Goal: Task Accomplishment & Management: Use online tool/utility

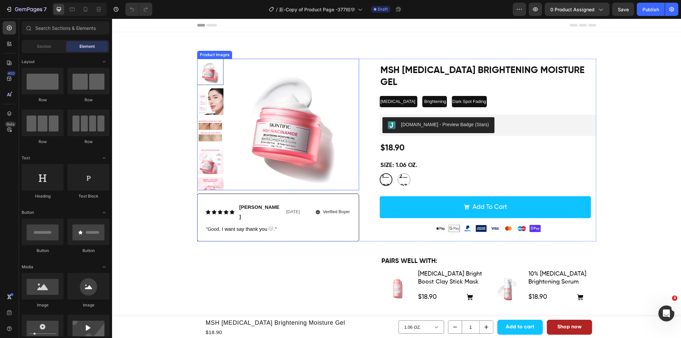
click at [277, 119] on img at bounding box center [293, 125] width 132 height 132
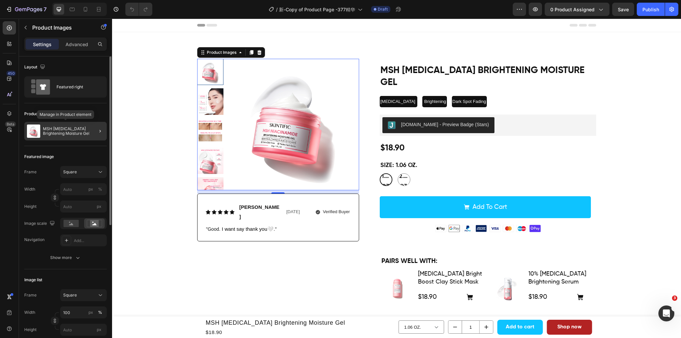
click at [66, 133] on p "MSH Niacinamide Brightening Moisture Gel" at bounding box center [73, 131] width 61 height 9
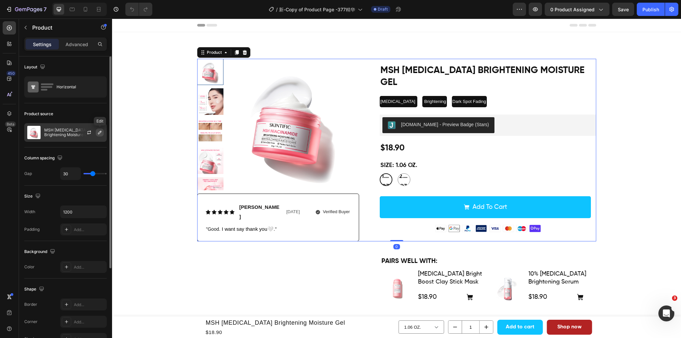
click at [99, 133] on icon "button" at bounding box center [99, 132] width 3 height 3
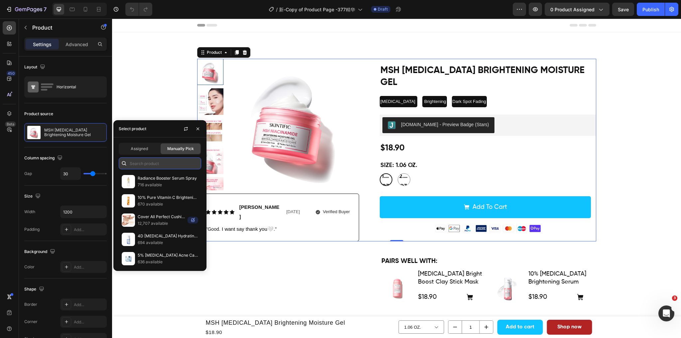
click at [147, 167] on input "text" at bounding box center [160, 164] width 82 height 12
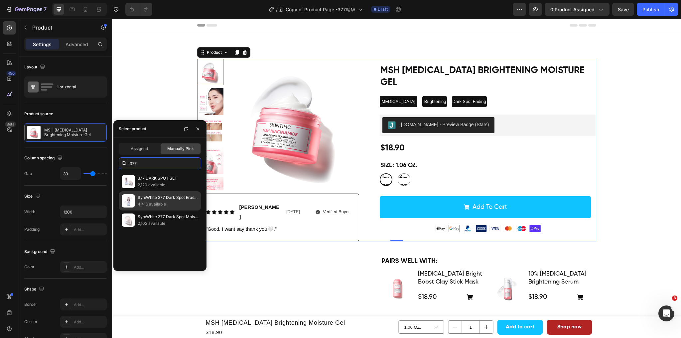
type input "377"
click at [169, 200] on p "SymWhite 377 Dark Spot Eraser Serum" at bounding box center [168, 198] width 61 height 7
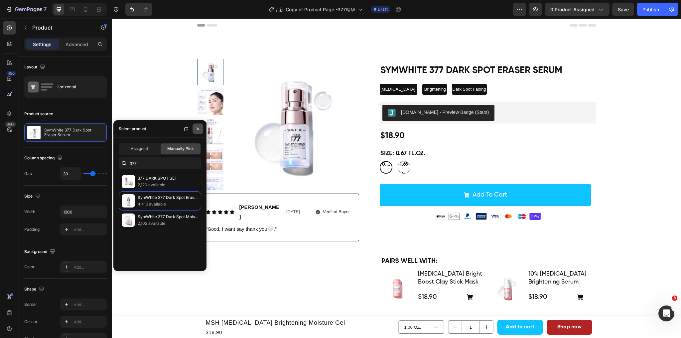
click at [195, 131] on icon "button" at bounding box center [197, 128] width 5 height 5
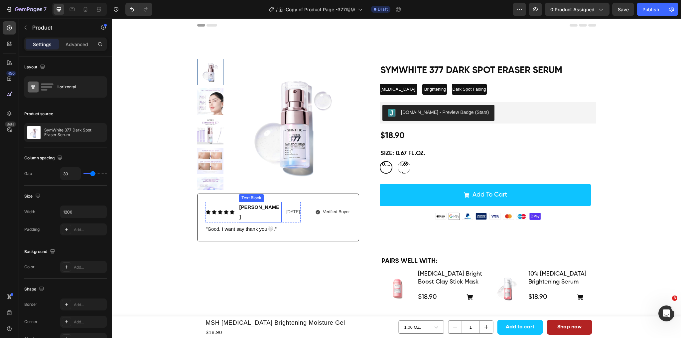
click at [242, 209] on span "Candra" at bounding box center [259, 211] width 40 height 15
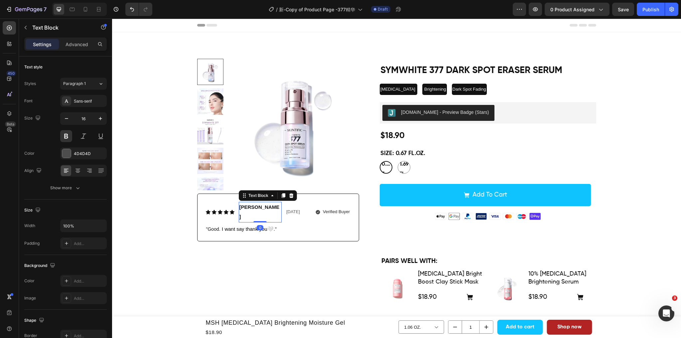
click at [242, 203] on p "Candra" at bounding box center [260, 212] width 42 height 19
click at [242, 209] on span "Candra" at bounding box center [259, 211] width 40 height 15
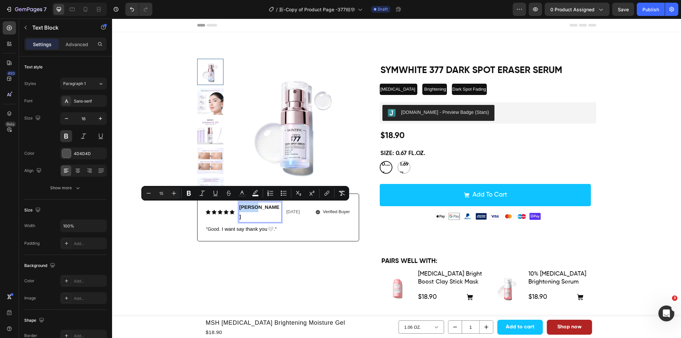
drag, startPoint x: 237, startPoint y: 206, endPoint x: 253, endPoint y: 208, distance: 15.8
click at [253, 208] on span "Candra" at bounding box center [259, 211] width 40 height 15
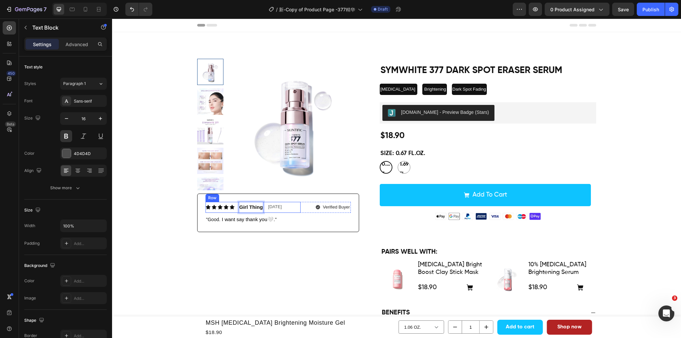
click at [277, 209] on span "Dec.4th, 2024" at bounding box center [275, 206] width 14 height 5
click at [271, 209] on span "Dec.4th, 2024" at bounding box center [275, 206] width 14 height 5
click at [274, 208] on span "Dec.4th, 2024" at bounding box center [275, 206] width 14 height 5
click at [308, 207] on div "Verified Buyer" at bounding box center [327, 208] width 48 height 8
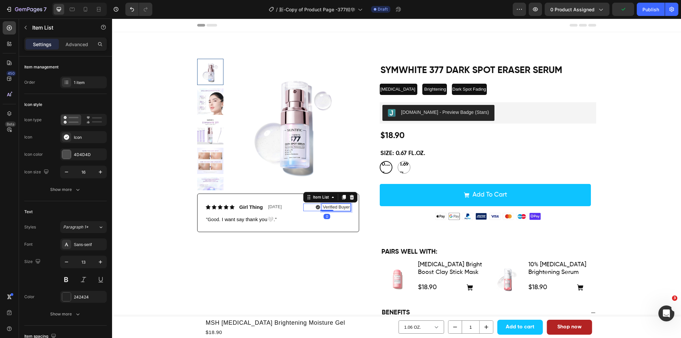
click at [327, 206] on p "Verified Buyer" at bounding box center [336, 208] width 27 height 6
click at [258, 209] on span "Girl Thing" at bounding box center [251, 207] width 24 height 6
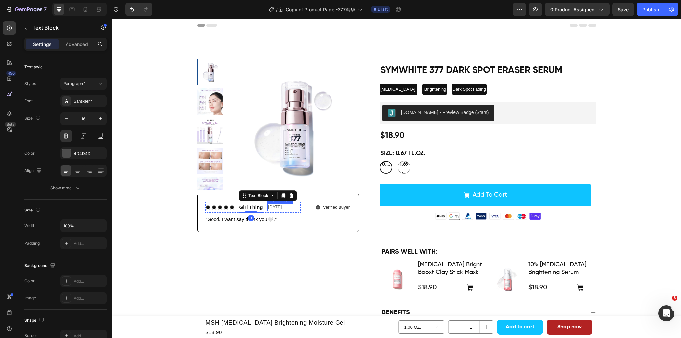
click at [267, 207] on div "Aug.21st, 2025" at bounding box center [274, 207] width 15 height 7
click at [299, 207] on div "Icon Icon Icon Icon Icon Icon List Girl Thing Text Block Aug.21st, 2025 Text Bl…" at bounding box center [278, 207] width 146 height 11
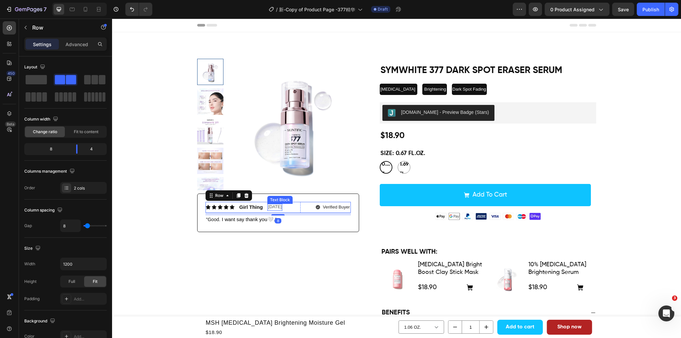
click at [282, 208] on span "Aug.21st, 2025" at bounding box center [275, 206] width 14 height 5
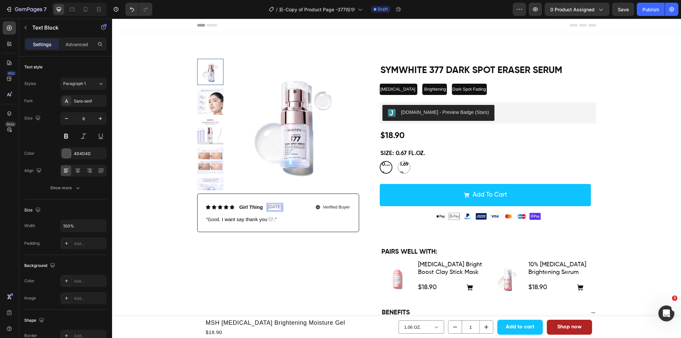
click at [282, 207] on span "Aug.21st, 2025" at bounding box center [275, 206] width 14 height 5
click at [298, 210] on div "Icon Icon Icon Icon Icon Icon List Girl Thing Text Block Aug.21st, 2025 Text Bl…" at bounding box center [278, 207] width 146 height 11
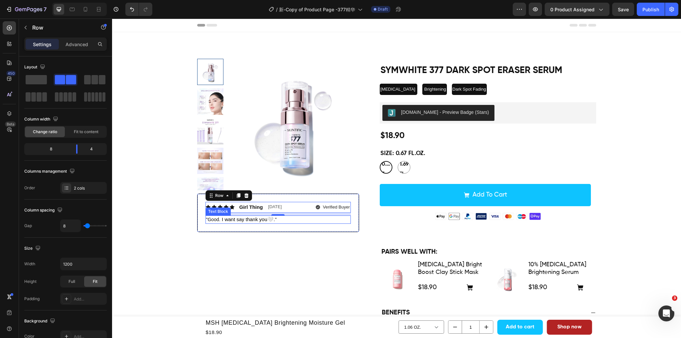
click at [237, 221] on span "I want say thank you🤍" at bounding box center [248, 220] width 52 height 6
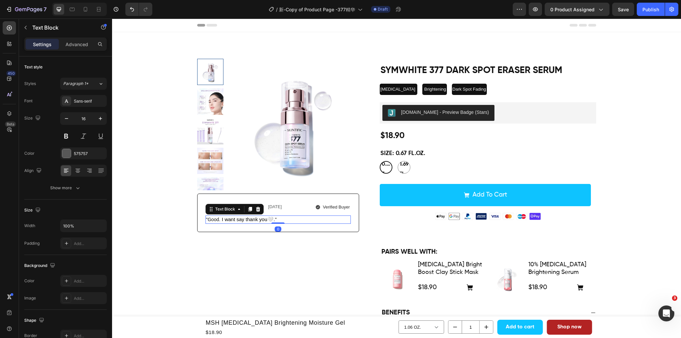
click at [267, 222] on span "I want say thank you🤍" at bounding box center [248, 220] width 52 height 6
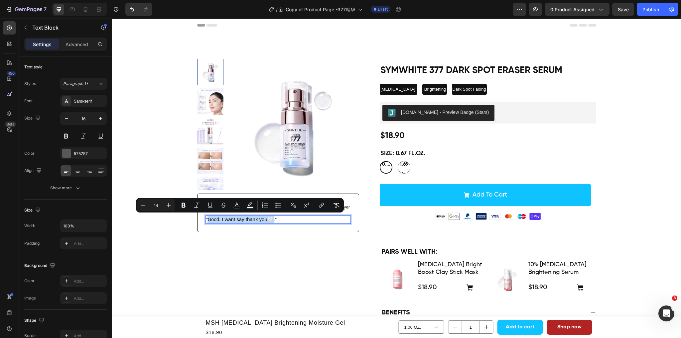
drag, startPoint x: 273, startPoint y: 220, endPoint x: 205, endPoint y: 224, distance: 67.3
click at [205, 224] on div ""Good. I want say thank you🤍 . "" at bounding box center [278, 220] width 146 height 8
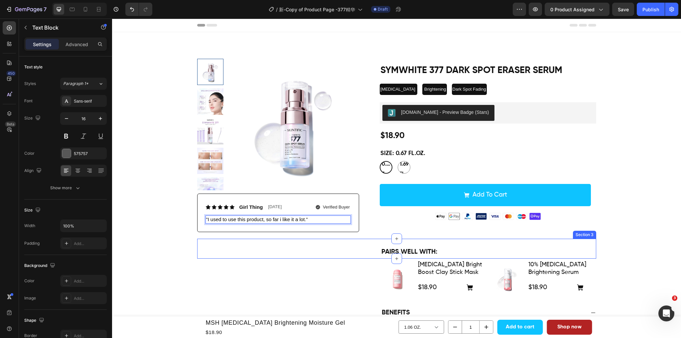
click at [277, 243] on div "PAIRS WELL WITH: Text Block Section 3" at bounding box center [396, 249] width 399 height 20
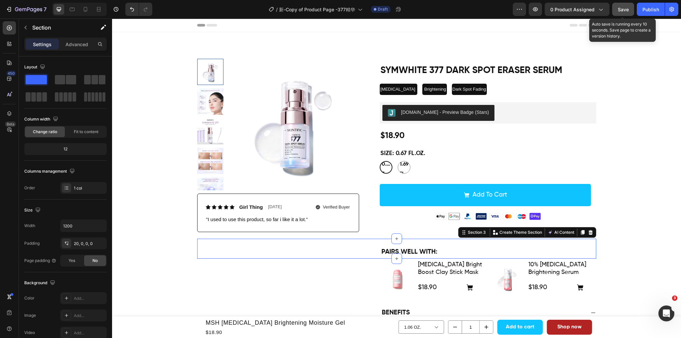
click at [627, 9] on span "Save" at bounding box center [623, 10] width 11 height 6
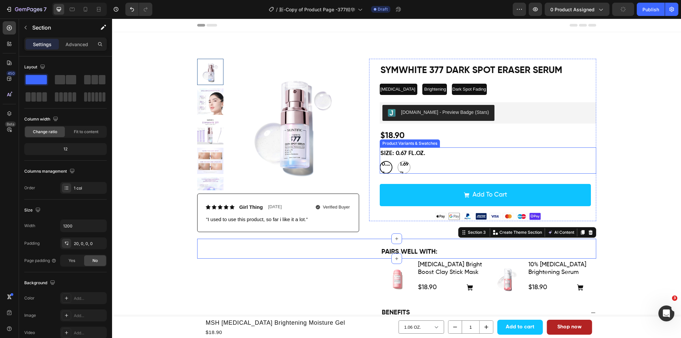
click at [429, 162] on div "0.67 FL.OZ. 0.67 FL.OZ. 0.67 FL.OZ. 1.69 FL.OZ. 1.69 FL.OZ. 1.69 FL.OZ." at bounding box center [488, 167] width 216 height 13
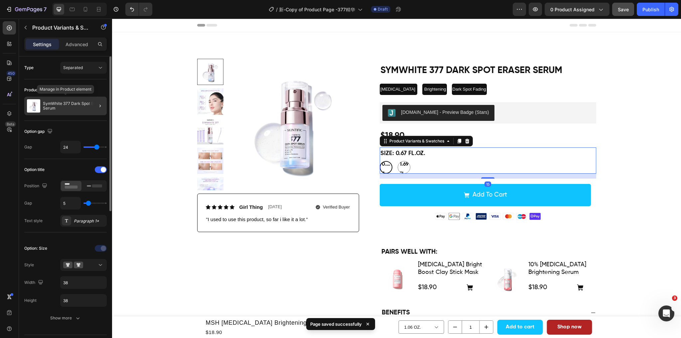
click at [77, 109] on p "SymWhite 377 Dark Spot Eraser Serum" at bounding box center [73, 105] width 61 height 9
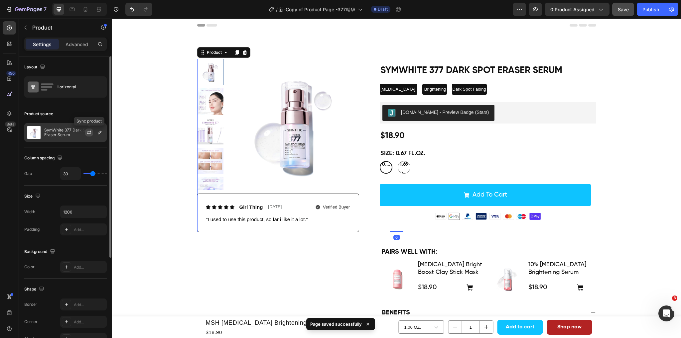
click at [89, 135] on icon "button" at bounding box center [88, 132] width 5 height 5
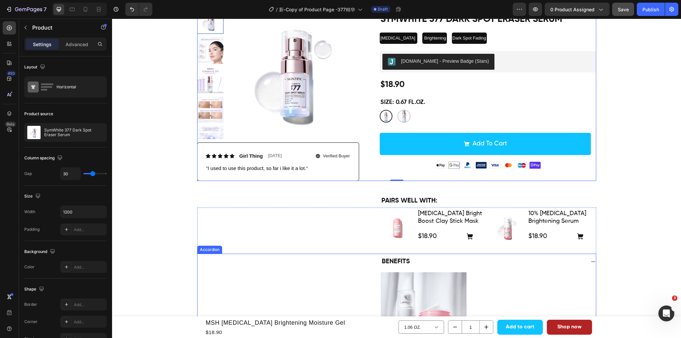
scroll to position [33, 0]
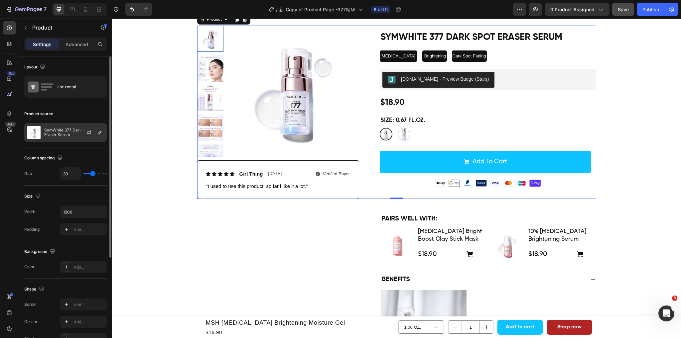
click at [60, 133] on p "SymWhite 377 Dark Spot Eraser Serum" at bounding box center [74, 132] width 60 height 9
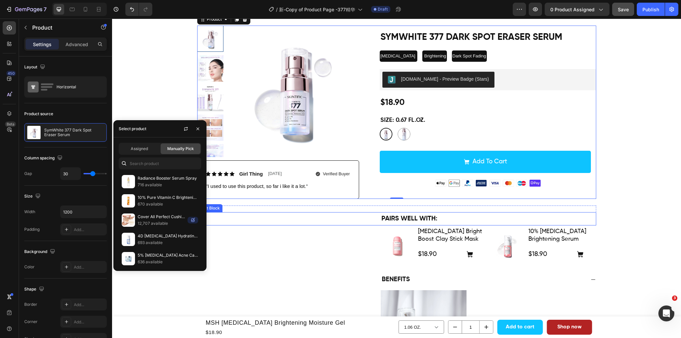
click at [448, 219] on p "PAIRS WELL WITH:" at bounding box center [488, 219] width 214 height 12
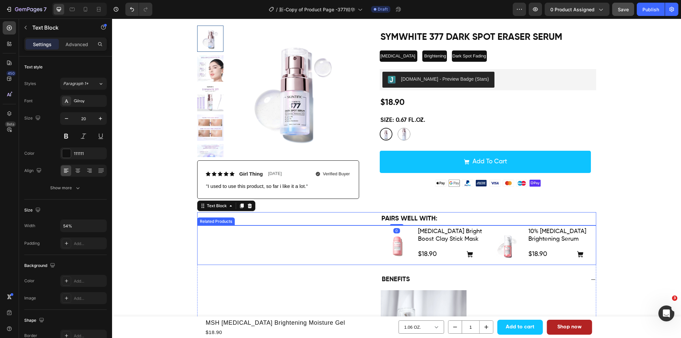
click at [319, 240] on div "Product Images Niacinamide Bright Boost Clay Stick Mask Product Title $18.90 Pr…" at bounding box center [396, 246] width 399 height 40
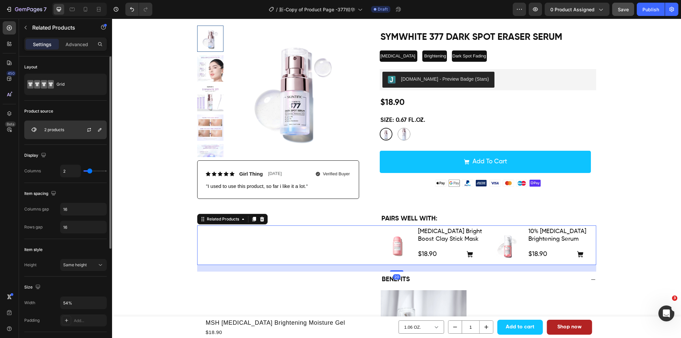
click at [64, 133] on div "2 products" at bounding box center [65, 130] width 82 height 19
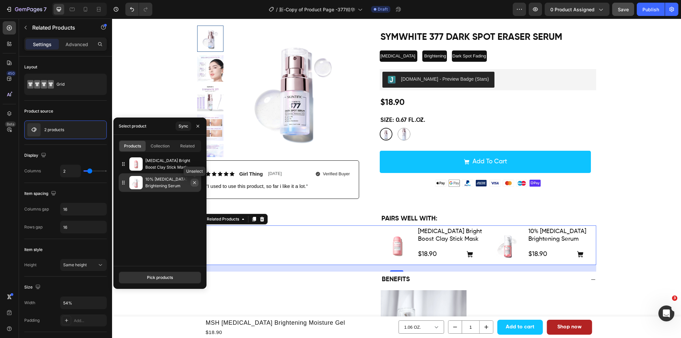
click at [195, 184] on icon "button" at bounding box center [194, 182] width 5 height 5
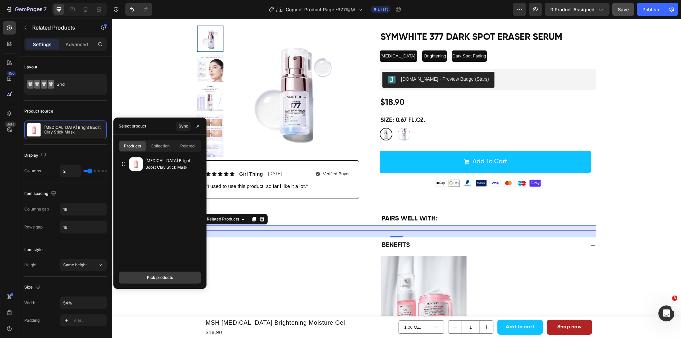
click at [157, 280] on div "Pick products" at bounding box center [160, 278] width 26 height 6
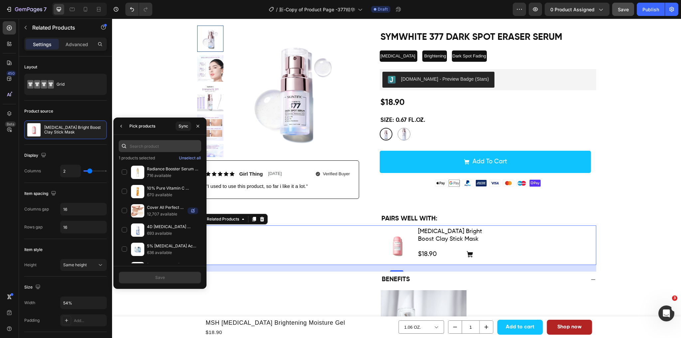
click at [144, 147] on input "text" at bounding box center [160, 146] width 82 height 12
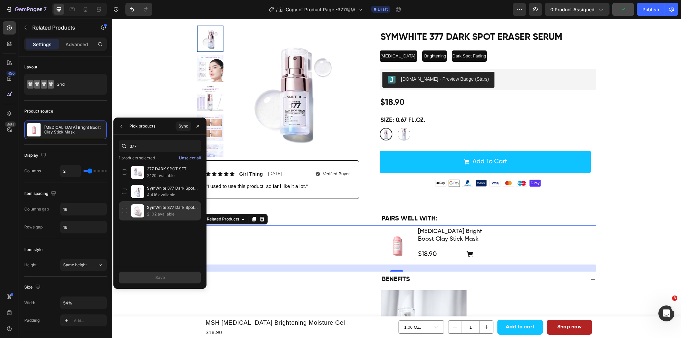
type input "377"
click at [124, 209] on div "SymWhite 377 Dark Spot Moisture Gel 2,102 available" at bounding box center [160, 210] width 82 height 19
click at [146, 278] on button "Save" at bounding box center [160, 278] width 82 height 12
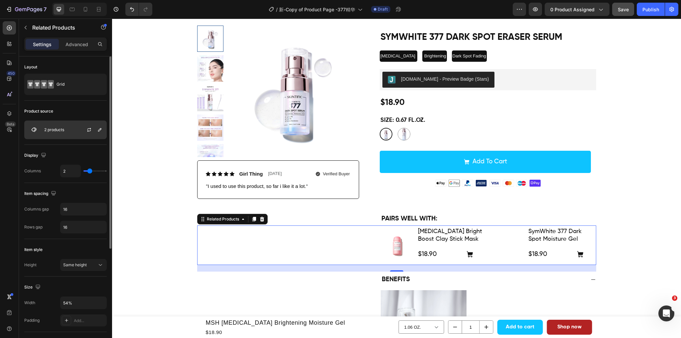
click at [63, 132] on p "2 products" at bounding box center [54, 130] width 20 height 5
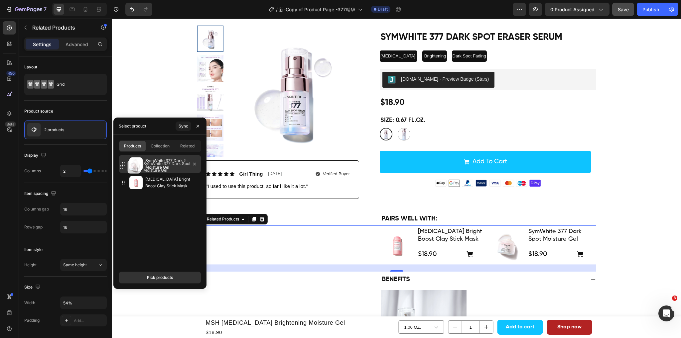
drag, startPoint x: 124, startPoint y: 183, endPoint x: 122, endPoint y: 166, distance: 16.7
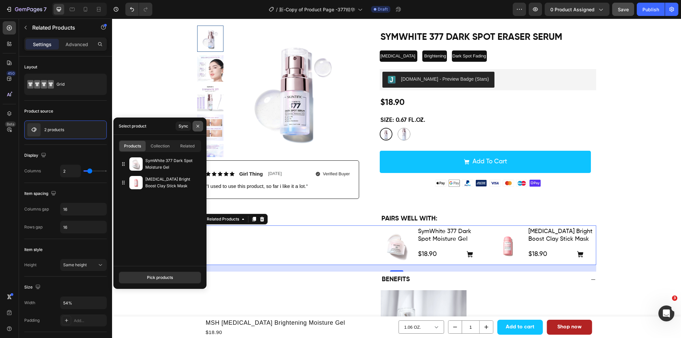
click at [197, 124] on icon "button" at bounding box center [197, 126] width 5 height 5
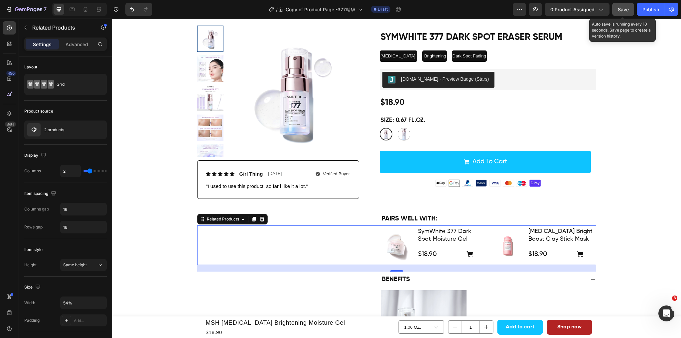
click at [618, 9] on span "Save" at bounding box center [623, 10] width 11 height 6
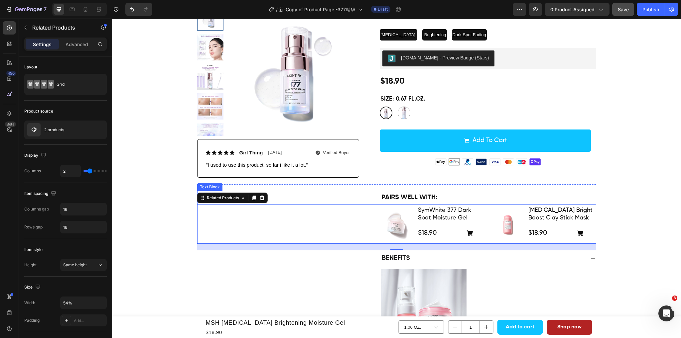
scroll to position [166, 0]
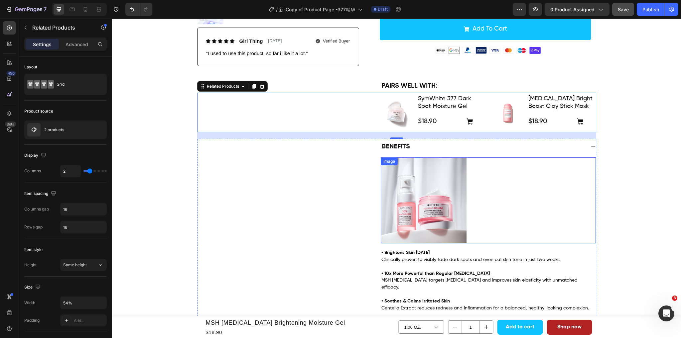
click at [446, 209] on img at bounding box center [424, 201] width 86 height 86
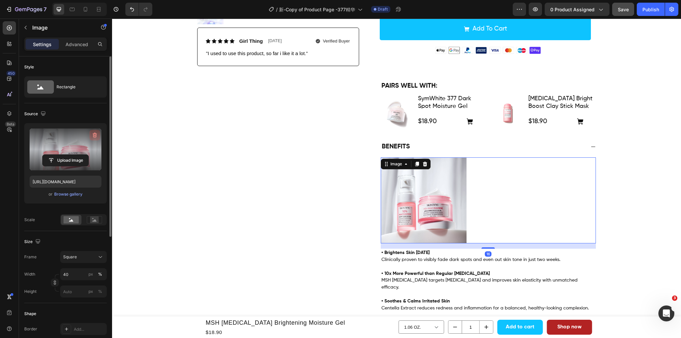
click at [94, 137] on icon "button" at bounding box center [94, 135] width 7 height 7
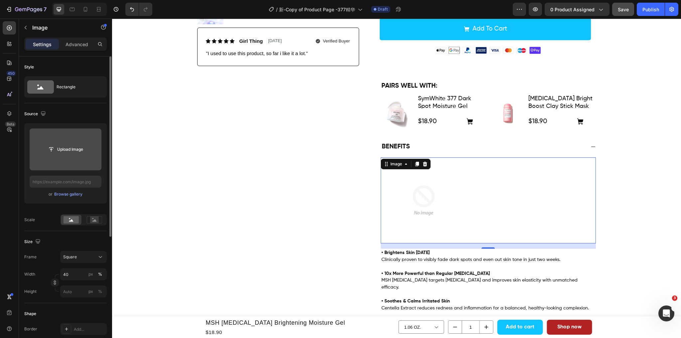
click at [77, 152] on input "file" at bounding box center [66, 149] width 46 height 11
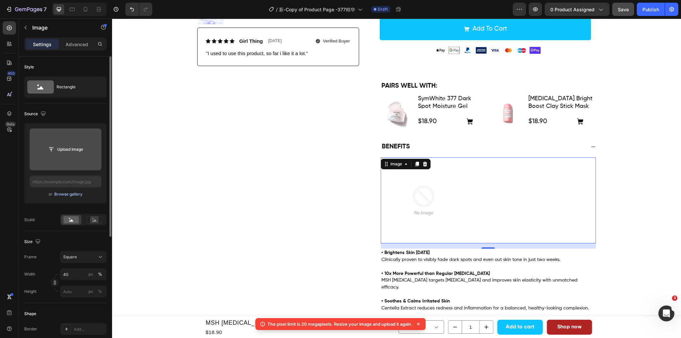
click at [78, 193] on div "Browse gallery" at bounding box center [68, 195] width 28 height 6
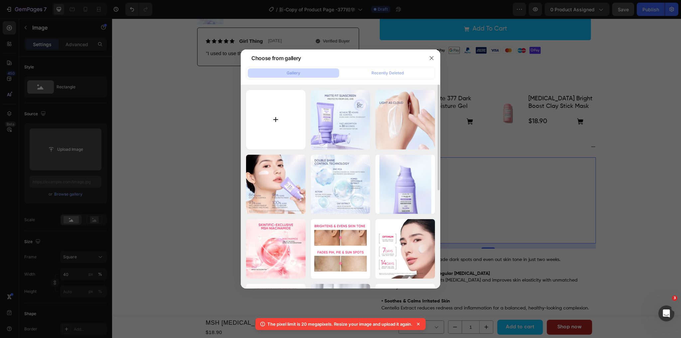
click at [279, 120] on input "file" at bounding box center [276, 120] width 60 height 60
type input "C:\fakepath\377-2PCS-2 (1).jpg"
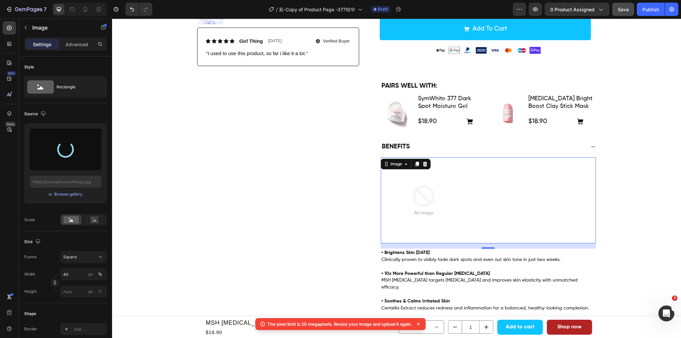
type input "https://cdn.shopify.com/s/files/1/0563/1701/8217/files/gempages_572779726456750…"
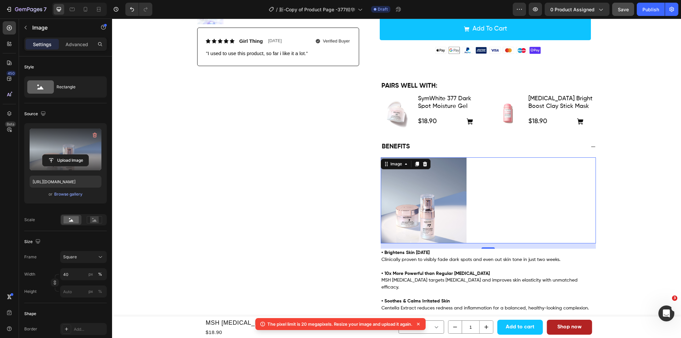
click at [420, 325] on icon at bounding box center [418, 324] width 3 height 3
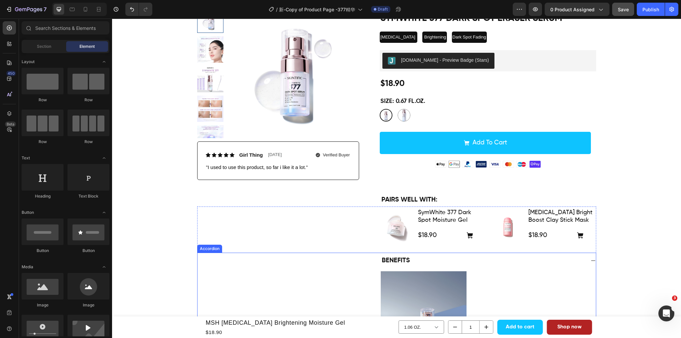
scroll to position [0, 0]
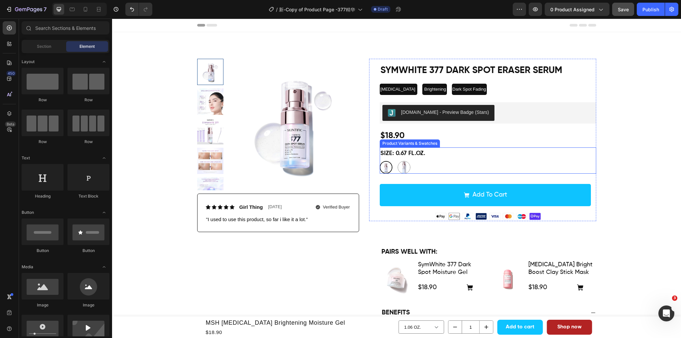
click at [400, 167] on img at bounding box center [404, 168] width 12 height 12
click at [398, 161] on input "1.69 FL.OZ. 1.69 FL.OZ." at bounding box center [397, 161] width 0 height 0
radio input "true"
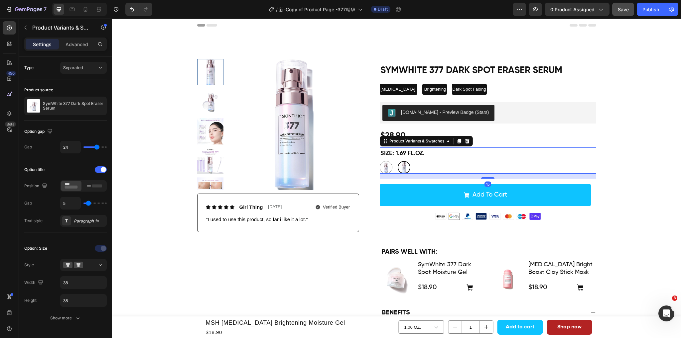
click at [385, 168] on img at bounding box center [386, 168] width 12 height 12
click at [380, 161] on input "0.67 FL.OZ. 0.67 FL.OZ." at bounding box center [379, 161] width 0 height 0
radio input "true"
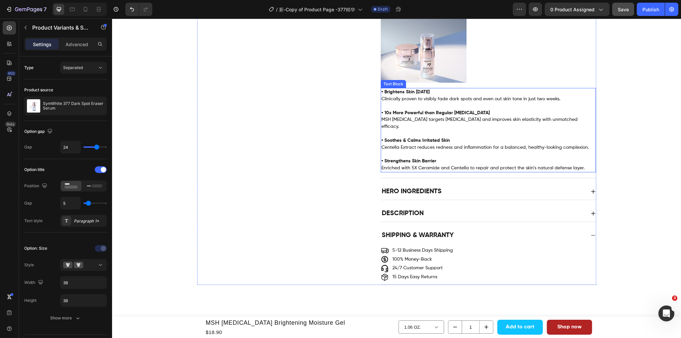
scroll to position [332, 0]
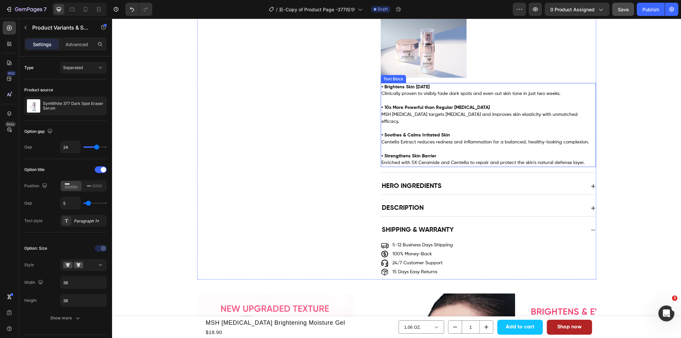
click at [456, 131] on p "• Soothes & Calms Irritated Skin Centella Extract reduces redness and inflammat…" at bounding box center [488, 135] width 214 height 21
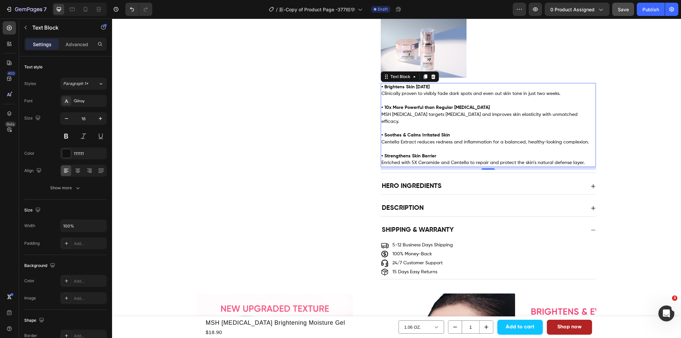
drag, startPoint x: 444, startPoint y: 104, endPoint x: 444, endPoint y: 95, distance: 9.3
click at [444, 104] on p "• 10x More Powerful than Regular Niacinamide MSH Niacinamide targets hyperpigme…" at bounding box center [488, 111] width 214 height 28
click at [439, 86] on p "• Brightens Skin in 14 Days Clinically proven to visibly fade dark spots and ev…" at bounding box center [488, 91] width 214 height 14
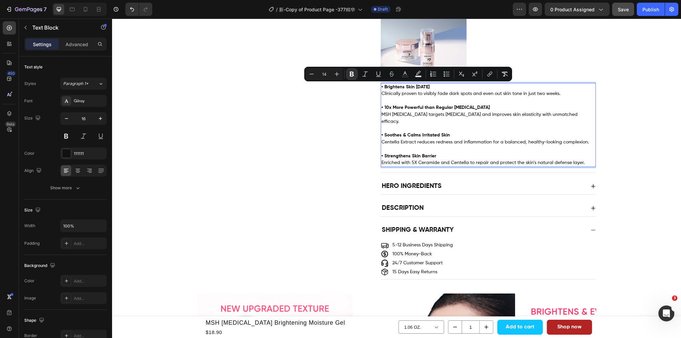
drag, startPoint x: 419, startPoint y: 87, endPoint x: 383, endPoint y: 88, distance: 36.3
click at [383, 88] on p "• Brightens Skin in 14 Days Clinically proven to visibly fade dark spots and ev…" at bounding box center [488, 91] width 214 height 14
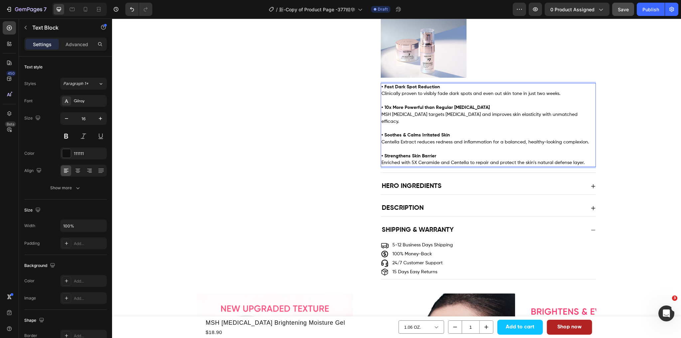
click at [467, 98] on p "• 10x More Powerful than Regular Niacinamide MSH Niacinamide targets hyperpigme…" at bounding box center [488, 111] width 214 height 28
click at [557, 93] on p "• Fast Dark Spot Reduction Clinically proven to visibly fade dark spots and eve…" at bounding box center [488, 91] width 214 height 14
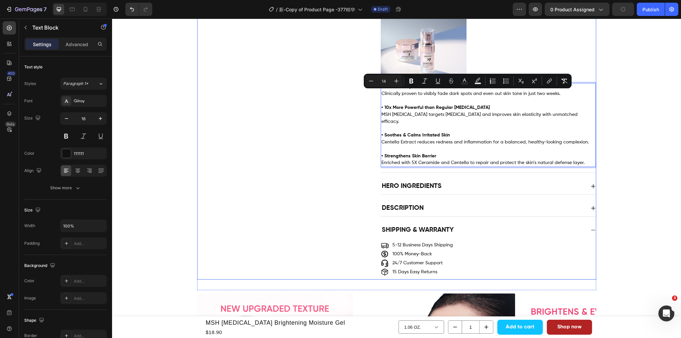
drag, startPoint x: 561, startPoint y: 95, endPoint x: 372, endPoint y: 95, distance: 188.9
click at [372, 95] on div "Benefits Image • Fast Dark Spot Reduction Clinically proven to visibly fade dar…" at bounding box center [396, 73] width 398 height 200
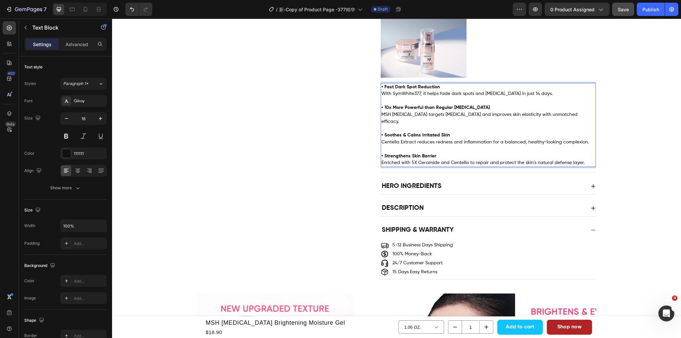
click at [466, 110] on strong "• 10x More Powerful than Regular Niacinamide" at bounding box center [435, 107] width 108 height 5
drag, startPoint x: 457, startPoint y: 93, endPoint x: 444, endPoint y: 93, distance: 13.0
click at [444, 93] on span "With SymWhite377, it helps fade dark spots and hyperpigmentation in just 14 day…" at bounding box center [466, 93] width 171 height 5
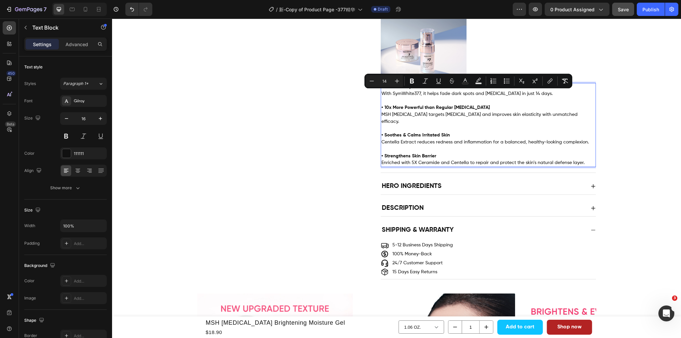
click at [416, 132] on p "• Soothes & Calms Irritated Skin Centella Extract reduces redness and inflammat…" at bounding box center [488, 135] width 214 height 21
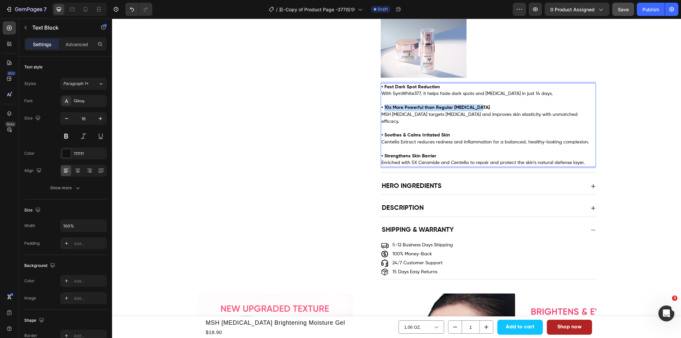
drag, startPoint x: 471, startPoint y: 107, endPoint x: 382, endPoint y: 108, distance: 88.8
click at [382, 108] on p "• 10x More Powerful than Regular Niacinamide MSH Niacinamide targets hyperpigme…" at bounding box center [488, 111] width 214 height 28
click at [493, 125] on p "• Soothes & Calms Irritated Skin Centella Extract reduces redness and inflammat…" at bounding box center [488, 135] width 214 height 21
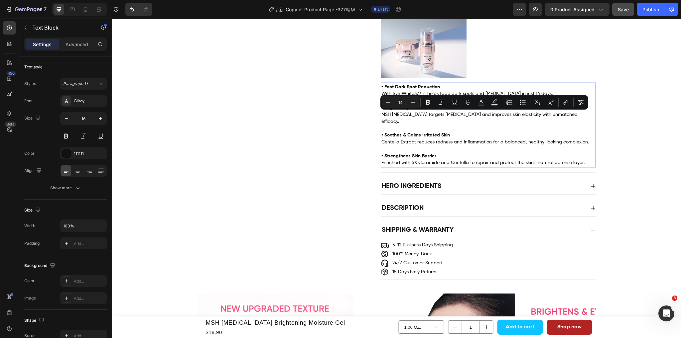
drag, startPoint x: 590, startPoint y: 116, endPoint x: 379, endPoint y: 118, distance: 210.8
click at [381, 118] on span "MSH Niacinamide targets hyperpigmentation and improves skin elasticity with unm…" at bounding box center [479, 118] width 196 height 12
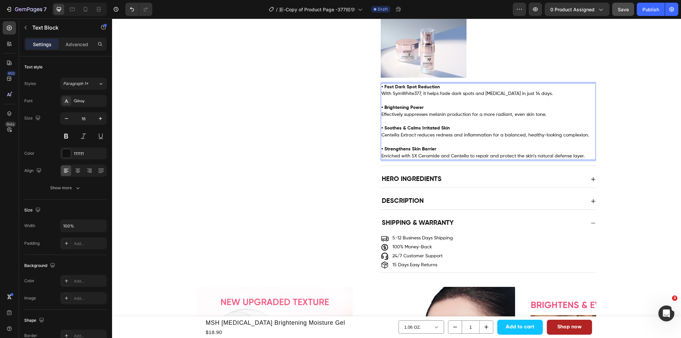
click at [452, 123] on p "• Soothes & Calms Irritated Skin Centella Extract reduces redness and inflammat…" at bounding box center [488, 128] width 214 height 21
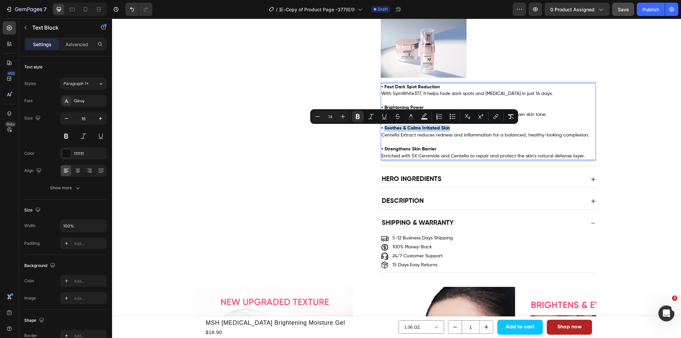
drag, startPoint x: 448, startPoint y: 129, endPoint x: 381, endPoint y: 128, distance: 67.2
click at [381, 128] on p "⁠⁠⁠⁠⁠⁠⁠ • Soothes & Calms Irritated Skin Centella Extract reduces redness and i…" at bounding box center [488, 128] width 214 height 21
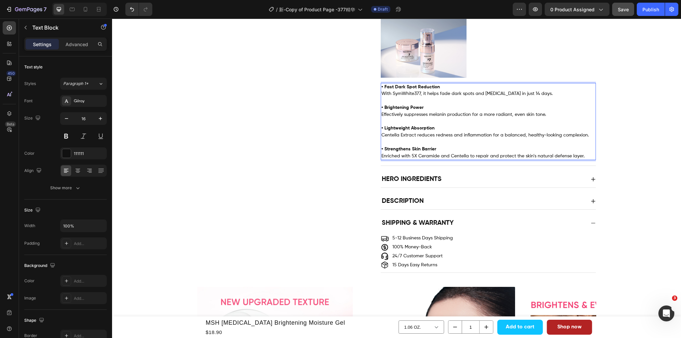
click at [493, 141] on p "Rich Text Editor. Editing area: main" at bounding box center [488, 142] width 214 height 7
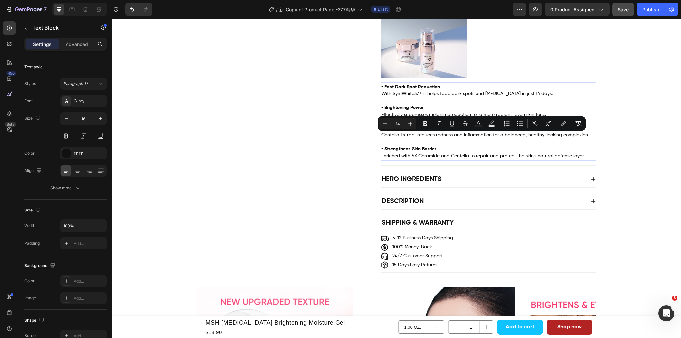
drag, startPoint x: 588, startPoint y: 137, endPoint x: 378, endPoint y: 139, distance: 210.1
click at [381, 139] on div "• Fast Dark Spot Reduction With SymWhite377, it helps fade dark spots and hyper…" at bounding box center [488, 121] width 215 height 77
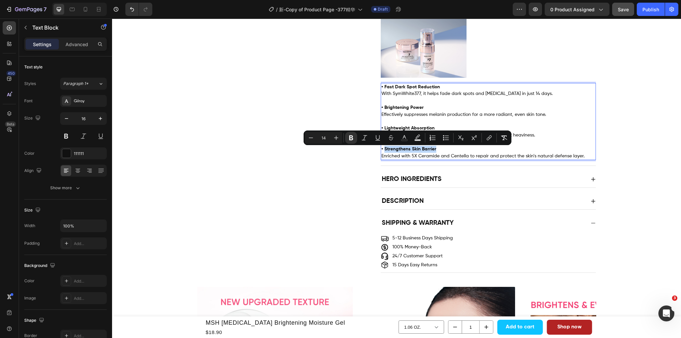
drag, startPoint x: 435, startPoint y: 150, endPoint x: 382, endPoint y: 151, distance: 53.2
click at [382, 151] on p "• Strengthens Skin Barrier" at bounding box center [488, 149] width 214 height 7
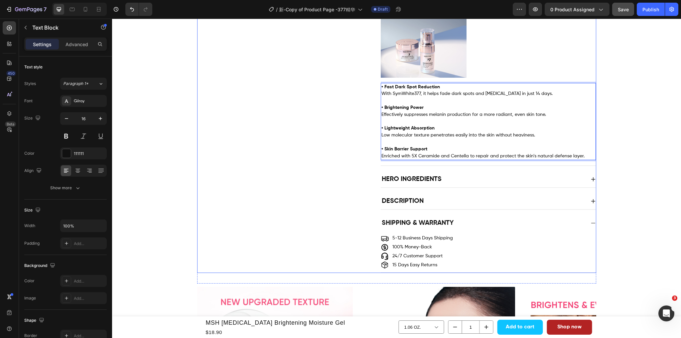
drag, startPoint x: 584, startPoint y: 157, endPoint x: 375, endPoint y: 159, distance: 208.8
click at [375, 159] on div "Benefits Image • Fast Dark Spot Reduction With SymWhite377, it helps fade dark …" at bounding box center [396, 70] width 398 height 194
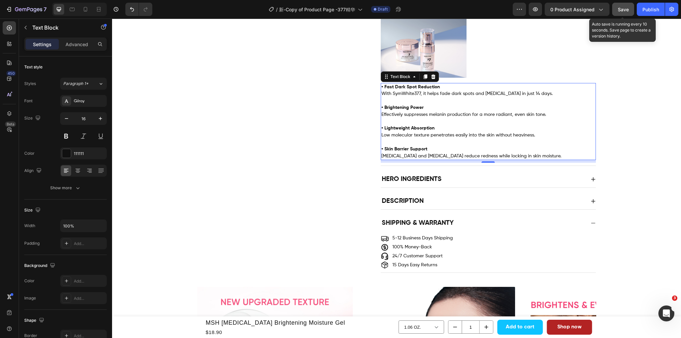
click at [623, 14] on button "Save" at bounding box center [623, 9] width 22 height 13
click at [624, 8] on span "Save" at bounding box center [623, 10] width 11 height 6
click at [468, 180] on div "Hero Ingredients" at bounding box center [483, 179] width 204 height 11
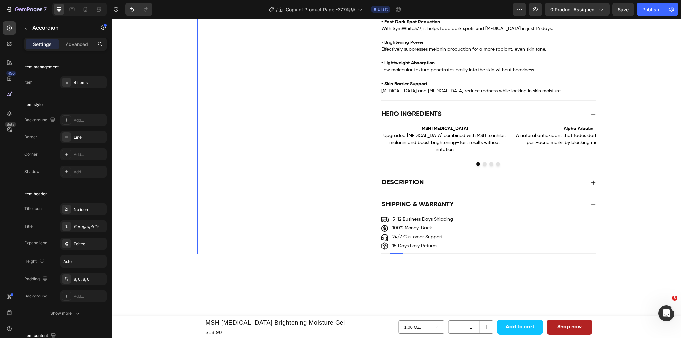
scroll to position [299, 0]
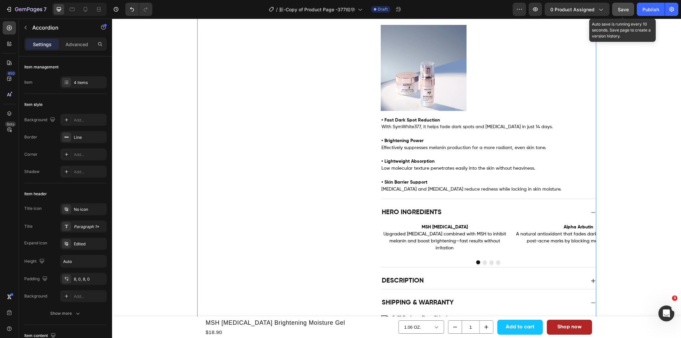
click at [630, 9] on button "Save" at bounding box center [623, 9] width 22 height 13
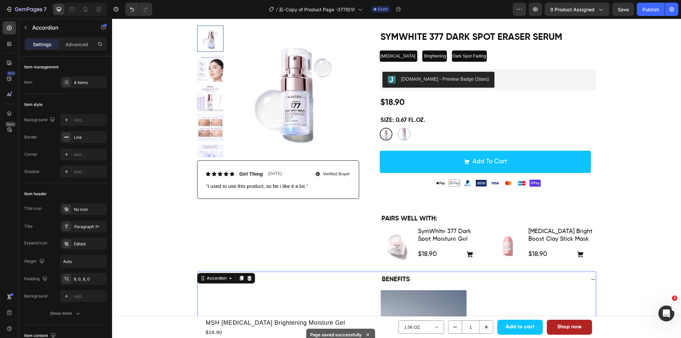
scroll to position [33, 0]
click at [388, 58] on span "Niacinamide" at bounding box center [397, 56] width 35 height 5
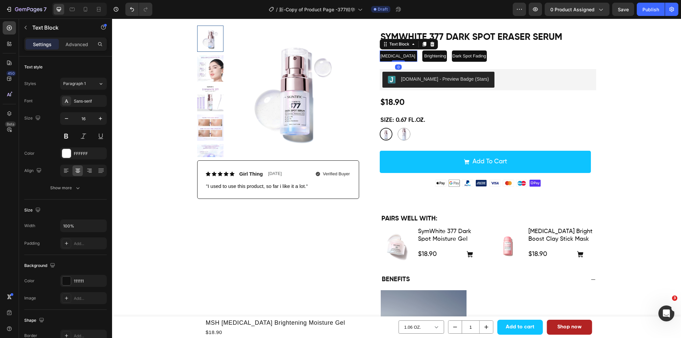
click at [388, 58] on span "Niacinamide" at bounding box center [397, 56] width 35 height 5
click at [433, 54] on span "Brightening" at bounding box center [427, 56] width 22 height 5
click at [423, 56] on span "Brightening" at bounding box center [427, 56] width 22 height 5
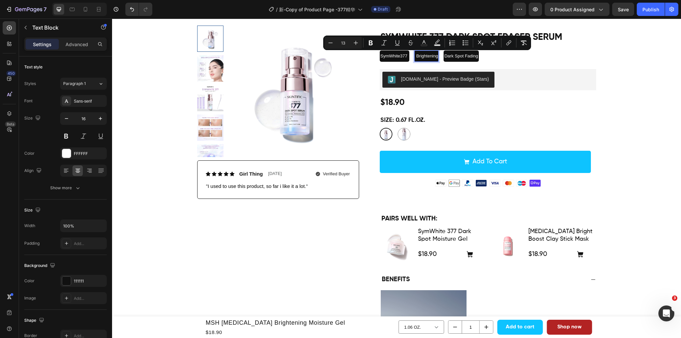
click at [429, 57] on span "Brightening" at bounding box center [427, 56] width 22 height 5
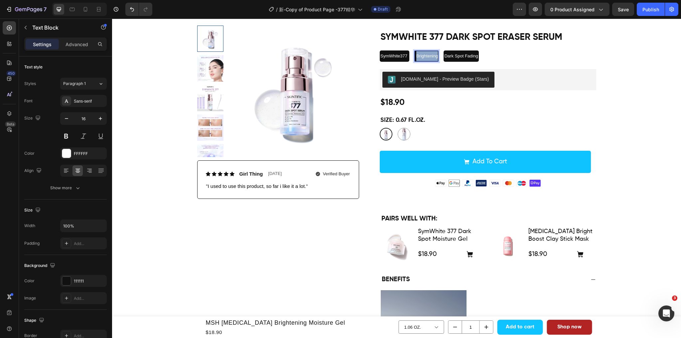
drag, startPoint x: 415, startPoint y: 55, endPoint x: 437, endPoint y: 58, distance: 22.8
click at [437, 58] on span "Brightening" at bounding box center [427, 56] width 22 height 5
click at [487, 56] on span "Dark Spot Fading" at bounding box center [482, 56] width 34 height 5
click at [470, 55] on span "Dark Spot Fading" at bounding box center [482, 56] width 34 height 5
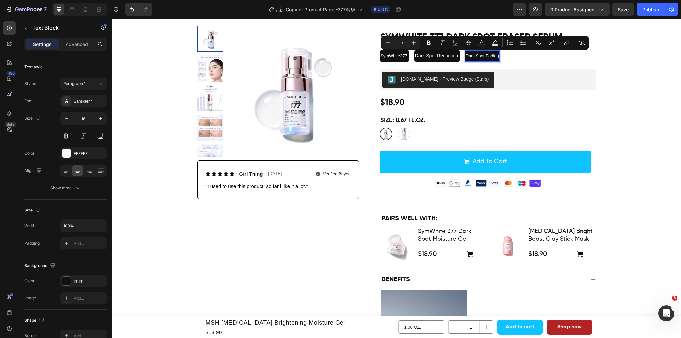
drag, startPoint x: 468, startPoint y: 55, endPoint x: 501, endPoint y: 56, distance: 32.9
click at [499, 56] on span "Dark Spot Fading" at bounding box center [482, 56] width 34 height 5
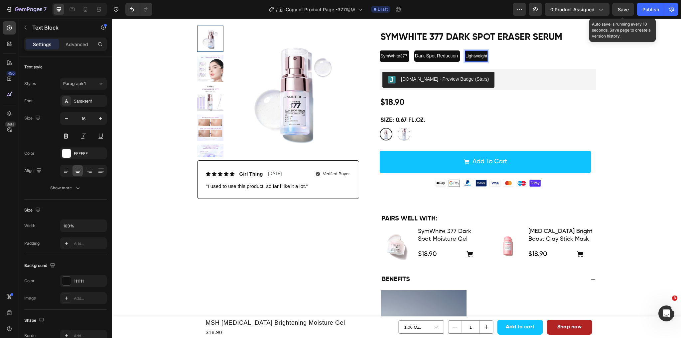
click at [623, 12] on div "Save" at bounding box center [623, 9] width 11 height 7
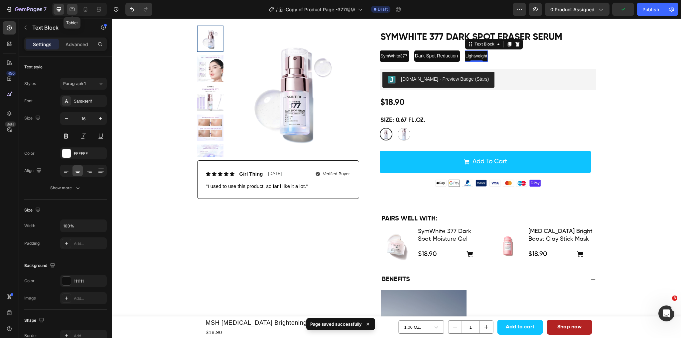
click at [74, 8] on icon at bounding box center [72, 9] width 7 height 7
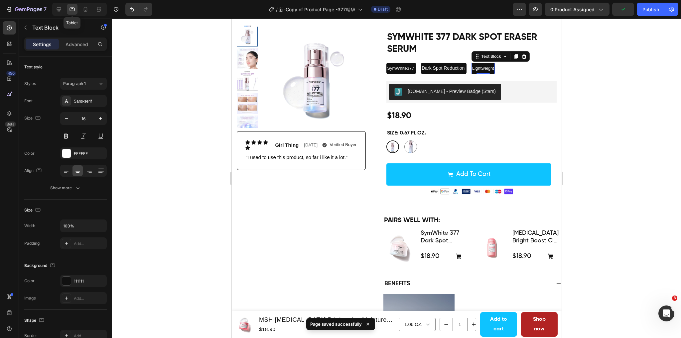
scroll to position [54, 0]
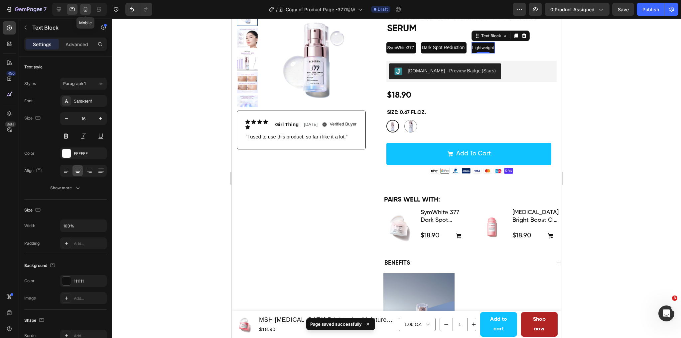
click at [85, 8] on icon at bounding box center [85, 9] width 7 height 7
type input "14"
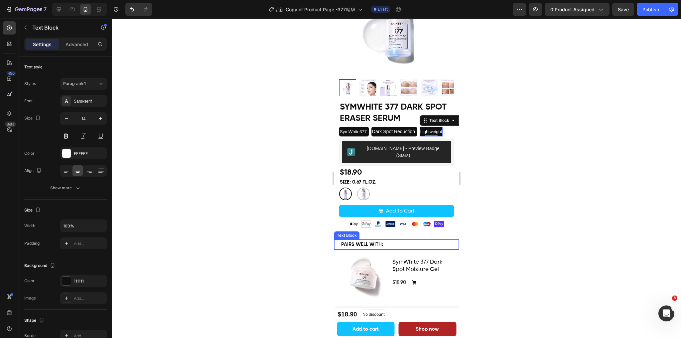
scroll to position [20, 0]
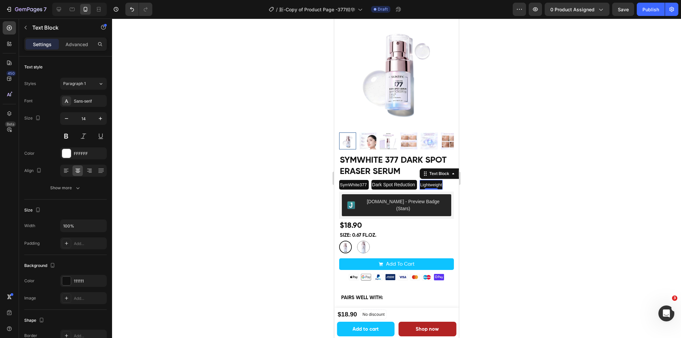
click at [525, 186] on div at bounding box center [396, 179] width 569 height 320
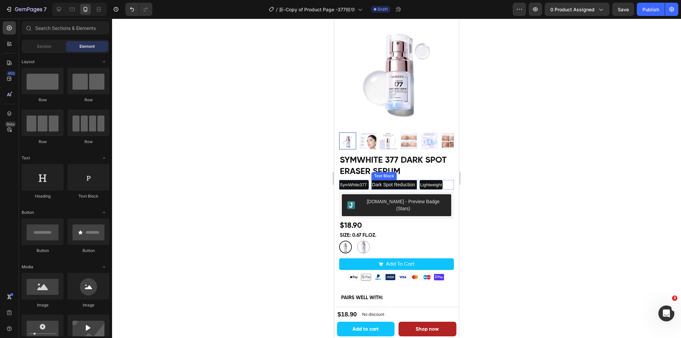
click at [402, 183] on span "Dark Spot Reduction" at bounding box center [393, 184] width 43 height 5
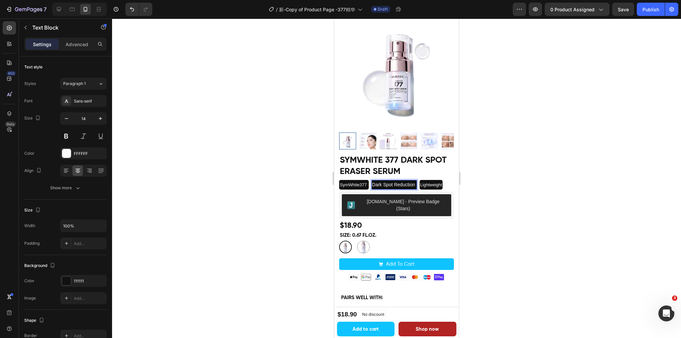
click at [380, 185] on p "Dark Spot Reduction" at bounding box center [394, 185] width 44 height 8
click at [387, 182] on span "Dark Spot Reduction" at bounding box center [393, 184] width 43 height 5
click at [365, 187] on div "SymWhite377 Text Block" at bounding box center [354, 185] width 30 height 10
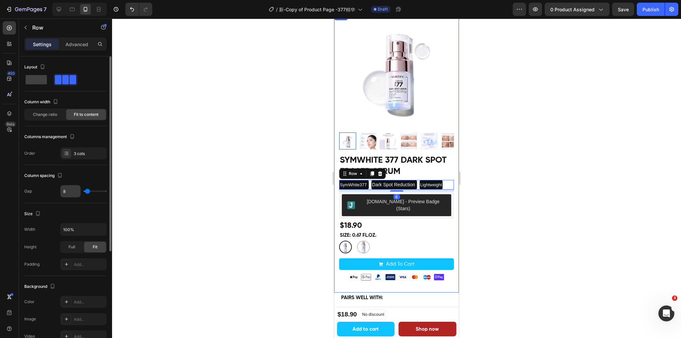
click at [66, 189] on input "8" at bounding box center [71, 192] width 20 height 12
type input "6"
type input "0"
type input "5"
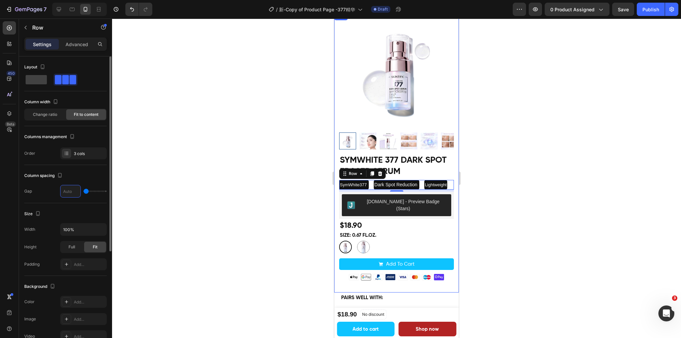
type input "5"
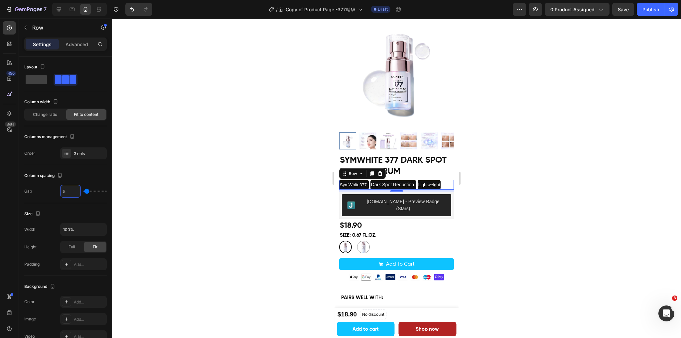
click at [529, 138] on div at bounding box center [396, 179] width 569 height 320
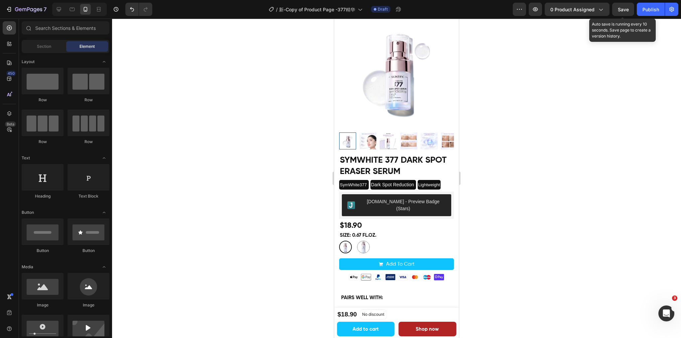
click at [624, 11] on span "Save" at bounding box center [623, 10] width 11 height 6
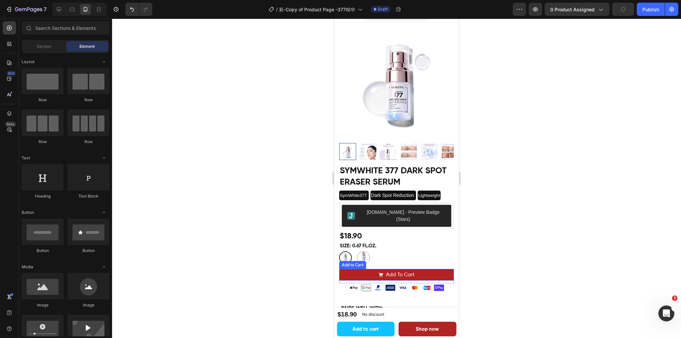
scroll to position [0, 0]
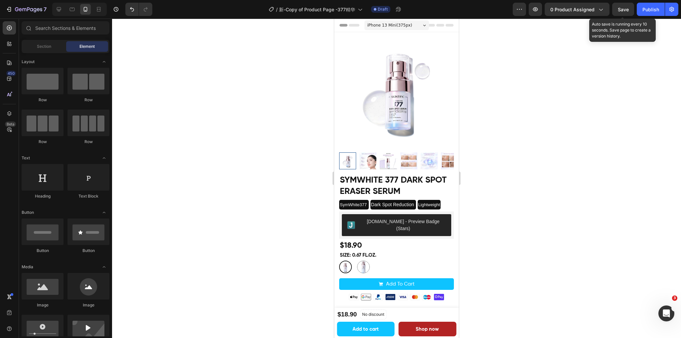
click at [623, 8] on span "Save" at bounding box center [623, 10] width 11 height 6
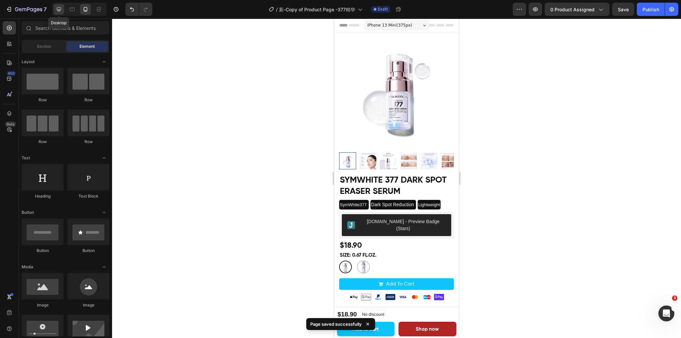
click at [58, 9] on icon at bounding box center [59, 9] width 7 height 7
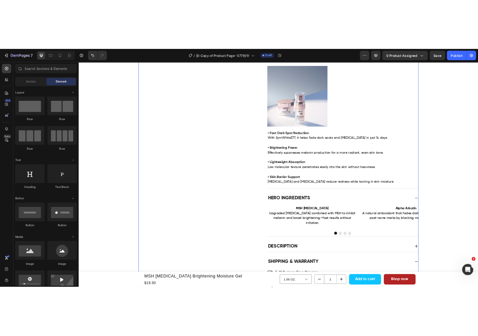
scroll to position [332, 0]
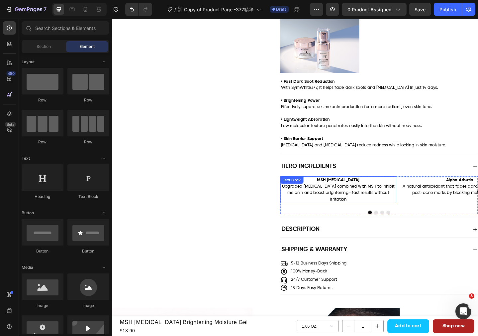
drag, startPoint x: 324, startPoint y: 198, endPoint x: 332, endPoint y: 199, distance: 8.0
click at [324, 198] on div "MSH Niacinamide Upgraded niacinamide combined with MSH to inhibit melanin and b…" at bounding box center [358, 204] width 127 height 29
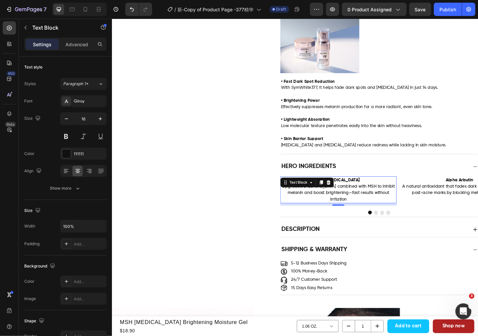
drag, startPoint x: 355, startPoint y: 200, endPoint x: 371, endPoint y: 201, distance: 15.3
click at [355, 200] on span "Upgraded niacinamide combined with MSH to inhibit melanin and boost brightening…" at bounding box center [358, 208] width 123 height 19
click at [376, 195] on p "MSH Niacinamide" at bounding box center [358, 194] width 125 height 7
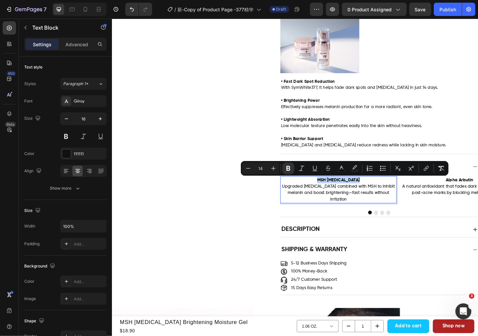
drag, startPoint x: 374, startPoint y: 195, endPoint x: 333, endPoint y: 194, distance: 40.9
click at [333, 194] on p "MSH Niacinamide" at bounding box center [358, 194] width 125 height 7
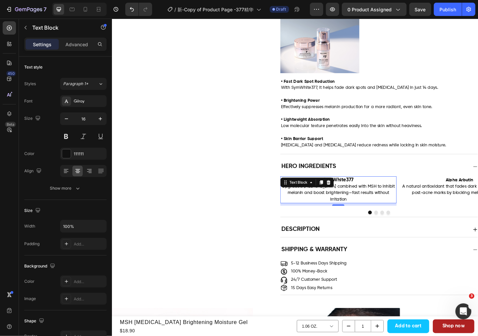
drag, startPoint x: 377, startPoint y: 199, endPoint x: 377, endPoint y: 203, distance: 4.7
click at [377, 199] on p "Upgraded niacinamide combined with MSH to inhibit melanin and boost brightening…" at bounding box center [358, 208] width 125 height 21
click at [367, 216] on p "Upgraded niacinamide combined with MSH to inhibit melanin and boost brightening…" at bounding box center [358, 208] width 125 height 21
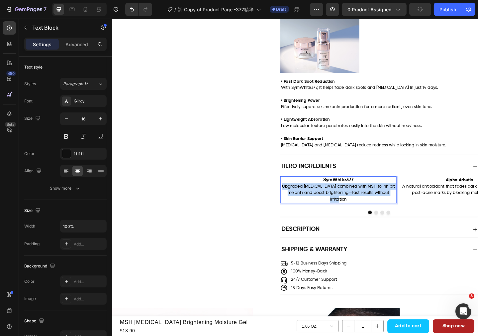
drag, startPoint x: 322, startPoint y: 212, endPoint x: 300, endPoint y: 204, distance: 23.4
click at [300, 204] on span "Upgraded niacinamide combined with MSH to inhibit melanin and boost brightening…" at bounding box center [358, 208] width 123 height 19
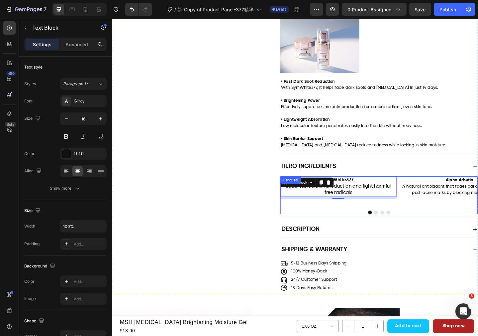
click at [398, 231] on button "Dot" at bounding box center [400, 229] width 4 height 4
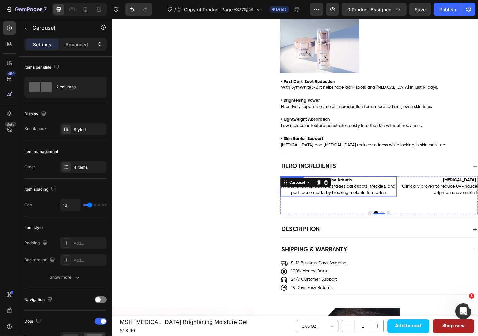
click at [372, 201] on span "A natural antioxidant that fades dark spots, freckles, and post-acne marks by b…" at bounding box center [358, 205] width 124 height 12
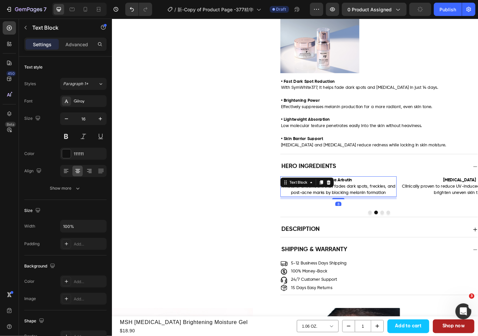
click at [373, 194] on p "Alpha Arbutin A natural antioxidant that fades dark spots, freckles, and post-a…" at bounding box center [358, 201] width 125 height 21
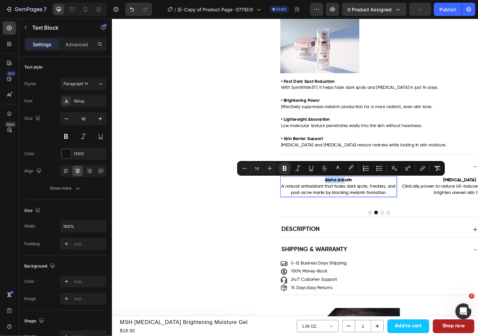
drag, startPoint x: 362, startPoint y: 194, endPoint x: 340, endPoint y: 194, distance: 22.3
click at [340, 194] on p "Alpha Arbutin A natural antioxidant that fades dark spots, freckles, and post-a…" at bounding box center [358, 201] width 125 height 21
click at [382, 195] on p "Alpha Arbutin A natural antioxidant that fades dark spots, freckles, and post-a…" at bounding box center [358, 201] width 125 height 21
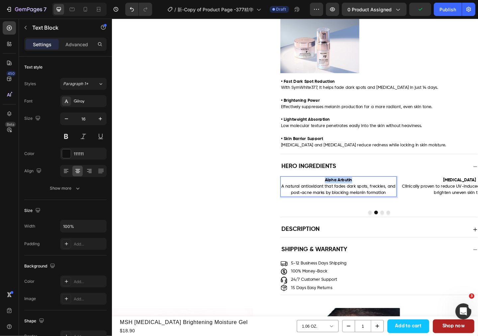
drag, startPoint x: 344, startPoint y: 195, endPoint x: 335, endPoint y: 195, distance: 9.0
click at [335, 195] on p "Alpha Arbutin A natural antioxidant that fades dark spots, freckles, and post-a…" at bounding box center [358, 201] width 125 height 21
drag, startPoint x: 380, startPoint y: 204, endPoint x: 399, endPoint y: 209, distance: 19.6
click at [380, 204] on span "A natural antioxidant that fades dark spots, freckles, and post-acne marks by b…" at bounding box center [358, 205] width 124 height 12
click at [401, 209] on span "A natural antioxidant that fades dark spots, freckles, and post-acne marks by b…" at bounding box center [358, 205] width 124 height 12
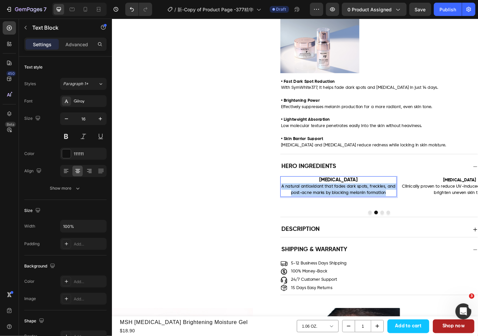
drag, startPoint x: 409, startPoint y: 209, endPoint x: 293, endPoint y: 200, distance: 116.0
click at [295, 200] on div "Niacinamide A natural antioxidant that fades dark spots, freckles, and post-acn…" at bounding box center [358, 201] width 127 height 22
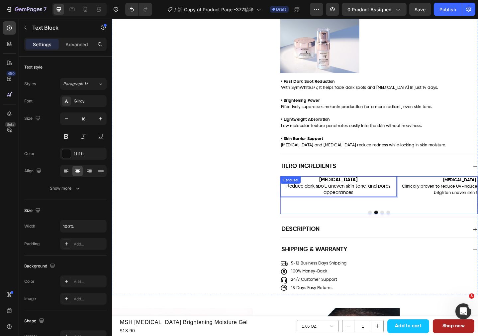
click at [404, 231] on button "Dot" at bounding box center [406, 229] width 4 height 4
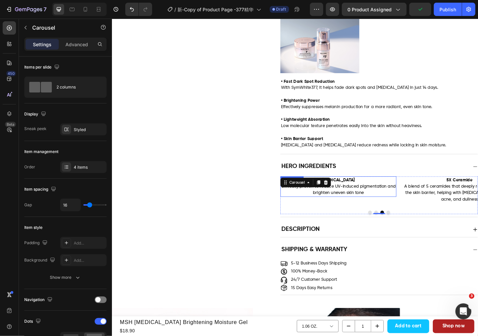
click at [378, 205] on span "Clinically proven to reduce UV-induced pigmentation and brighten uneven skin to…" at bounding box center [358, 205] width 125 height 12
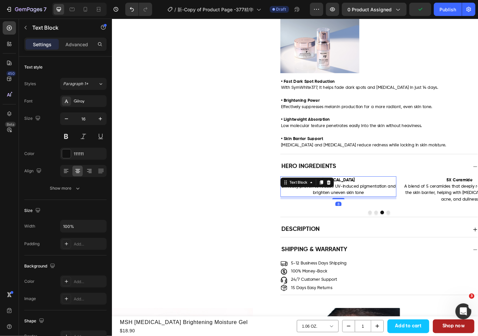
click at [379, 197] on p "Tranexamic Acid Clinically proven to reduce UV-induced pigmentation and brighte…" at bounding box center [358, 201] width 125 height 21
drag, startPoint x: 344, startPoint y: 197, endPoint x: 338, endPoint y: 197, distance: 6.6
click at [338, 197] on p "Tranexamic Acid Clinically proven to reduce UV-induced pigmentation and brighte…" at bounding box center [358, 201] width 125 height 21
click at [406, 204] on span "Clinically proven to reduce UV-induced pigmentation and brighten uneven skin to…" at bounding box center [358, 205] width 125 height 12
drag, startPoint x: 364, startPoint y: 208, endPoint x: 293, endPoint y: 205, distance: 70.9
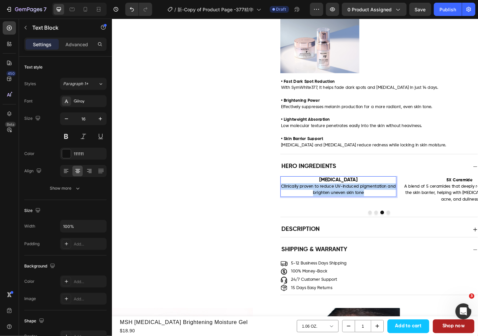
click at [296, 205] on p "Tranexamic Acid Clinically proven to reduce UV-induced pigmentation and brighte…" at bounding box center [358, 201] width 125 height 21
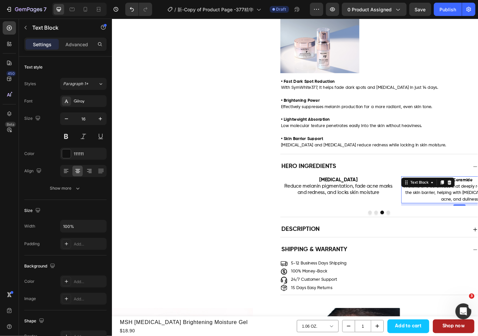
drag, startPoint x: 440, startPoint y: 207, endPoint x: 457, endPoint y: 207, distance: 17.0
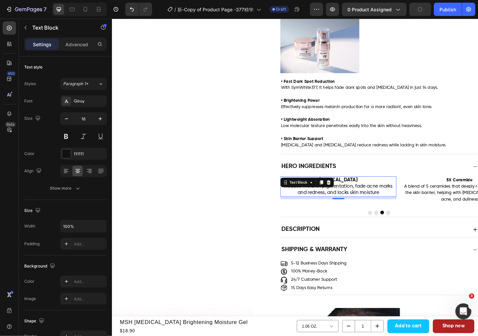
click at [392, 209] on span "Reduce melanin pigmentation, fade acne marks and redness, and locks skin moistu…" at bounding box center [359, 204] width 118 height 12
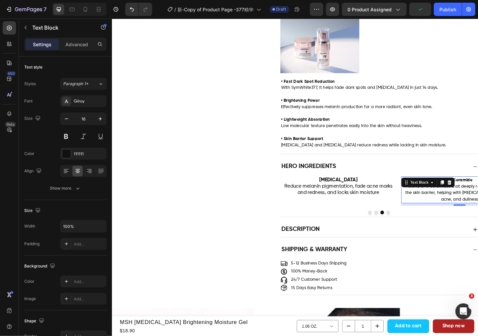
click at [472, 193] on div "Text Block" at bounding box center [456, 197] width 58 height 11
drag, startPoint x: 473, startPoint y: 196, endPoint x: 493, endPoint y: 196, distance: 19.6
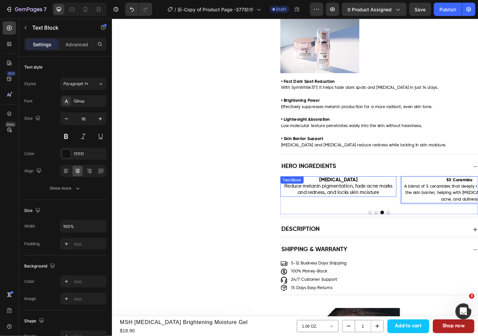
click at [405, 210] on p "Tranexamic Acid Reduce melanin pigmentation, fade acne marks and redness, and l…" at bounding box center [358, 201] width 125 height 21
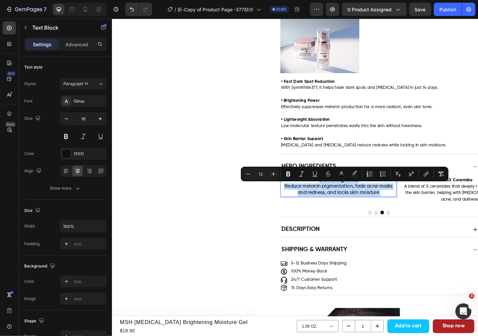
drag, startPoint x: 405, startPoint y: 210, endPoint x: 331, endPoint y: 197, distance: 75.7
click at [331, 197] on p "Tranexamic Acid Reduce melanin pigmentation, fade acne marks and redness, and l…" at bounding box center [358, 201] width 125 height 21
click at [380, 203] on span "Reduce melanin pigmentation, fade acne marks and redness, and locks skin moistu…" at bounding box center [359, 204] width 118 height 12
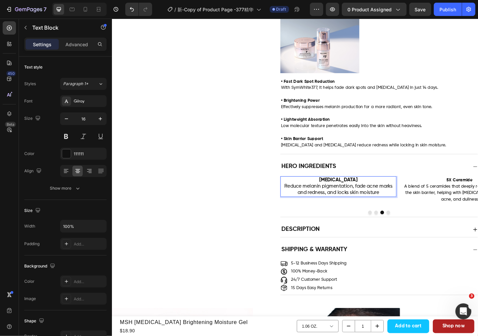
click at [398, 208] on span "Reduce melanin pigmentation, fade acne marks and redness, and locks skin moistu…" at bounding box center [359, 204] width 118 height 12
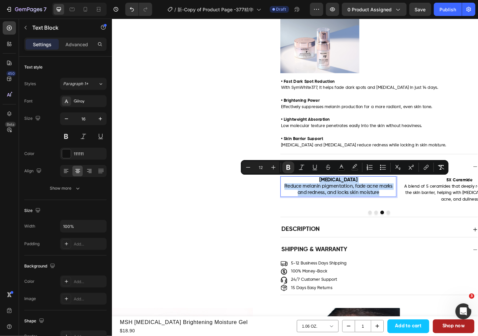
drag, startPoint x: 403, startPoint y: 209, endPoint x: 333, endPoint y: 197, distance: 71.2
click at [333, 197] on p "Tranexamic Acid Reduce melanin pigmentation, fade acne marks and redness, and l…" at bounding box center [358, 201] width 125 height 21
click at [269, 168] on button "Plus" at bounding box center [274, 167] width 12 height 12
type input "14"
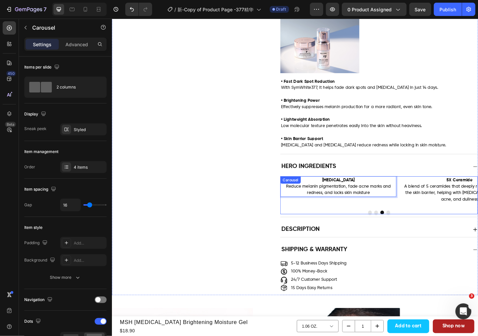
click at [398, 230] on button "Dot" at bounding box center [400, 229] width 4 height 4
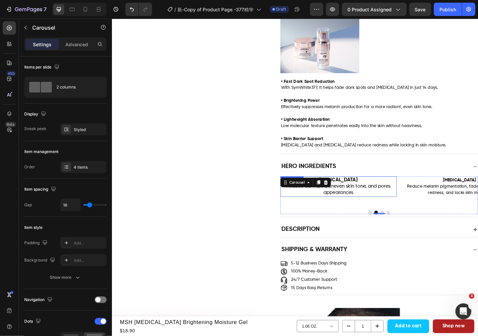
click at [380, 209] on p "Niacinamide Reduce dark spot, uneven skin tone, and pores appearances" at bounding box center [358, 201] width 125 height 21
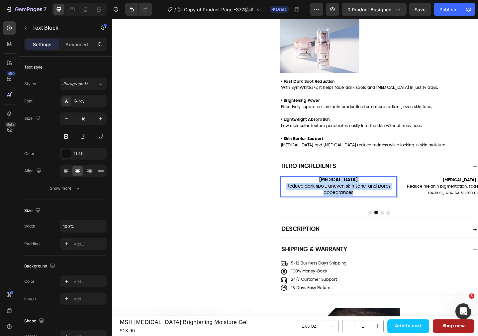
drag, startPoint x: 360, startPoint y: 209, endPoint x: 335, endPoint y: 196, distance: 27.7
click at [335, 196] on p "Niacinamide Reduce dark spot, uneven skin tone, and pores appearances" at bounding box center [358, 201] width 125 height 21
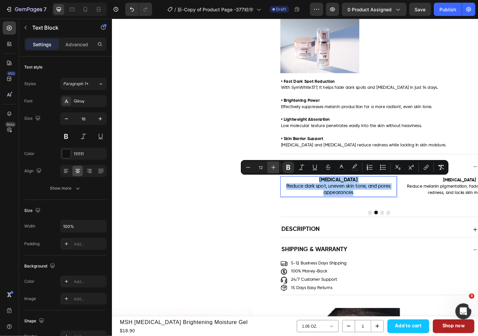
click at [271, 169] on icon "Editor contextual toolbar" at bounding box center [273, 167] width 7 height 7
type input "14"
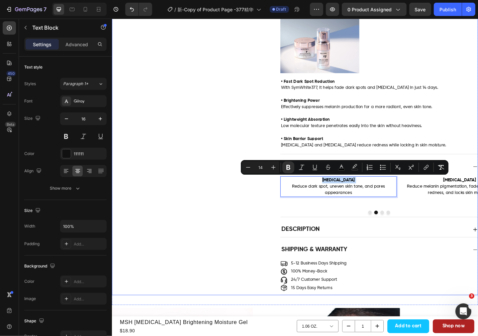
click at [388, 233] on div "Image SymWhite377 Suppress melanin production and fight harmful free radicals T…" at bounding box center [402, 211] width 215 height 46
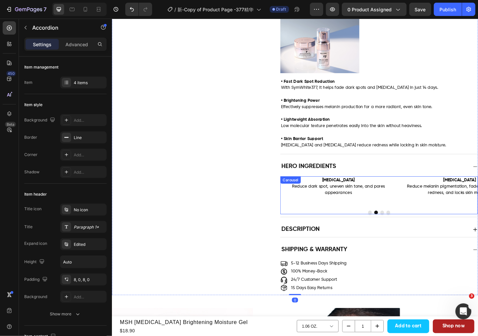
click at [391, 230] on button "Dot" at bounding box center [393, 229] width 4 height 4
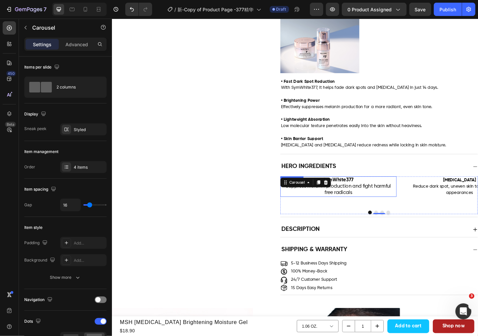
click at [375, 206] on p "Suppress melanin production and fight harmful free radicals" at bounding box center [358, 205] width 125 height 14
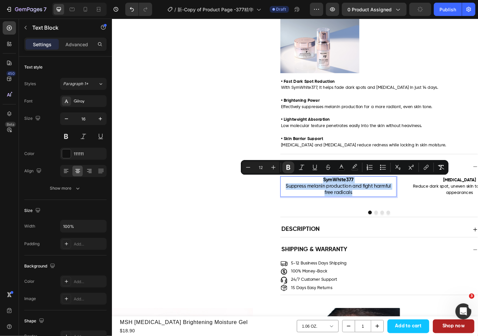
drag, startPoint x: 349, startPoint y: 206, endPoint x: 338, endPoint y: 193, distance: 17.7
click at [338, 193] on div "SymWhite377 Suppress melanin production and fight harmful free radicals" at bounding box center [358, 201] width 127 height 22
click at [273, 165] on icon "Editor contextual toolbar" at bounding box center [273, 167] width 7 height 7
type input "14"
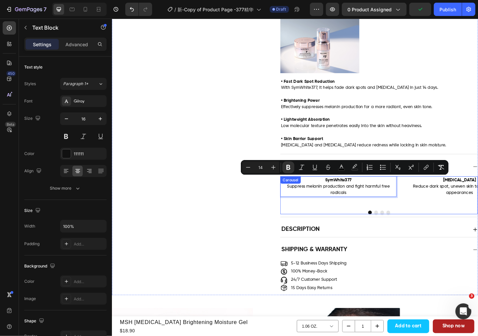
click at [411, 230] on button "Dot" at bounding box center [413, 229] width 4 height 4
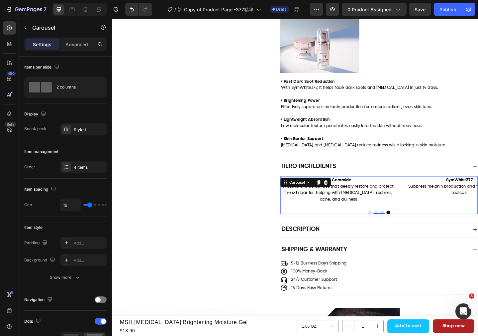
click at [336, 228] on div "Image SymWhite377 Suppress melanin production and fight harmful free radicals T…" at bounding box center [402, 210] width 215 height 41
click at [62, 167] on div at bounding box center [66, 166] width 9 height 9
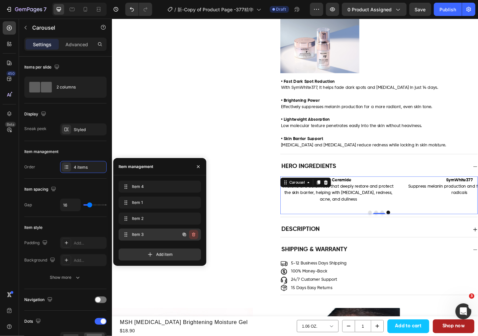
click at [193, 234] on icon "button" at bounding box center [193, 234] width 3 height 4
click at [193, 234] on div "Delete" at bounding box center [189, 234] width 12 height 6
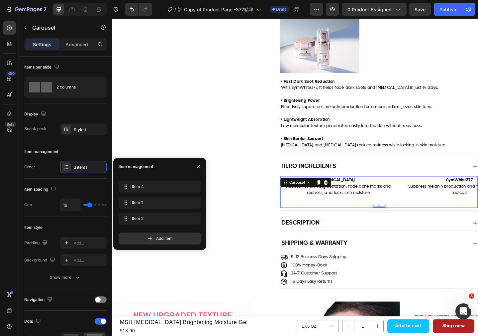
click at [394, 224] on button "Dot" at bounding box center [396, 222] width 4 height 4
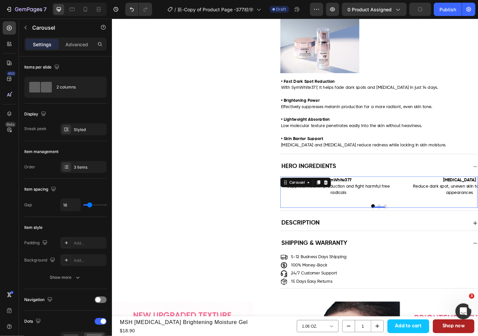
click at [401, 223] on button "Dot" at bounding box center [403, 222] width 4 height 4
click at [408, 223] on button "Dot" at bounding box center [410, 222] width 4 height 4
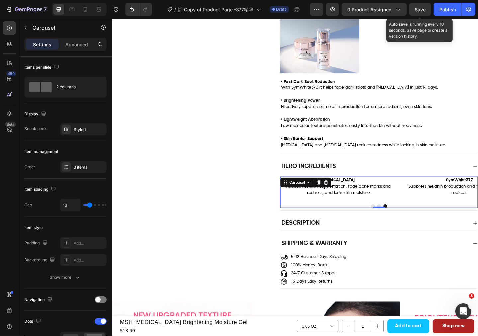
click at [421, 8] on span "Save" at bounding box center [420, 10] width 11 height 6
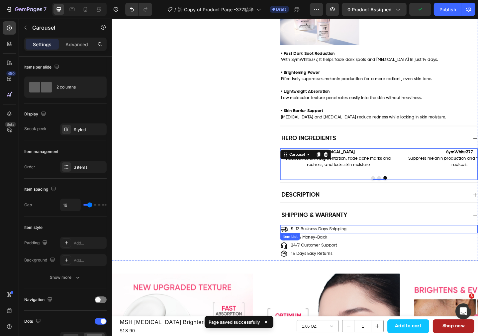
scroll to position [366, 0]
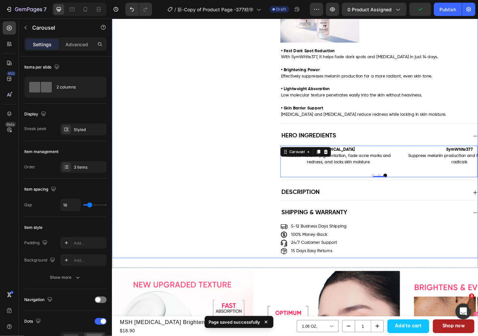
click at [444, 211] on div "Description" at bounding box center [397, 207] width 204 height 11
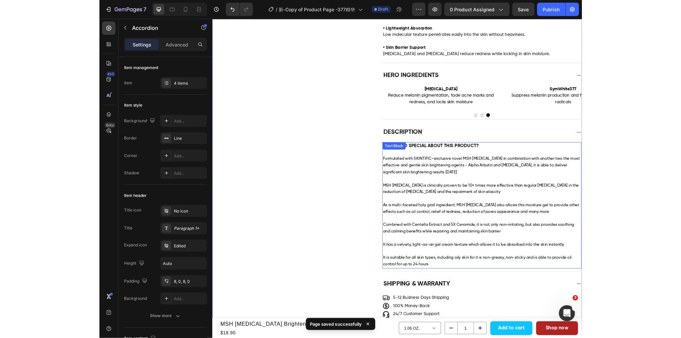
scroll to position [465, 0]
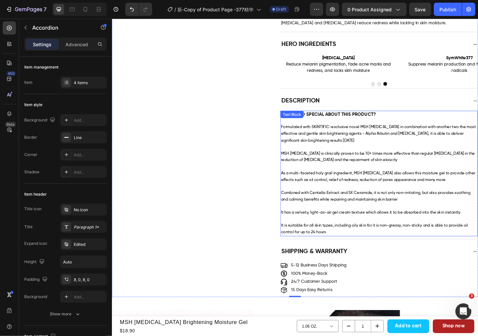
drag, startPoint x: 358, startPoint y: 159, endPoint x: 365, endPoint y: 157, distance: 7.4
click at [358, 159] on p "MSH Niacinamide is clinically proven to be 10+ times more effective than regula…" at bounding box center [403, 165] width 214 height 21
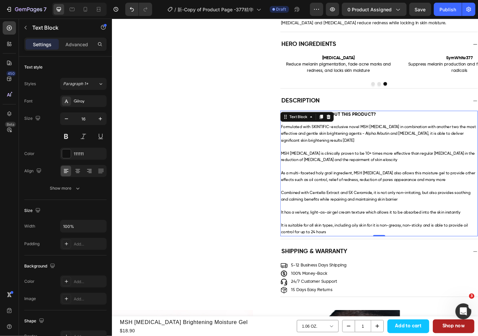
click at [392, 154] on p "Formulated with SKINTIFIC-exclusive novel MSH Niacinamide in combination with a…" at bounding box center [403, 144] width 214 height 22
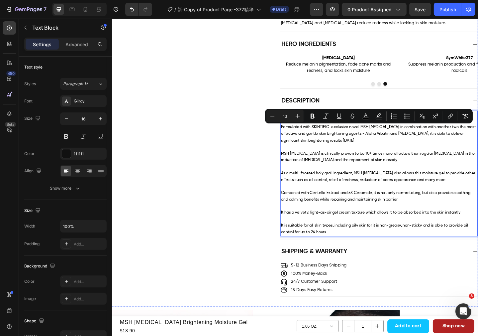
drag, startPoint x: 358, startPoint y: 155, endPoint x: 291, endPoint y: 140, distance: 68.4
click at [291, 140] on div "Description WHAT'S SO SPECIAL ABOUT THIS PRODUCT? Formulated with SKINTIFIC-exc…" at bounding box center [311, 179] width 398 height 159
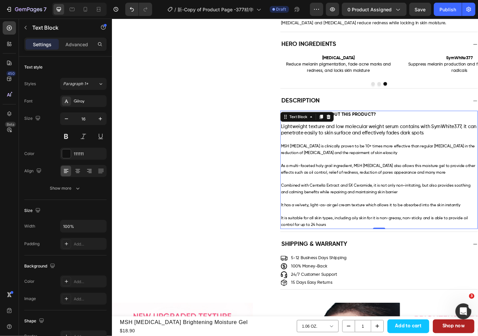
click at [370, 179] on span "As a multi-faceted holy grail ingredient, MSH Niacinamide also allows this mois…" at bounding box center [402, 183] width 212 height 12
click at [430, 163] on p "MSH Niacinamide is clinically proven to be 10+ times more effective than regula…" at bounding box center [403, 157] width 214 height 21
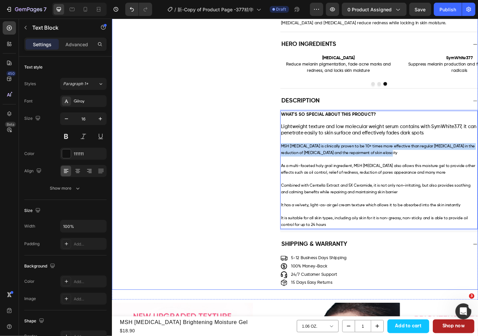
drag, startPoint x: 424, startPoint y: 167, endPoint x: 293, endPoint y: 160, distance: 131.2
click at [293, 160] on div "Description WHAT'S SO SPECIAL ABOUT THIS PRODUCT? Lightweight texture and low m…" at bounding box center [311, 175] width 398 height 151
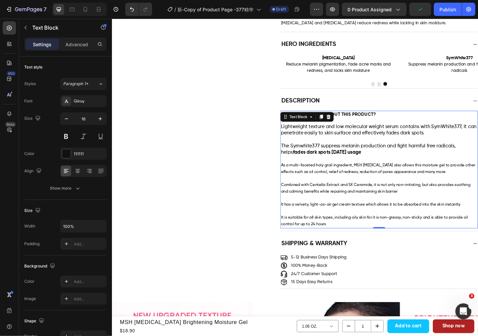
click at [379, 191] on p "Combined with Centella Extract and 5X Ceramide, it is not only non-irritating, …" at bounding box center [403, 199] width 214 height 21
click at [466, 188] on span "As a multi-faceted holy grail ingredient, MSH Niacinamide also allows this mois…" at bounding box center [402, 182] width 212 height 12
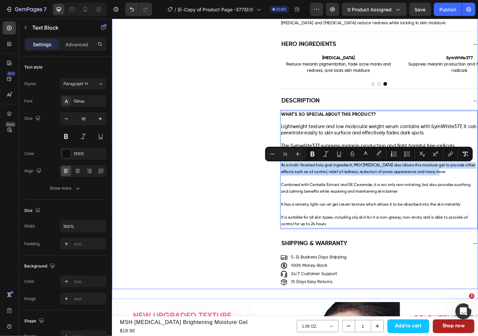
drag, startPoint x: 477, startPoint y: 188, endPoint x: 292, endPoint y: 180, distance: 185.7
click at [292, 180] on div "Description WHAT'S SO SPECIAL ABOUT THIS PRODUCT? Lightweight texture and low m…" at bounding box center [311, 175] width 398 height 150
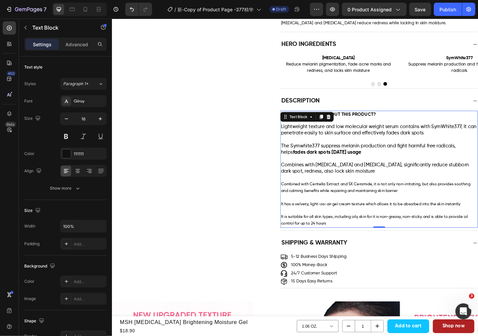
click at [361, 210] on p "Combined with Centella Extract and 5X Ceramide, it is not only non-irritating, …" at bounding box center [403, 199] width 214 height 21
click at [430, 208] on p "Combined with Centella Extract and 5X Ceramide, it is not only non-irritating, …" at bounding box center [403, 199] width 214 height 21
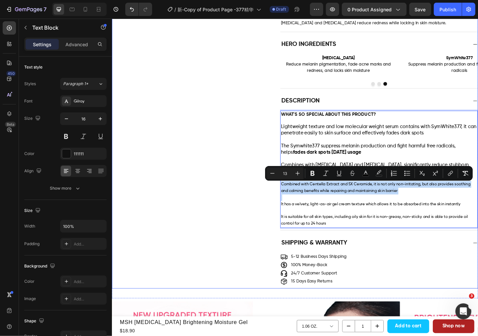
drag, startPoint x: 430, startPoint y: 207, endPoint x: 293, endPoint y: 202, distance: 137.8
click at [293, 202] on div "Description WHAT'S SO SPECIAL ABOUT THIS PRODUCT? Lightweight texture and low m…" at bounding box center [311, 174] width 398 height 149
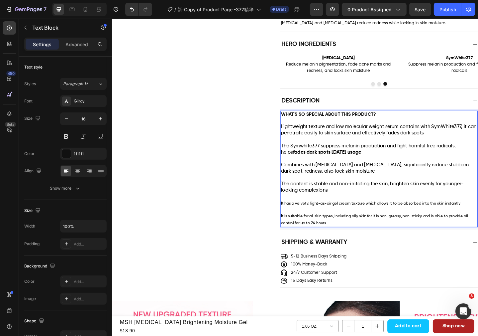
click at [364, 204] on p "The content is stable and non-irritating the skin, brighten skin evenly for you…" at bounding box center [403, 199] width 214 height 21
click at [349, 237] on span "It is suitable for all skin types, including oily skin for it is non-greasy, no…" at bounding box center [398, 237] width 204 height 12
click at [346, 245] on p "It is suitable for all skin types, including oily skin for it is non-greasy, no…" at bounding box center [403, 237] width 214 height 15
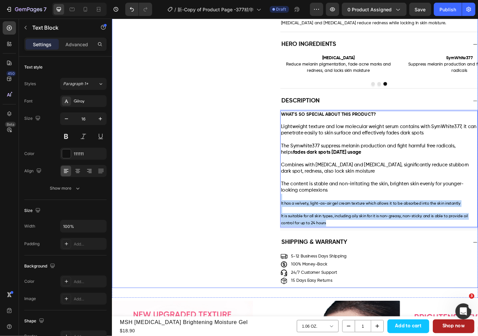
drag, startPoint x: 349, startPoint y: 244, endPoint x: 292, endPoint y: 214, distance: 64.7
click at [292, 214] on div "Description WHAT'S SO SPECIAL ABOUT THIS PRODUCT? Lightweight texture and low m…" at bounding box center [311, 174] width 398 height 149
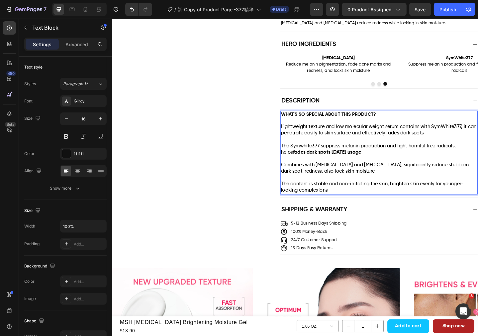
click at [360, 202] on span "The content is stable and non-irritating the skin, brighten skin evenly for you…" at bounding box center [395, 202] width 199 height 12
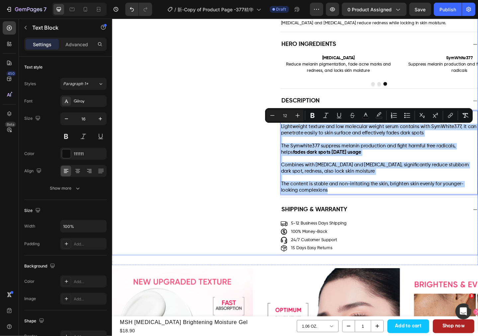
drag, startPoint x: 351, startPoint y: 209, endPoint x: 291, endPoint y: 140, distance: 91.9
click at [291, 140] on div "Description WHAT'S SO SPECIAL ABOUT THIS PRODUCT? Lightweight texture and low m…" at bounding box center [311, 156] width 398 height 113
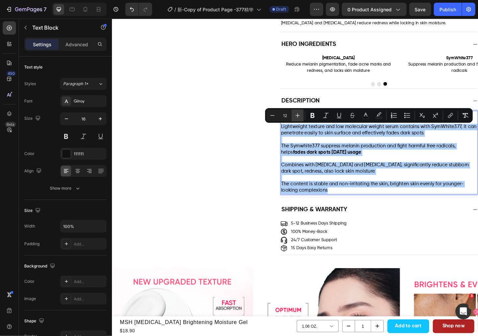
click at [299, 115] on icon "Editor contextual toolbar" at bounding box center [298, 115] width 4 height 4
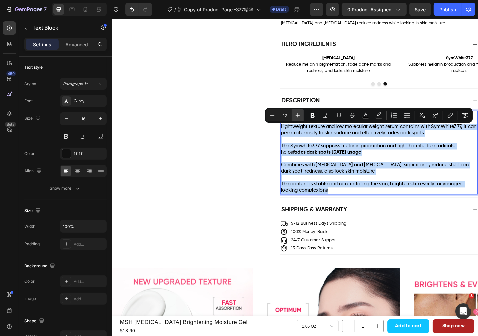
type input "13"
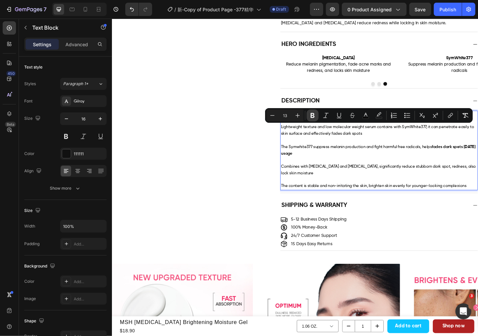
click at [314, 119] on button "Bold" at bounding box center [313, 115] width 12 height 12
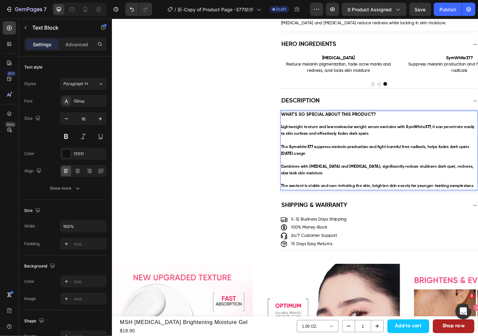
click at [331, 127] on p "Rich Text Editor. Editing area: main" at bounding box center [403, 129] width 214 height 7
click at [234, 174] on div "Description WHAT'S SO SPECIAL ABOUT THIS PRODUCT? Lightweight texture and low m…" at bounding box center [311, 154] width 398 height 109
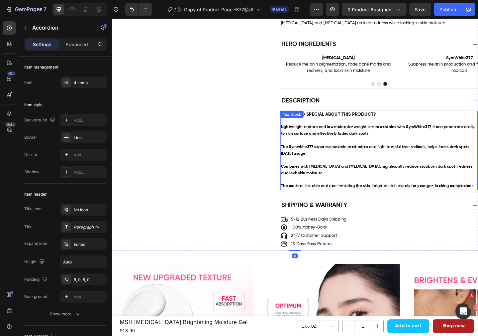
click at [322, 165] on p "The Symwhite377 suppress melanin production and fight harmful free radicals, he…" at bounding box center [403, 158] width 214 height 21
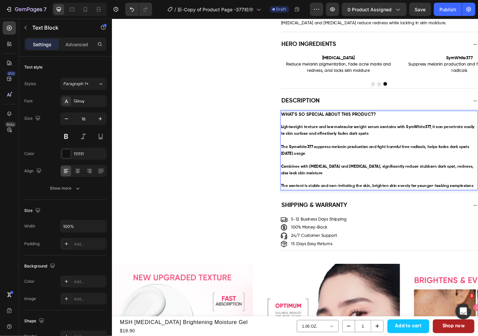
click at [502, 201] on p "The content is stable and non-irritating the skin, brighten skin evenly for you…" at bounding box center [403, 198] width 214 height 14
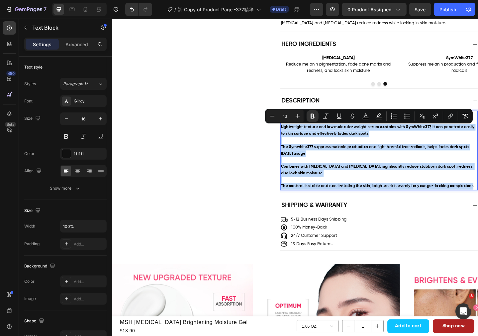
drag, startPoint x: 500, startPoint y: 202, endPoint x: 294, endPoint y: 138, distance: 215.9
click at [295, 138] on div "WHAT'S SO SPECIAL ABOUT THIS PRODUCT? Lightweight texture and low molecular wei…" at bounding box center [402, 162] width 215 height 87
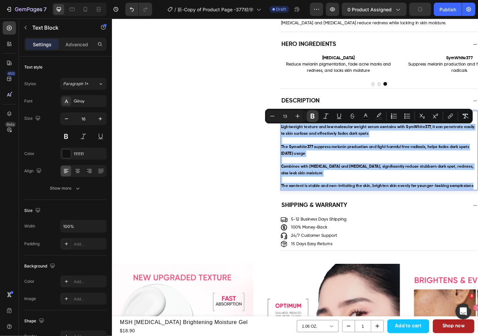
click at [308, 116] on button "Bold" at bounding box center [313, 116] width 12 height 12
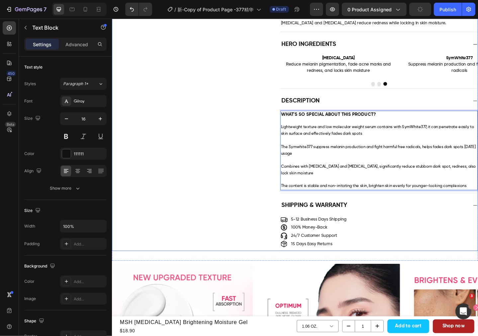
click at [270, 184] on div "Description WHAT'S SO SPECIAL ABOUT THIS PRODUCT? Lightweight texture and low m…" at bounding box center [311, 154] width 398 height 109
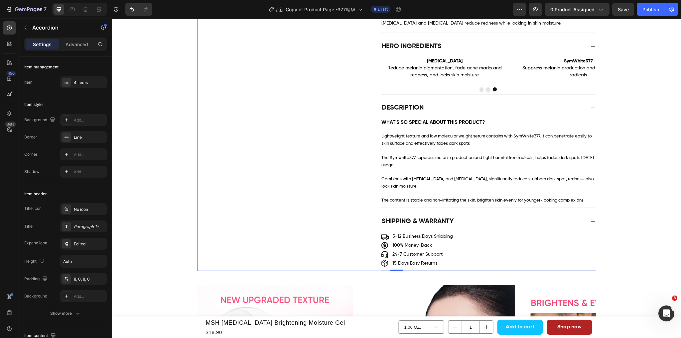
scroll to position [466, 0]
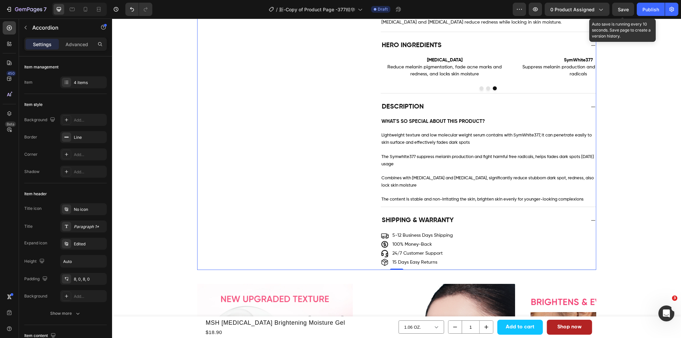
click at [622, 9] on span "Save" at bounding box center [623, 10] width 11 height 6
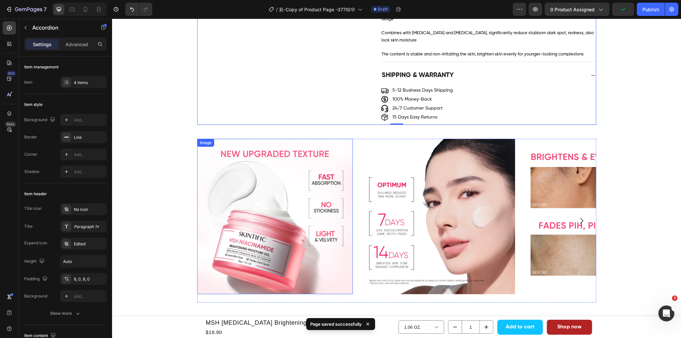
scroll to position [633, 0]
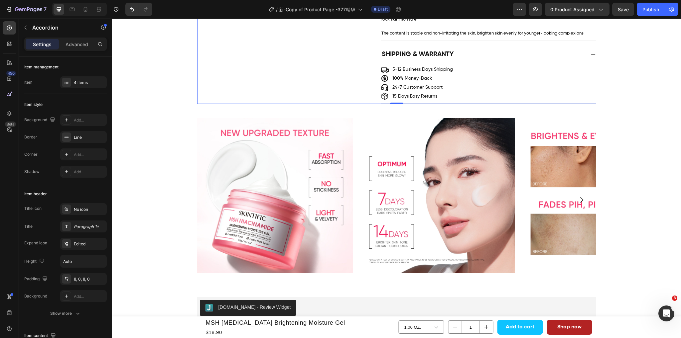
click at [640, 120] on div "Product Images MSH Niacinamide Brightening Moisture Gel Product Title $18.90 Pr…" at bounding box center [396, 94] width 569 height 1388
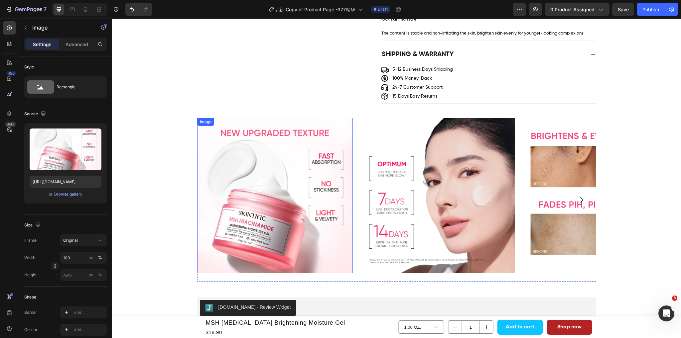
click at [262, 171] on img at bounding box center [275, 196] width 156 height 156
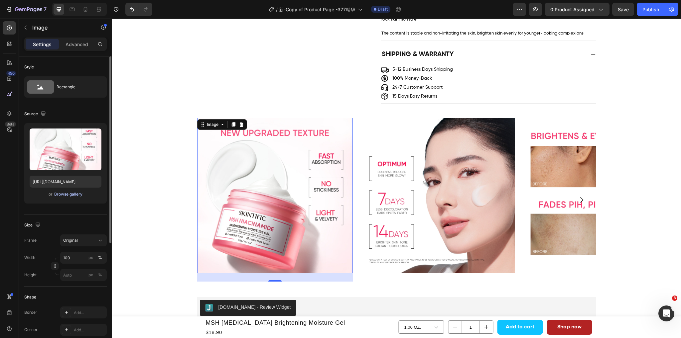
click at [63, 197] on div "Browse gallery" at bounding box center [68, 195] width 28 height 6
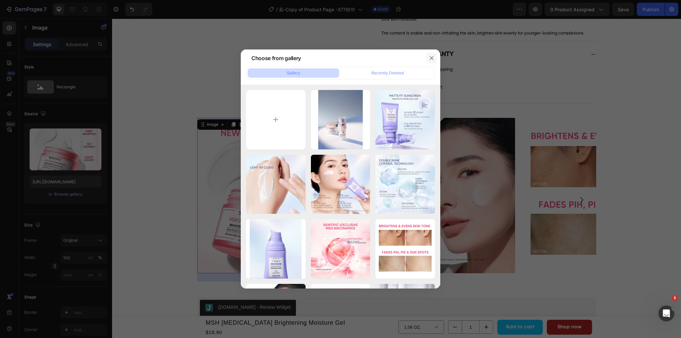
click at [432, 56] on icon "button" at bounding box center [431, 58] width 5 height 5
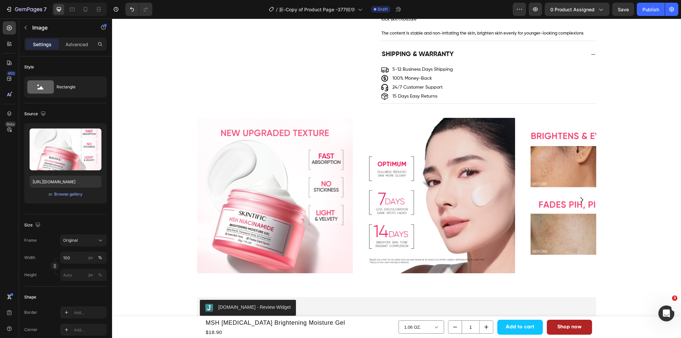
click at [286, 224] on img at bounding box center [275, 196] width 156 height 156
click at [304, 181] on img at bounding box center [275, 196] width 156 height 156
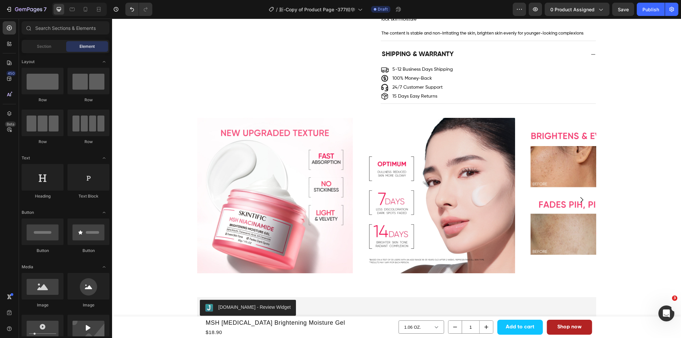
click at [177, 167] on div "Product Images MSH Niacinamide Brightening Moisture Gel Product Title $18.90 Pr…" at bounding box center [396, 94] width 569 height 1388
click at [623, 10] on span "Save" at bounding box center [623, 10] width 11 height 6
click at [304, 198] on img at bounding box center [275, 196] width 156 height 156
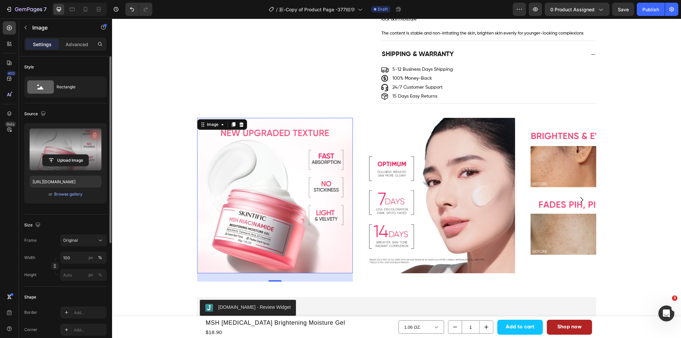
click at [94, 132] on icon "button" at bounding box center [94, 135] width 7 height 7
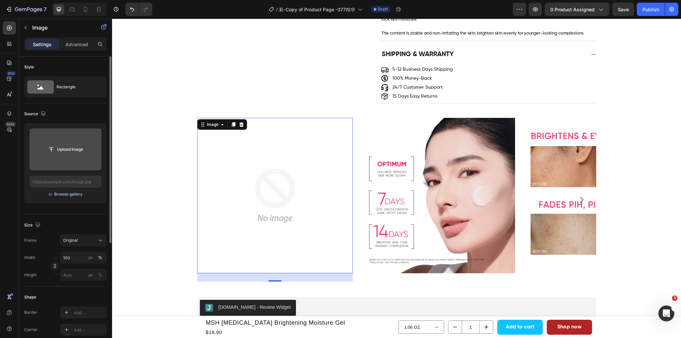
click at [72, 196] on div "Browse gallery" at bounding box center [68, 195] width 28 height 6
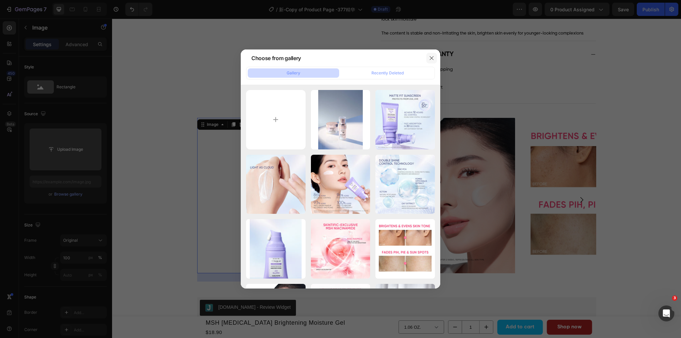
click at [432, 56] on icon "button" at bounding box center [431, 58] width 5 height 5
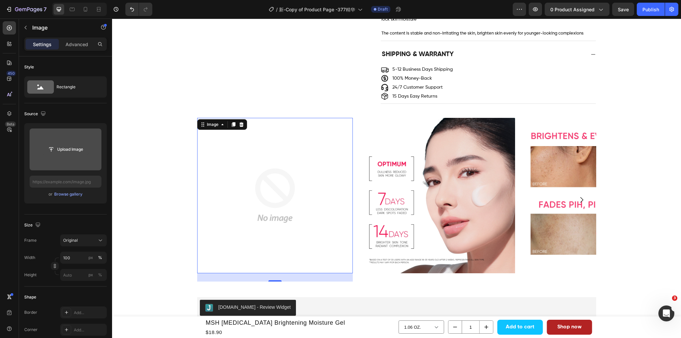
click at [55, 148] on input "file" at bounding box center [66, 149] width 46 height 11
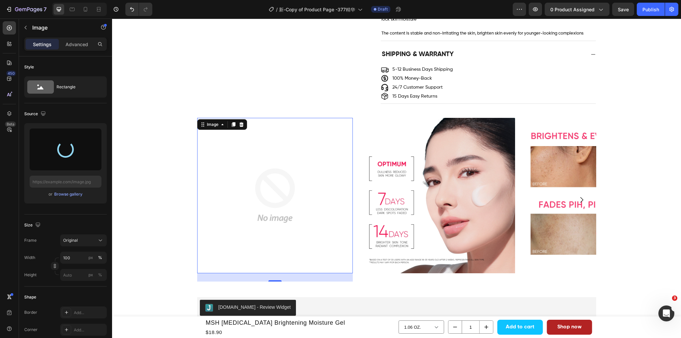
type input "https://cdn.shopify.com/s/files/1/0563/1701/8217/files/gempages_572779726456750…"
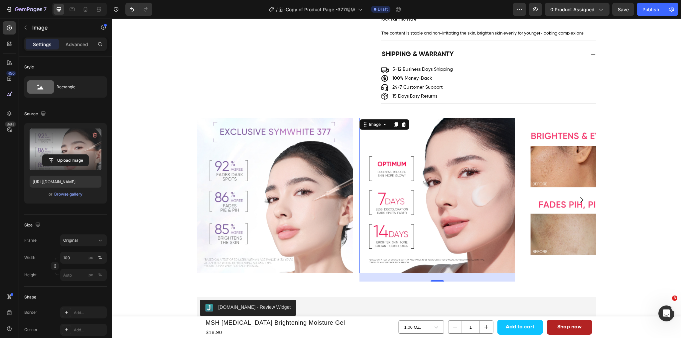
click at [420, 227] on img at bounding box center [437, 196] width 156 height 156
click at [56, 163] on input "file" at bounding box center [66, 160] width 46 height 11
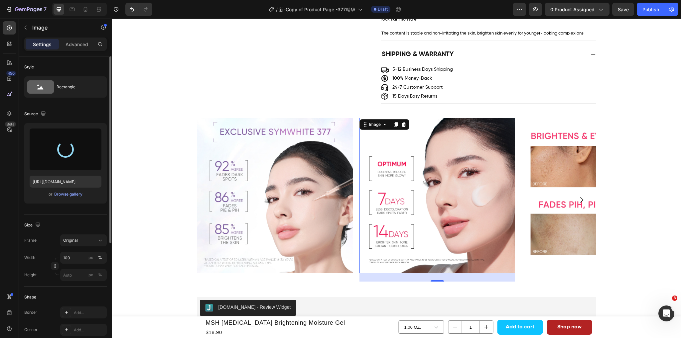
type input "https://cdn.shopify.com/s/files/1/0563/1701/8217/files/gempages_572779726456750…"
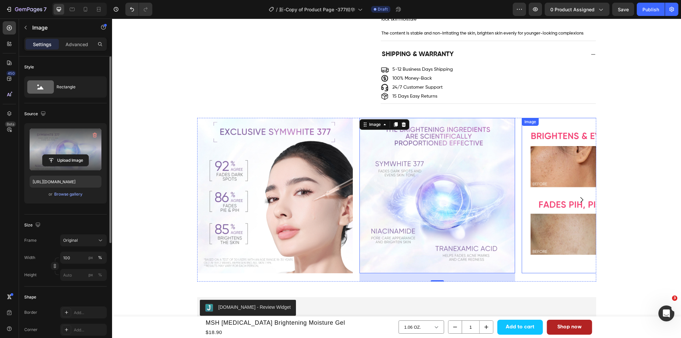
click at [555, 229] on img at bounding box center [600, 196] width 156 height 156
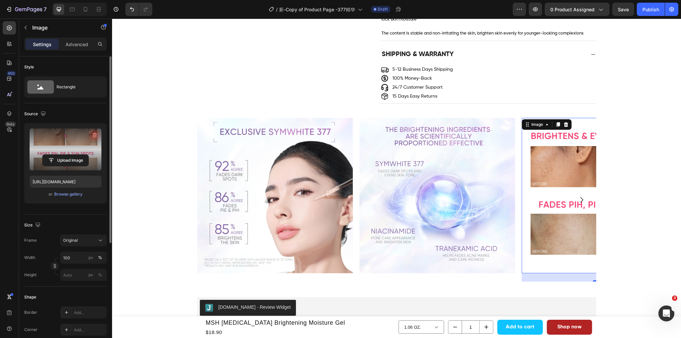
click at [94, 134] on icon "button" at bounding box center [94, 135] width 7 height 7
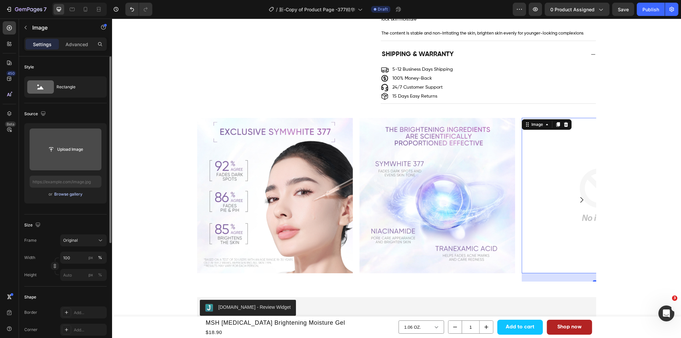
click at [69, 196] on div "Browse gallery" at bounding box center [68, 195] width 28 height 6
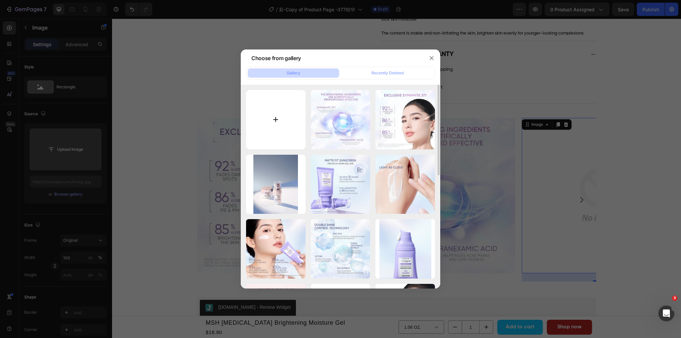
click at [281, 119] on input "file" at bounding box center [276, 120] width 60 height 60
click at [431, 60] on icon "button" at bounding box center [431, 58] width 5 height 5
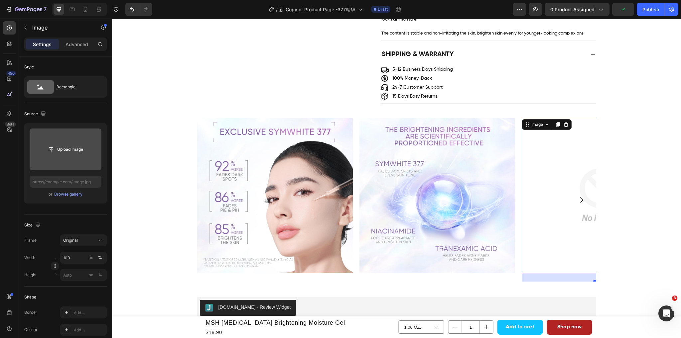
click at [84, 151] on input "file" at bounding box center [66, 149] width 46 height 11
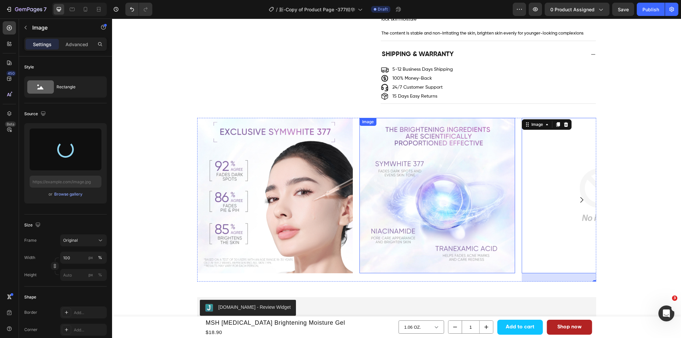
type input "https://cdn.shopify.com/s/files/1/0563/1701/8217/files/gempages_572779726456750…"
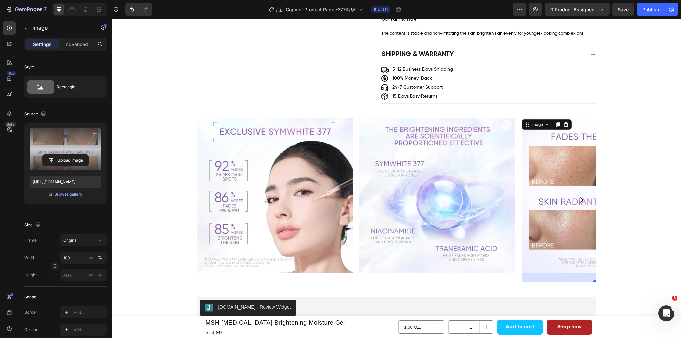
click at [560, 220] on img at bounding box center [600, 196] width 156 height 156
click at [580, 199] on icon "Carousel Next Arrow" at bounding box center [582, 200] width 8 height 8
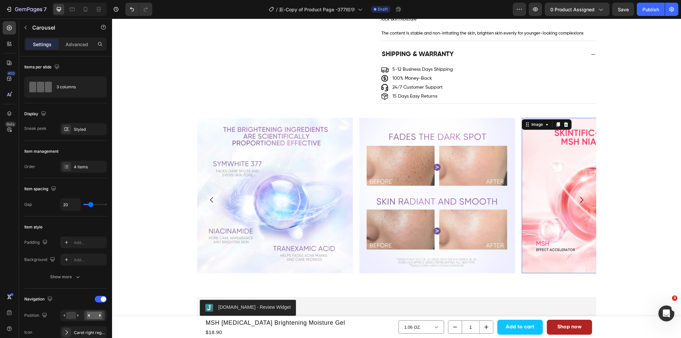
click at [554, 206] on img at bounding box center [600, 196] width 156 height 156
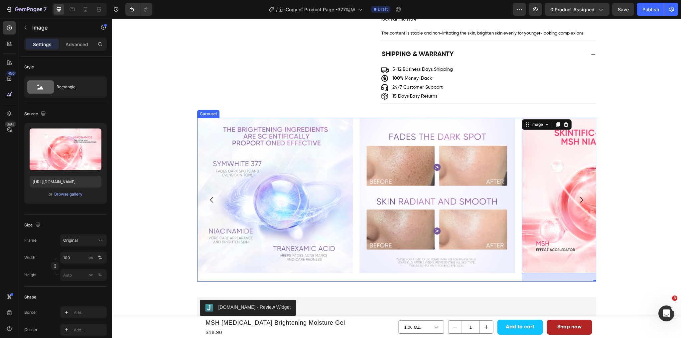
click at [462, 277] on div "Image" at bounding box center [437, 200] width 156 height 164
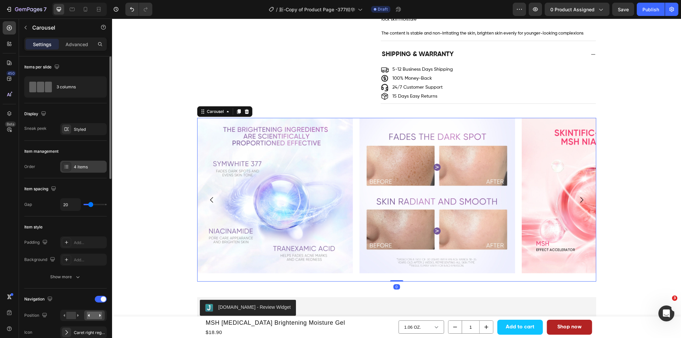
click at [77, 170] on div "4 items" at bounding box center [83, 167] width 47 height 12
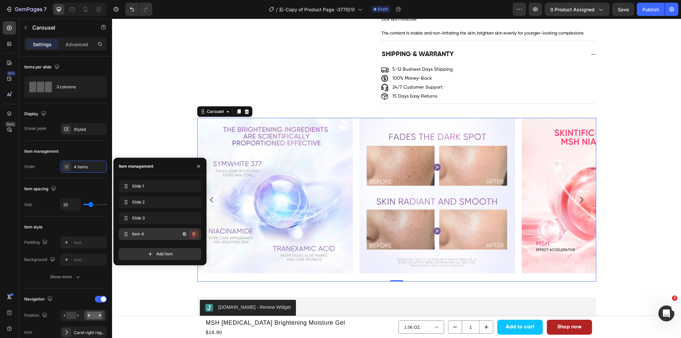
click at [191, 236] on button "button" at bounding box center [193, 234] width 9 height 9
click at [193, 235] on div "Delete" at bounding box center [189, 234] width 12 height 6
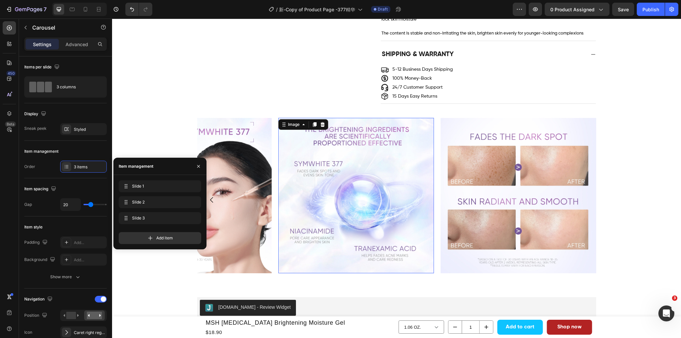
click at [399, 209] on img at bounding box center [356, 196] width 156 height 156
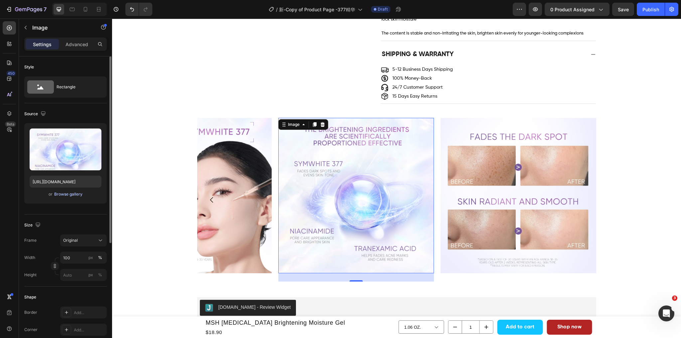
click at [71, 194] on div "Browse gallery" at bounding box center [68, 195] width 28 height 6
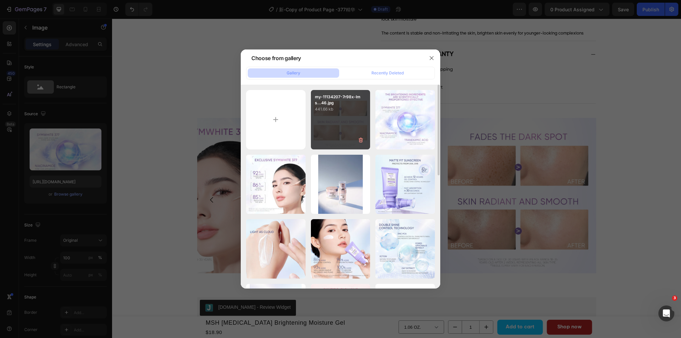
click at [334, 122] on div "my-11134207-7r98x-lms...46.jpg 441.66 kb" at bounding box center [341, 120] width 60 height 60
type input "https://cdn.shopify.com/s/files/1/0563/1701/8217/files/gempages_572779726456750…"
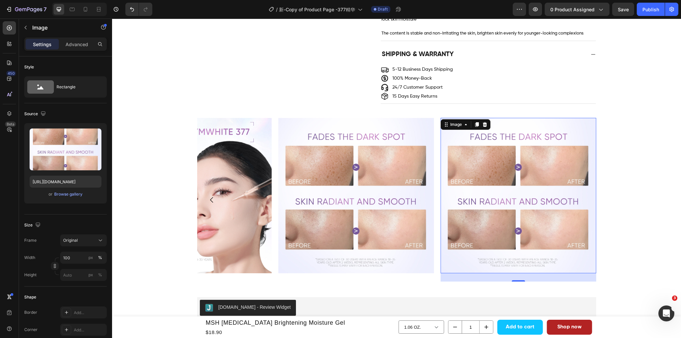
click at [470, 196] on img at bounding box center [519, 196] width 156 height 156
click at [74, 196] on div "Browse gallery" at bounding box center [68, 195] width 28 height 6
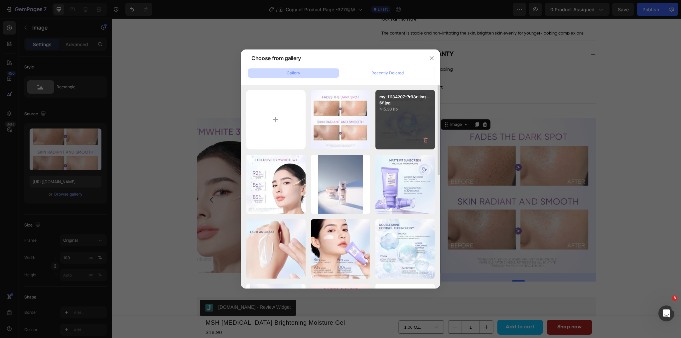
click at [394, 126] on div "my-11134207-7r98r-lms...6f.jpg 415.30 kb" at bounding box center [405, 120] width 60 height 60
type input "https://cdn.shopify.com/s/files/1/0563/1701/8217/files/gempages_572779726456750…"
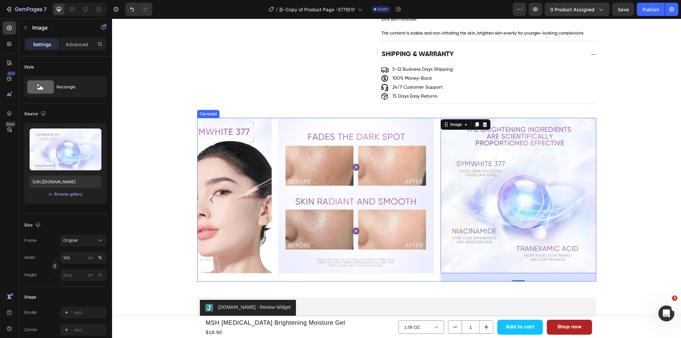
click at [208, 204] on icon "Carousel Back Arrow" at bounding box center [212, 200] width 8 height 8
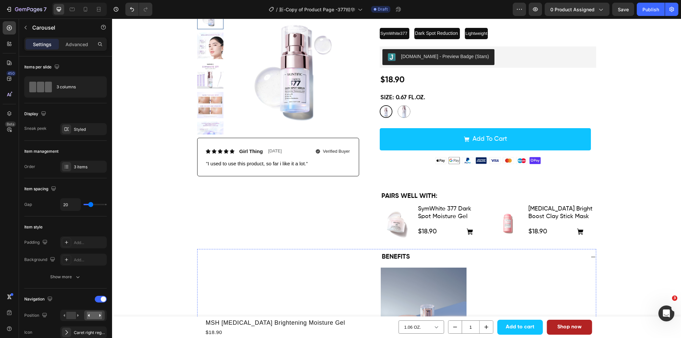
scroll to position [2, 0]
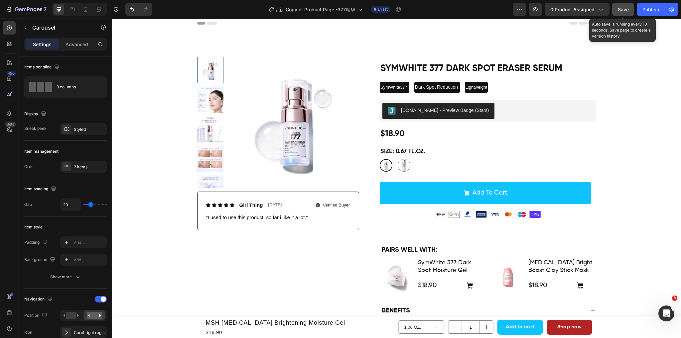
click at [616, 10] on button "Save" at bounding box center [623, 9] width 22 height 13
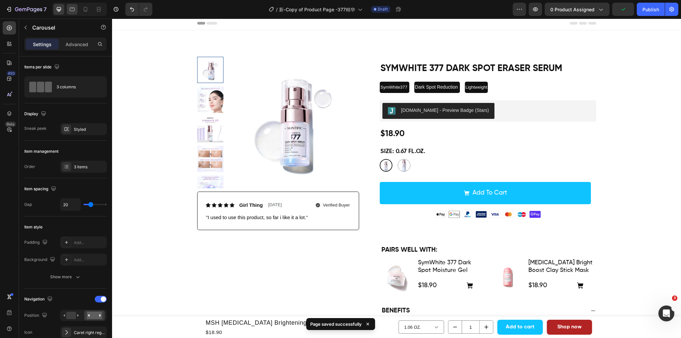
click at [67, 8] on div at bounding box center [72, 9] width 11 height 11
type input "100%"
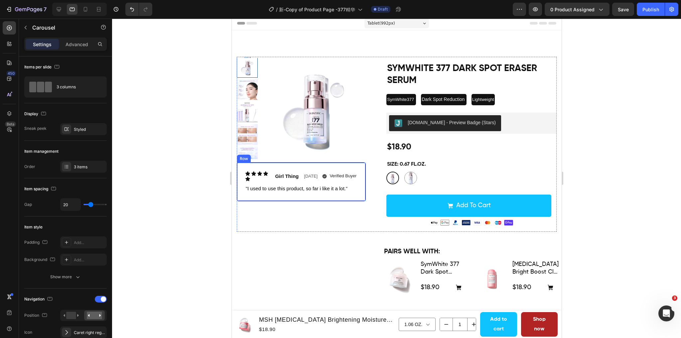
click at [248, 168] on div "Icon Icon Icon Icon Icon Icon List Girl Thing Text Block Aug.21st, 2025 Text Bl…" at bounding box center [300, 182] width 129 height 39
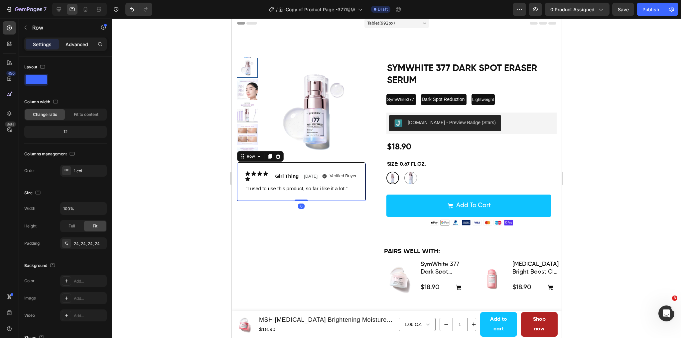
click at [66, 48] on div "Advanced" at bounding box center [76, 44] width 33 height 11
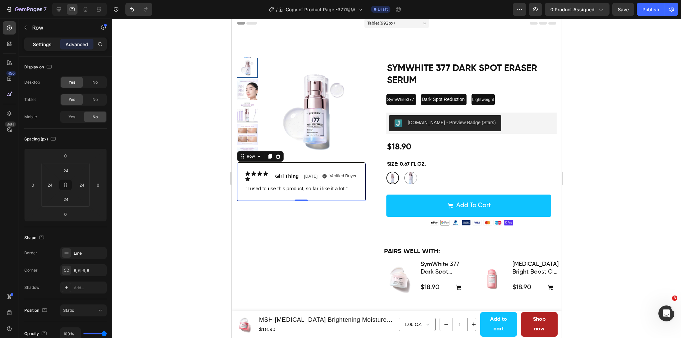
click at [39, 46] on p "Settings" at bounding box center [42, 44] width 19 height 7
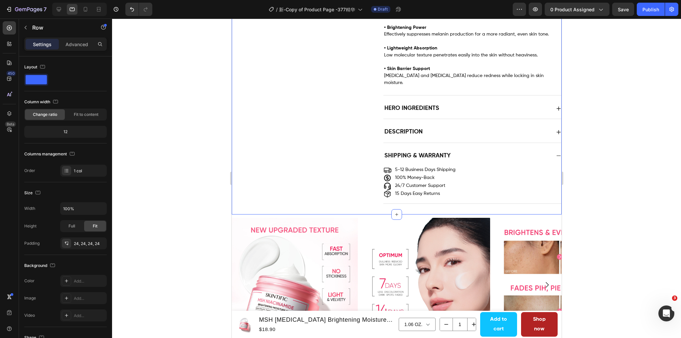
scroll to position [439, 0]
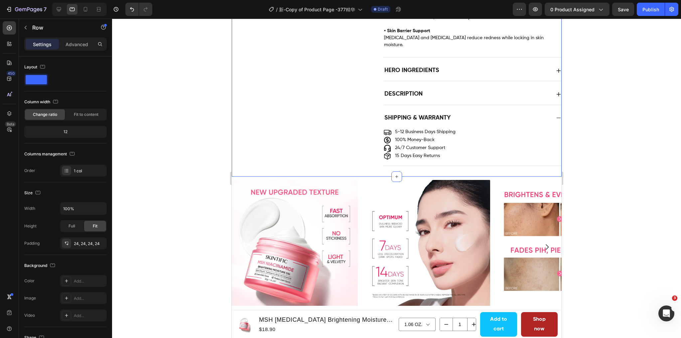
click at [300, 185] on img at bounding box center [294, 243] width 126 height 126
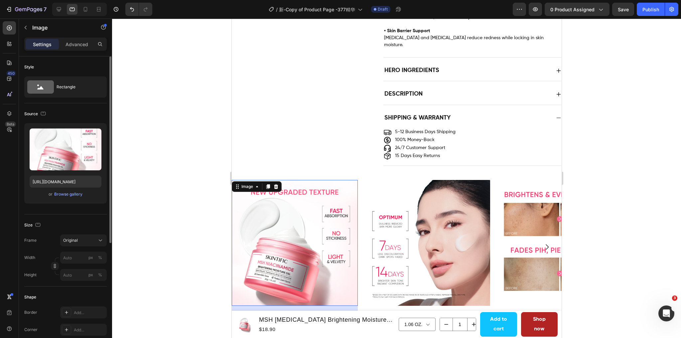
scroll to position [567, 0]
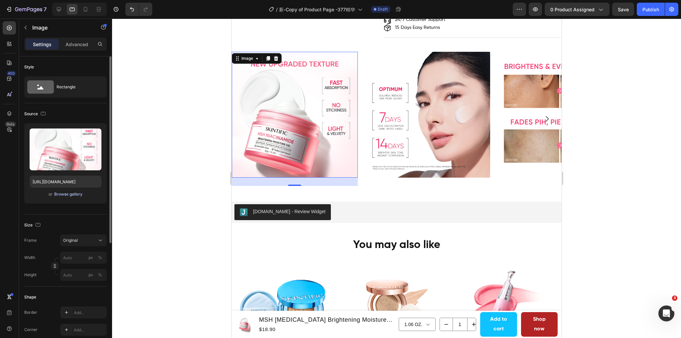
click at [63, 193] on div "Browse gallery" at bounding box center [68, 195] width 28 height 6
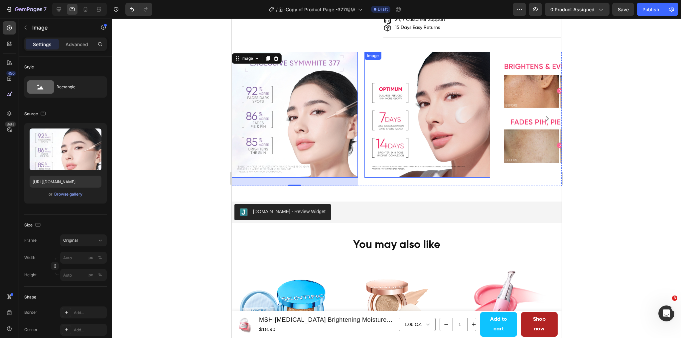
click at [416, 144] on img at bounding box center [427, 115] width 126 height 126
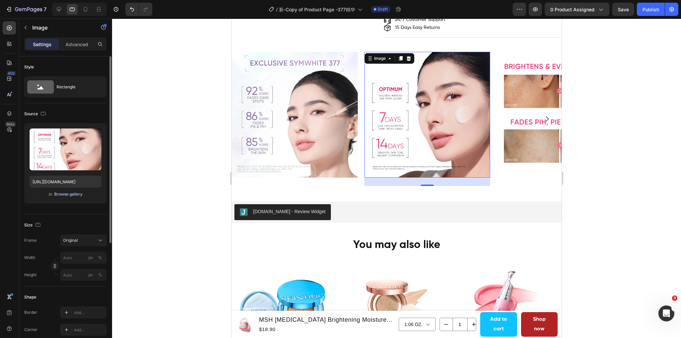
click at [63, 193] on div "Browse gallery" at bounding box center [68, 195] width 28 height 6
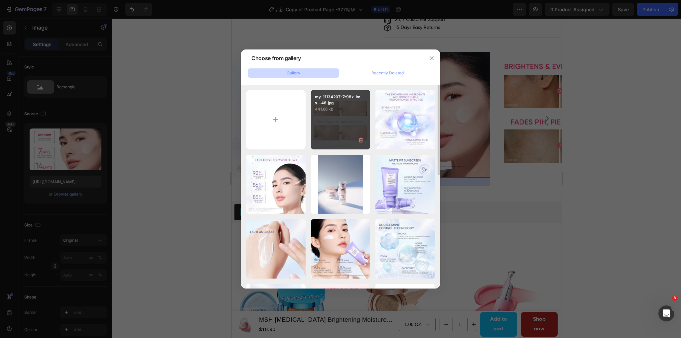
click at [344, 126] on div "my-11134207-7r98x-lms...46.jpg 441.66 kb" at bounding box center [341, 120] width 60 height 60
type input "[URL][DOMAIN_NAME]"
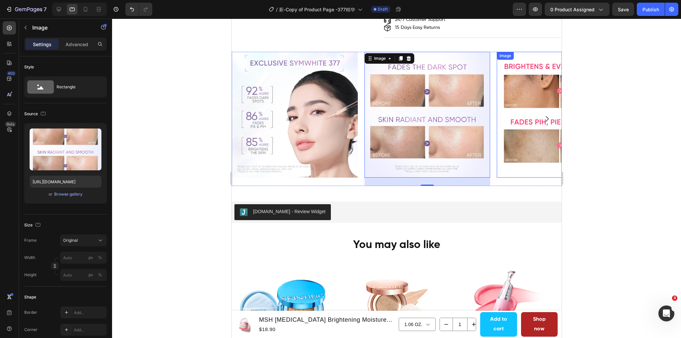
click at [508, 145] on img at bounding box center [559, 115] width 126 height 126
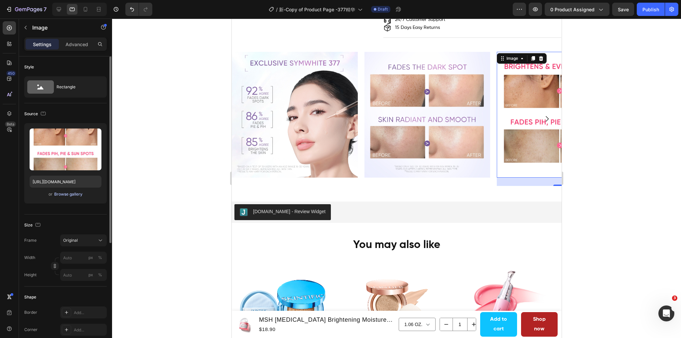
click at [70, 193] on div "Browse gallery" at bounding box center [68, 195] width 28 height 6
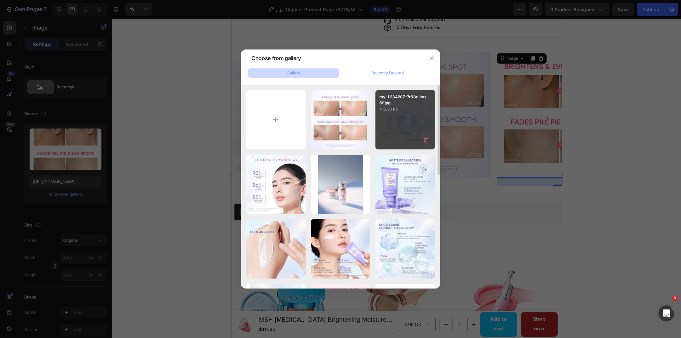
click at [398, 125] on div "my-11134207-7r98r-lms...6f.jpg 415.30 kb" at bounding box center [405, 120] width 60 height 60
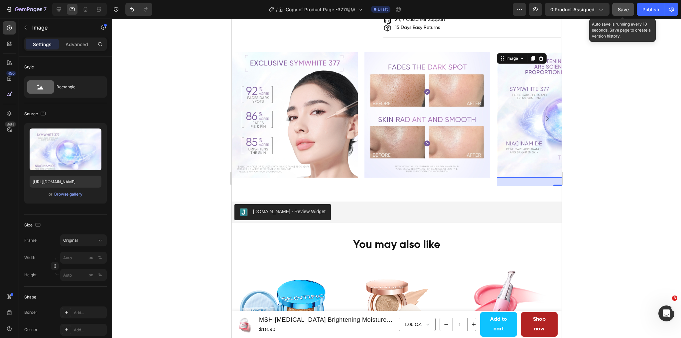
click at [626, 7] on span "Save" at bounding box center [623, 10] width 11 height 6
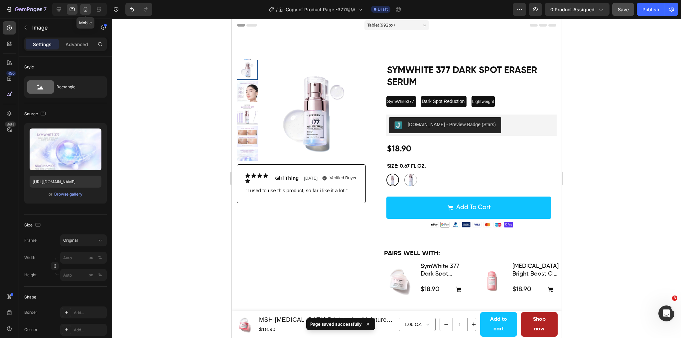
click at [86, 7] on icon at bounding box center [85, 9] width 7 height 7
type input "https://cdn.shopify.com/s/files/1/0563/1701/8217/files/gempages_572779726456750…"
type input "100"
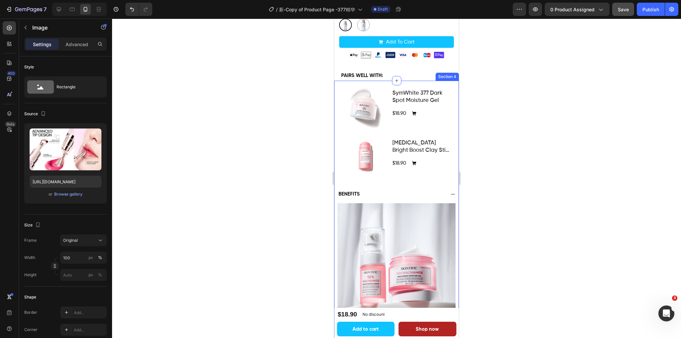
scroll to position [266, 0]
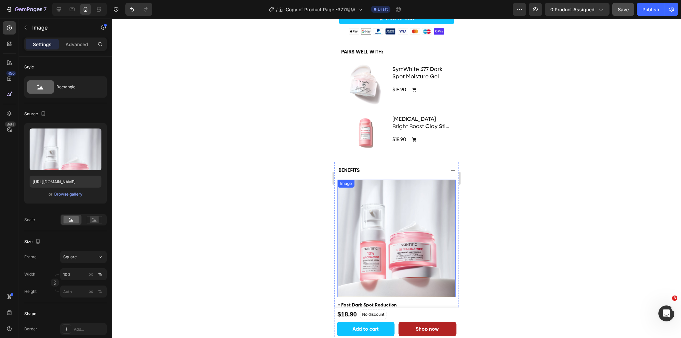
click at [393, 241] on img at bounding box center [396, 239] width 118 height 118
click at [68, 197] on div "Browse gallery" at bounding box center [68, 195] width 28 height 6
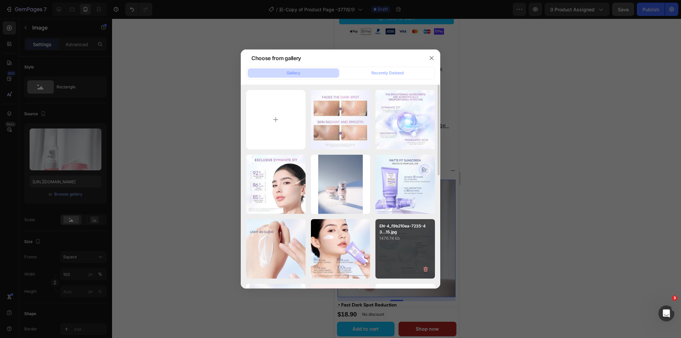
scroll to position [66, 0]
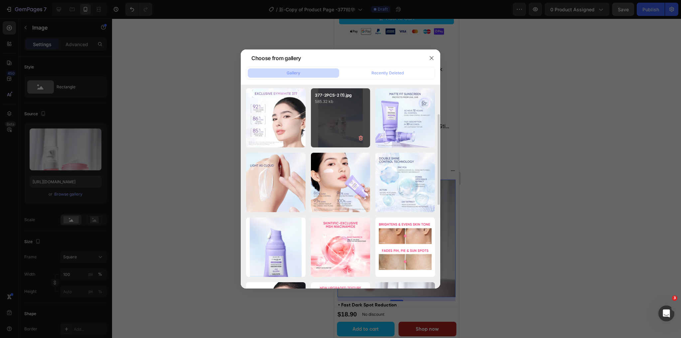
click at [331, 141] on div "377-2PCS-2 (1).jpg 585.32 kb" at bounding box center [341, 118] width 60 height 60
type input "https://cdn.shopify.com/s/files/1/0563/1701/8217/files/gempages_572779726456750…"
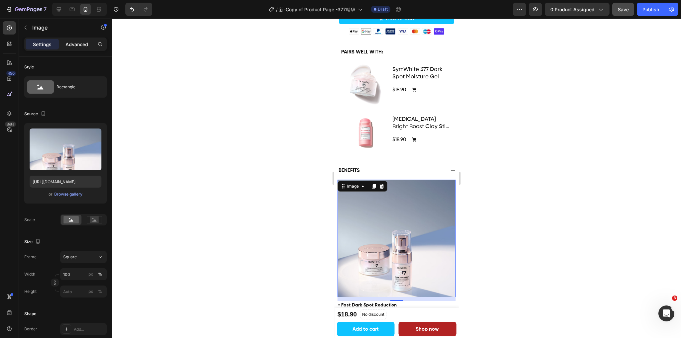
click at [80, 45] on p "Advanced" at bounding box center [77, 44] width 23 height 7
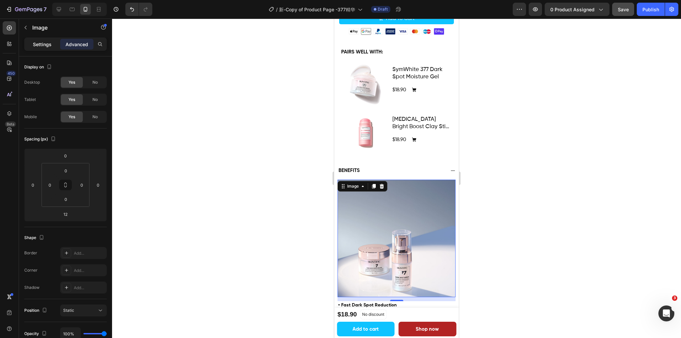
click at [36, 43] on p "Settings" at bounding box center [42, 44] width 19 height 7
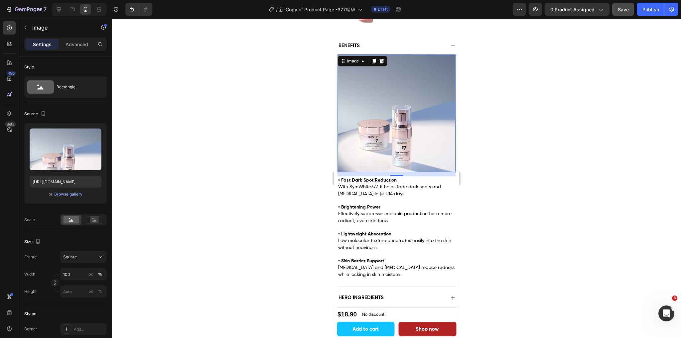
scroll to position [399, 0]
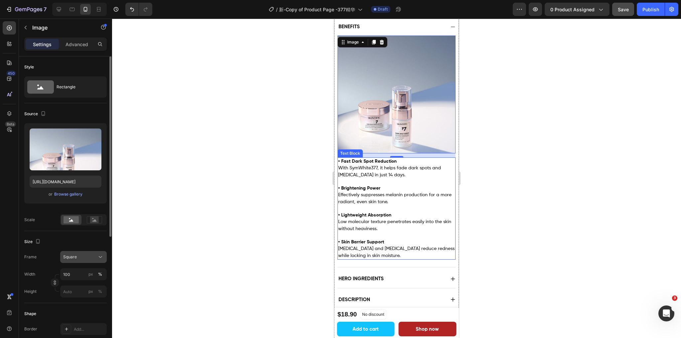
click at [94, 257] on div "Square" at bounding box center [79, 257] width 33 height 6
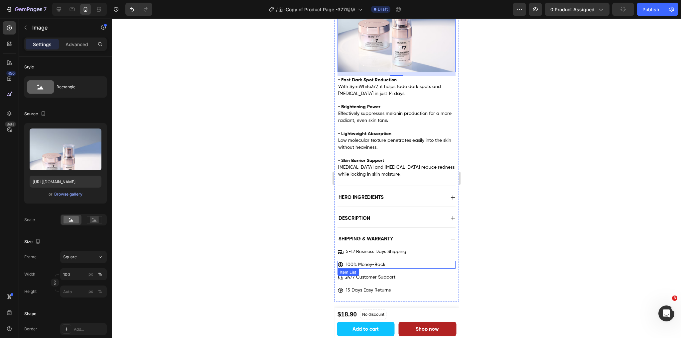
scroll to position [499, 0]
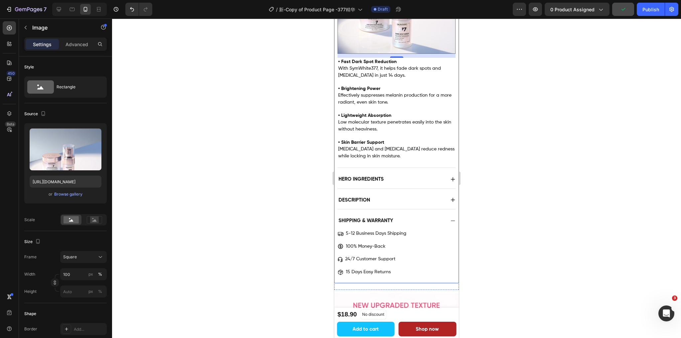
click at [402, 175] on div "Hero Ingredients" at bounding box center [396, 180] width 118 height 18
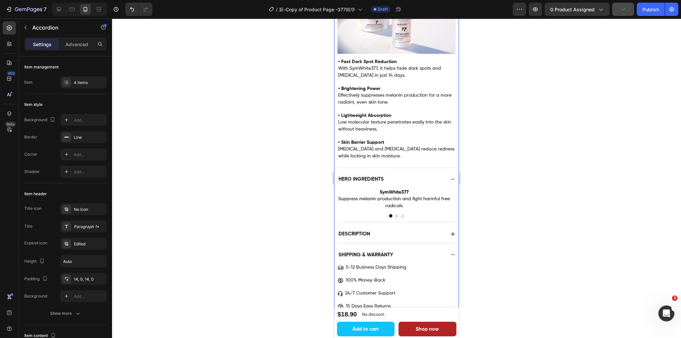
click at [401, 175] on div "Hero Ingredients" at bounding box center [390, 179] width 107 height 9
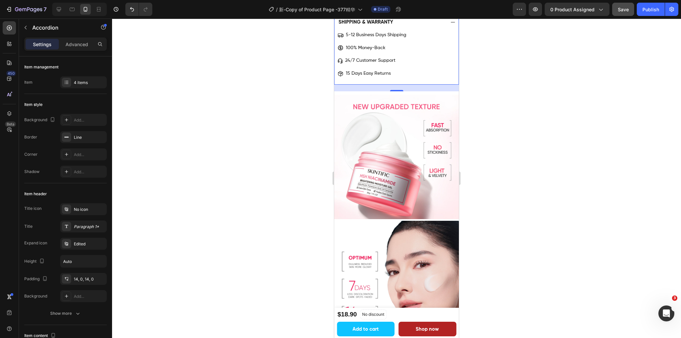
scroll to position [698, 0]
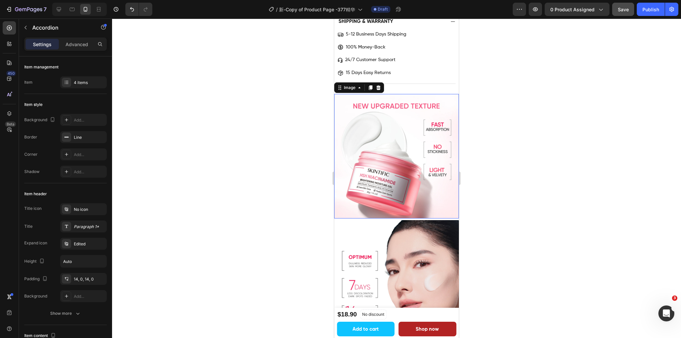
click at [383, 170] on img at bounding box center [396, 156] width 125 height 125
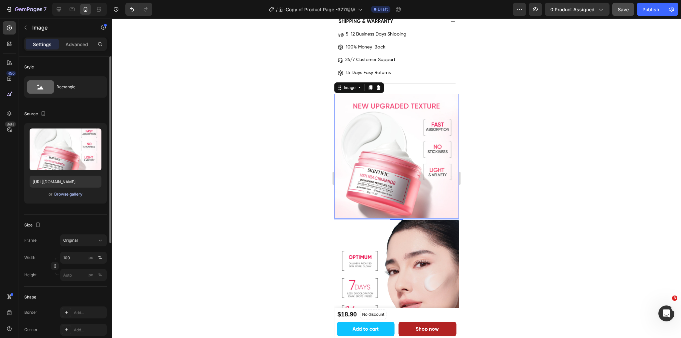
click at [57, 196] on div "Browse gallery" at bounding box center [68, 195] width 28 height 6
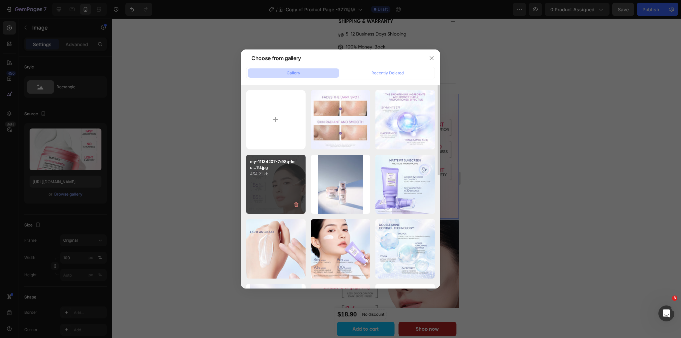
click at [282, 189] on div "my-11134207-7r98q-lms...7d.jpg 454.21 kb" at bounding box center [276, 185] width 60 height 60
type input "https://cdn.shopify.com/s/files/1/0563/1701/8217/files/gempages_572779726456750…"
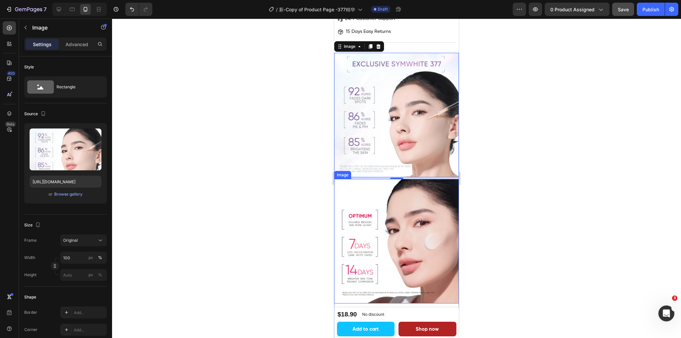
scroll to position [765, 0]
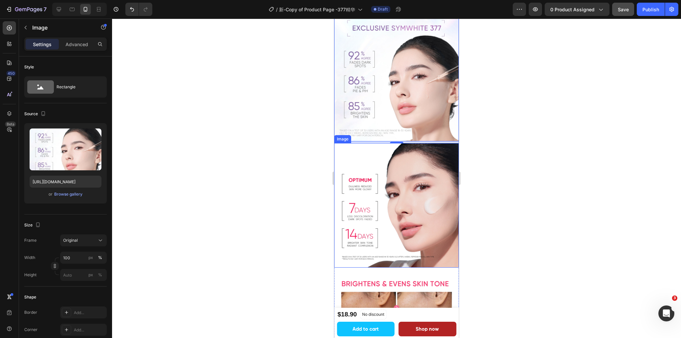
click at [398, 205] on img at bounding box center [396, 205] width 125 height 125
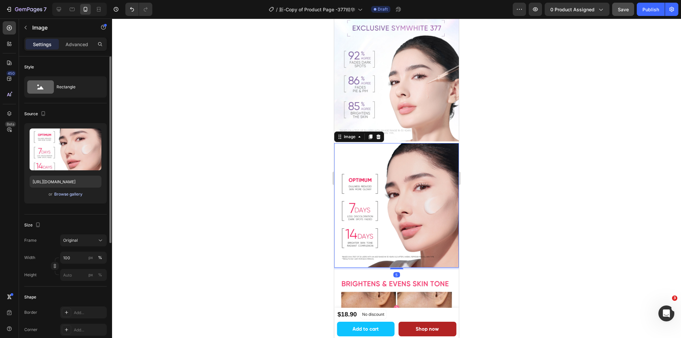
click at [62, 195] on div "Browse gallery" at bounding box center [68, 195] width 28 height 6
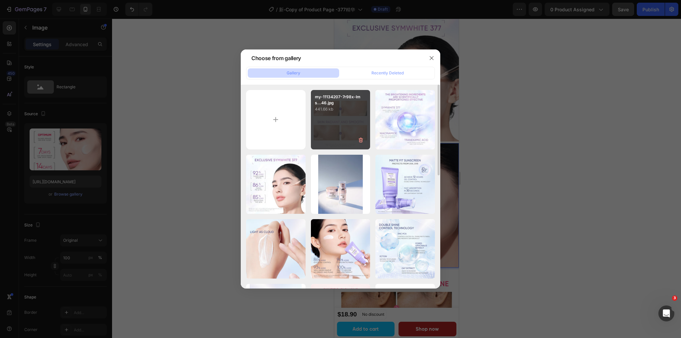
click at [318, 129] on div "my-11134207-7r98x-lms...46.jpg 441.66 kb" at bounding box center [341, 120] width 60 height 60
type input "https://cdn.shopify.com/s/files/1/0563/1701/8217/files/gempages_572779726456750…"
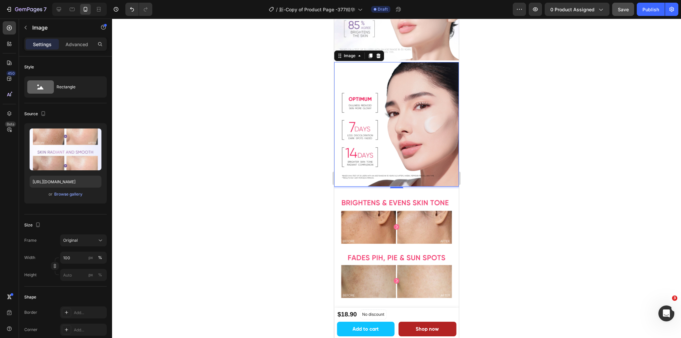
scroll to position [864, 0]
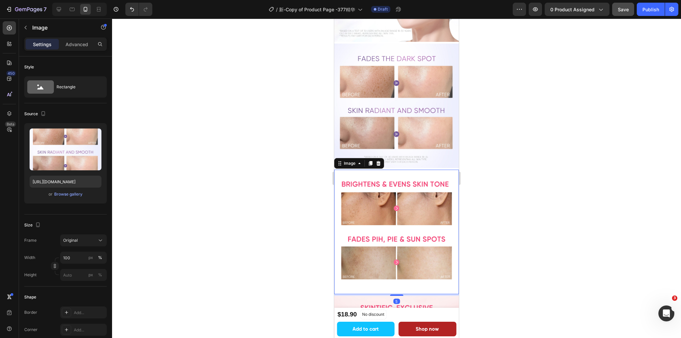
click at [373, 228] on img at bounding box center [396, 232] width 125 height 125
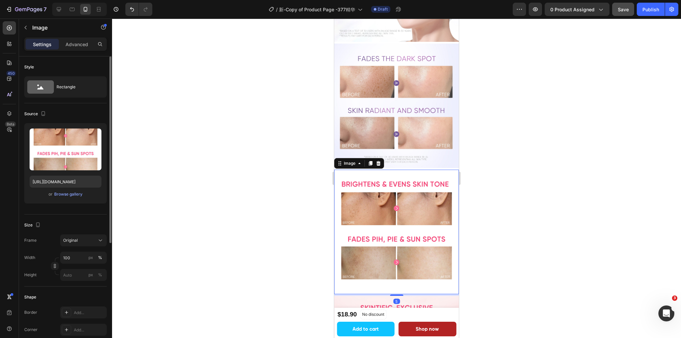
click at [57, 198] on div "or Browse gallery" at bounding box center [66, 195] width 72 height 8
click at [60, 196] on div "Browse gallery" at bounding box center [68, 195] width 28 height 6
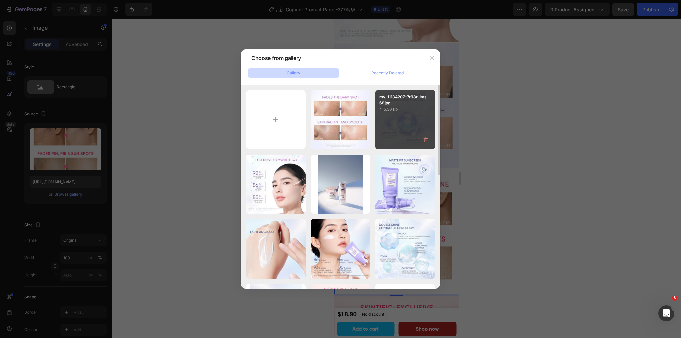
click at [403, 112] on div "my-11134207-7r98r-lms...6f.jpg 415.30 kb" at bounding box center [405, 120] width 60 height 60
type input "https://cdn.shopify.com/s/files/1/0563/1701/8217/files/gempages_572779726456750…"
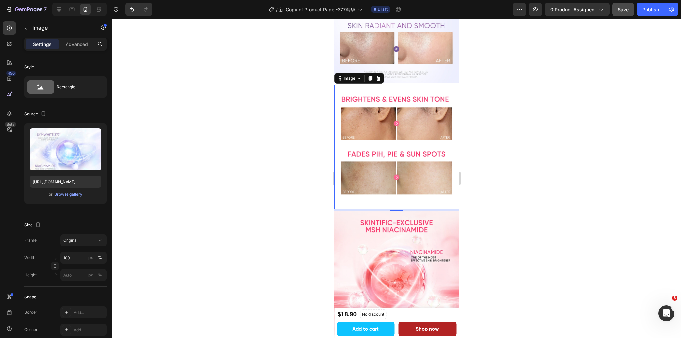
scroll to position [963, 0]
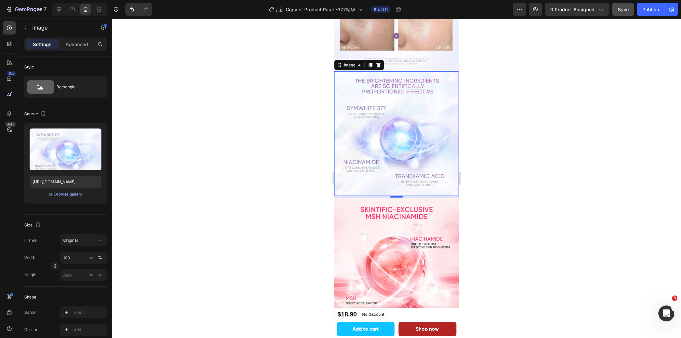
click at [400, 224] on img at bounding box center [396, 260] width 125 height 125
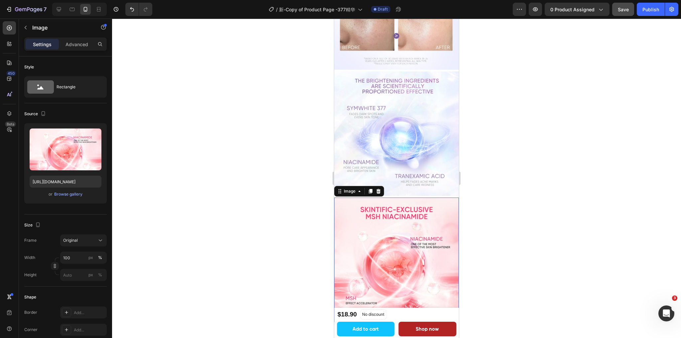
scroll to position [997, 0]
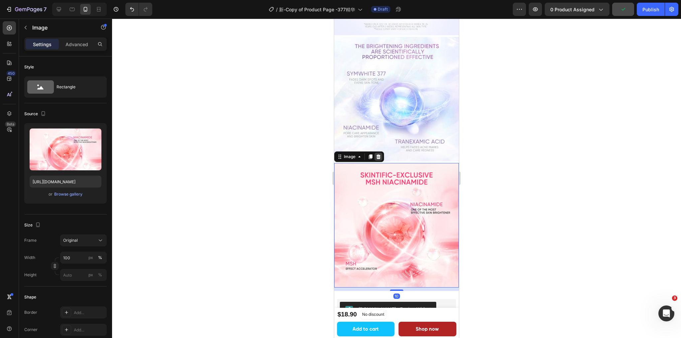
click at [378, 155] on icon at bounding box center [378, 157] width 4 height 5
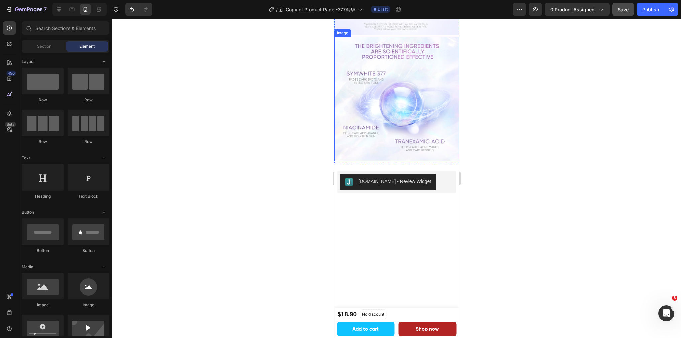
scroll to position [698, 0]
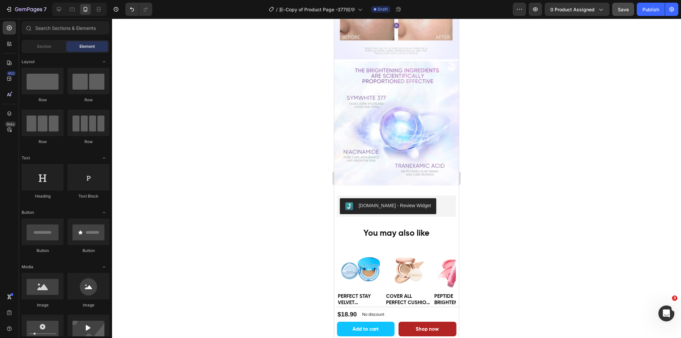
click at [626, 9] on span "Save" at bounding box center [623, 10] width 11 height 6
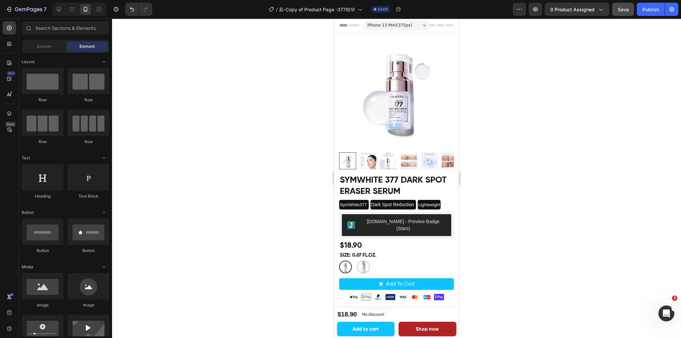
scroll to position [0, 0]
click at [624, 9] on span "Save" at bounding box center [623, 10] width 11 height 6
click at [60, 9] on icon at bounding box center [59, 9] width 4 height 4
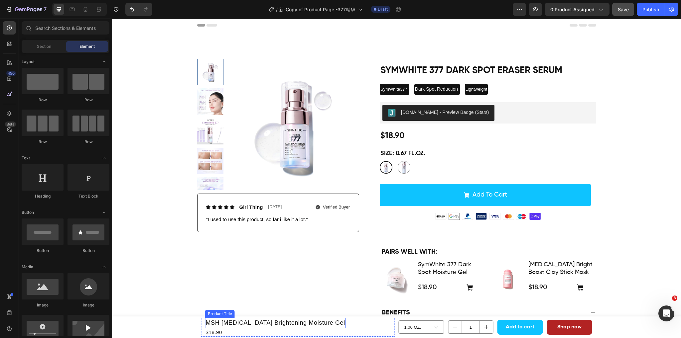
click at [225, 325] on h1 "MSH [MEDICAL_DATA] Brightening Moisture Gel" at bounding box center [275, 323] width 141 height 10
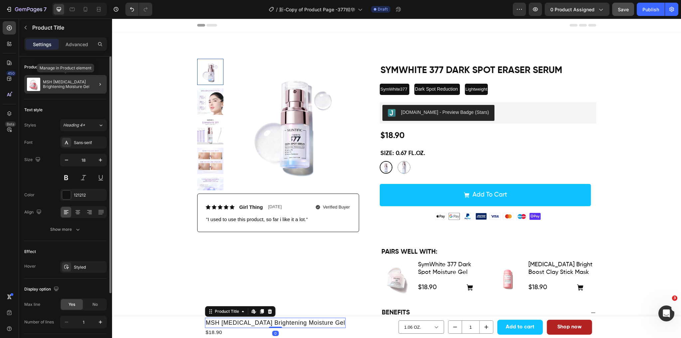
click at [82, 85] on p "MSH [MEDICAL_DATA] Brightening Moisture Gel" at bounding box center [73, 84] width 61 height 9
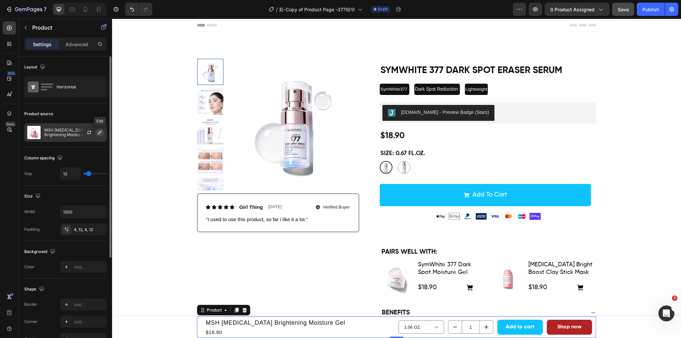
click at [97, 132] on icon "button" at bounding box center [99, 132] width 5 height 5
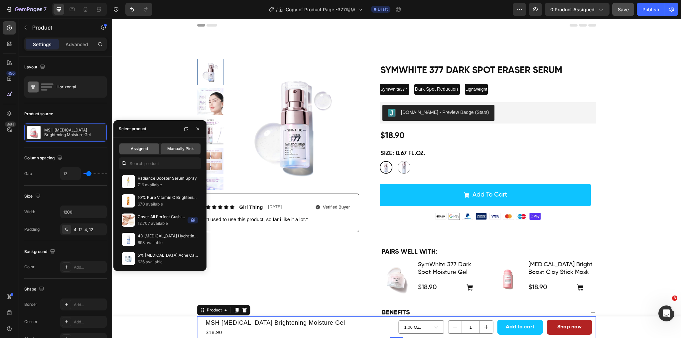
click at [137, 150] on span "Assigned" at bounding box center [139, 149] width 17 height 6
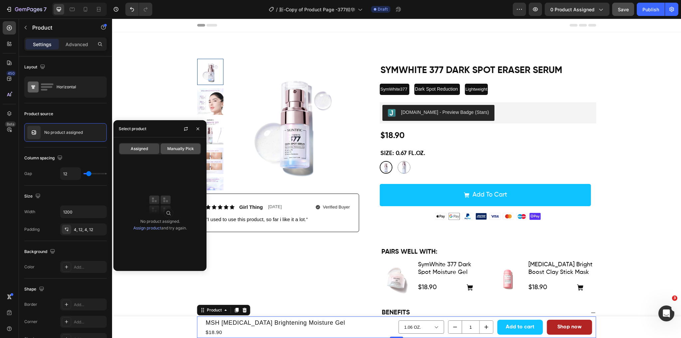
click at [177, 151] on span "Manually Pick" at bounding box center [180, 149] width 27 height 6
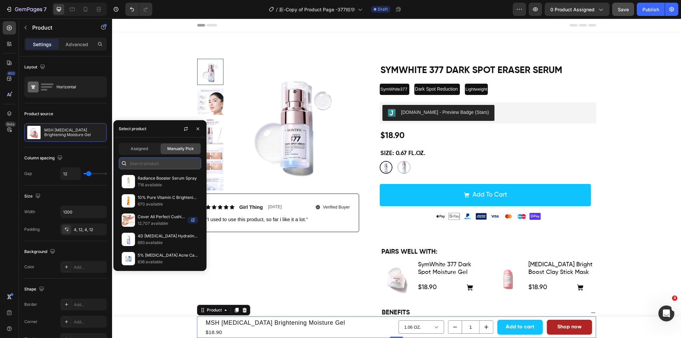
click at [137, 166] on input "text" at bounding box center [160, 164] width 82 height 12
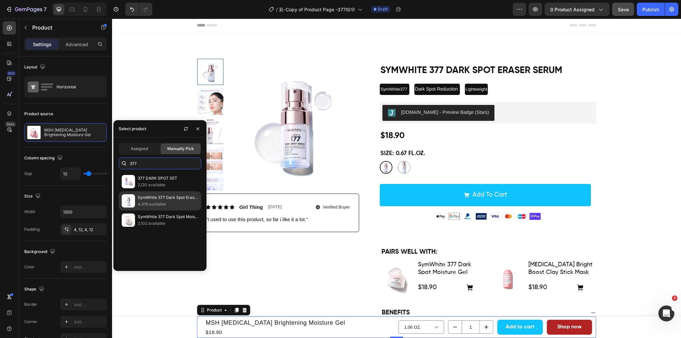
type input "377"
click at [148, 202] on p "4,416 available" at bounding box center [168, 204] width 61 height 7
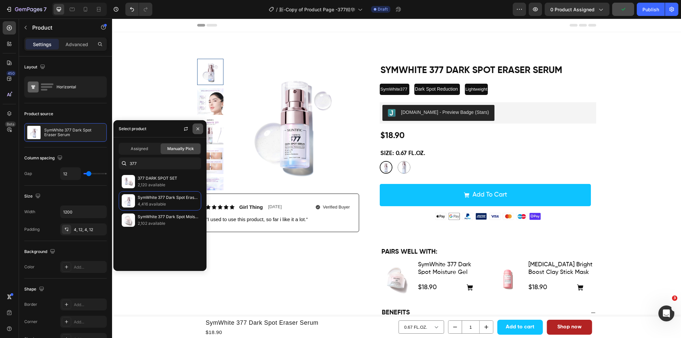
click at [197, 127] on icon "button" at bounding box center [197, 128] width 5 height 5
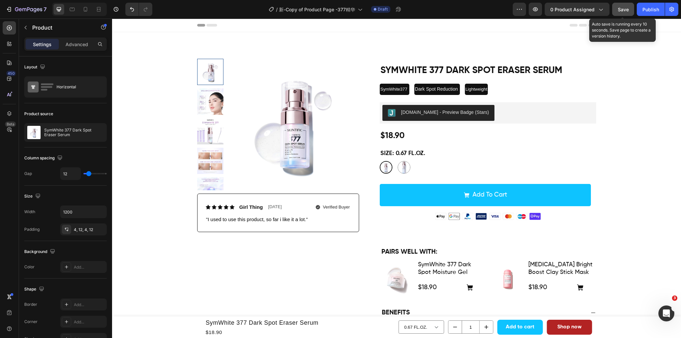
click at [617, 11] on button "Save" at bounding box center [623, 9] width 22 height 13
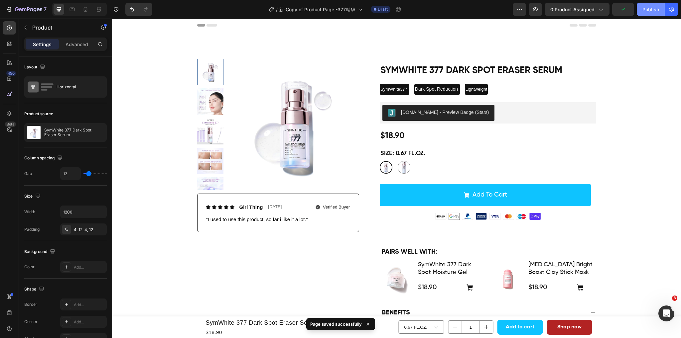
click at [658, 10] on div "Publish" at bounding box center [650, 9] width 17 height 7
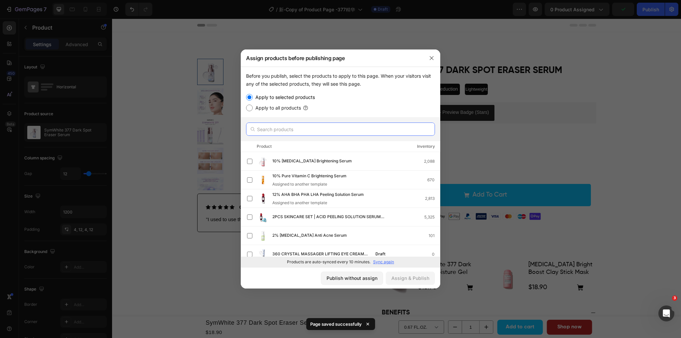
click at [300, 129] on input "text" at bounding box center [340, 129] width 189 height 13
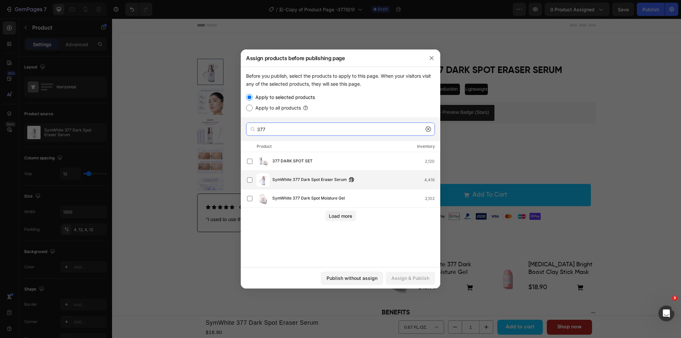
type input "377"
click at [380, 183] on div "SymWhite 377 Dark Spot Eraser Serum 4,416" at bounding box center [356, 180] width 168 height 7
click at [411, 279] on div "Assign & Publish" at bounding box center [410, 278] width 38 height 7
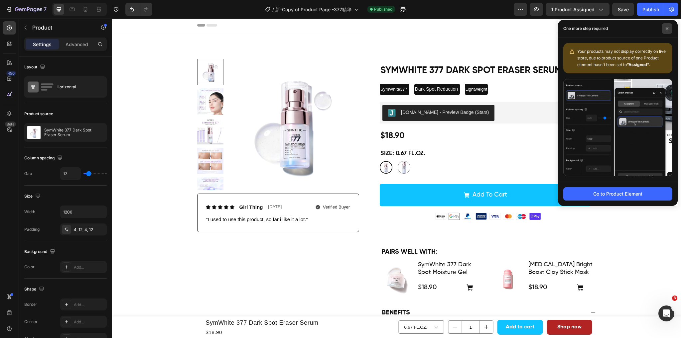
click at [668, 26] on span at bounding box center [667, 28] width 11 height 11
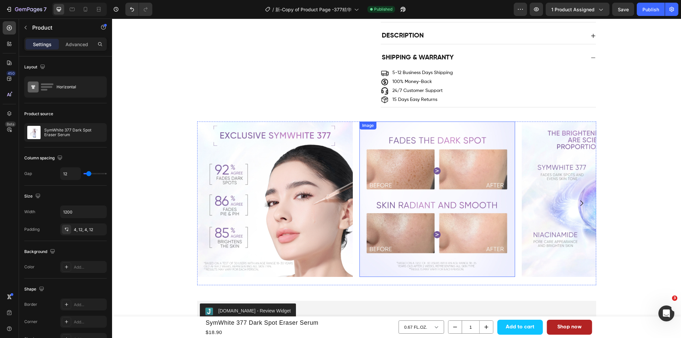
scroll to position [499, 0]
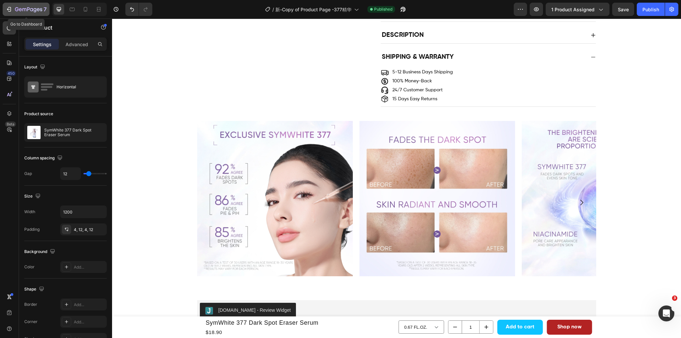
click at [24, 6] on div "7" at bounding box center [31, 9] width 32 height 8
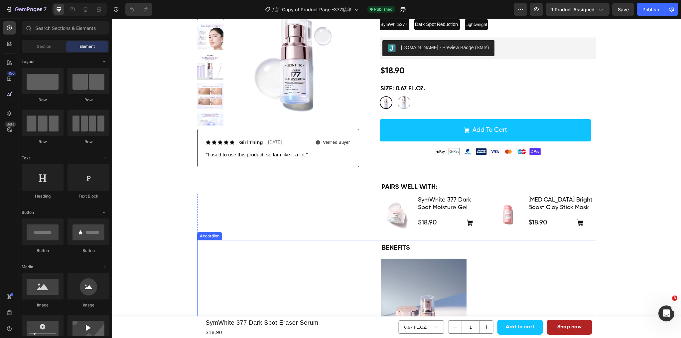
scroll to position [66, 0]
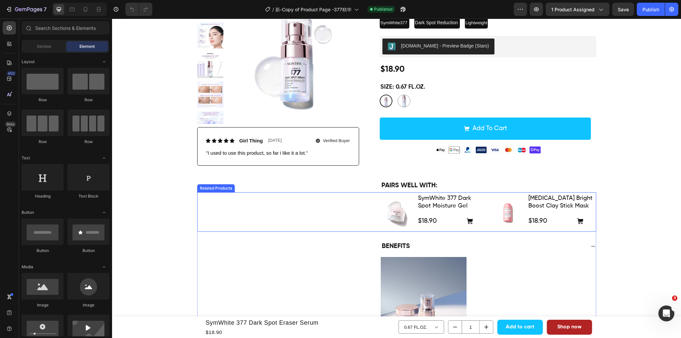
click at [322, 210] on div "Product Images SymWhite 377 Dark Spot Moisture Gel Product Title $18.90 Product…" at bounding box center [396, 213] width 399 height 40
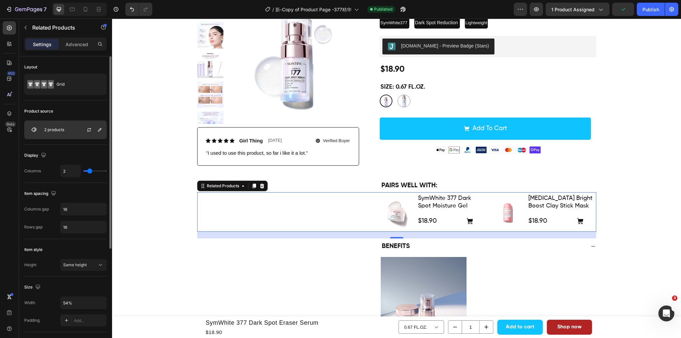
click at [51, 129] on p "2 products" at bounding box center [54, 130] width 20 height 5
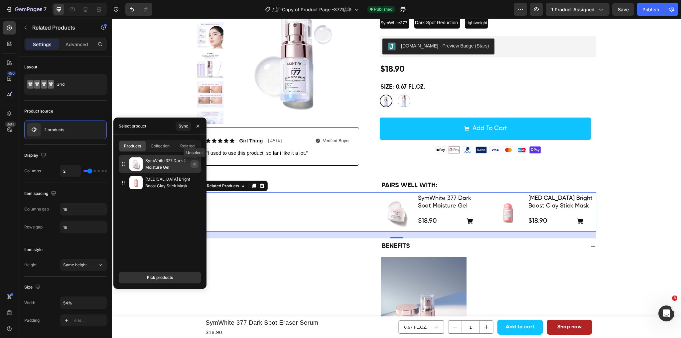
click at [196, 167] on icon "button" at bounding box center [194, 164] width 5 height 5
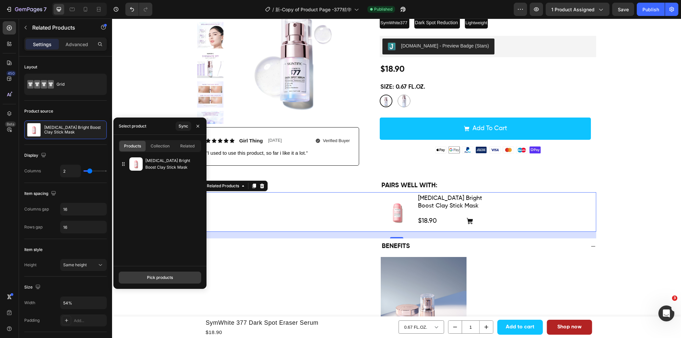
click at [155, 275] on div "Pick products" at bounding box center [160, 278] width 26 height 6
type input "lip"
click at [123, 171] on div "Peptide Brightening Lip Serum 2,719 available" at bounding box center [160, 172] width 82 height 19
click at [174, 276] on button "Save" at bounding box center [160, 278] width 82 height 12
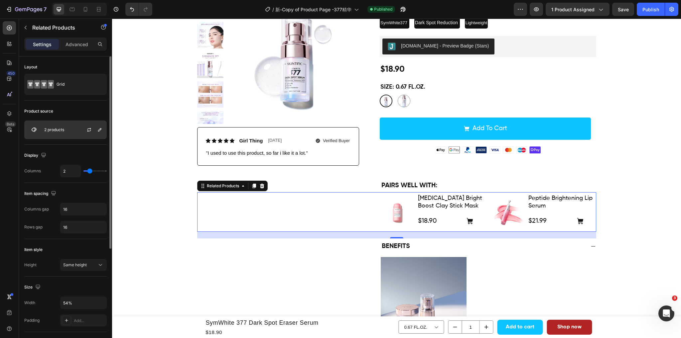
click at [64, 132] on p "2 products" at bounding box center [54, 130] width 20 height 5
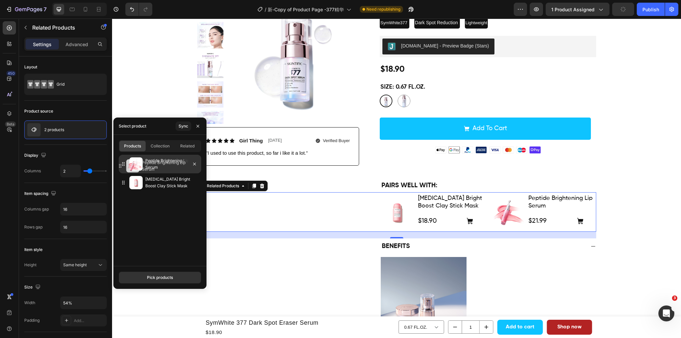
drag, startPoint x: 124, startPoint y: 184, endPoint x: 120, endPoint y: 167, distance: 17.0
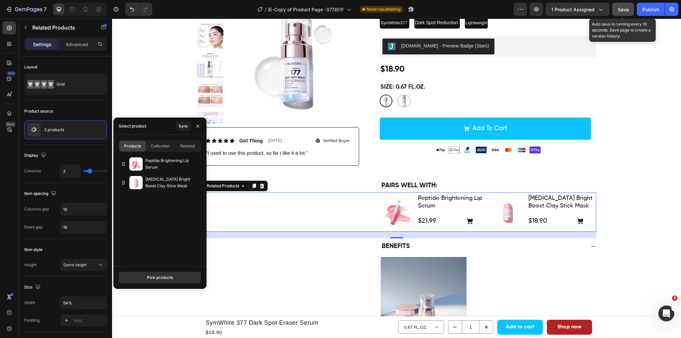
click at [629, 8] on button "Save" at bounding box center [623, 9] width 22 height 13
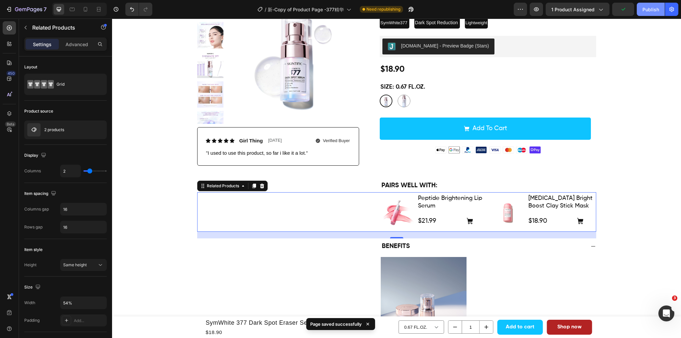
click at [646, 11] on div "Publish" at bounding box center [650, 9] width 17 height 7
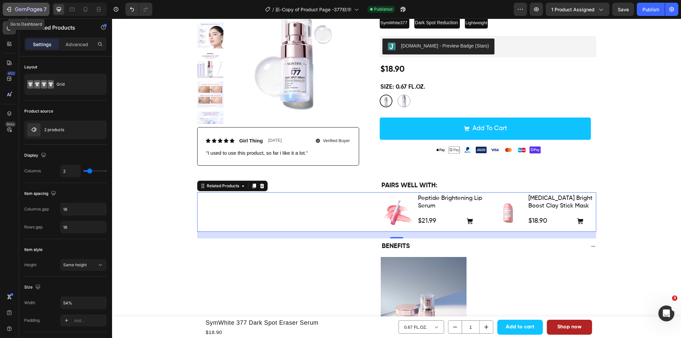
click at [7, 9] on icon "button" at bounding box center [9, 9] width 7 height 7
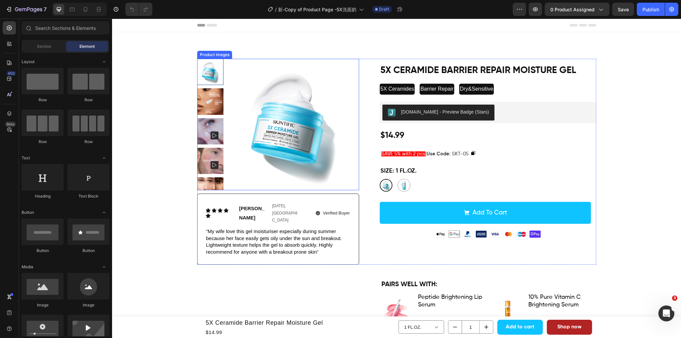
click at [304, 158] on img at bounding box center [293, 125] width 132 height 132
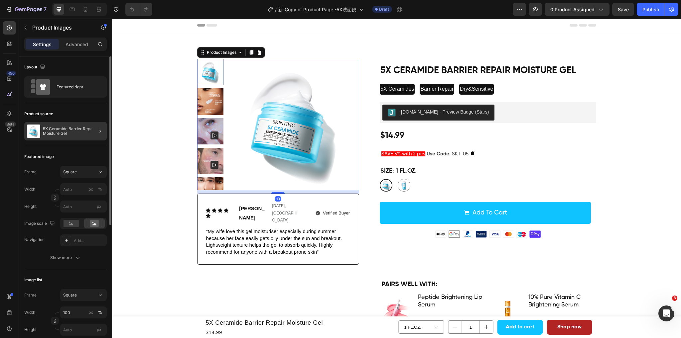
click at [94, 132] on div at bounding box center [97, 131] width 19 height 19
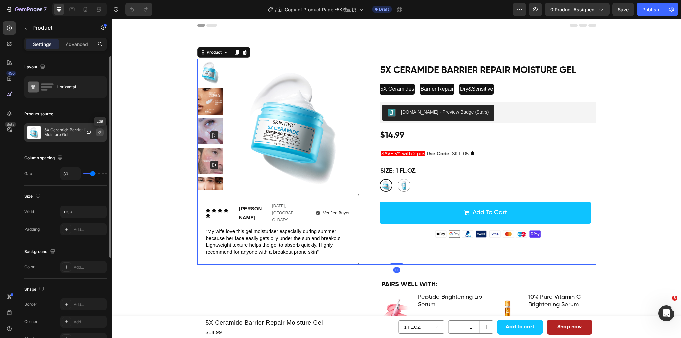
click at [96, 134] on button "button" at bounding box center [100, 133] width 8 height 8
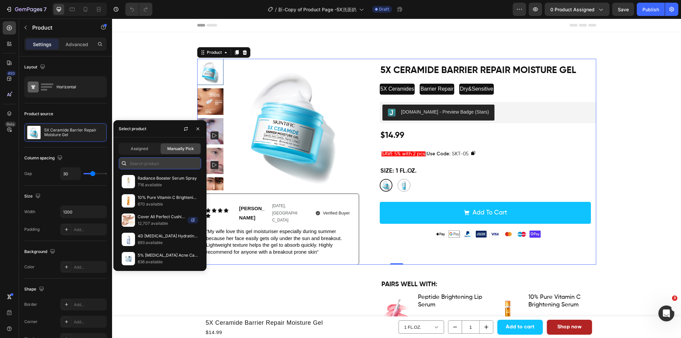
click at [143, 161] on input "text" at bounding box center [160, 164] width 82 height 12
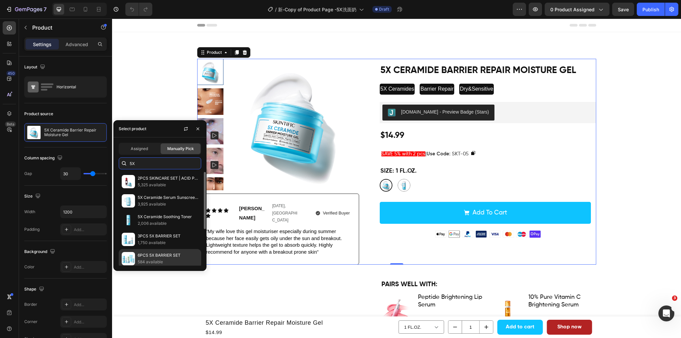
scroll to position [59, 0]
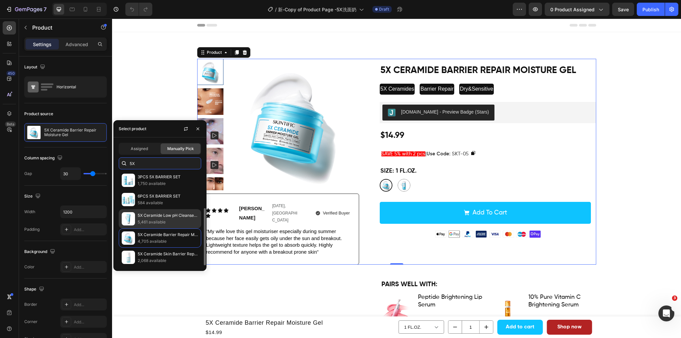
type input "5X"
click at [153, 219] on p "5,461 available" at bounding box center [168, 222] width 61 height 7
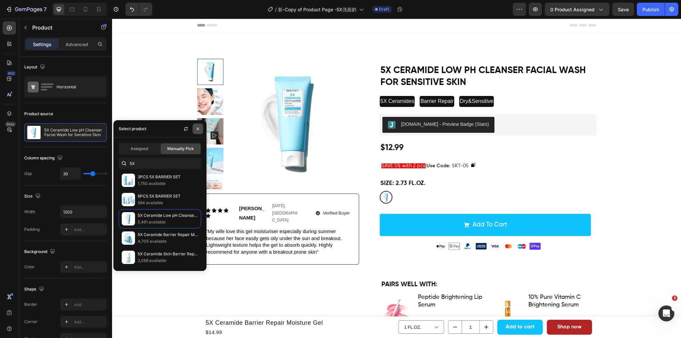
click at [198, 128] on icon "button" at bounding box center [197, 128] width 5 height 5
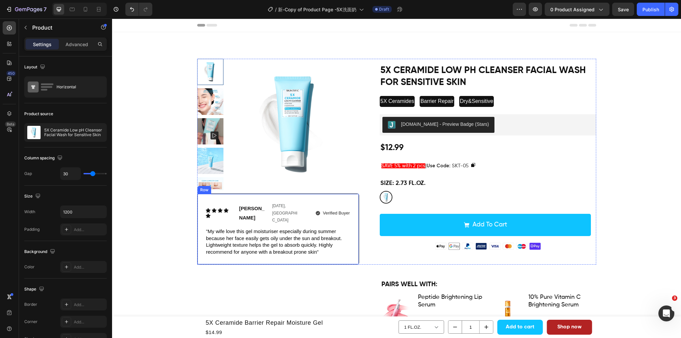
click at [231, 197] on div "Icon Icon Icon Icon Icon Icon List Joshua Text Block Feb. 13rd, 2025, US Text B…" at bounding box center [278, 229] width 162 height 71
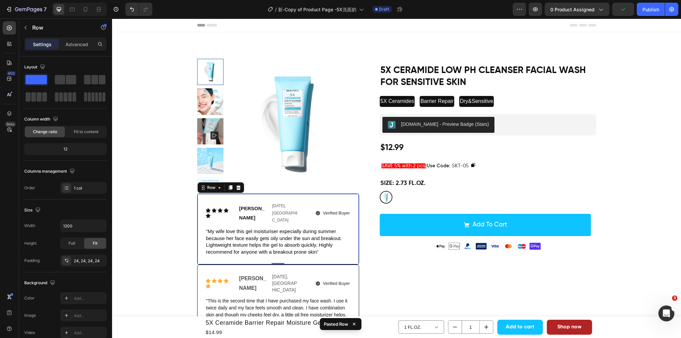
click at [220, 197] on div "Icon Icon Icon Icon Icon Icon List Joshua Text Block Feb. 13rd, 2025, US Text B…" at bounding box center [278, 229] width 162 height 71
click at [236, 188] on icon at bounding box center [238, 188] width 4 height 5
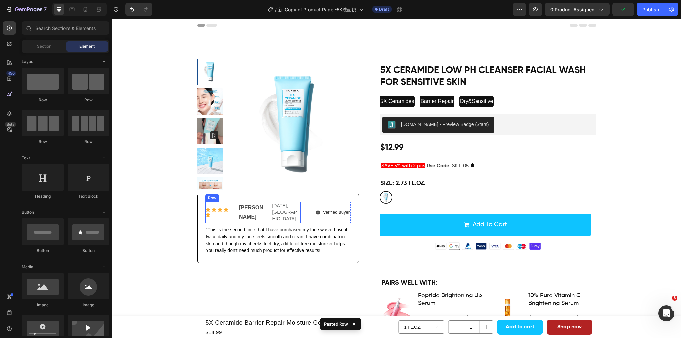
click at [233, 211] on div "Icon Icon Icon Icon Icon Icon List Lisa Text Block Nov. 22th, 2024, US Text Blo…" at bounding box center [252, 212] width 95 height 21
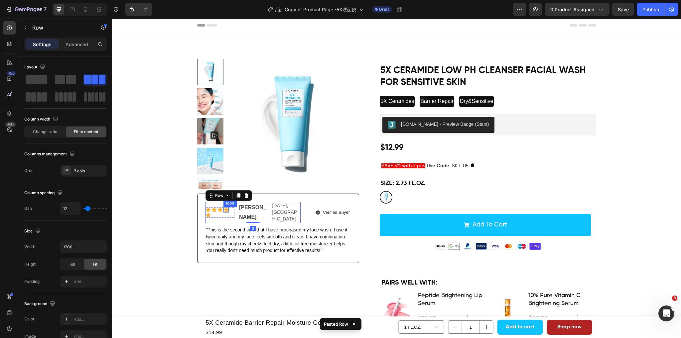
click at [225, 208] on icon at bounding box center [226, 210] width 5 height 4
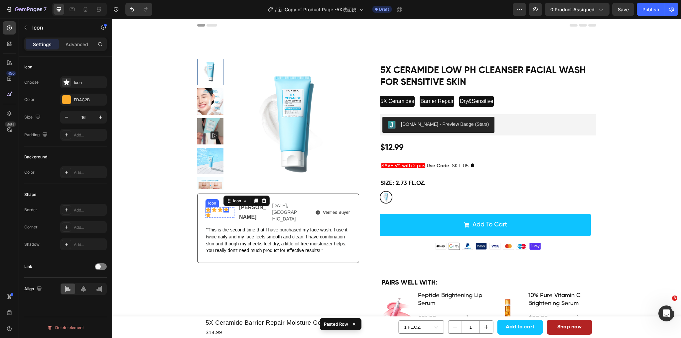
click at [206, 207] on icon at bounding box center [207, 209] width 5 height 5
click at [67, 97] on div at bounding box center [66, 99] width 9 height 9
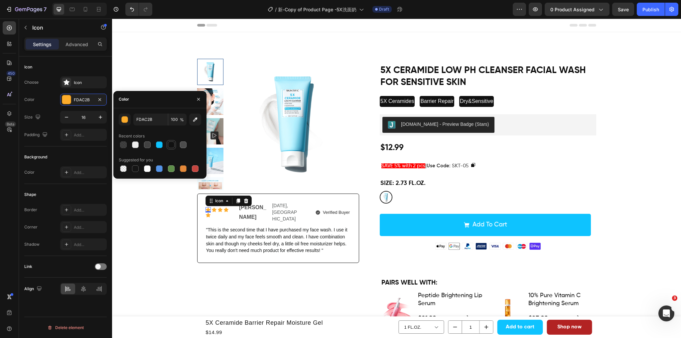
click at [170, 147] on div at bounding box center [171, 145] width 7 height 7
type input "111111"
click at [213, 207] on icon at bounding box center [213, 209] width 5 height 5
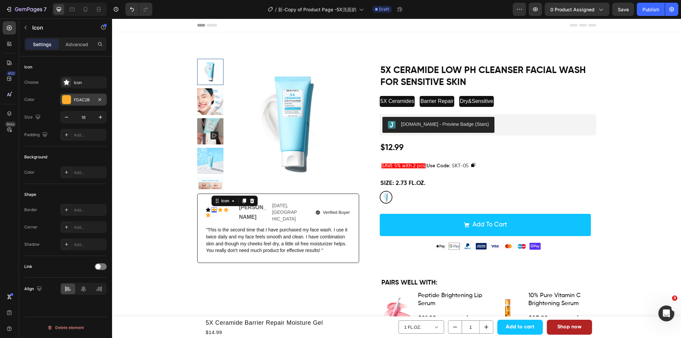
click at [61, 99] on div "FDAC2B" at bounding box center [83, 100] width 47 height 12
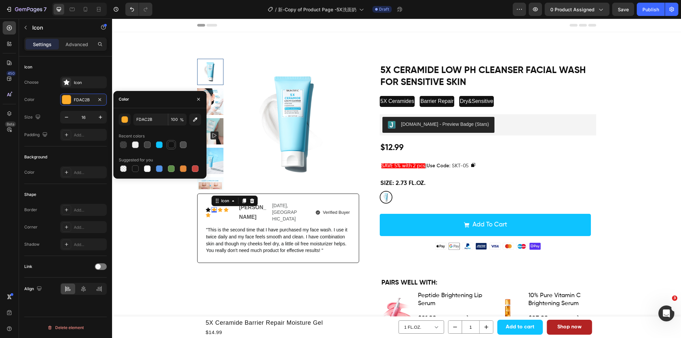
click at [171, 145] on div at bounding box center [171, 145] width 7 height 7
type input "111111"
click at [217, 208] on div "Icon" at bounding box center [219, 209] width 5 height 5
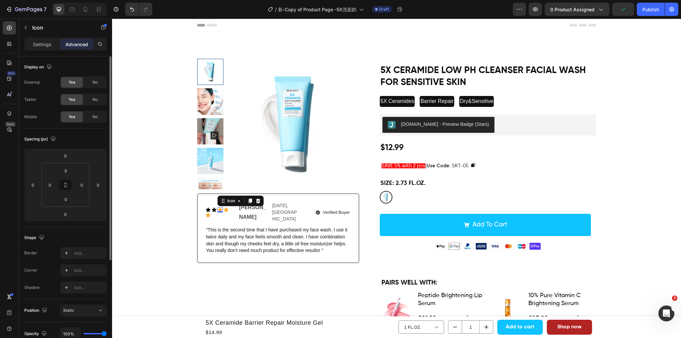
click at [43, 44] on p "Settings" at bounding box center [42, 44] width 19 height 7
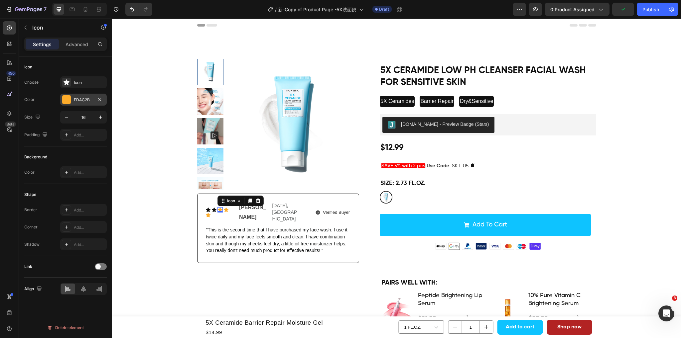
click at [66, 97] on div at bounding box center [66, 99] width 9 height 9
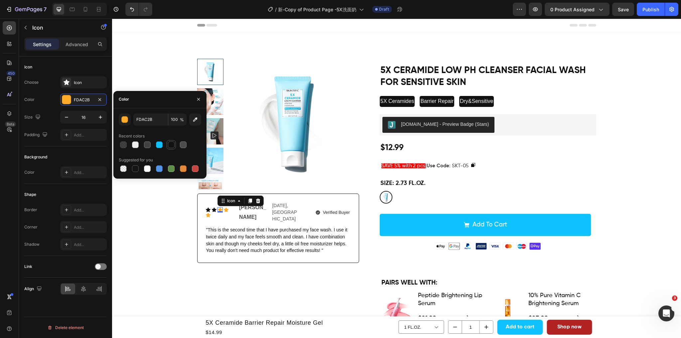
click at [173, 144] on div at bounding box center [171, 145] width 7 height 7
type input "111111"
click at [224, 208] on icon at bounding box center [226, 210] width 5 height 4
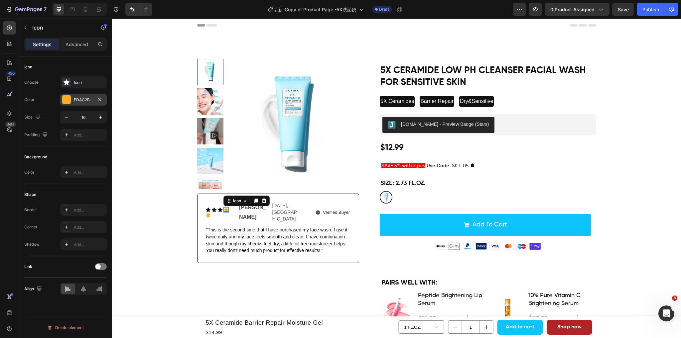
click at [66, 97] on div at bounding box center [66, 99] width 9 height 9
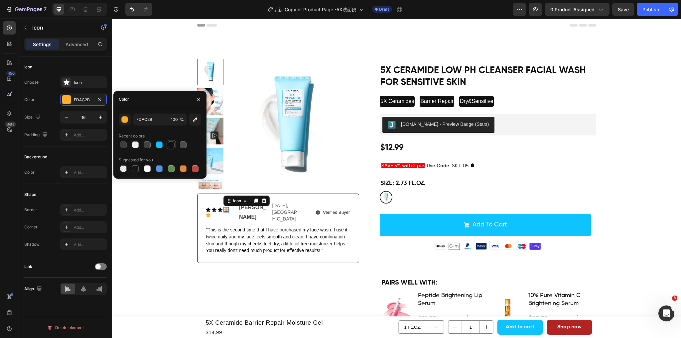
click at [168, 142] on div at bounding box center [171, 145] width 7 height 7
type input "111111"
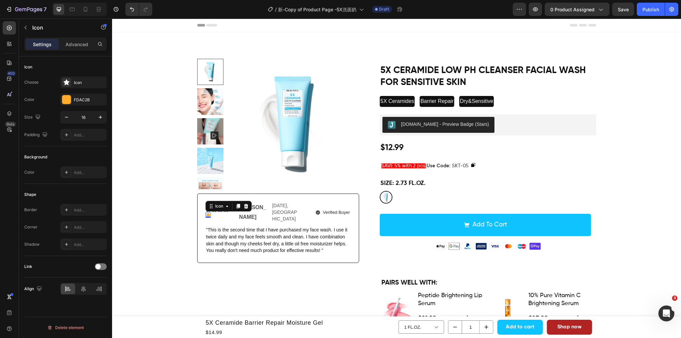
click at [211, 213] on div "Icon 0" at bounding box center [207, 215] width 5 height 5
click at [65, 96] on div at bounding box center [66, 99] width 9 height 9
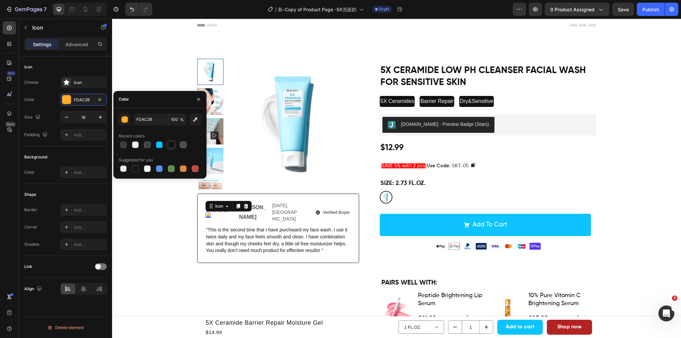
click at [171, 143] on div at bounding box center [171, 145] width 7 height 7
type input "111111"
click at [287, 279] on div "PAIRS WELL WITH:" at bounding box center [396, 283] width 399 height 13
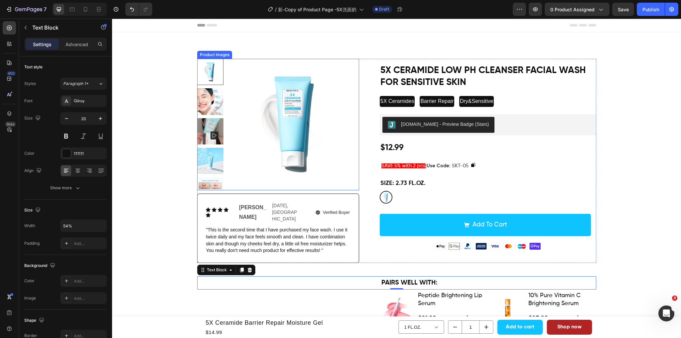
click at [306, 111] on img at bounding box center [293, 125] width 132 height 132
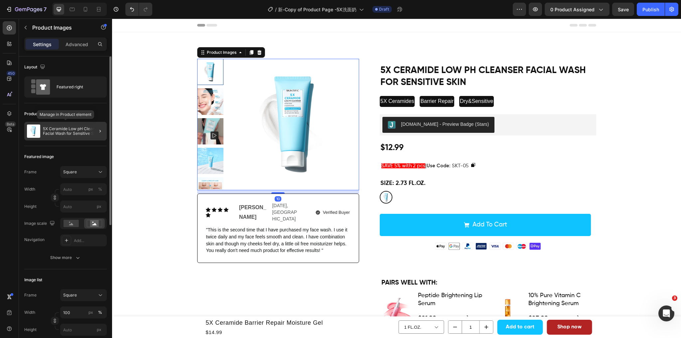
click at [76, 132] on p "5X Ceramide Low pH Cleanser Facial Wash for Sensitive Skin" at bounding box center [73, 131] width 61 height 9
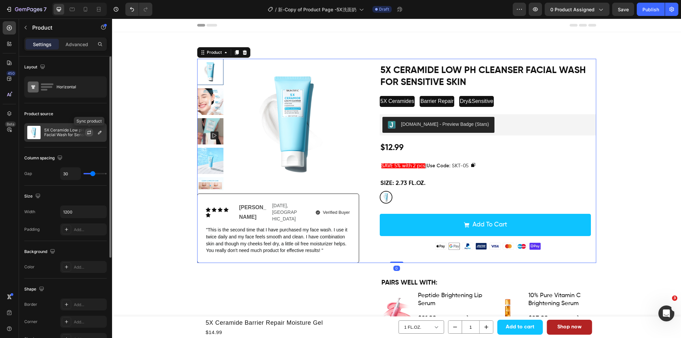
click at [89, 135] on icon "button" at bounding box center [88, 132] width 5 height 5
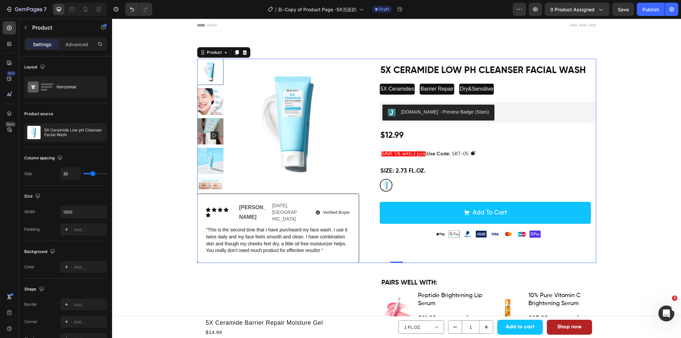
click at [80, 12] on div at bounding box center [79, 9] width 55 height 13
click at [83, 10] on icon at bounding box center [85, 9] width 7 height 7
type input "0"
type input "100%"
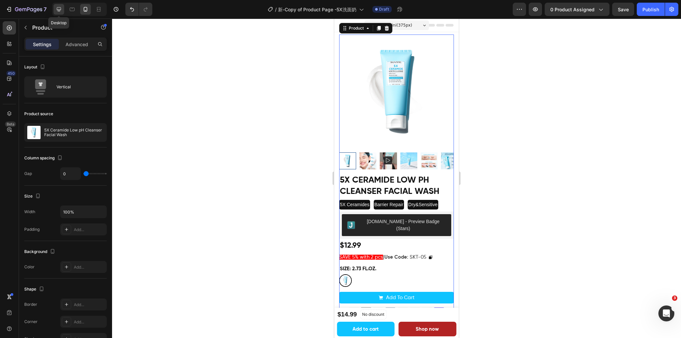
click at [60, 8] on icon at bounding box center [59, 9] width 7 height 7
type input "30"
type input "1200"
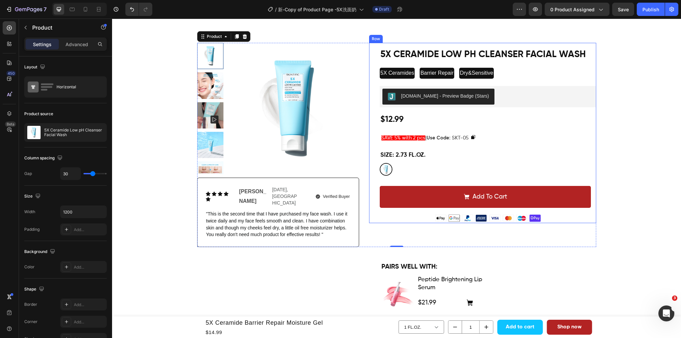
scroll to position [17, 0]
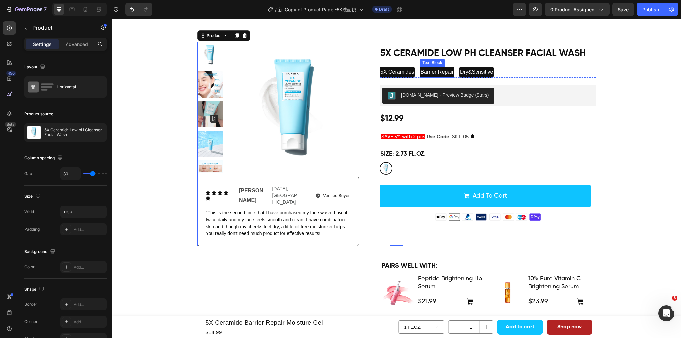
click at [431, 69] on p "Barrier Repair" at bounding box center [436, 72] width 33 height 10
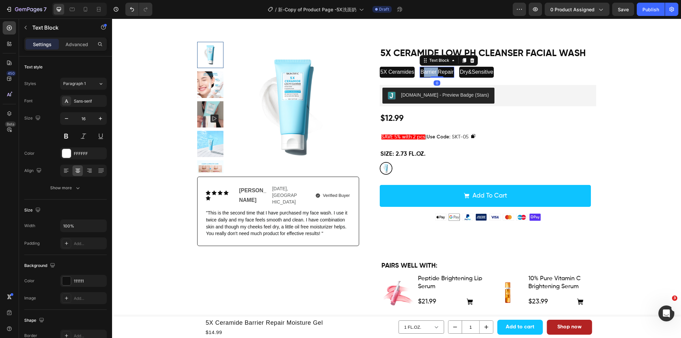
click at [431, 69] on p "Barrier Repair" at bounding box center [436, 72] width 33 height 10
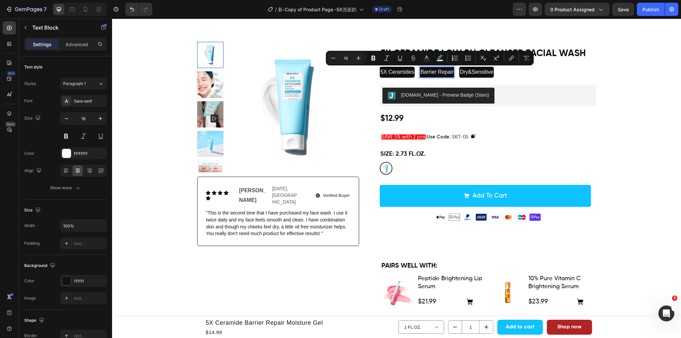
click at [445, 71] on p "Barrier Repair" at bounding box center [436, 72] width 33 height 10
drag, startPoint x: 455, startPoint y: 72, endPoint x: 422, endPoint y: 72, distance: 33.2
click at [422, 72] on p "Barrier Repair" at bounding box center [436, 72] width 33 height 10
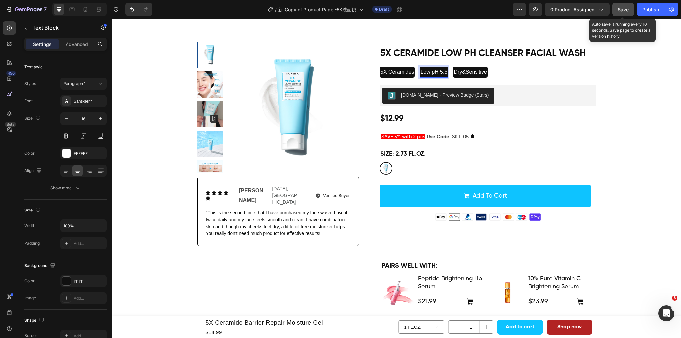
click at [628, 9] on span "Save" at bounding box center [623, 10] width 11 height 6
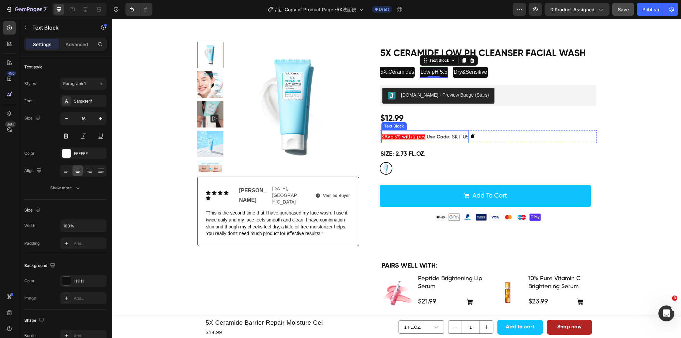
click at [468, 138] on span "| Use Code : SKT-05" at bounding box center [446, 137] width 43 height 5
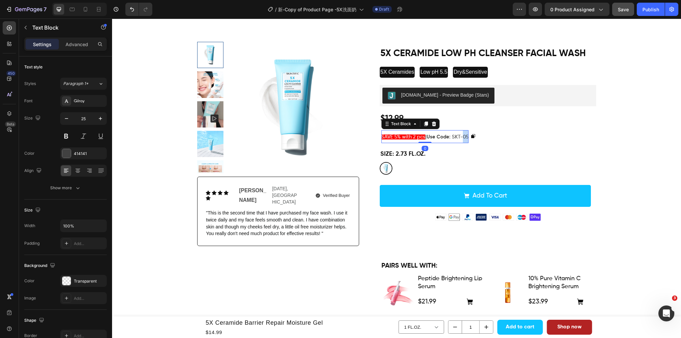
click at [468, 138] on span "| Use Code : SKT-05" at bounding box center [446, 137] width 43 height 5
click at [475, 136] on icon at bounding box center [471, 136] width 5 height 5
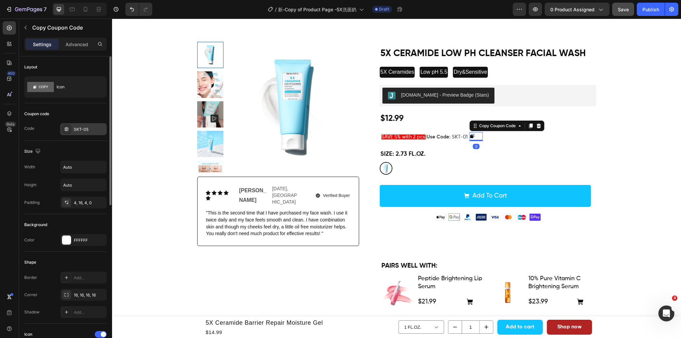
click at [87, 125] on div "SKT-05" at bounding box center [83, 129] width 47 height 12
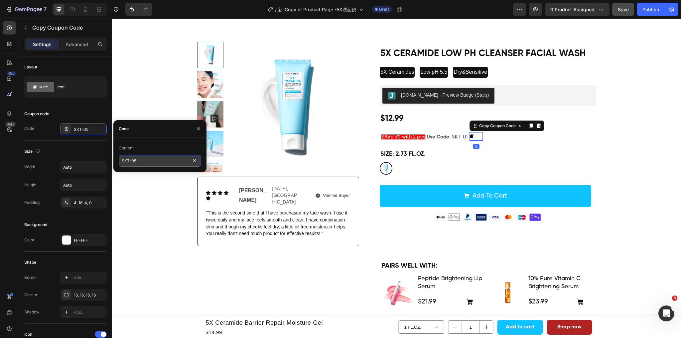
click at [144, 160] on input "SKT-05" at bounding box center [160, 161] width 82 height 12
click at [149, 161] on input "SKT-05" at bounding box center [160, 161] width 82 height 12
type input "SKT-01"
click at [641, 127] on div "Product Images Icon Icon Icon Icon Icon Icon List Lisa Text Block Nov. 22th, 20…" at bounding box center [396, 144] width 559 height 204
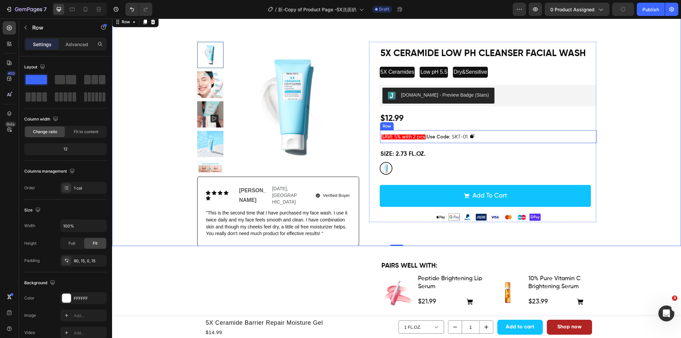
click at [490, 136] on div "SAVE 5% with 2 pcs | Use Code : SKT-01 Text Block Copy Coupon Code Row" at bounding box center [488, 136] width 216 height 13
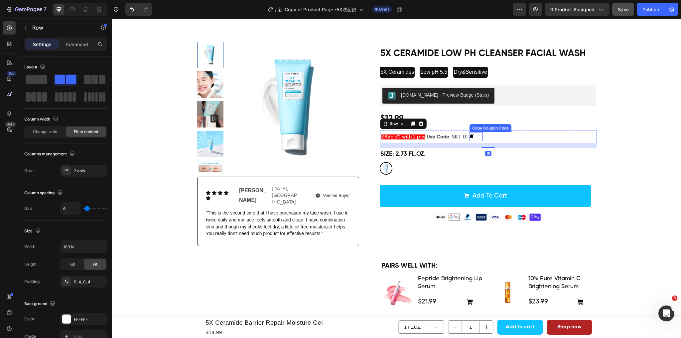
click at [474, 136] on icon at bounding box center [471, 136] width 5 height 5
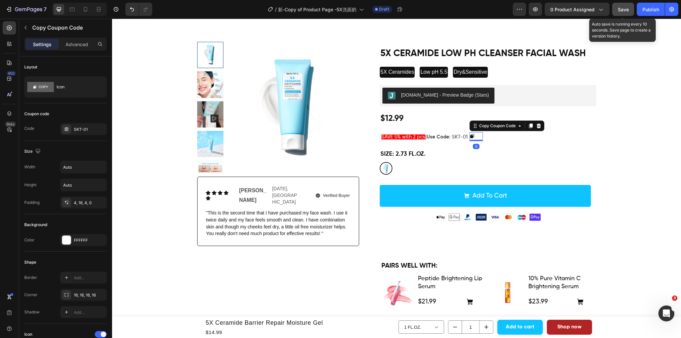
click at [621, 7] on span "Save" at bounding box center [623, 10] width 11 height 6
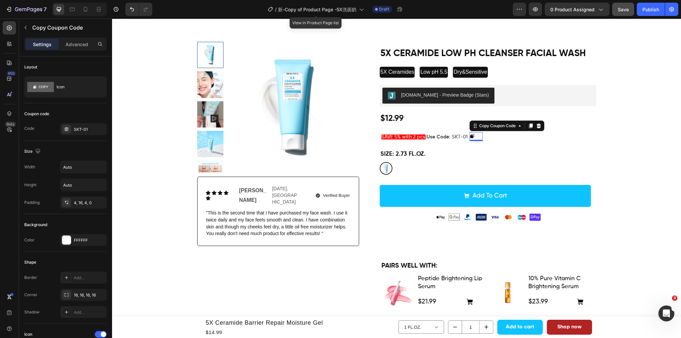
click at [341, 2] on div "/ 新-Copy of Product Page -5X洗面奶" at bounding box center [315, 9] width 103 height 16
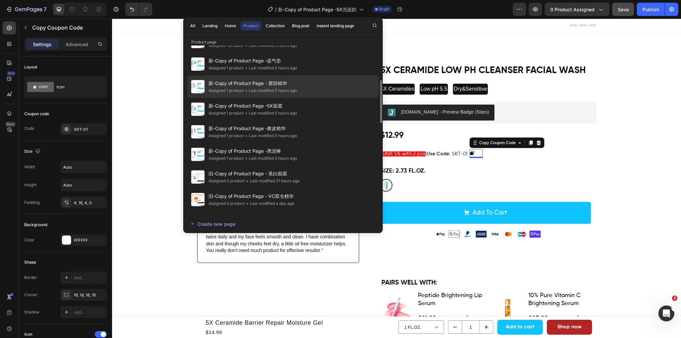
scroll to position [166, 0]
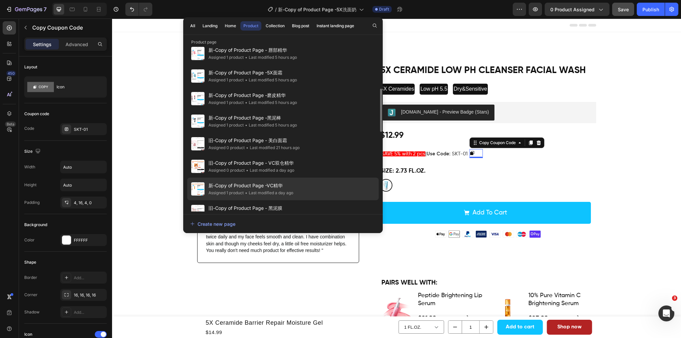
click at [289, 186] on span "新-Copy of Product Page -VC精华" at bounding box center [250, 186] width 85 height 8
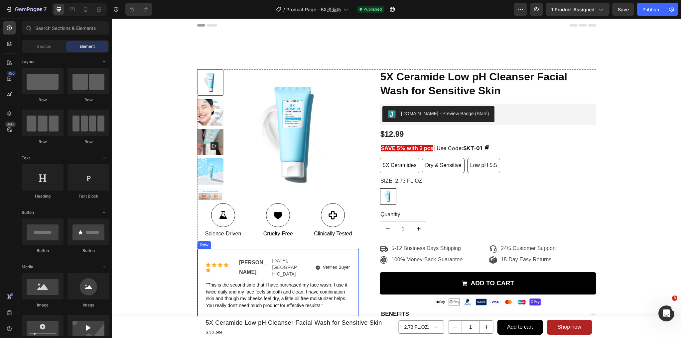
click at [214, 253] on div "Icon Icon Icon Icon Icon Icon List [PERSON_NAME] Text Block [DATE], [GEOGRAPHIC…" at bounding box center [278, 283] width 162 height 69
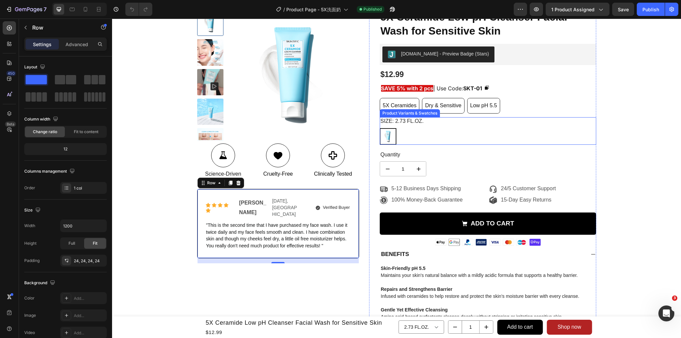
scroll to position [66, 0]
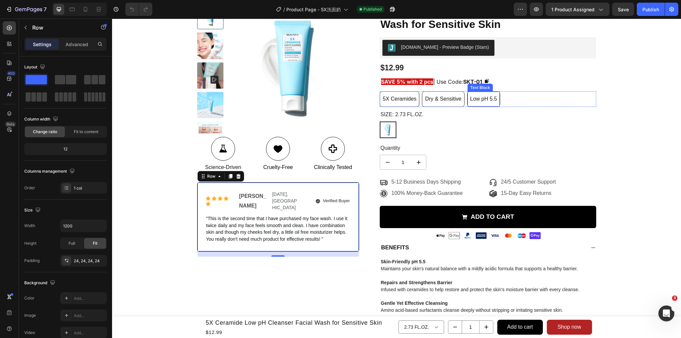
click at [471, 100] on p "Low pH 5.5" at bounding box center [483, 99] width 27 height 10
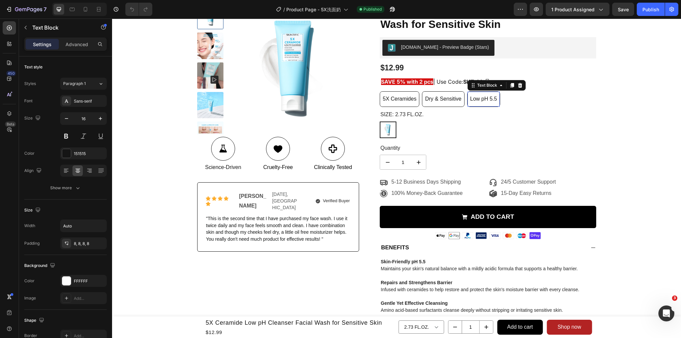
click at [471, 100] on p "Low pH 5.5" at bounding box center [483, 99] width 27 height 10
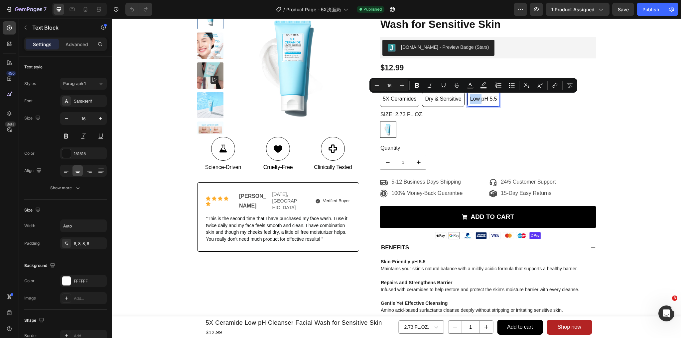
click at [467, 99] on div "Low pH 5.5" at bounding box center [483, 99] width 32 height 15
drag, startPoint x: 467, startPoint y: 99, endPoint x: 494, endPoint y: 101, distance: 26.3
click at [494, 101] on div "Low pH 5.5" at bounding box center [483, 99] width 32 height 15
copy p "Low pH 5.5"
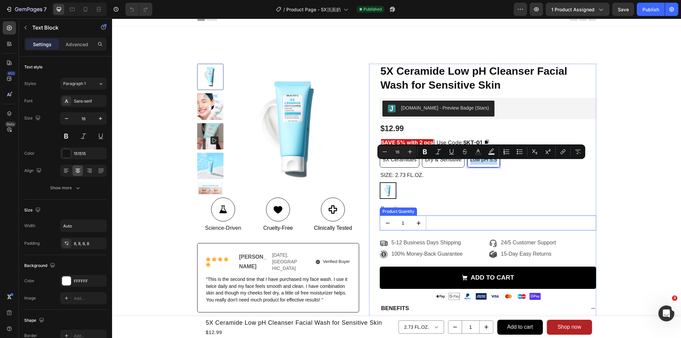
scroll to position [0, 0]
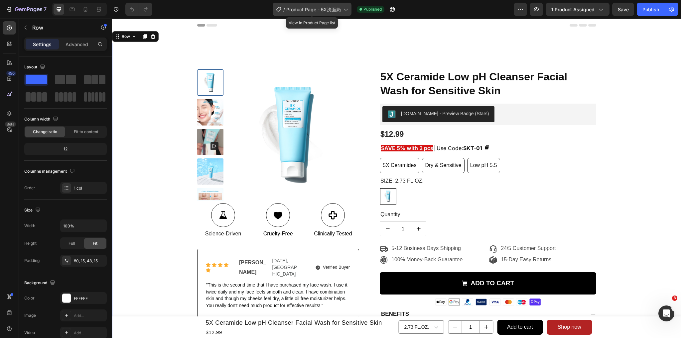
click at [324, 10] on span "Product Page - 5X洗面奶" at bounding box center [313, 9] width 55 height 7
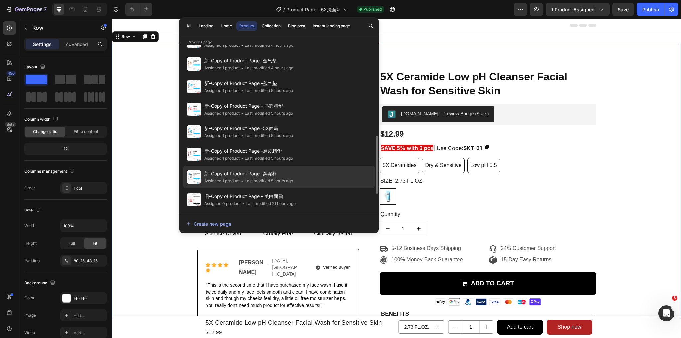
scroll to position [199, 0]
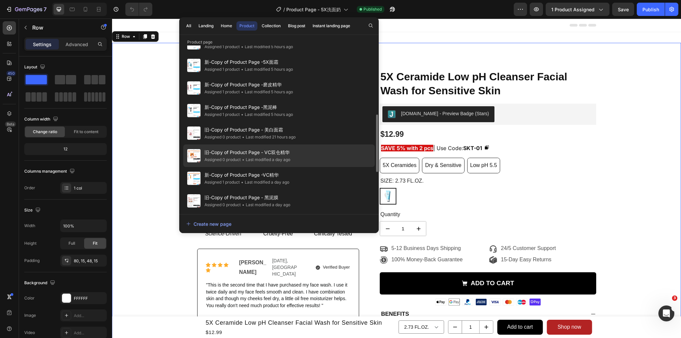
click at [293, 167] on div "旧-Copy of Product Page - VC双仓精华 Assigned 0 product • Last modified a day ago" at bounding box center [279, 178] width 192 height 23
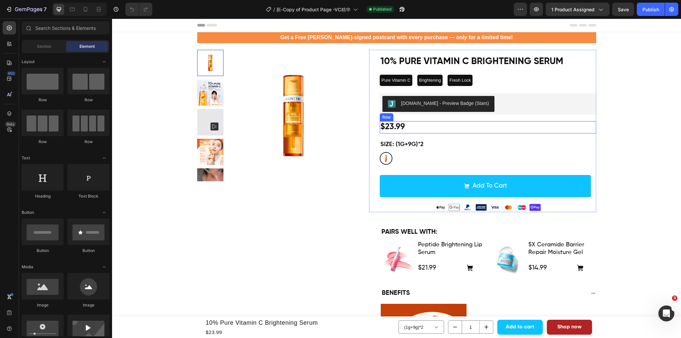
click at [503, 126] on div "$23.99 Product Price Product Price Row" at bounding box center [488, 127] width 216 height 12
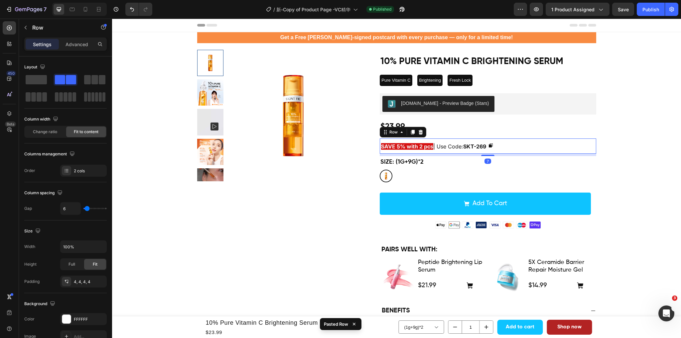
click at [544, 144] on div "SAVE 5% with 2 pcs | Use Code: SKT-269 Text Block Copy Coupon Code Row 7" at bounding box center [488, 146] width 216 height 15
click at [659, 151] on div "Product Images 10% Pure Vitamin C Brightening Serum Product Title Pure Vitamin …" at bounding box center [396, 140] width 559 height 180
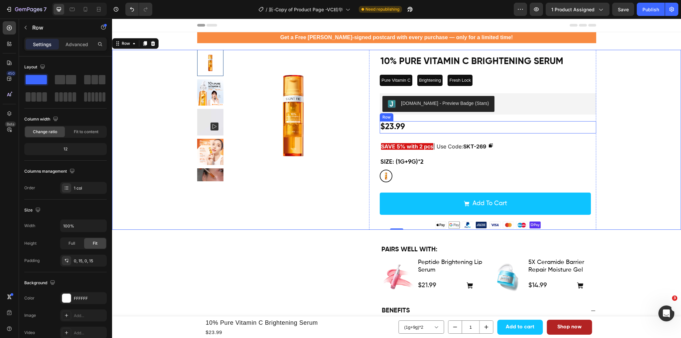
click at [474, 130] on div "$23.99 Product Price Product Price Row" at bounding box center [488, 127] width 216 height 12
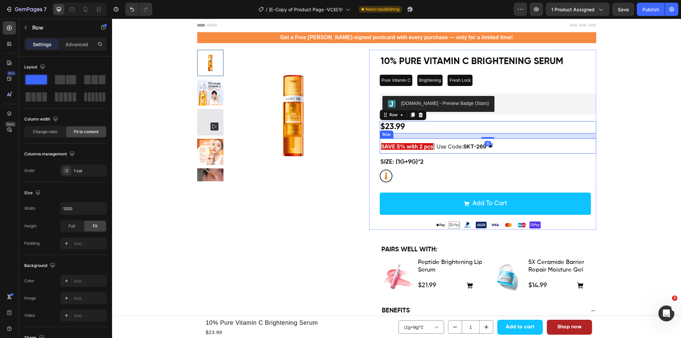
click at [517, 141] on div "SAVE 5% with 2 pcs | Use Code: SKT-269 Text Block Copy Coupon Code Row" at bounding box center [488, 146] width 216 height 15
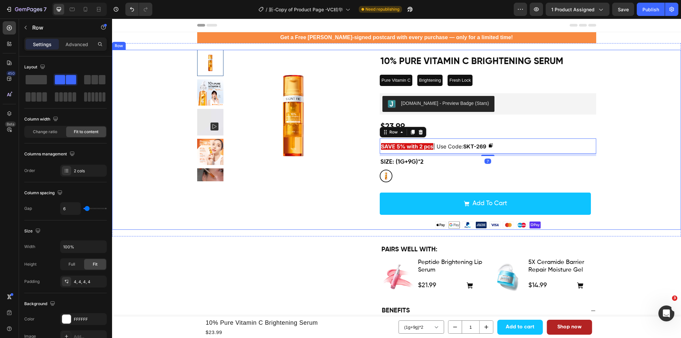
click at [609, 131] on div "Product Images 10% Pure Vitamin C Brightening Serum Product Title Pure Vitamin …" at bounding box center [396, 140] width 559 height 180
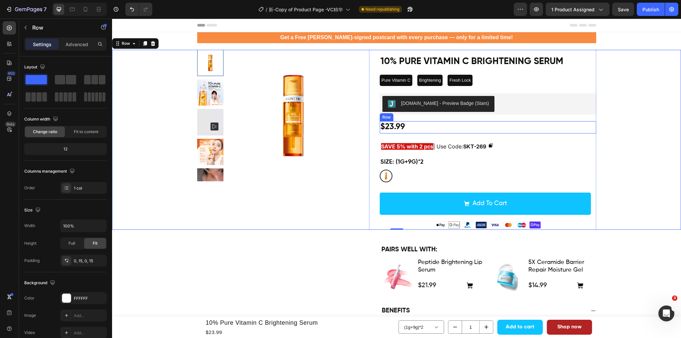
click at [485, 132] on div "$23.99 Product Price Product Price Row" at bounding box center [488, 127] width 216 height 12
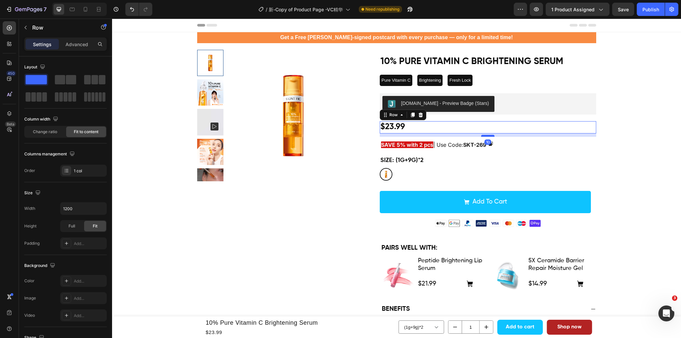
click at [483, 136] on div at bounding box center [487, 136] width 13 height 2
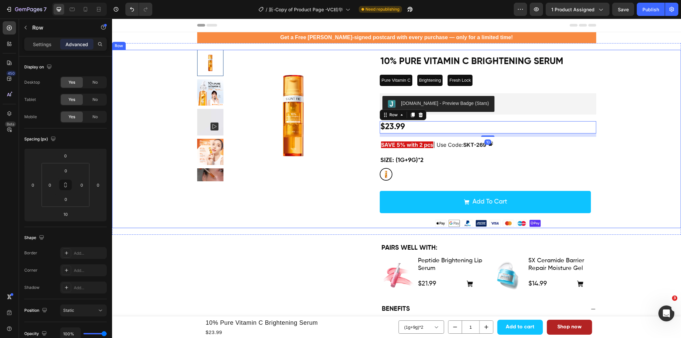
click at [654, 132] on div "Product Images 10% Pure Vitamin C Brightening Serum Product Title Pure Vitamin …" at bounding box center [396, 139] width 559 height 179
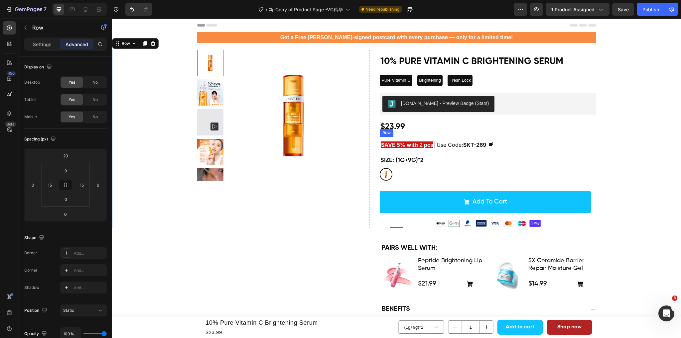
click at [515, 146] on div "SAVE 5% with 2 pcs | Use Code: SKT-269 Text Block Copy Coupon Code Row" at bounding box center [488, 144] width 216 height 15
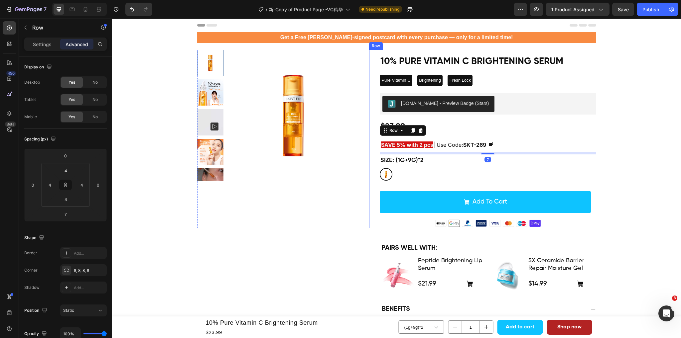
click at [450, 131] on div "$23.99 Product Price Product Price Row" at bounding box center [488, 127] width 216 height 12
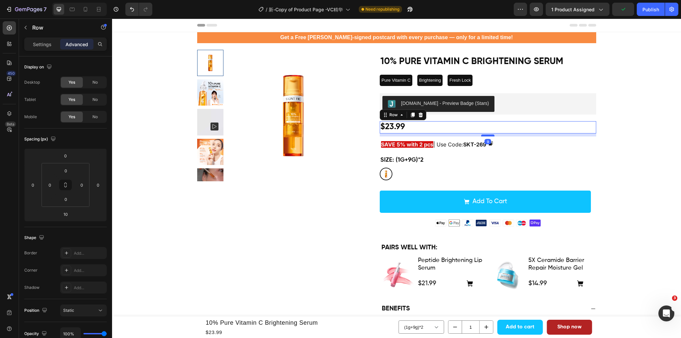
click at [484, 136] on div at bounding box center [487, 136] width 13 height 2
click at [62, 213] on input "9" at bounding box center [65, 214] width 13 height 10
drag, startPoint x: 69, startPoint y: 213, endPoint x: 61, endPoint y: 213, distance: 8.0
click at [61, 213] on input "9" at bounding box center [65, 214] width 13 height 10
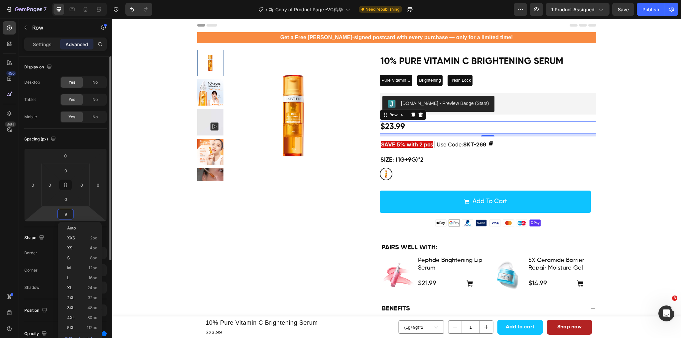
type input "8"
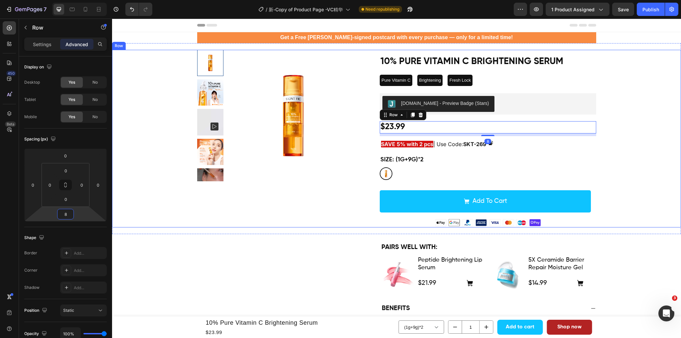
drag, startPoint x: 654, startPoint y: 141, endPoint x: 645, endPoint y: 128, distance: 16.0
click at [654, 141] on div "Product Images 10% Pure Vitamin C Brightening Serum Product Title Pure Vitamin …" at bounding box center [396, 139] width 559 height 178
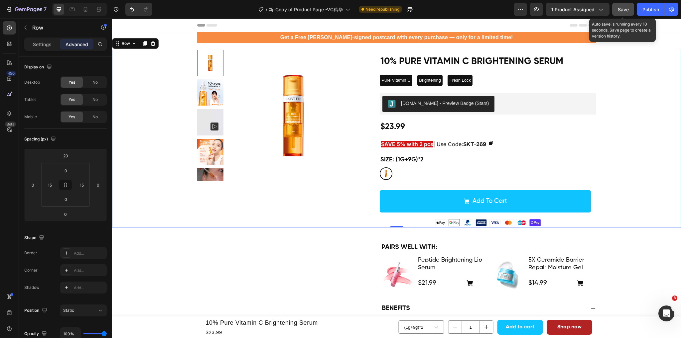
click at [626, 9] on span "Save" at bounding box center [623, 10] width 11 height 6
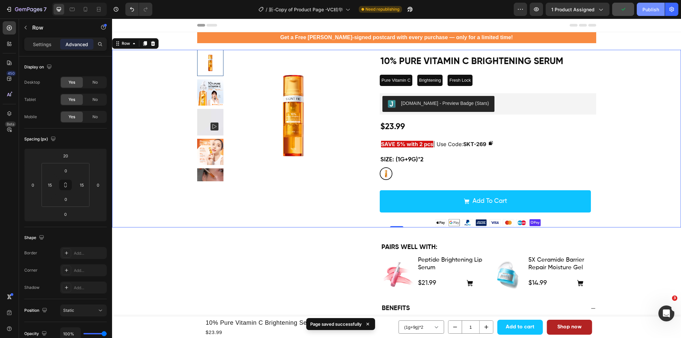
click at [648, 10] on div "Publish" at bounding box center [650, 9] width 17 height 7
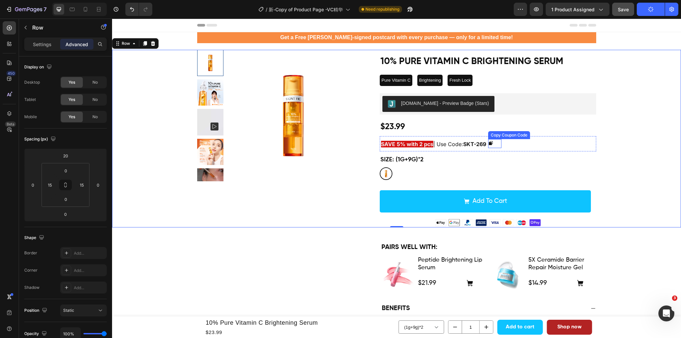
click at [496, 143] on div at bounding box center [492, 143] width 8 height 5
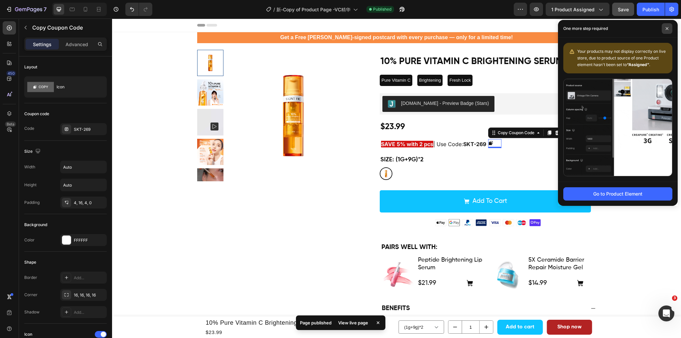
click at [665, 29] on icon at bounding box center [666, 28] width 3 height 3
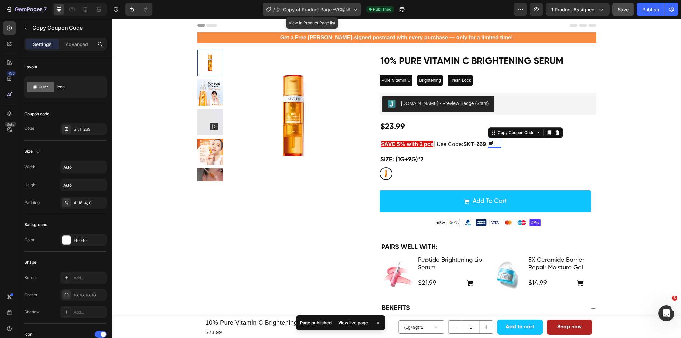
click at [340, 11] on span "新-Copy of Product Page -VC精华" at bounding box center [313, 9] width 74 height 7
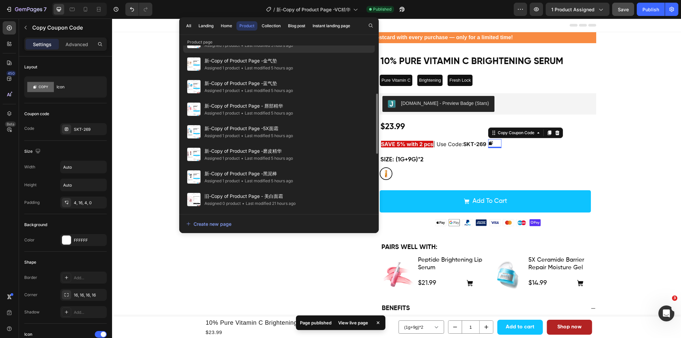
scroll to position [166, 0]
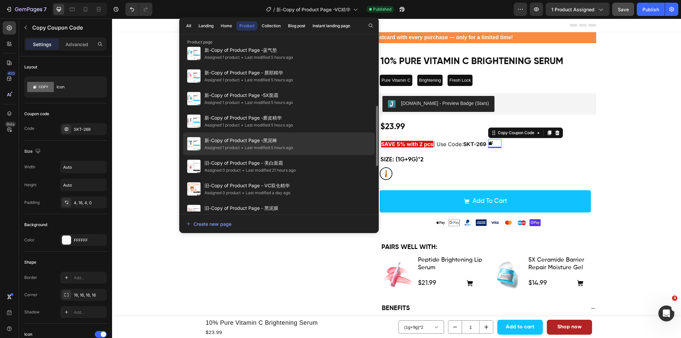
click at [296, 155] on div "新-Copy of Product Page -黑泥棒 Assigned 1 product • Last modified 5 hours ago" at bounding box center [279, 166] width 192 height 23
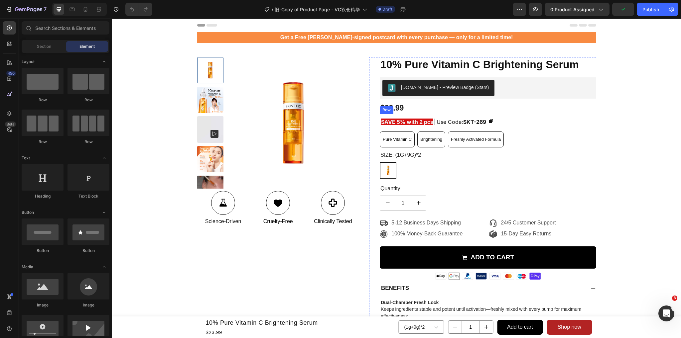
click at [513, 119] on div "SAVE 5% with 2 pcs | Use Code: SKT-269 Text Block Copy Coupon Code Row" at bounding box center [488, 121] width 216 height 15
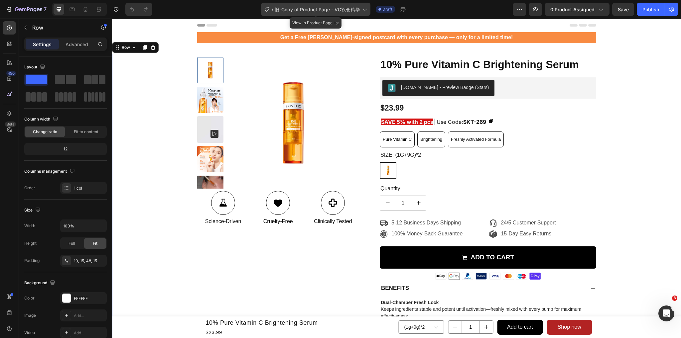
click at [353, 4] on div "/ 旧-Copy of Product Page - VC双仓精华" at bounding box center [315, 9] width 109 height 13
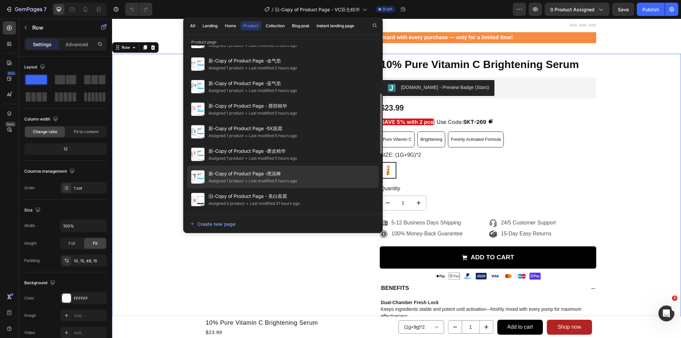
scroll to position [166, 0]
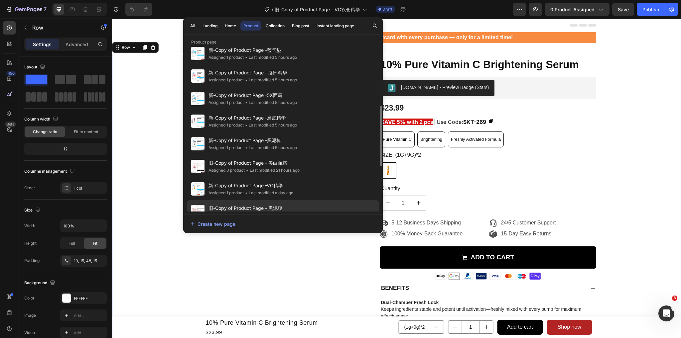
click at [291, 206] on span "旧-Copy of Product Page - 黑泥膜" at bounding box center [251, 208] width 86 height 8
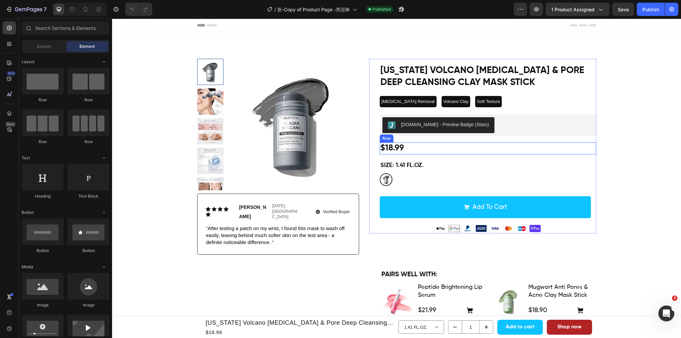
click at [485, 146] on div "$18.99 Product Price Product Price Row" at bounding box center [488, 149] width 216 height 12
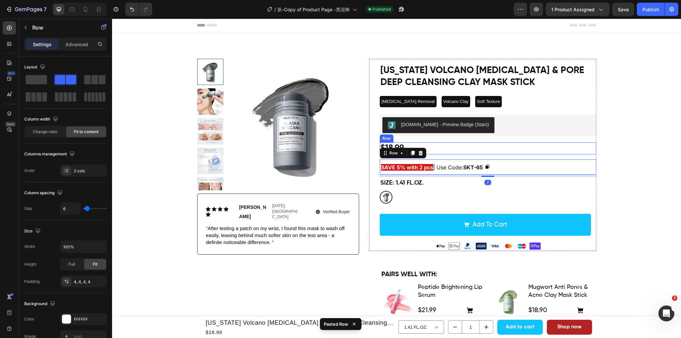
click at [510, 153] on div "$18.99 Product Price Product Price Row" at bounding box center [488, 149] width 216 height 12
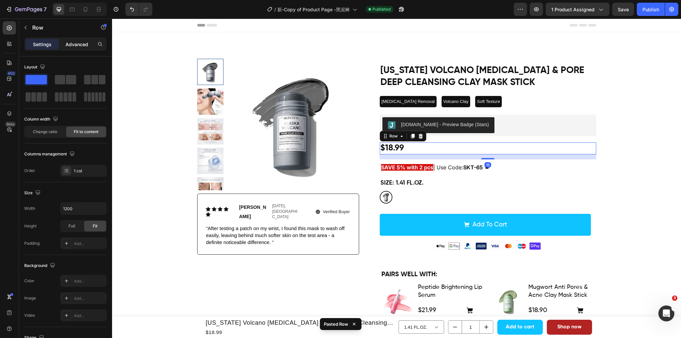
click at [81, 47] on p "Advanced" at bounding box center [77, 44] width 23 height 7
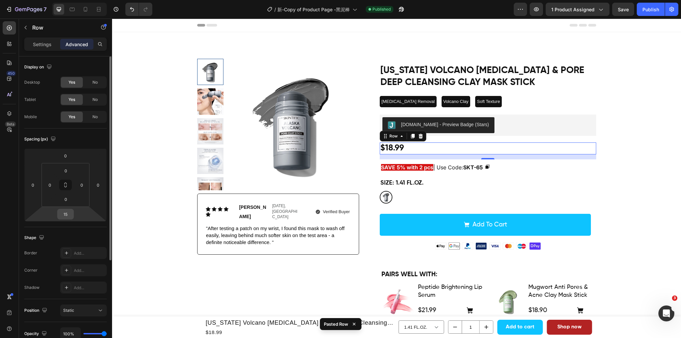
click at [69, 214] on input "15" at bounding box center [65, 214] width 13 height 10
type input "8"
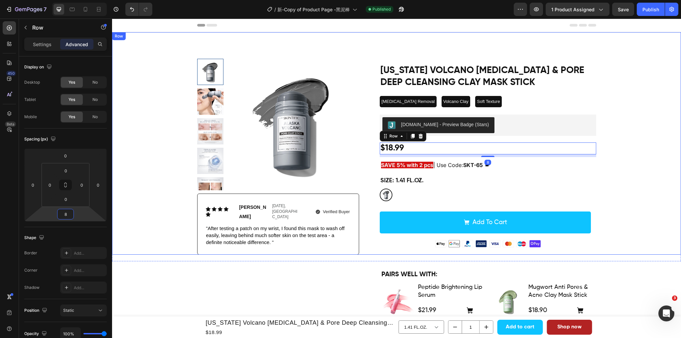
click at [633, 126] on div "Product Images Icon Icon Icon Icon Icon Icon List Katarina Text Block Mar. 25th…" at bounding box center [396, 157] width 559 height 196
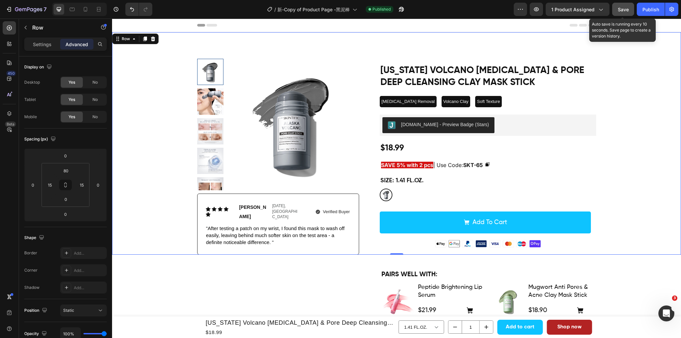
click at [628, 8] on span "Save" at bounding box center [623, 10] width 11 height 6
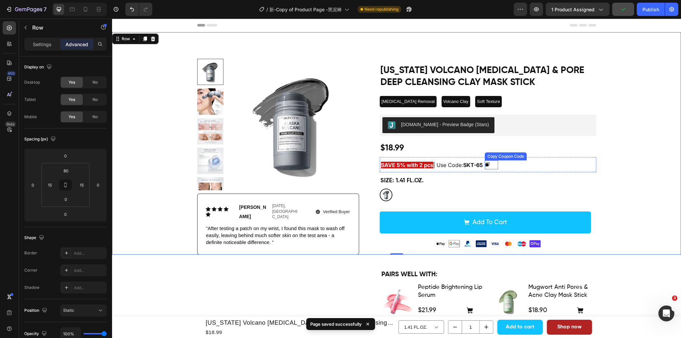
click at [497, 163] on button at bounding box center [491, 165] width 13 height 8
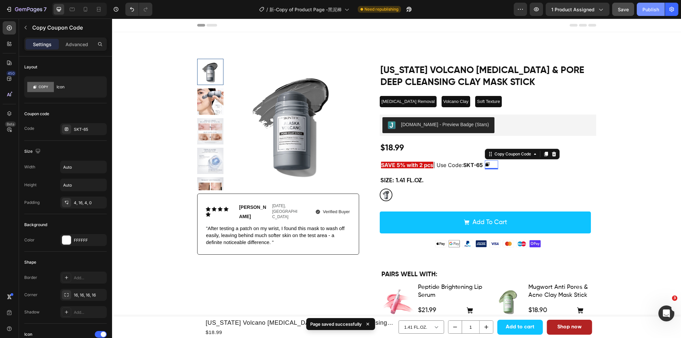
click at [653, 9] on div "Publish" at bounding box center [650, 9] width 17 height 7
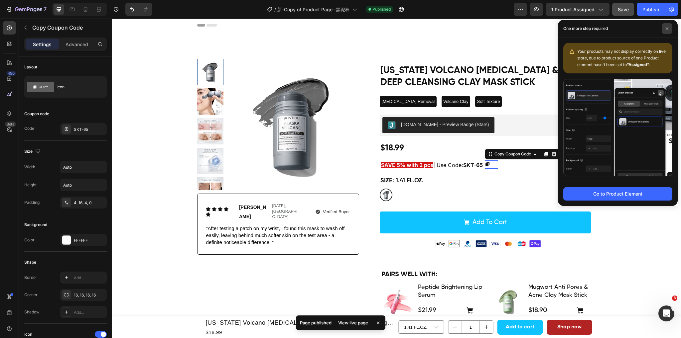
click at [668, 30] on icon at bounding box center [666, 28] width 3 height 3
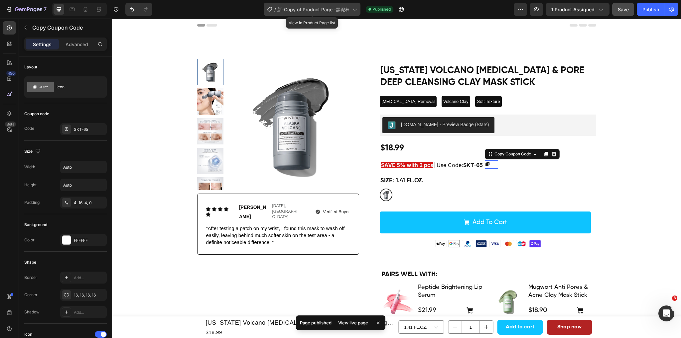
click at [337, 10] on span "新-Copy of Product Page -黑泥棒" at bounding box center [313, 9] width 72 height 7
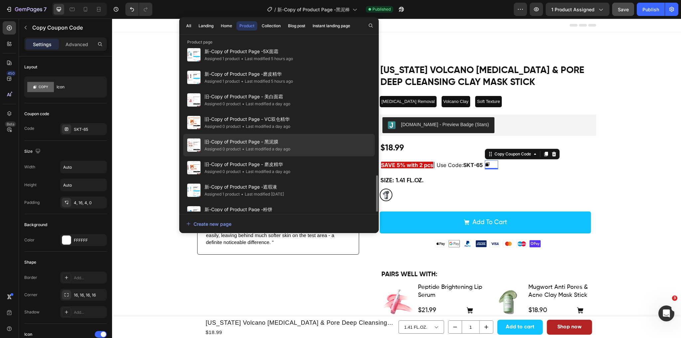
scroll to position [266, 0]
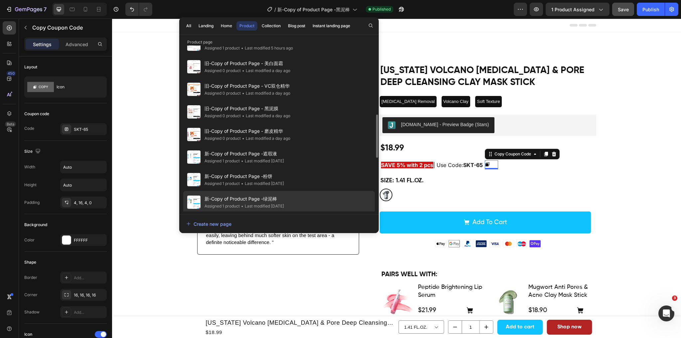
click at [284, 196] on span "新-Copy of Product Page -绿泥棒" at bounding box center [243, 199] width 79 height 8
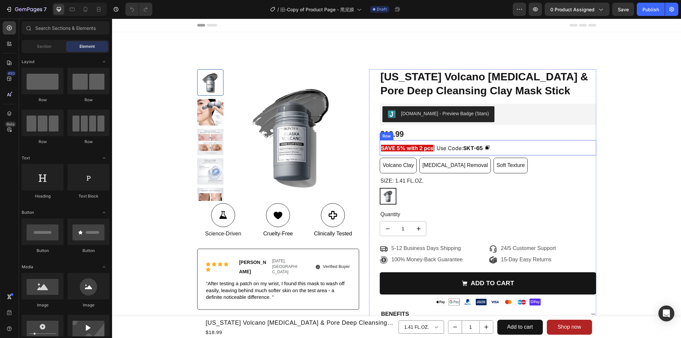
click at [510, 147] on div "SAVE 5% with 2 pcs | Use Code: SKT-65 Text Block Copy Coupon Code Row" at bounding box center [488, 147] width 216 height 15
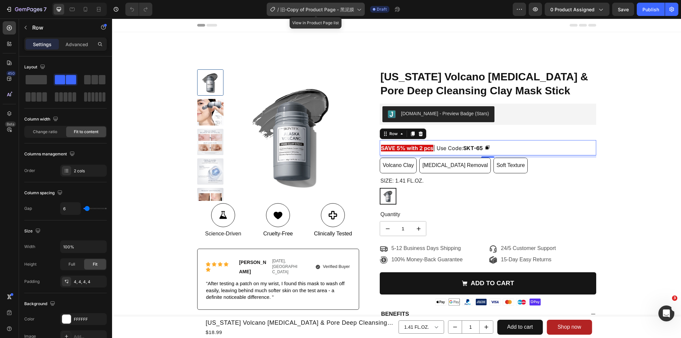
click at [336, 3] on div "/ 旧-Copy of Product Page - 黑泥膜" at bounding box center [316, 9] width 98 height 13
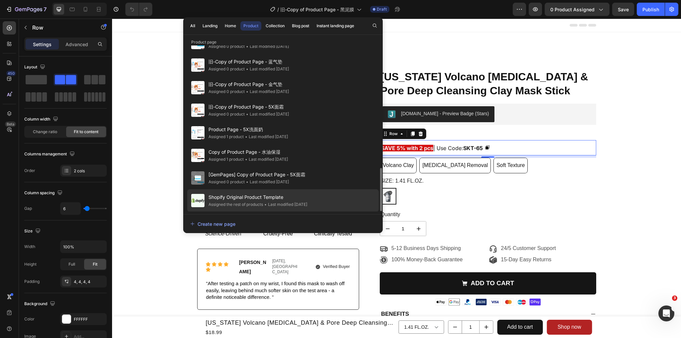
scroll to position [405, 0]
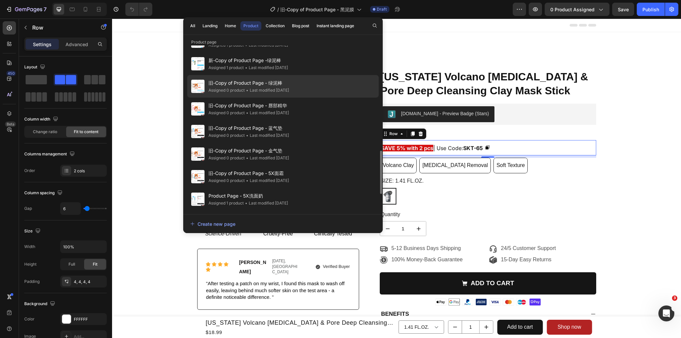
click at [289, 87] on div "• Last modified 7 days ago" at bounding box center [267, 90] width 44 height 7
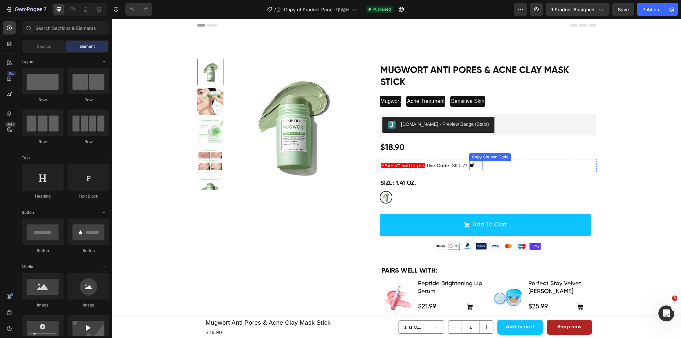
click at [478, 168] on button at bounding box center [475, 165] width 13 height 8
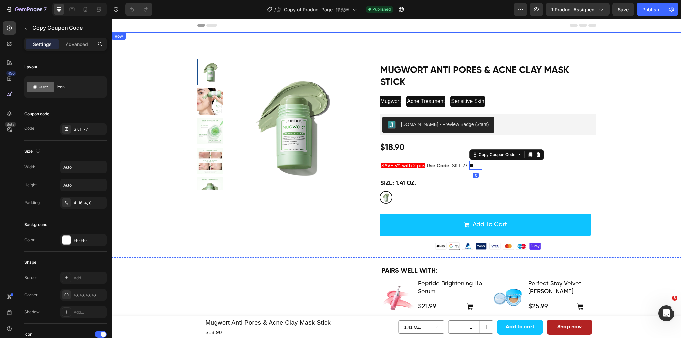
click at [647, 167] on div "Product Images Mugwort Anti Pores & Acne Clay Mask Stick Product Title Mugwort …" at bounding box center [396, 155] width 559 height 193
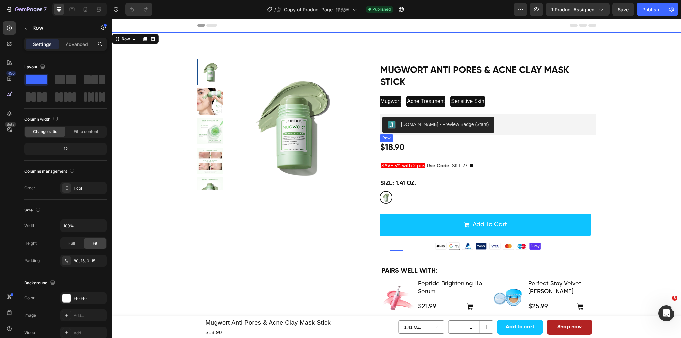
click at [497, 149] on div "$18.90 Product Price Product Price Row" at bounding box center [488, 148] width 216 height 12
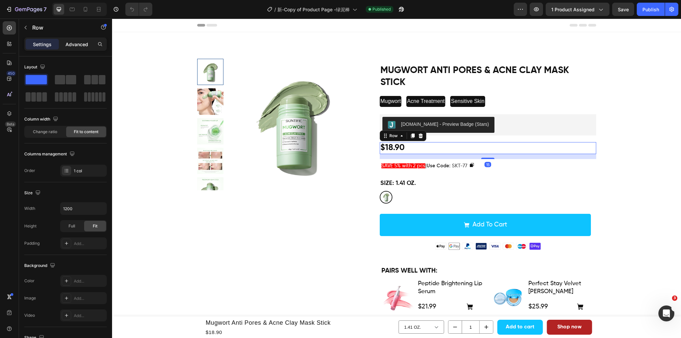
click at [79, 43] on p "Advanced" at bounding box center [77, 44] width 23 height 7
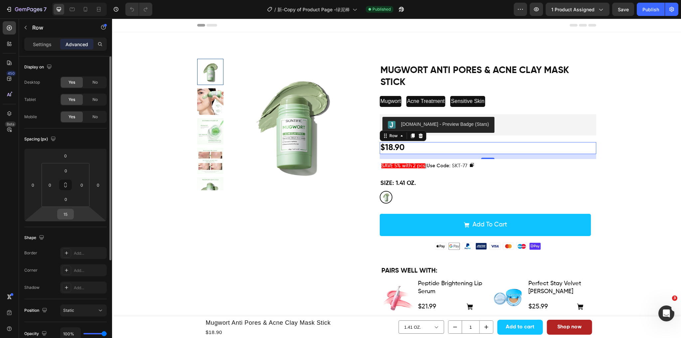
click at [70, 214] on input "15" at bounding box center [65, 214] width 13 height 10
type input "8"
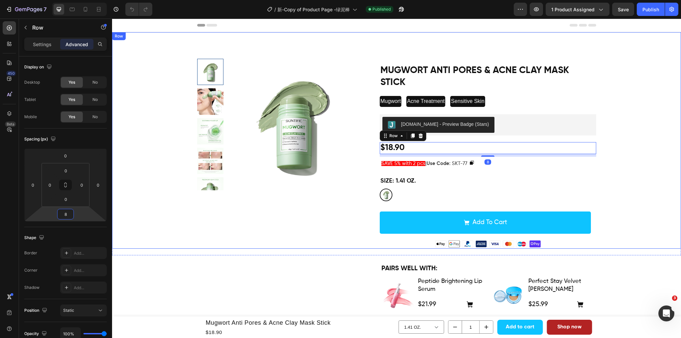
click at [649, 152] on div "Product Images Mugwort Anti Pores & Acne Clay Mask Stick Product Title Mugwort …" at bounding box center [396, 154] width 559 height 190
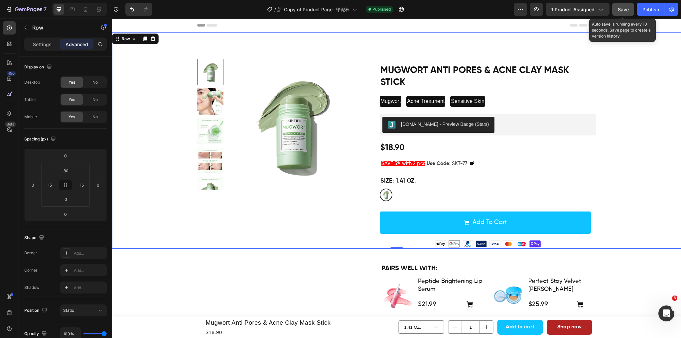
click at [619, 11] on span "Save" at bounding box center [623, 10] width 11 height 6
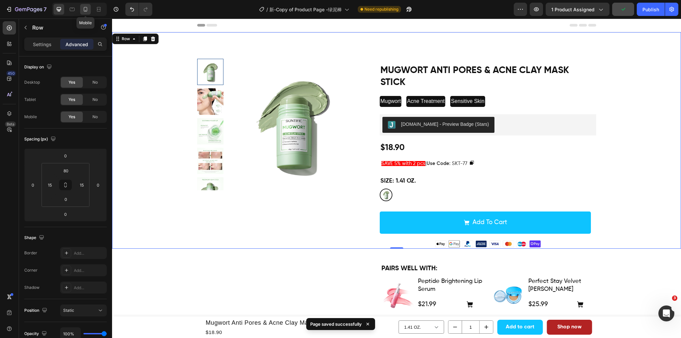
click at [86, 8] on icon at bounding box center [85, 9] width 7 height 7
type input "7"
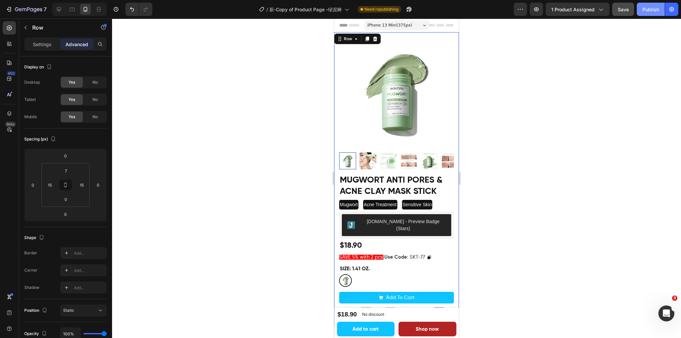
click at [649, 7] on div "Publish" at bounding box center [650, 9] width 17 height 7
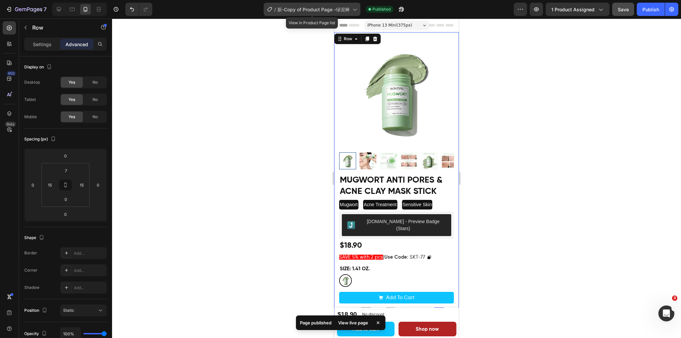
click at [342, 4] on div "/ 新-Copy of Product Page -绿泥棒" at bounding box center [312, 9] width 97 height 13
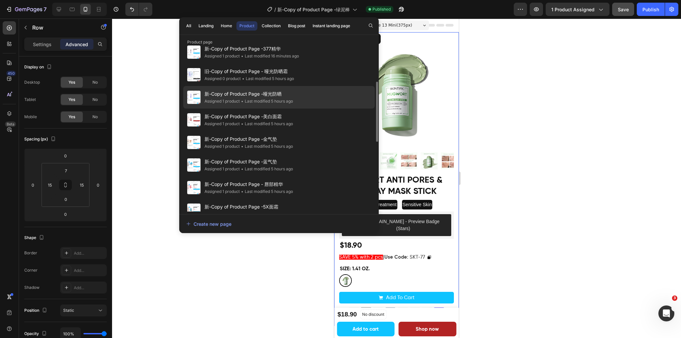
scroll to position [133, 0]
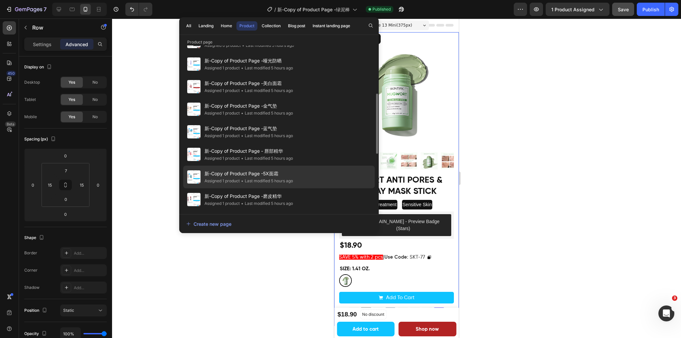
click at [286, 176] on span "新-Copy of Product Page -5X面霜" at bounding box center [248, 174] width 88 height 8
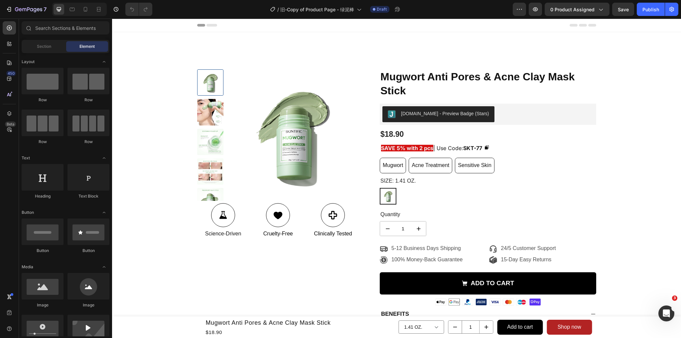
click at [342, 10] on span "旧-Copy of Product Page - 绿泥棒" at bounding box center [317, 9] width 74 height 7
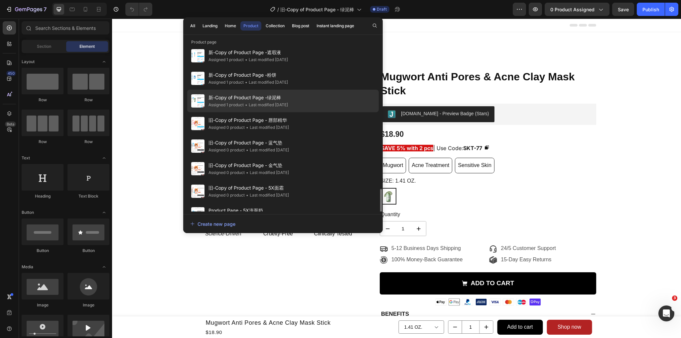
scroll to position [457, 0]
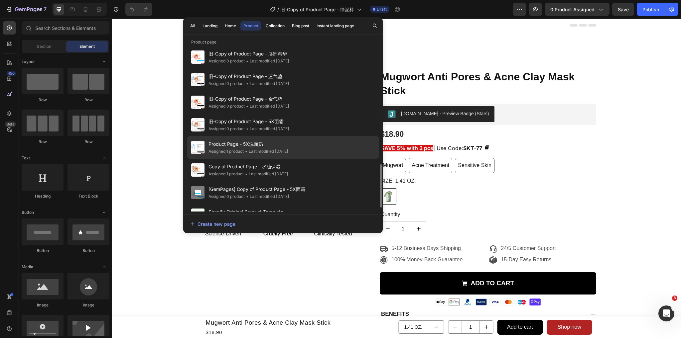
click at [288, 150] on div "• Last modified [DATE]" at bounding box center [266, 151] width 44 height 7
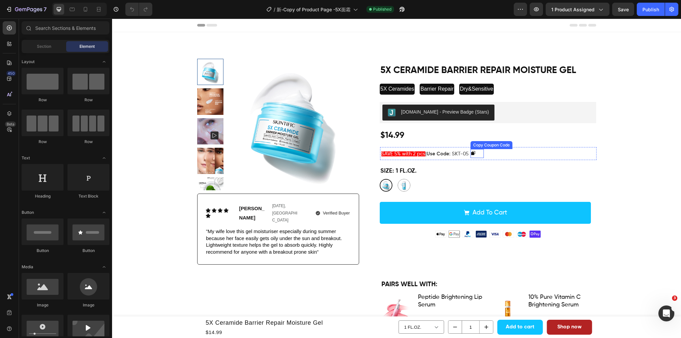
click at [484, 156] on button at bounding box center [476, 153] width 13 height 8
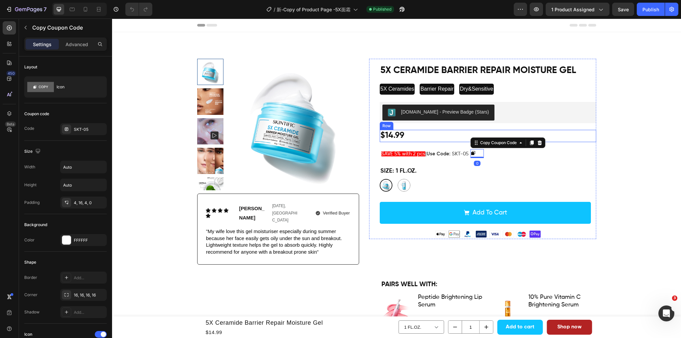
click at [440, 137] on div "$14.99 Product Price Product Price Row" at bounding box center [488, 136] width 216 height 12
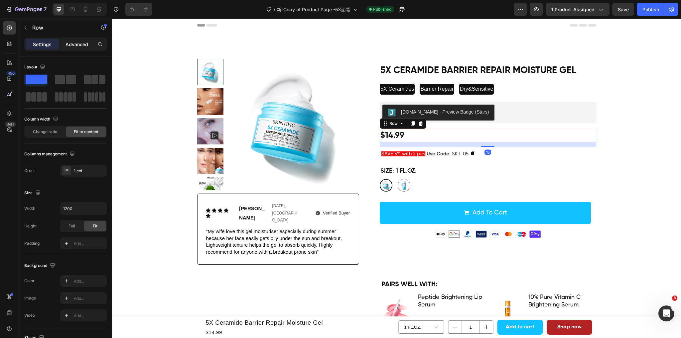
click at [75, 40] on div "Advanced" at bounding box center [76, 44] width 33 height 11
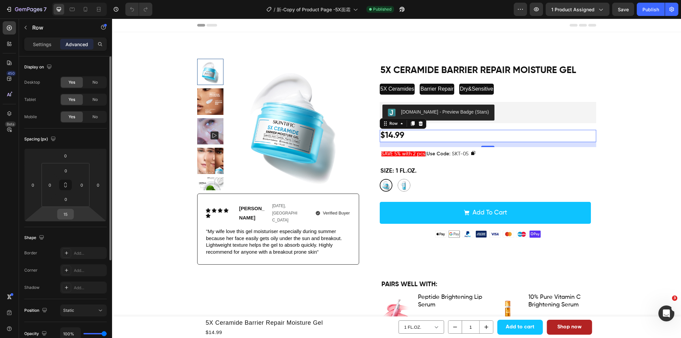
click at [69, 212] on input "15" at bounding box center [65, 214] width 13 height 10
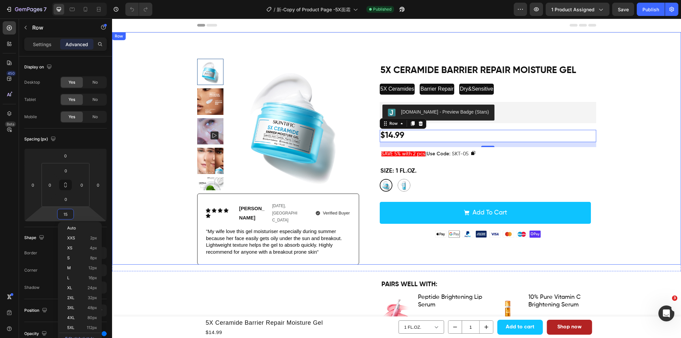
type input "8"
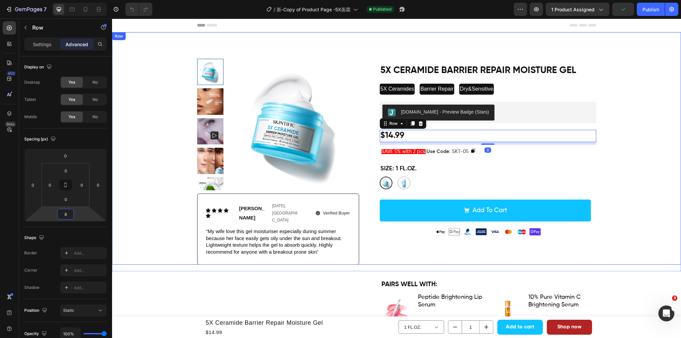
click at [621, 70] on div "Product Images Icon Icon Icon Icon Icon Icon List Joshua Text Block Feb. 13rd, …" at bounding box center [396, 162] width 559 height 206
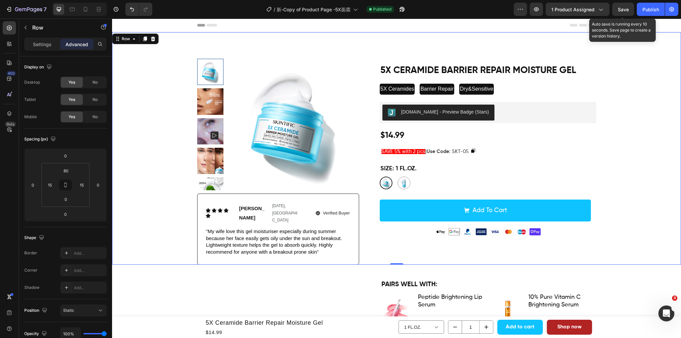
click at [626, 10] on span "Save" at bounding box center [623, 10] width 11 height 6
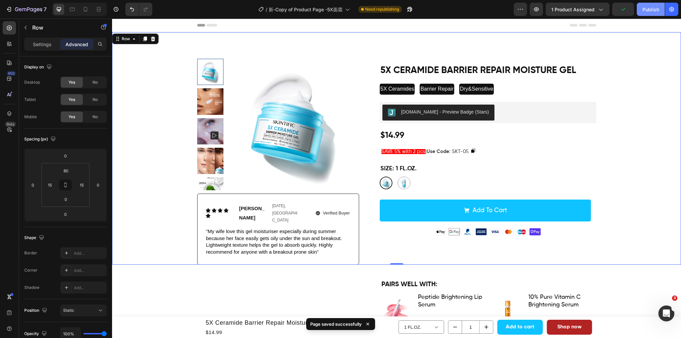
click at [648, 10] on div "Publish" at bounding box center [650, 9] width 17 height 7
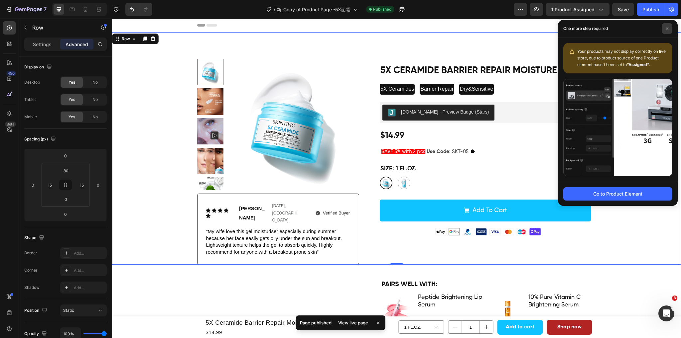
click at [665, 27] on icon at bounding box center [666, 28] width 3 height 3
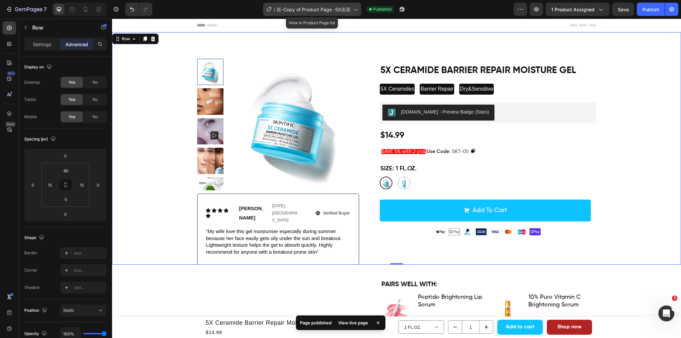
click at [325, 10] on span "新-Copy of Product Page -5X面霜" at bounding box center [314, 9] width 74 height 7
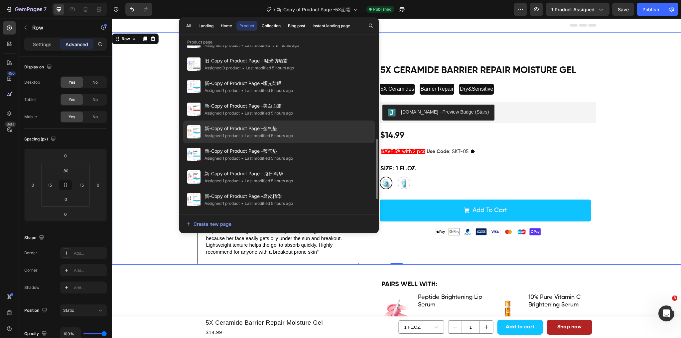
scroll to position [166, 0]
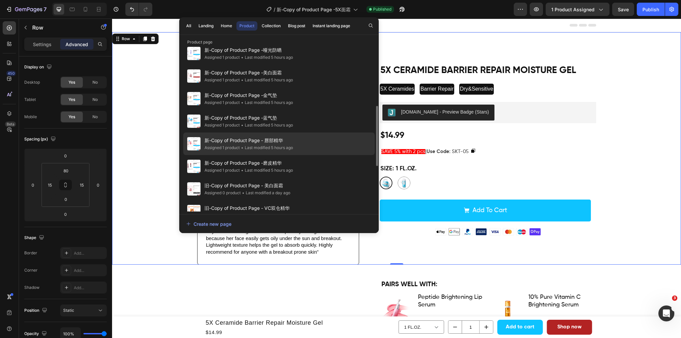
click at [286, 148] on div "• Last modified 5 hours ago" at bounding box center [266, 148] width 53 height 7
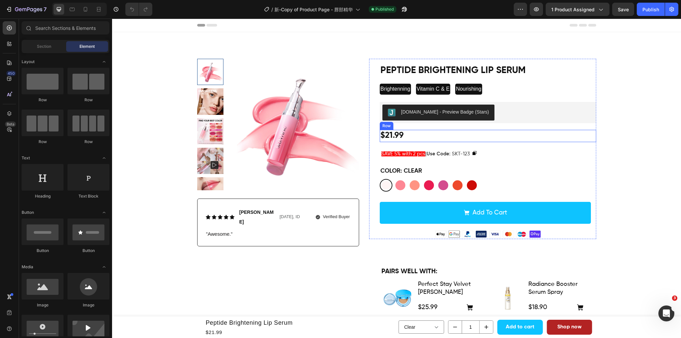
click at [496, 135] on div "$21.99 Product Price Product Price Row" at bounding box center [488, 136] width 216 height 12
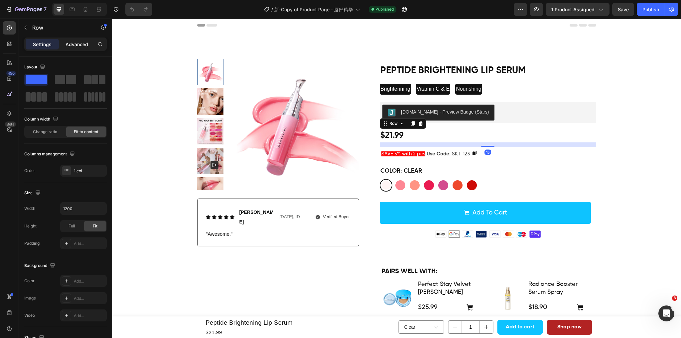
click at [73, 42] on p "Advanced" at bounding box center [77, 44] width 23 height 7
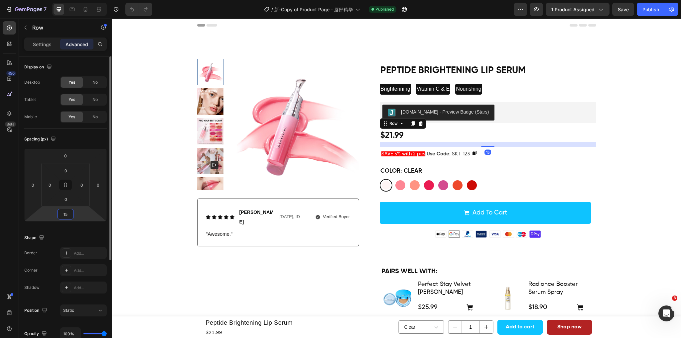
click at [66, 214] on input "15" at bounding box center [65, 214] width 13 height 10
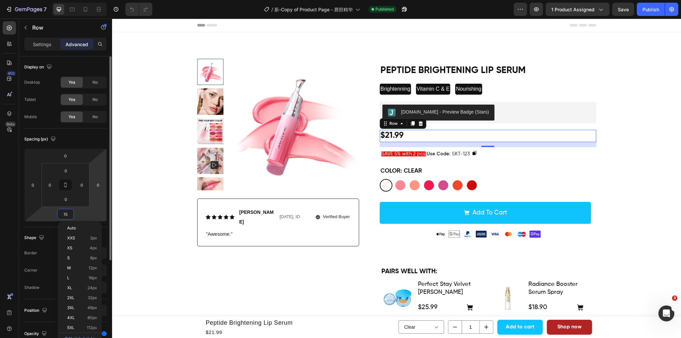
type input "8"
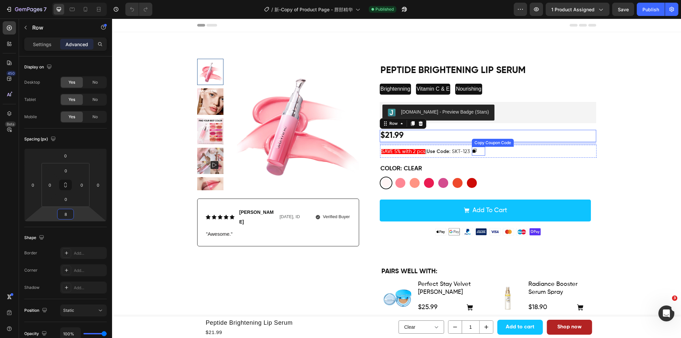
click at [479, 153] on div at bounding box center [476, 150] width 8 height 5
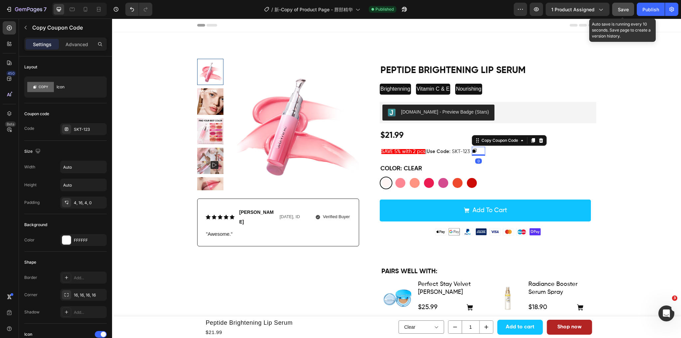
click at [623, 7] on span "Save" at bounding box center [623, 10] width 11 height 6
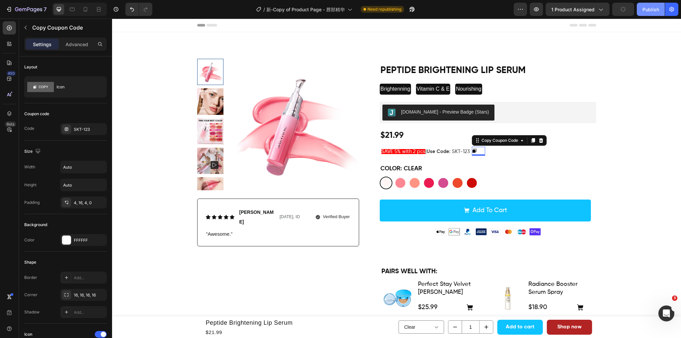
click at [652, 11] on div "Publish" at bounding box center [650, 9] width 17 height 7
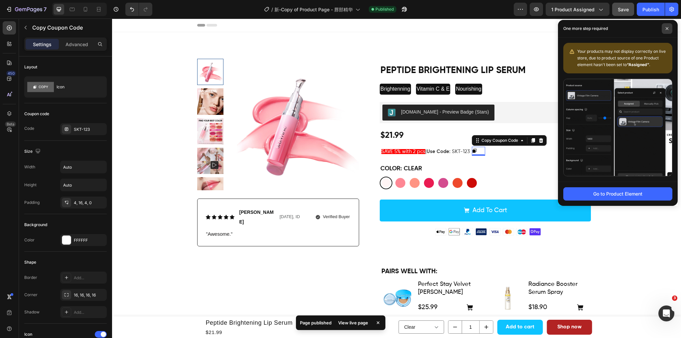
click at [671, 26] on span at bounding box center [667, 28] width 11 height 11
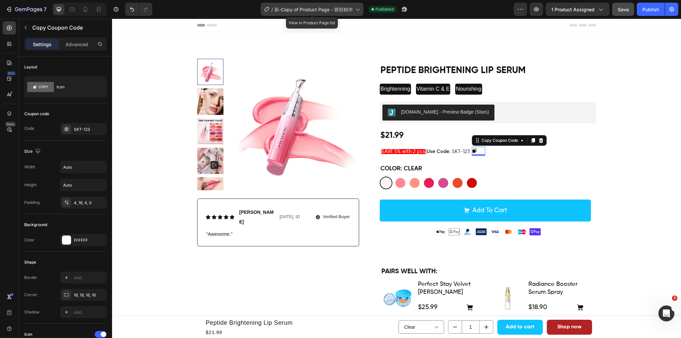
click at [340, 9] on span "新-Copy of Product Page - 唇部精华" at bounding box center [313, 9] width 78 height 7
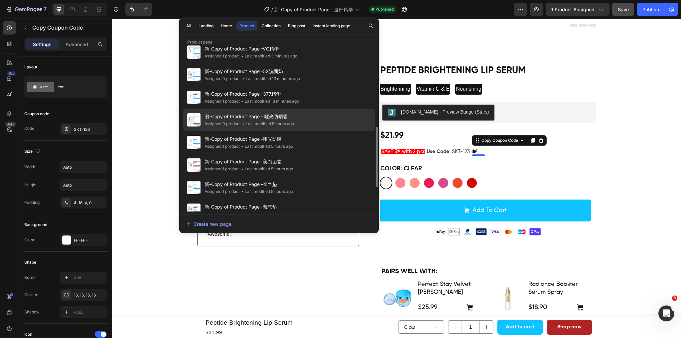
scroll to position [166, 0]
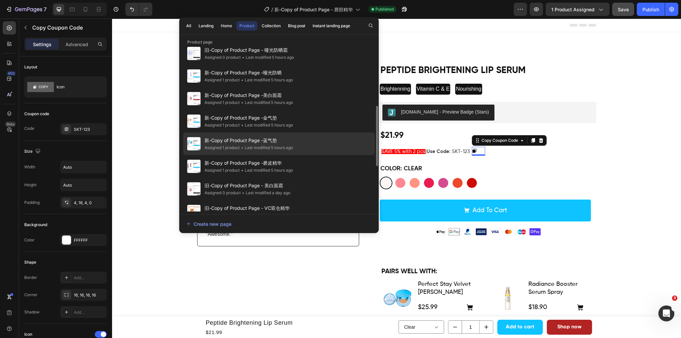
click at [293, 139] on span "新-Copy of Product Page -蓝气垫" at bounding box center [248, 141] width 88 height 8
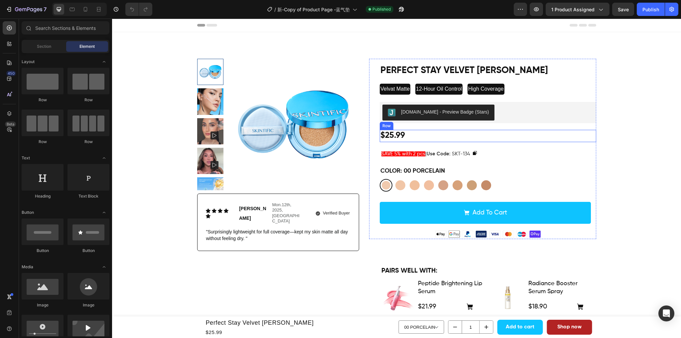
click at [506, 141] on div "$25.99 Product Price Product Price Row" at bounding box center [488, 136] width 216 height 12
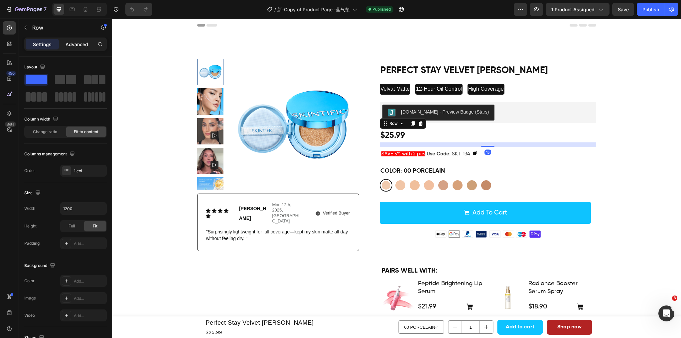
click at [77, 46] on p "Advanced" at bounding box center [77, 44] width 23 height 7
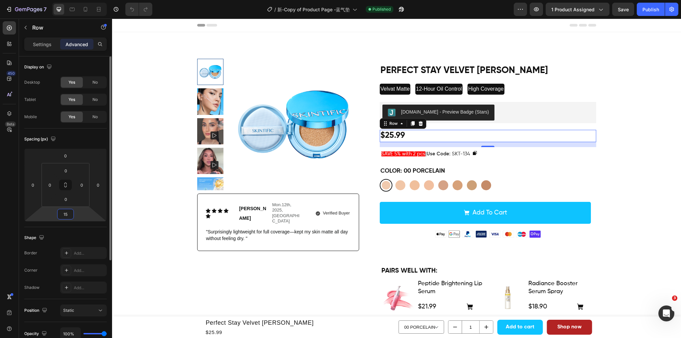
click at [70, 211] on input "15" at bounding box center [65, 214] width 13 height 10
type input "8"
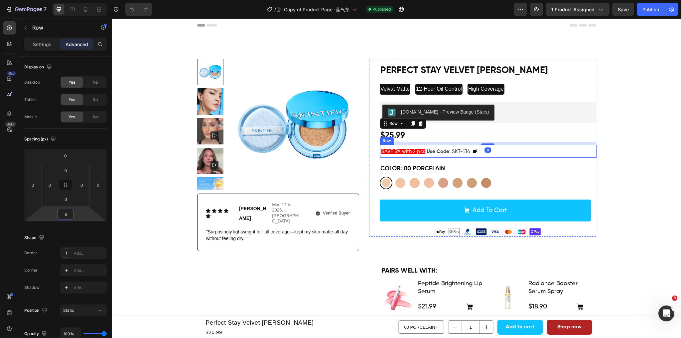
click at [541, 152] on div "SAVE 5% with 2 pcs | Use Code : SKT-134 Text Block Copy Coupon Code Row" at bounding box center [488, 151] width 216 height 13
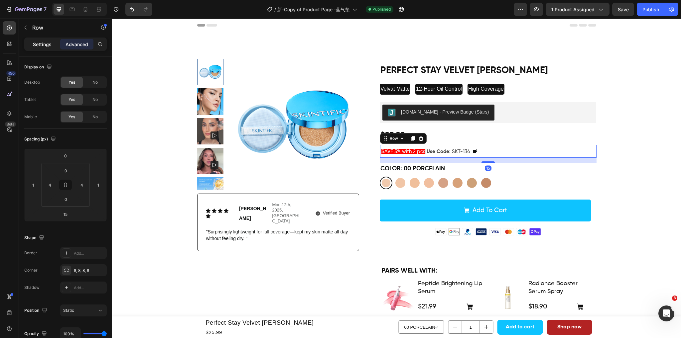
click at [35, 43] on p "Settings" at bounding box center [42, 44] width 19 height 7
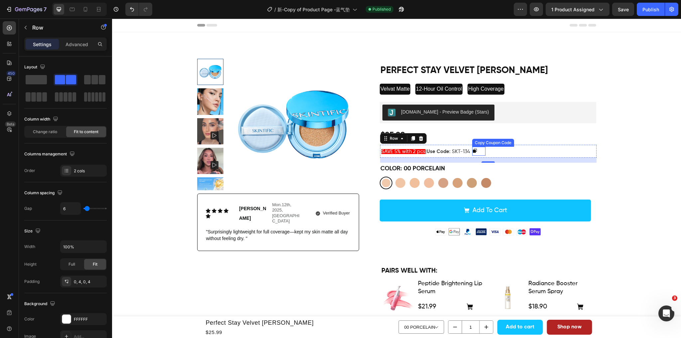
click at [483, 151] on button at bounding box center [478, 151] width 13 height 8
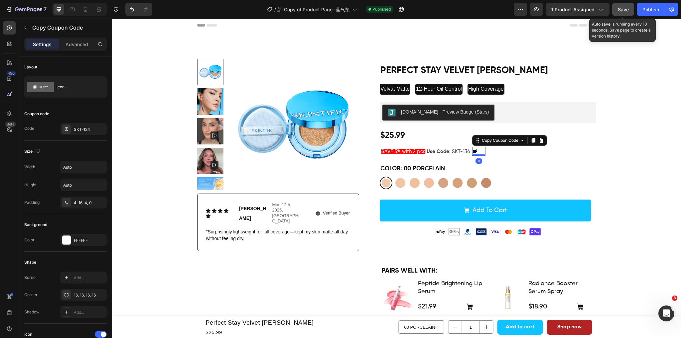
click at [615, 7] on button "Save" at bounding box center [623, 9] width 22 height 13
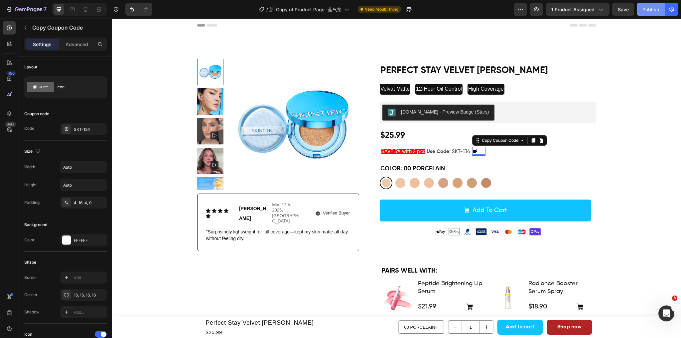
click at [648, 9] on div "Publish" at bounding box center [650, 9] width 17 height 7
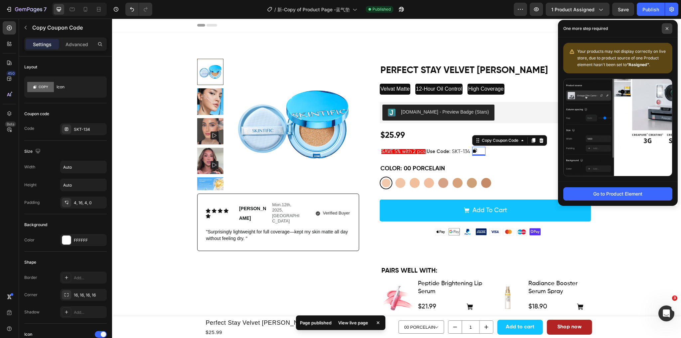
click at [666, 27] on icon at bounding box center [667, 28] width 3 height 3
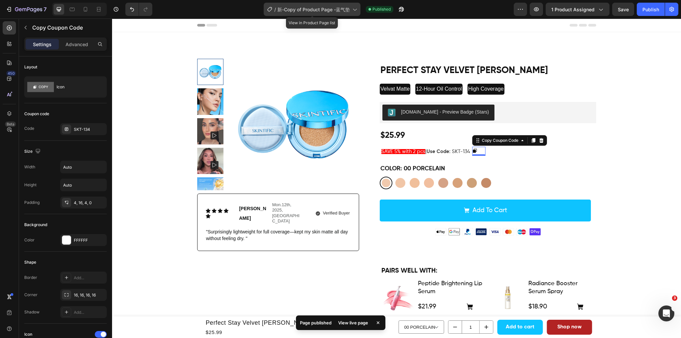
click at [334, 8] on span "新-Copy of Product Page -蓝气垫" at bounding box center [313, 9] width 72 height 7
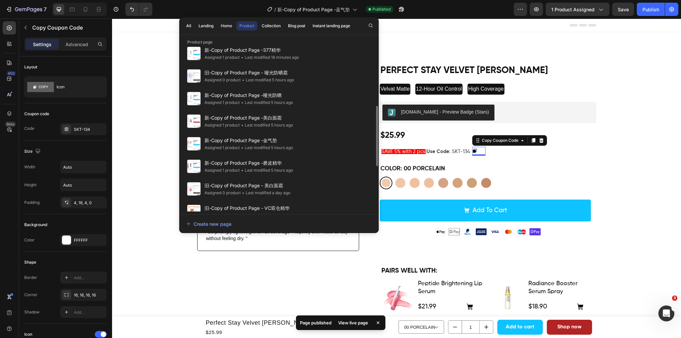
scroll to position [100, 0]
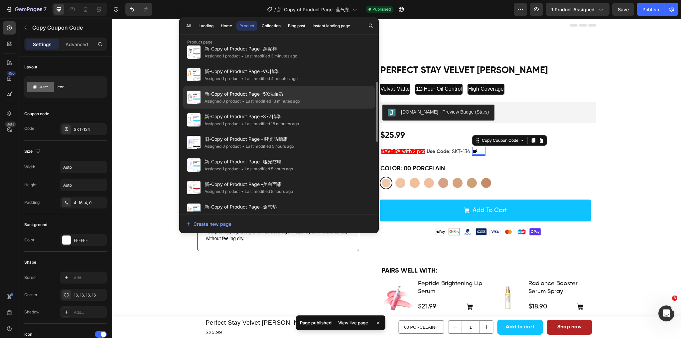
click at [306, 109] on div "新-Copy of Product Page -5X洗面奶 Assigned 0 product • Last modified 13 minutes ago" at bounding box center [279, 120] width 192 height 23
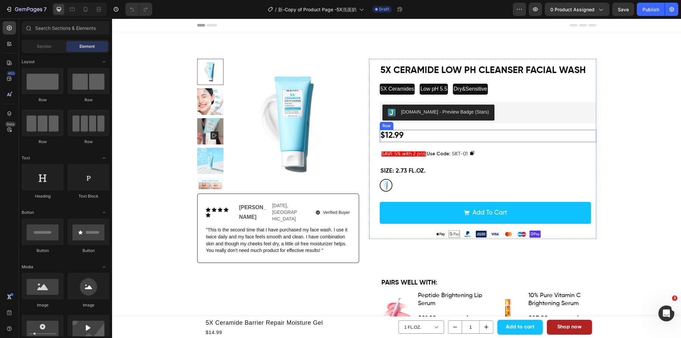
click at [504, 136] on div "$12.99 Product Price Product Price Row" at bounding box center [488, 136] width 216 height 12
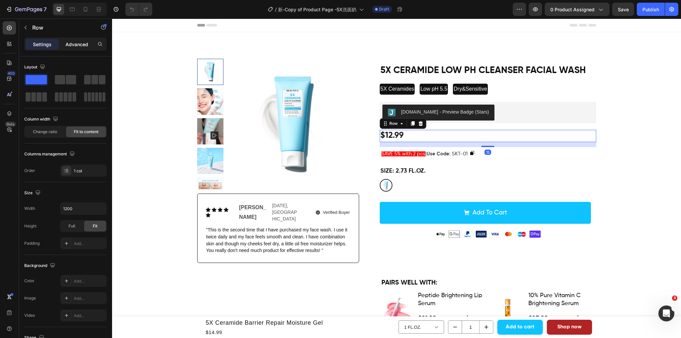
click at [80, 46] on p "Advanced" at bounding box center [77, 44] width 23 height 7
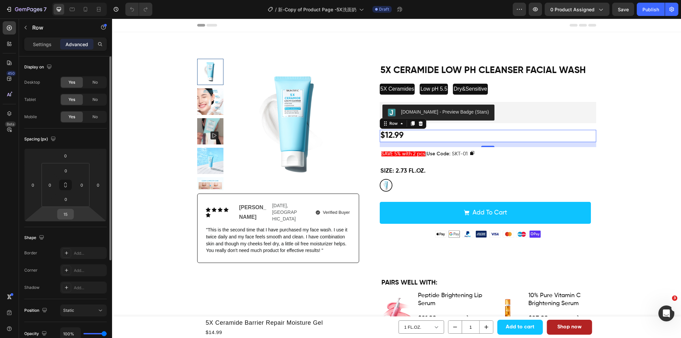
click at [66, 218] on input "15" at bounding box center [65, 214] width 13 height 10
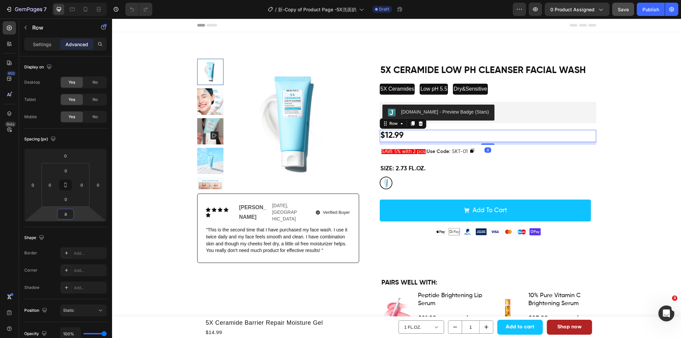
type input "8"
drag, startPoint x: 622, startPoint y: 11, endPoint x: 507, endPoint y: 1, distance: 115.5
click at [622, 11] on span "Save" at bounding box center [623, 10] width 11 height 6
click at [484, 150] on div "8" at bounding box center [487, 150] width 7 height 5
click at [479, 153] on button at bounding box center [475, 151] width 13 height 8
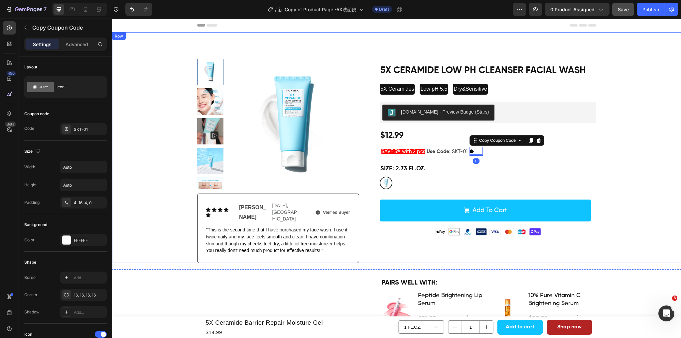
click at [633, 141] on div "Product Images Icon Icon Icon Icon Icon Icon List Lisa Text Block Nov. 22th, 20…" at bounding box center [396, 161] width 559 height 204
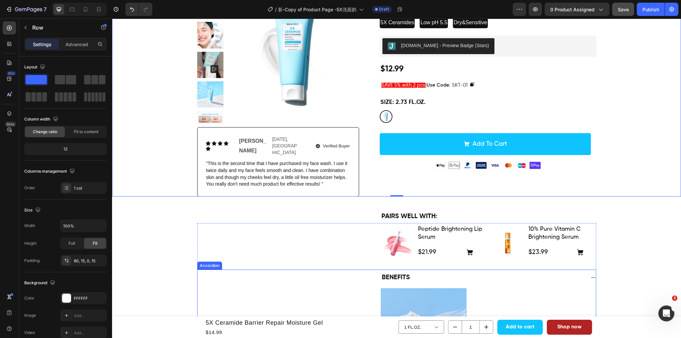
scroll to position [66, 0]
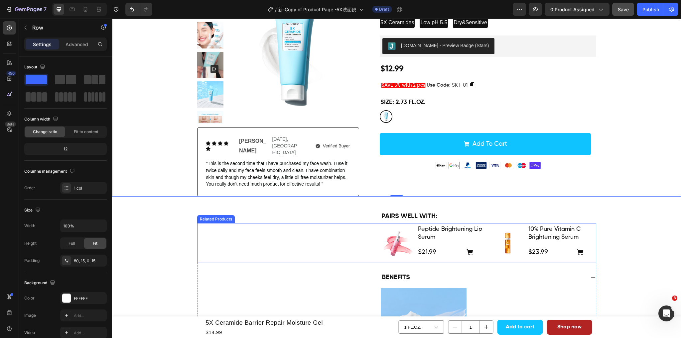
click at [326, 244] on div "Product Images Peptide Brightening Lip Serum Product Title $21.99 Product Price…" at bounding box center [396, 243] width 399 height 40
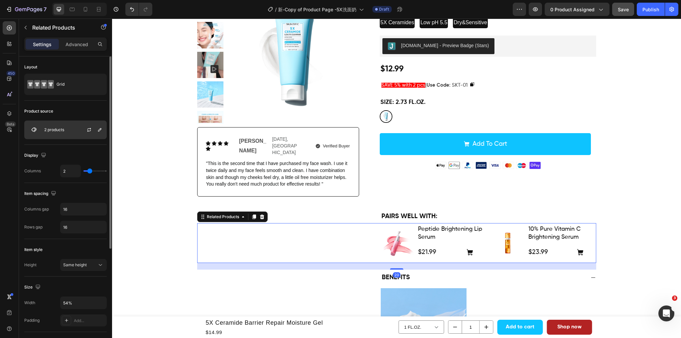
click at [72, 134] on div "2 products" at bounding box center [65, 130] width 82 height 19
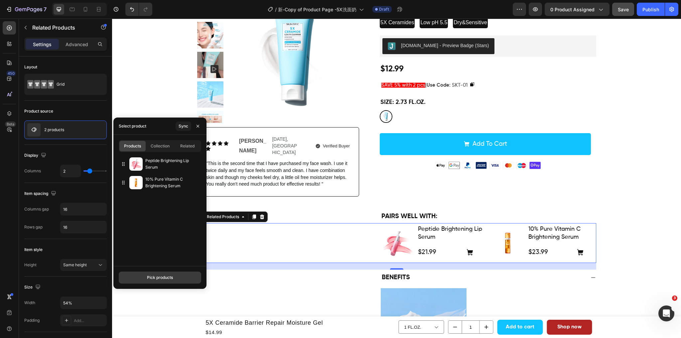
click at [152, 277] on div "Pick products" at bounding box center [160, 278] width 26 height 6
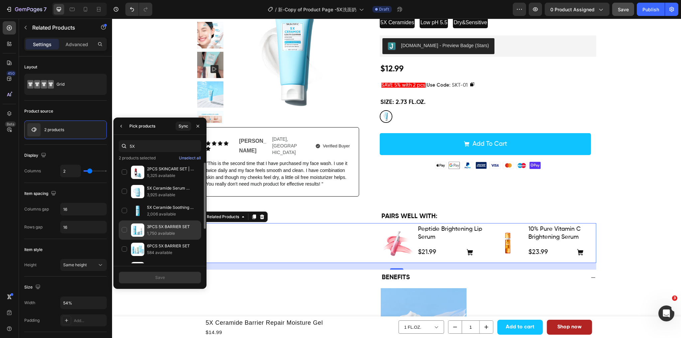
scroll to position [33, 0]
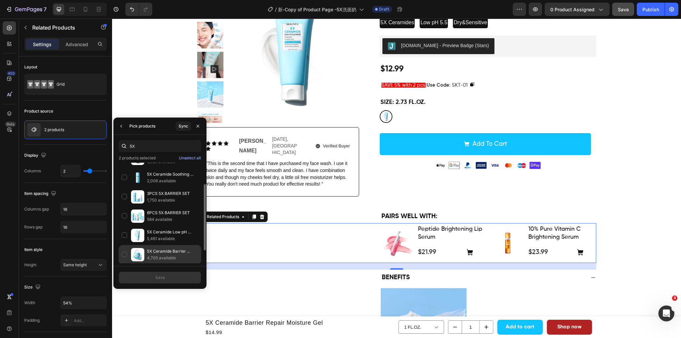
type input "5X"
click at [126, 265] on div "5X Ceramide Barrier Repair Moisture Gel 4,705 available" at bounding box center [160, 274] width 82 height 19
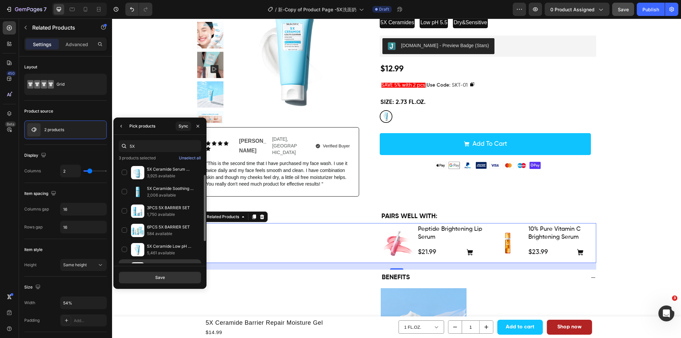
scroll to position [0, 0]
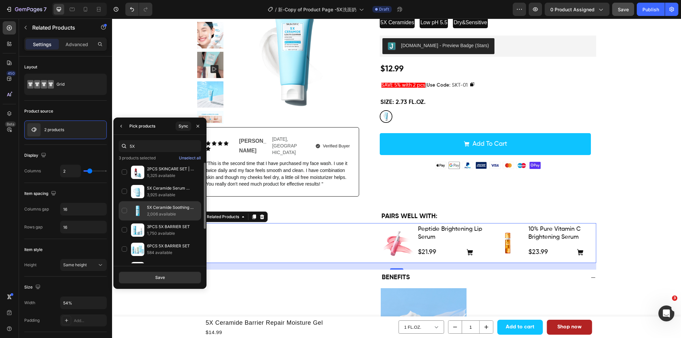
click at [125, 221] on div "5X Ceramide Soothing Toner 2,006 available" at bounding box center [160, 230] width 82 height 19
click at [152, 279] on button "Save" at bounding box center [160, 278] width 82 height 12
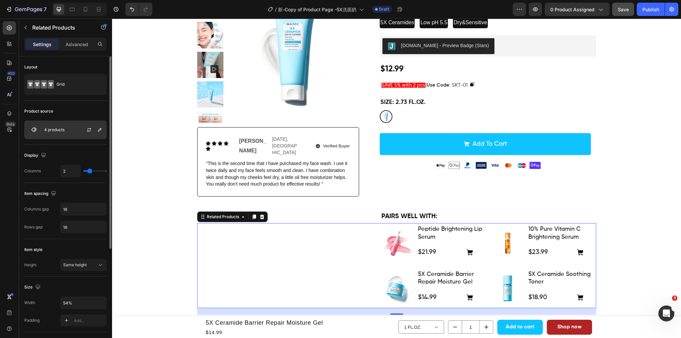
click at [61, 133] on div "4 products" at bounding box center [65, 130] width 82 height 19
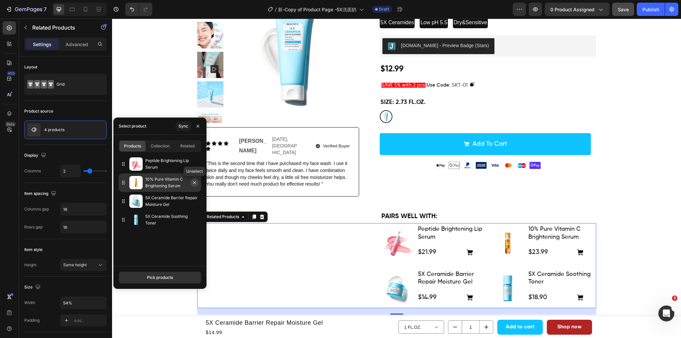
click at [196, 183] on icon "button" at bounding box center [194, 182] width 5 height 5
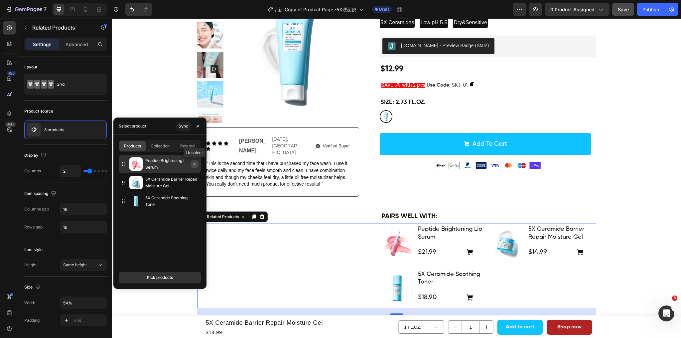
click at [196, 163] on icon "button" at bounding box center [194, 164] width 5 height 5
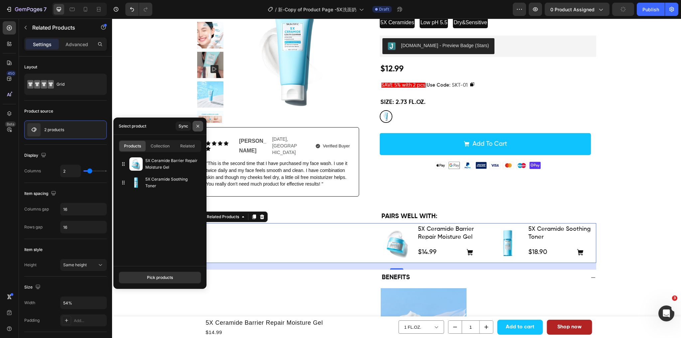
click at [195, 125] on icon "button" at bounding box center [197, 126] width 5 height 5
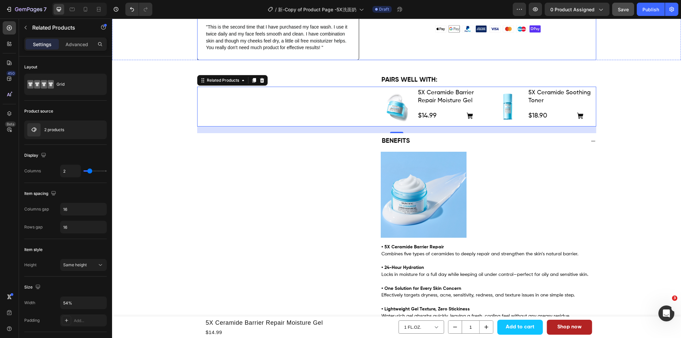
scroll to position [233, 0]
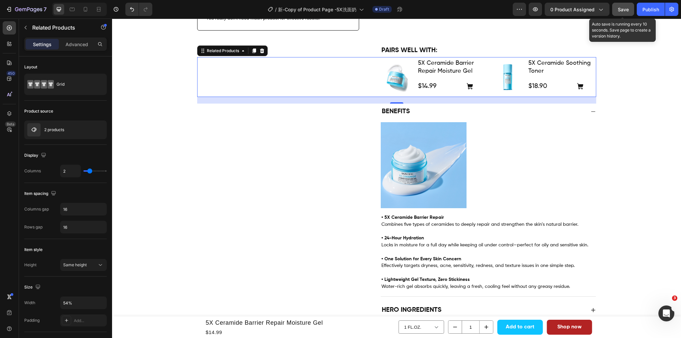
click at [628, 10] on span "Save" at bounding box center [623, 10] width 11 height 6
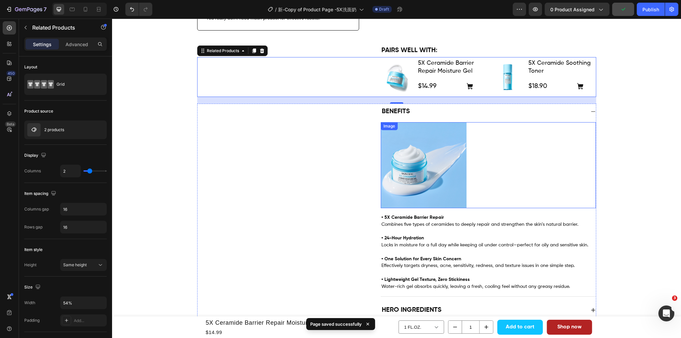
click at [427, 161] on img at bounding box center [424, 165] width 86 height 86
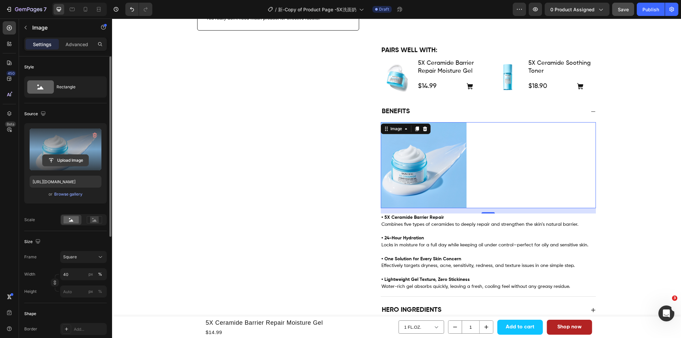
click at [68, 160] on input "file" at bounding box center [66, 160] width 46 height 11
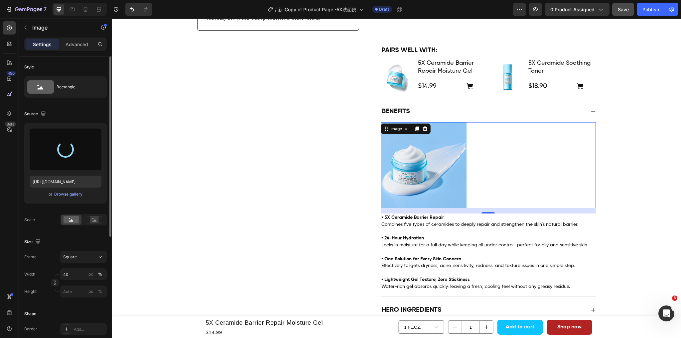
type input "https://cdn.shopify.com/s/files/1/0563/1701/8217/files/gempages_572779726456750…"
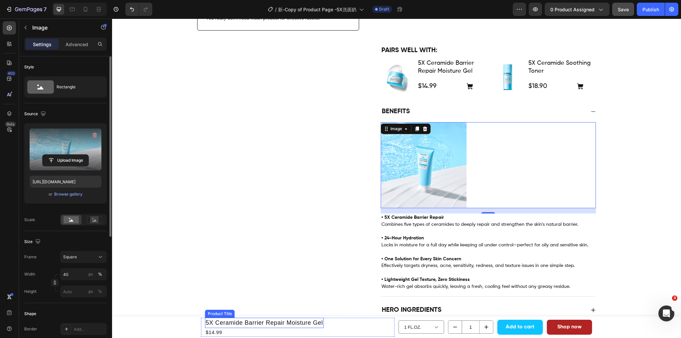
click at [233, 324] on h1 "5X Ceramide Barrier Repair Moisture Gel" at bounding box center [264, 323] width 119 height 10
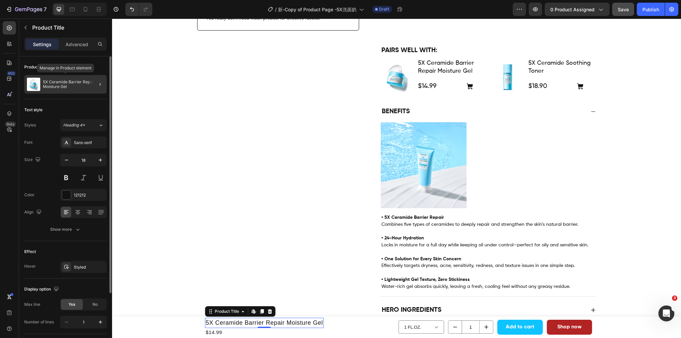
click at [72, 80] on p "5X Ceramide Barrier Repair Moisture Gel" at bounding box center [73, 84] width 61 height 9
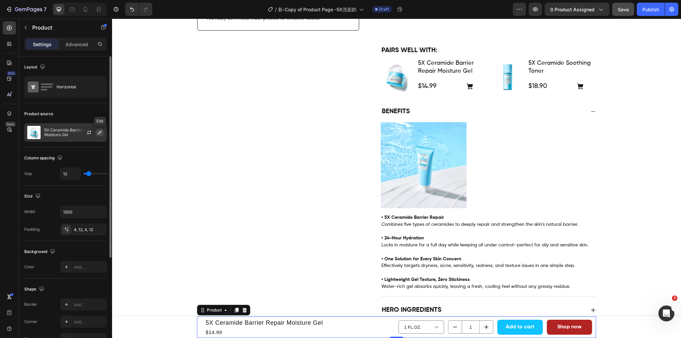
click at [98, 132] on icon "button" at bounding box center [99, 132] width 5 height 5
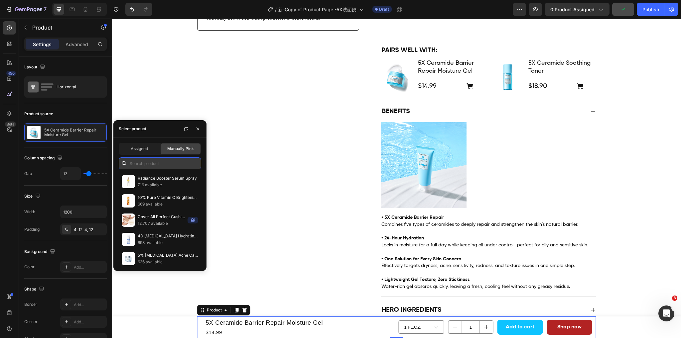
click at [132, 163] on input "text" at bounding box center [160, 164] width 82 height 12
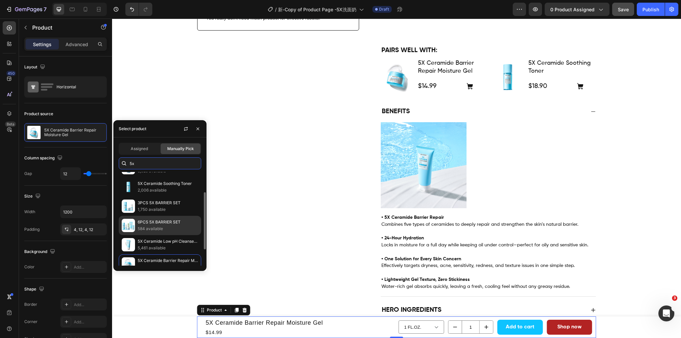
scroll to position [59, 0]
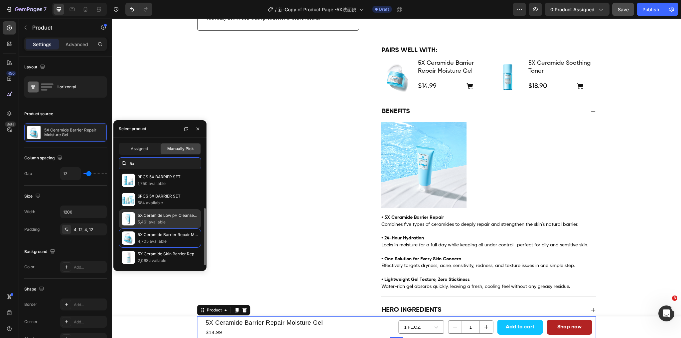
type input "5x"
click at [157, 218] on p "5X Ceramide Low pH Cleanser Facial Wash" at bounding box center [168, 215] width 61 height 7
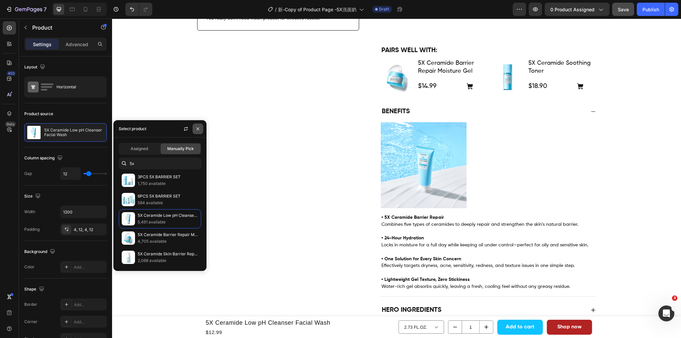
click at [199, 128] on icon "button" at bounding box center [197, 128] width 5 height 5
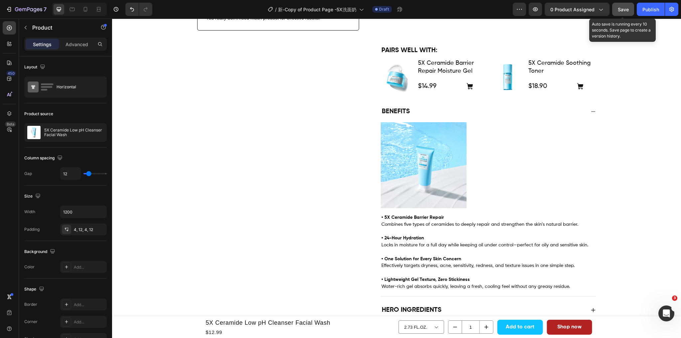
click at [626, 9] on span "Save" at bounding box center [623, 10] width 11 height 6
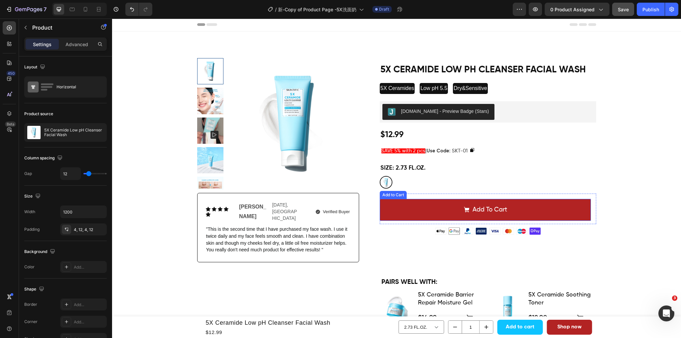
scroll to position [0, 0]
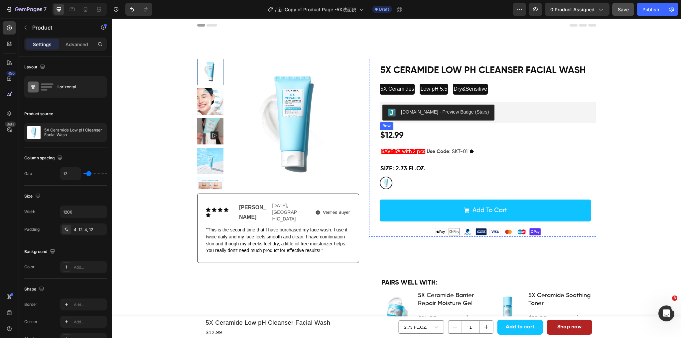
click at [475, 136] on div "$12.99 Product Price Product Price Row" at bounding box center [488, 136] width 216 height 12
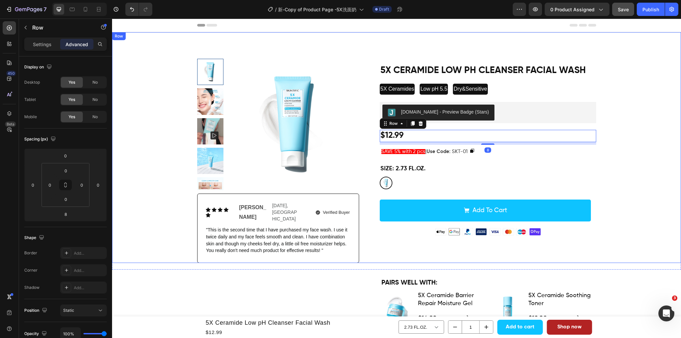
click at [644, 172] on div "Product Images Icon Icon Icon Icon Icon Icon List Lisa Text Block Nov. 22th, 20…" at bounding box center [396, 161] width 559 height 204
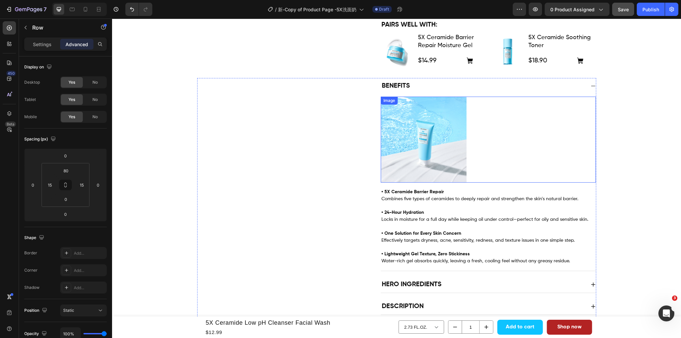
scroll to position [266, 0]
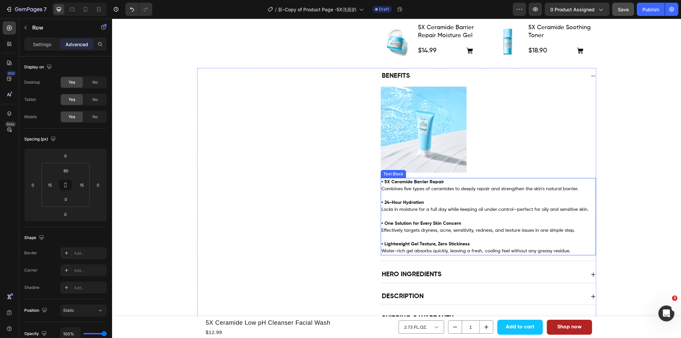
click at [463, 211] on span "Locks in moisture for a full day while keeping oil under control—perfect for oi…" at bounding box center [484, 209] width 207 height 5
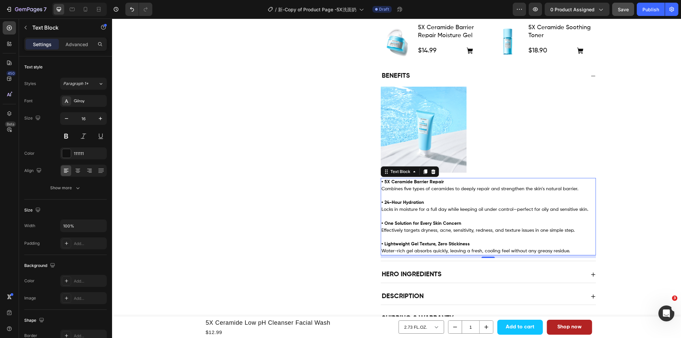
click at [447, 181] on p "• 5X Ceramide Barrier Repair Combines five types of ceramides to deeply repair …" at bounding box center [488, 186] width 214 height 14
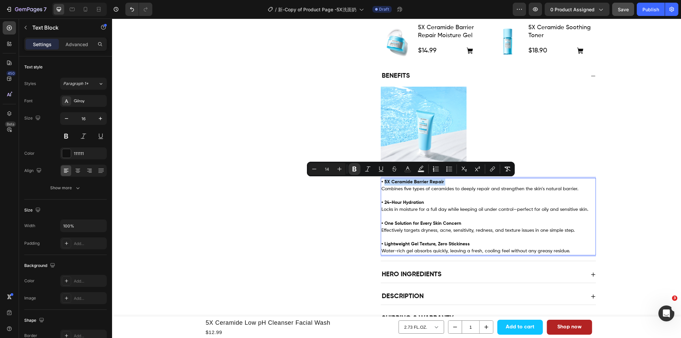
drag, startPoint x: 447, startPoint y: 181, endPoint x: 381, endPoint y: 183, distance: 66.2
click at [381, 183] on p "• 5X Ceramide Barrier Repair Combines five types of ceramides to deeply repair …" at bounding box center [488, 186] width 214 height 14
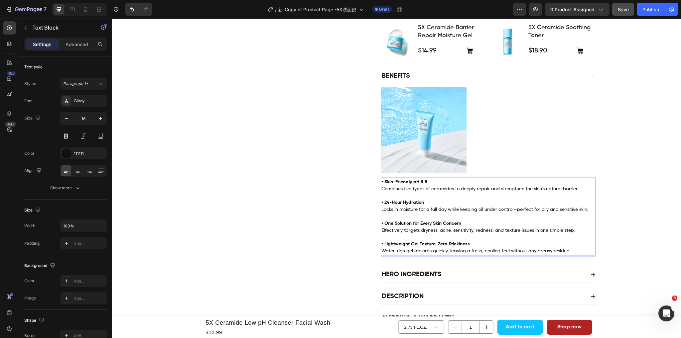
click at [584, 188] on p "Combines five types of ceramides to deeply repair and strengthen the skin’s nat…" at bounding box center [488, 189] width 214 height 7
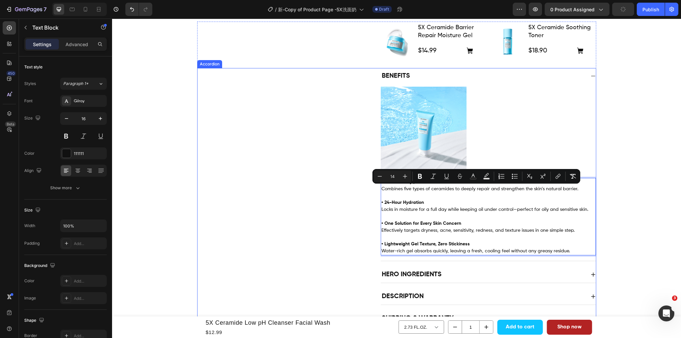
drag, startPoint x: 581, startPoint y: 188, endPoint x: 375, endPoint y: 186, distance: 205.8
click at [375, 186] on div "Benefits Image • Skin-Friendly pH 5.5 Combines five types of ceramides to deepl…" at bounding box center [396, 165] width 398 height 194
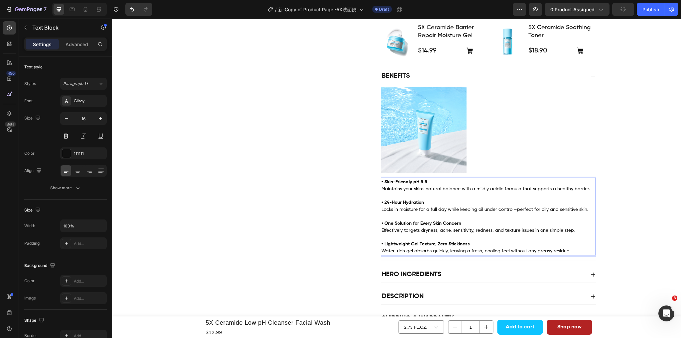
click at [528, 190] on span "Maintains your skin's natural balance with a mildly acidic formula that support…" at bounding box center [485, 189] width 208 height 5
click at [423, 204] on p "• 24-Hour Hydration Locks in moisture for a full day while keeping oil under co…" at bounding box center [488, 203] width 214 height 21
drag, startPoint x: 425, startPoint y: 203, endPoint x: 382, endPoint y: 204, distance: 43.6
click at [382, 204] on p "• 24-Hour Hydration Locks in moisture for a full day while keeping oil under co…" at bounding box center [488, 203] width 214 height 21
drag, startPoint x: 588, startPoint y: 210, endPoint x: 376, endPoint y: 210, distance: 211.8
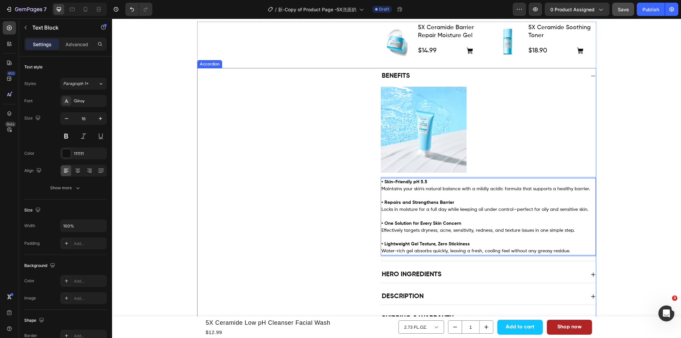
click at [376, 210] on div "Benefits Image • Skin-Friendly pH 5.5 Maintains your skin's natural balance wit…" at bounding box center [396, 165] width 398 height 194
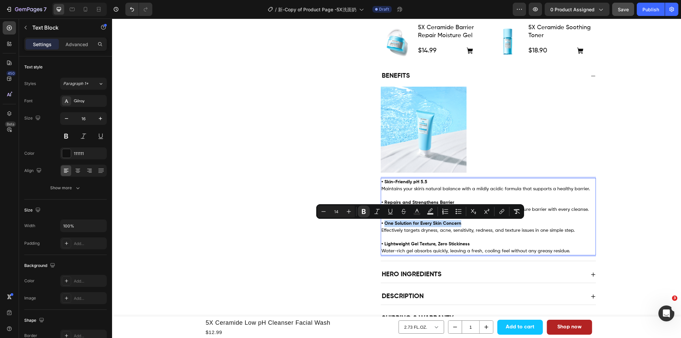
drag, startPoint x: 464, startPoint y: 226, endPoint x: 382, endPoint y: 228, distance: 82.1
click at [382, 228] on p "• One Solution for Every Skin Concern Effectively targets dryness, acne, sensit…" at bounding box center [488, 223] width 214 height 21
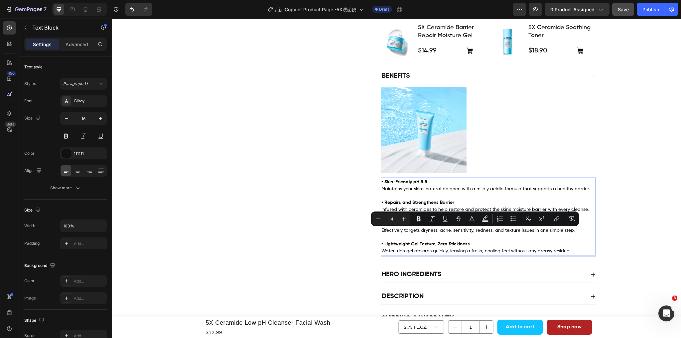
drag, startPoint x: 573, startPoint y: 230, endPoint x: 379, endPoint y: 232, distance: 194.5
click at [381, 232] on p "• Gentle Yet Effective Cleansing Effectively targets dryness, acne, sensitivity…" at bounding box center [488, 223] width 214 height 21
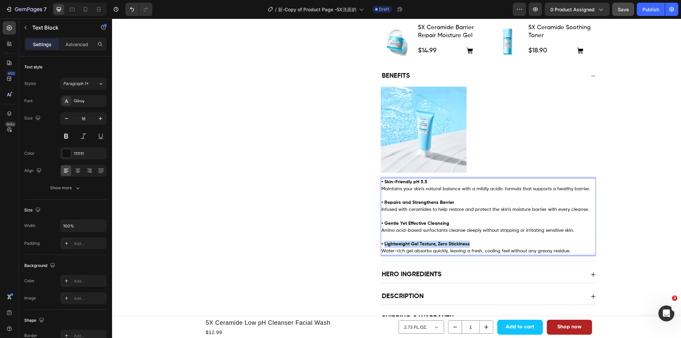
drag, startPoint x: 471, startPoint y: 245, endPoint x: 382, endPoint y: 245, distance: 88.8
click at [382, 245] on p "• Lightweight Gel Texture, Zero Stickiness" at bounding box center [488, 244] width 214 height 7
drag, startPoint x: 571, startPoint y: 252, endPoint x: 380, endPoint y: 256, distance: 190.2
click at [381, 255] on p "Water-rich gel absorbs quickly, leaving a fresh, cooling feel without any greas…" at bounding box center [488, 251] width 214 height 7
click at [326, 254] on div "Benefits Image • Skin-Friendly pH 5.5 Maintains your skin's natural balance wit…" at bounding box center [396, 165] width 398 height 194
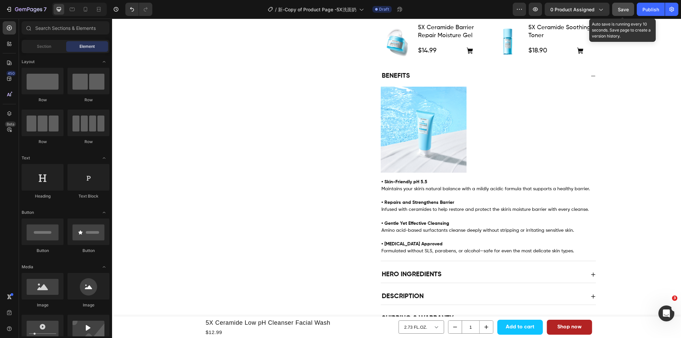
click at [626, 12] on div "Save" at bounding box center [623, 9] width 11 height 7
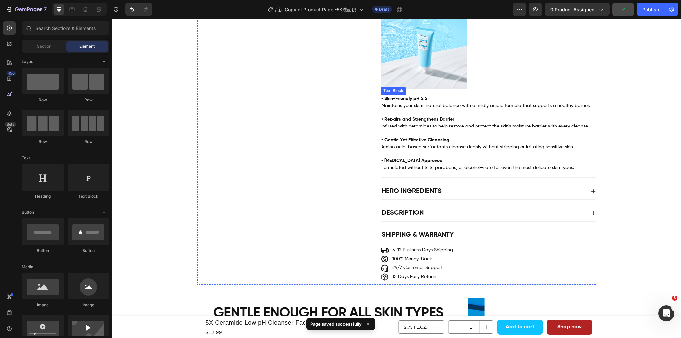
scroll to position [366, 0]
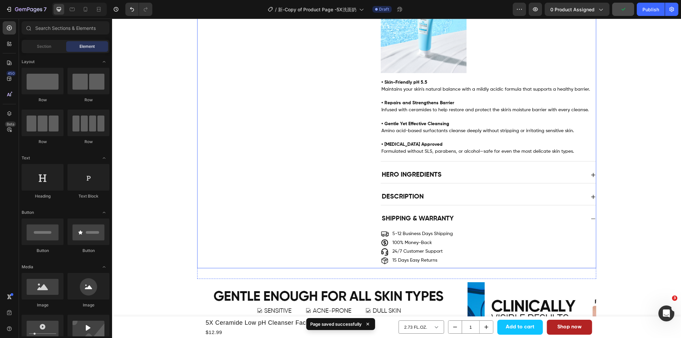
click at [496, 177] on div "Hero Ingredients" at bounding box center [483, 175] width 204 height 11
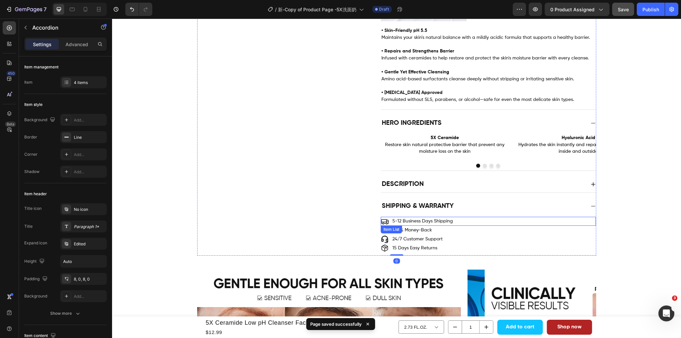
scroll to position [432, 0]
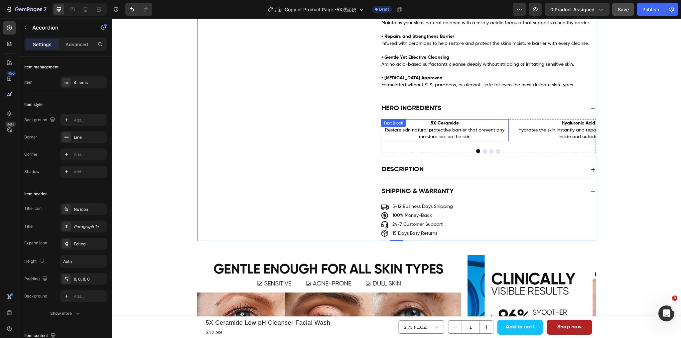
click at [461, 138] on span "Restore skin natural protective barrier that prevent any moisture loss on the s…" at bounding box center [444, 134] width 119 height 12
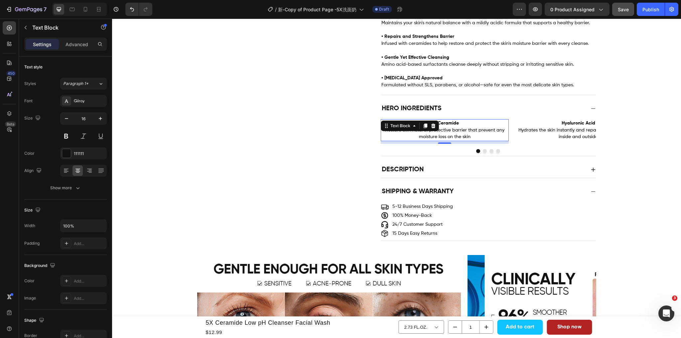
click at [473, 140] on p "5X Ceramide Restore skin natural protective barrier that prevent any moisture l…" at bounding box center [444, 130] width 127 height 21
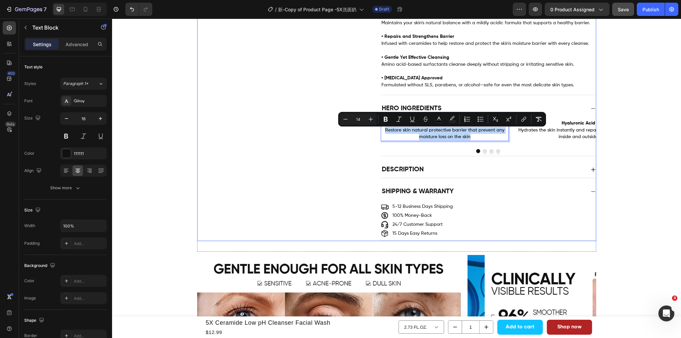
drag, startPoint x: 475, startPoint y: 139, endPoint x: 376, endPoint y: 132, distance: 98.7
click at [376, 132] on div "Hero Ingredients Image 5X Ceramide Restore skin natural protective barrier that…" at bounding box center [396, 129] width 398 height 56
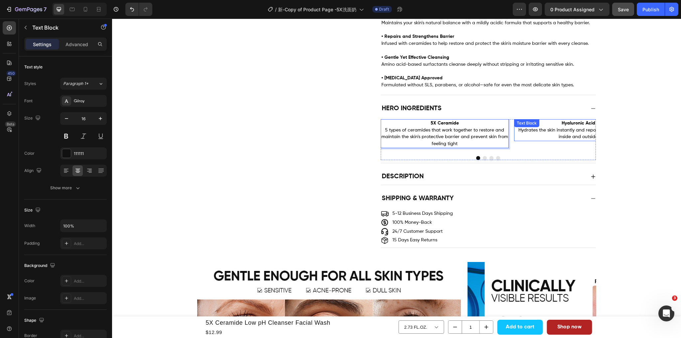
click at [574, 125] on strong "Hyaluronic Acid" at bounding box center [579, 123] width 34 height 5
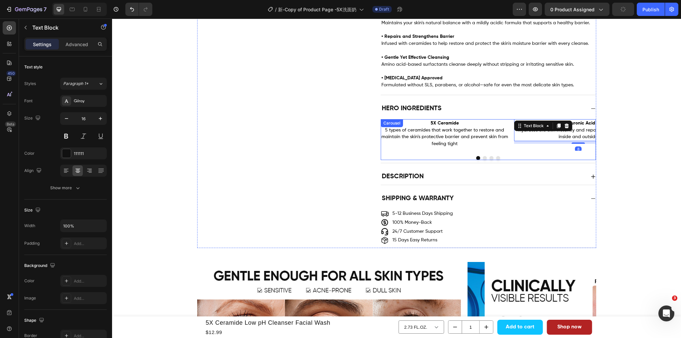
click at [484, 160] on button "Dot" at bounding box center [485, 158] width 4 height 4
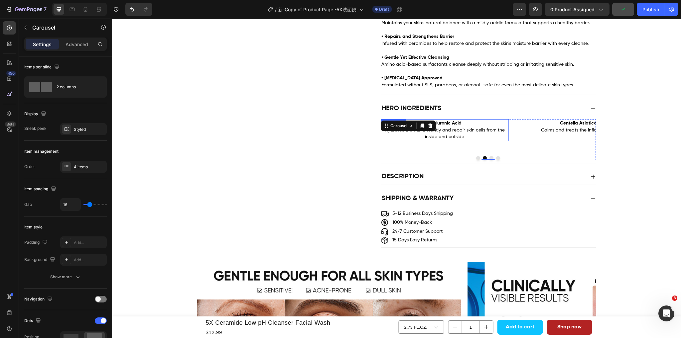
click at [473, 125] on p "Hyaluronic Acid Hydrates the skin instantly and repair skin cells from the insi…" at bounding box center [444, 130] width 127 height 21
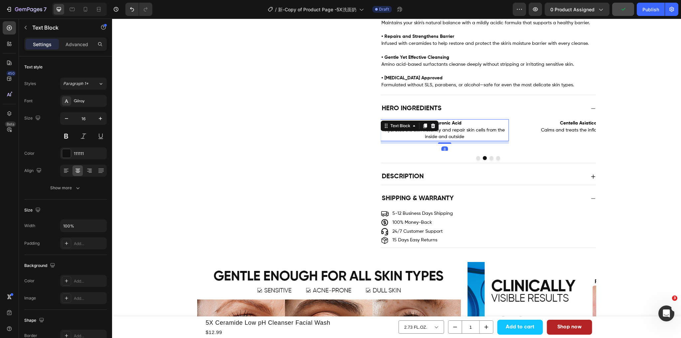
click at [467, 125] on p "Hyaluronic Acid Hydrates the skin instantly and repair skin cells from the insi…" at bounding box center [444, 130] width 127 height 21
drag, startPoint x: 460, startPoint y: 124, endPoint x: 417, endPoint y: 123, distance: 43.6
click at [417, 123] on p "Hyaluronic Acid Hydrates the skin instantly and repair skin cells from the insi…" at bounding box center [444, 130] width 127 height 21
click at [460, 140] on span "Hydrates the skin instantly and repair skin cells from the inside and outside" at bounding box center [445, 134] width 120 height 12
drag, startPoint x: 464, startPoint y: 139, endPoint x: 382, endPoint y: 131, distance: 82.8
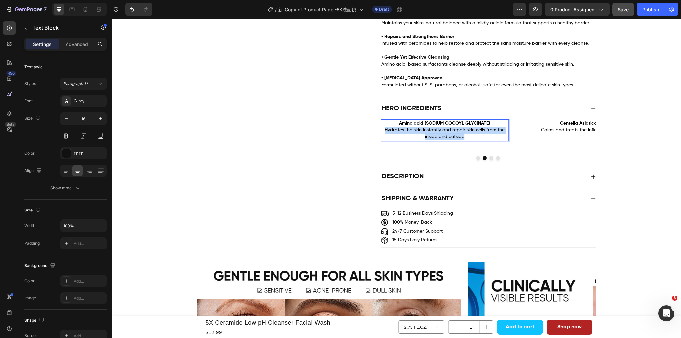
click at [382, 131] on p "Amino acid (SODIUM COCOYL GLYCINATE) Hydrates the skin instantly and repair ski…" at bounding box center [444, 130] width 127 height 21
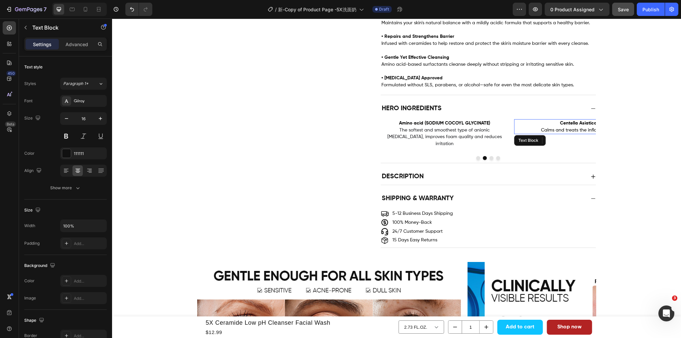
click at [555, 127] on p "Centella Asiatica Calms and treats the inflamed skin" at bounding box center [578, 127] width 127 height 14
click at [489, 160] on button "Dot" at bounding box center [491, 158] width 4 height 4
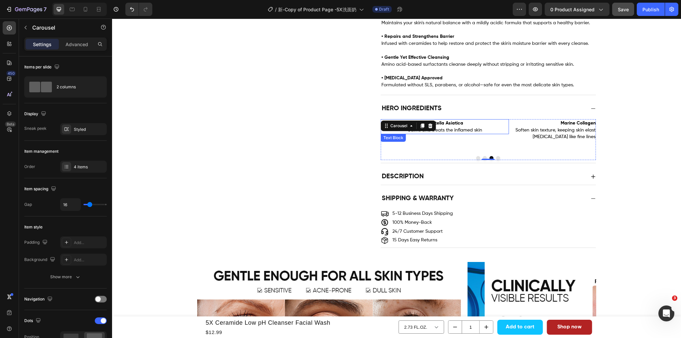
click at [443, 131] on span "Calms and treats the inflamed skin" at bounding box center [444, 130] width 75 height 5
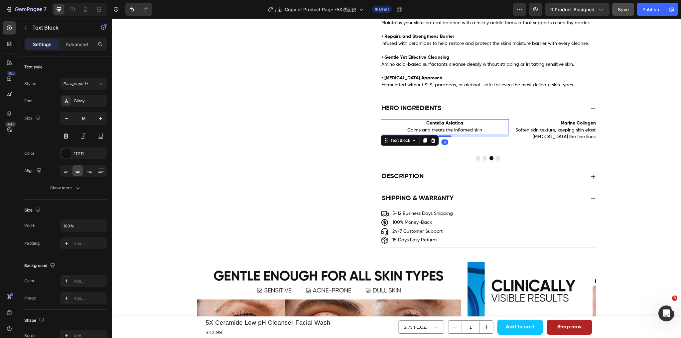
drag, startPoint x: 471, startPoint y: 130, endPoint x: 468, endPoint y: 126, distance: 5.5
click at [471, 130] on span "Calms and treats the inflamed skin" at bounding box center [444, 130] width 75 height 5
drag, startPoint x: 464, startPoint y: 124, endPoint x: 415, endPoint y: 124, distance: 49.2
click at [415, 124] on p "Centella Asiatica Calms and treats the inflamed skin" at bounding box center [444, 127] width 127 height 14
click at [492, 134] on p "Niacinamide Calms and treats the inflamed skin" at bounding box center [444, 127] width 127 height 14
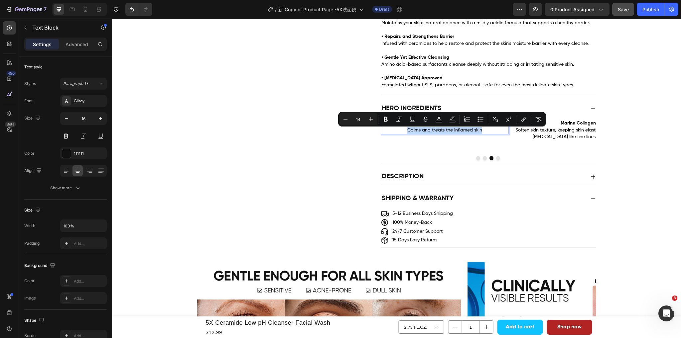
drag, startPoint x: 484, startPoint y: 132, endPoint x: 402, endPoint y: 132, distance: 81.5
click at [402, 132] on p "Niacinamide Calms and treats the inflamed skin" at bounding box center [444, 127] width 127 height 14
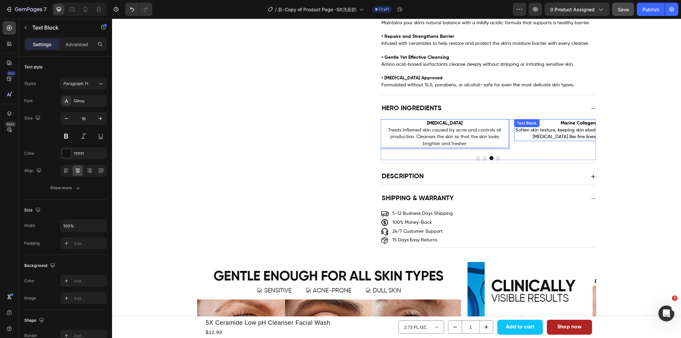
click at [541, 136] on p "Marine Collagen Soften skin texture, keeping skin elasticity while preventing p…" at bounding box center [578, 130] width 127 height 21
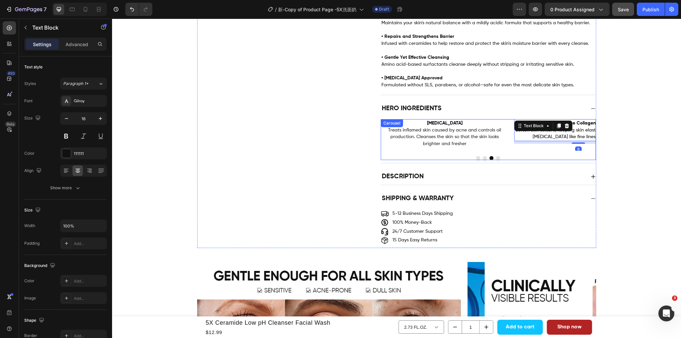
click at [496, 160] on button "Dot" at bounding box center [498, 158] width 4 height 4
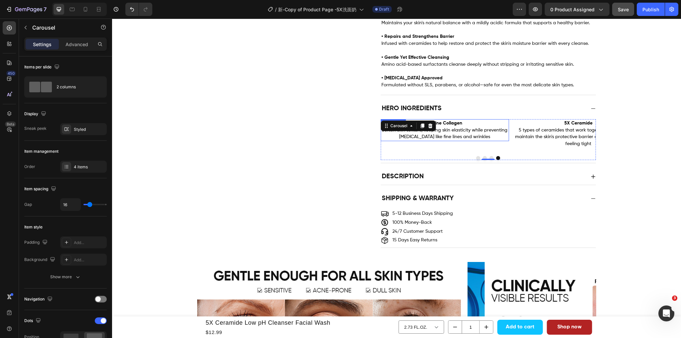
click at [484, 130] on span "Soften skin texture, keeping skin elasticity while preventing premature aging l…" at bounding box center [445, 134] width 126 height 12
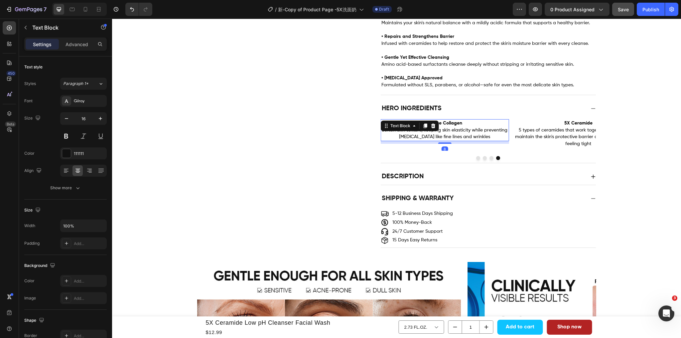
click at [464, 125] on p "Marine Collagen Soften skin texture, keeping skin elasticity while preventing p…" at bounding box center [444, 130] width 127 height 21
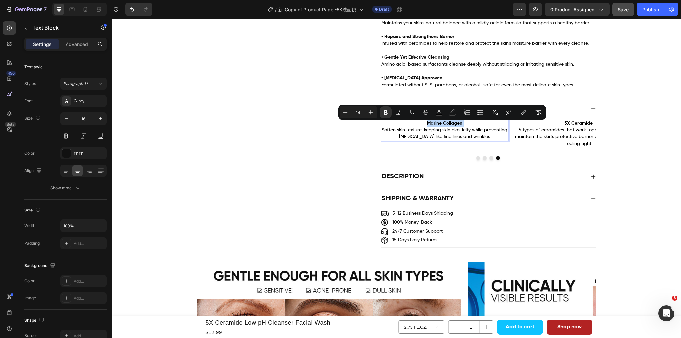
drag, startPoint x: 464, startPoint y: 125, endPoint x: 420, endPoint y: 125, distance: 44.2
click at [420, 125] on p "Marine Collagen Soften skin texture, keeping skin elasticity while preventing p…" at bounding box center [444, 130] width 127 height 21
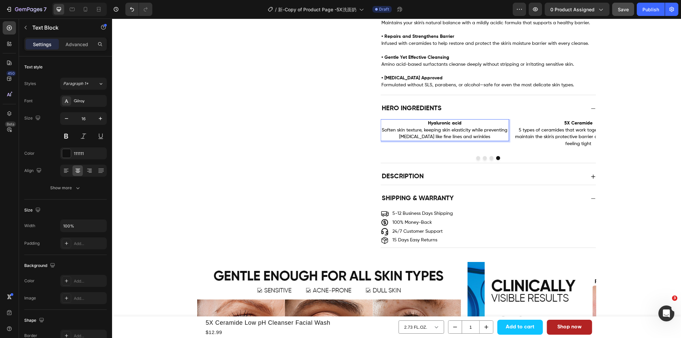
click at [450, 123] on strong "Hyaluronic acid" at bounding box center [445, 123] width 34 height 5
click at [452, 126] on strong "Hyaluronic acid" at bounding box center [445, 123] width 34 height 5
click at [485, 140] on span "Soften skin texture, keeping skin elasticity while preventing premature aging l…" at bounding box center [445, 134] width 126 height 12
click at [486, 140] on span "Soften skin texture, keeping skin elasticity while preventing premature aging l…" at bounding box center [445, 134] width 126 height 12
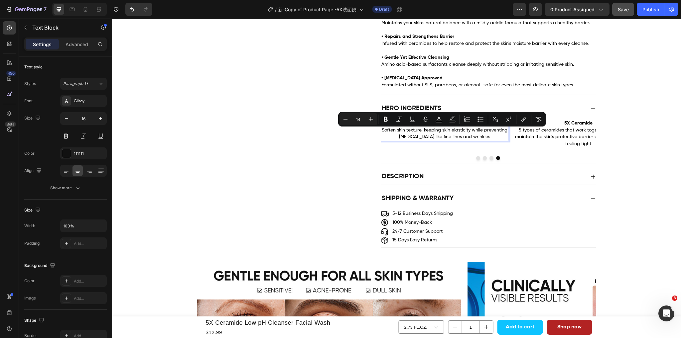
drag, startPoint x: 494, startPoint y: 140, endPoint x: 379, endPoint y: 132, distance: 115.3
click at [381, 132] on p "Soften skin texture, keeping skin elasticity while preventing premature aging l…" at bounding box center [444, 134] width 127 height 14
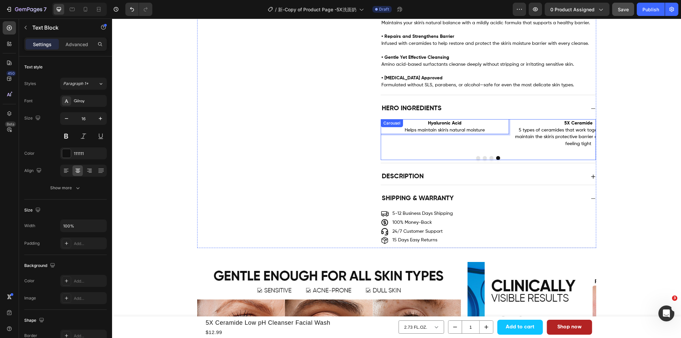
click at [486, 160] on div at bounding box center [488, 158] width 215 height 4
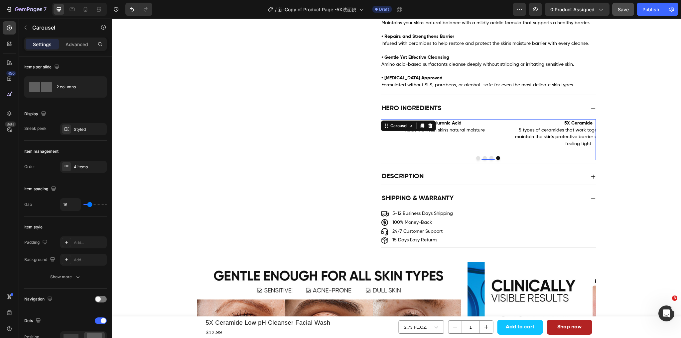
click at [489, 160] on button "Dot" at bounding box center [491, 158] width 4 height 4
click at [483, 160] on button "Dot" at bounding box center [485, 158] width 4 height 4
click at [450, 124] on strong "Amino acid (SODIUM COCOYL GLYCINATE)" at bounding box center [444, 123] width 91 height 5
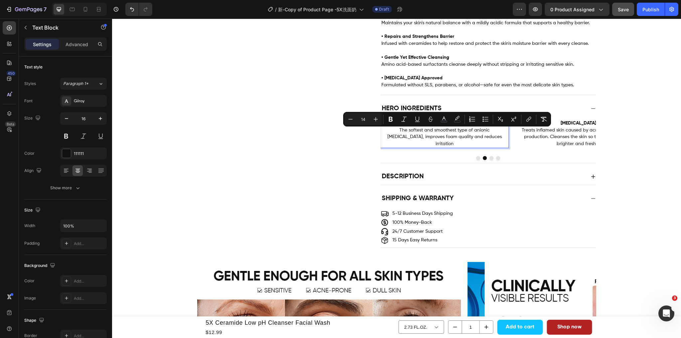
click at [417, 126] on strong "Amino acid (SODIUM COCOYL GLYCINATE)" at bounding box center [444, 123] width 91 height 5
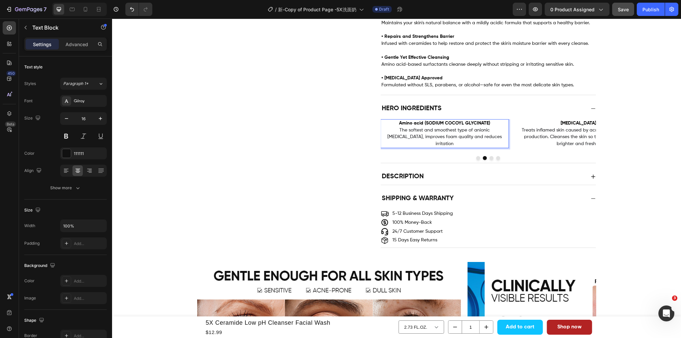
click at [413, 126] on strong "Amino acid (SODIUM COCOYL GLYCINATE)" at bounding box center [444, 123] width 91 height 5
click at [473, 160] on div at bounding box center [488, 158] width 215 height 4
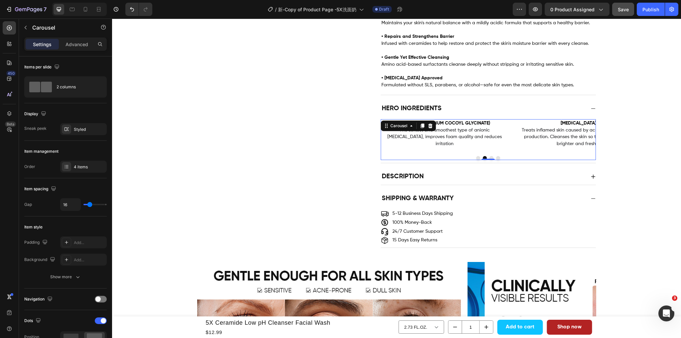
click at [476, 160] on button "Dot" at bounding box center [478, 158] width 4 height 4
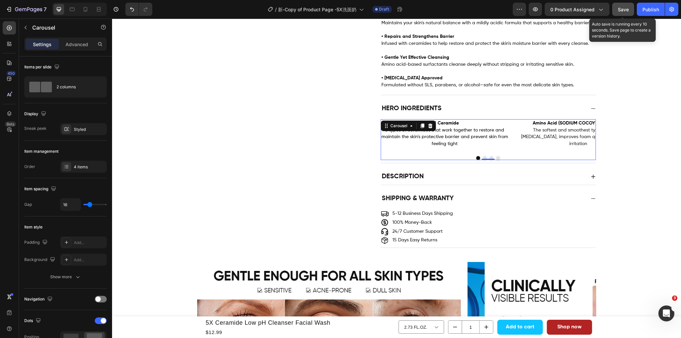
drag, startPoint x: 624, startPoint y: 11, endPoint x: 517, endPoint y: 6, distance: 106.5
click at [624, 11] on span "Save" at bounding box center [623, 10] width 11 height 6
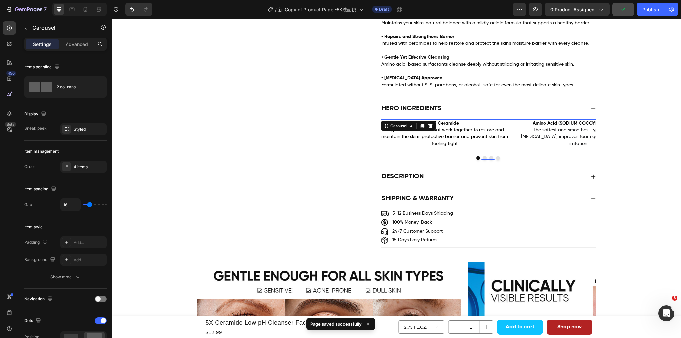
click at [651, 115] on div "Product Images 5X Ceramide Low pH Cleanser Facial Wash Product Title $12.99 Pro…" at bounding box center [396, 269] width 569 height 1339
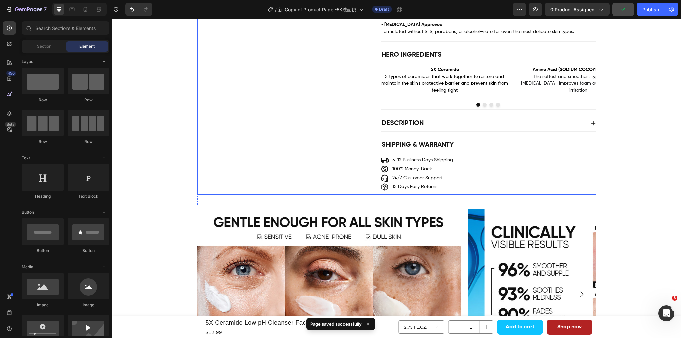
scroll to position [499, 0]
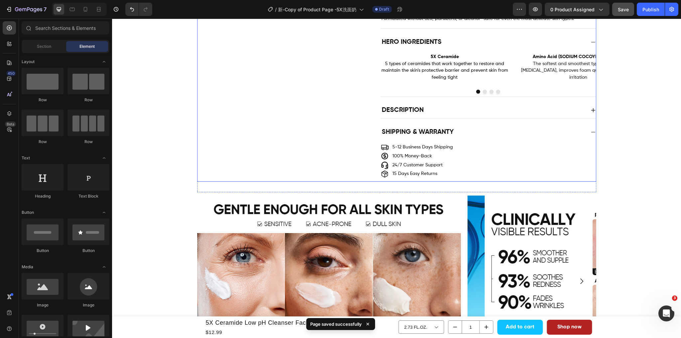
click at [479, 115] on div "Description" at bounding box center [483, 110] width 204 height 11
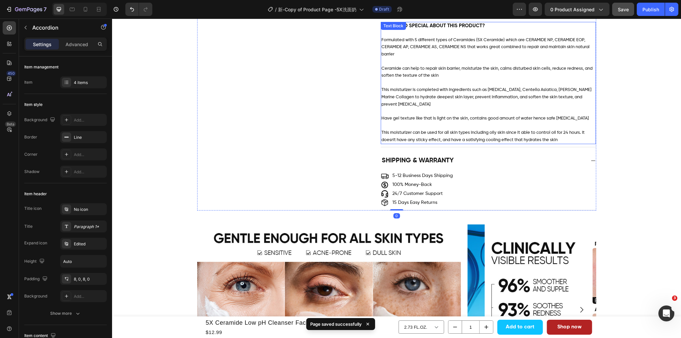
scroll to position [598, 0]
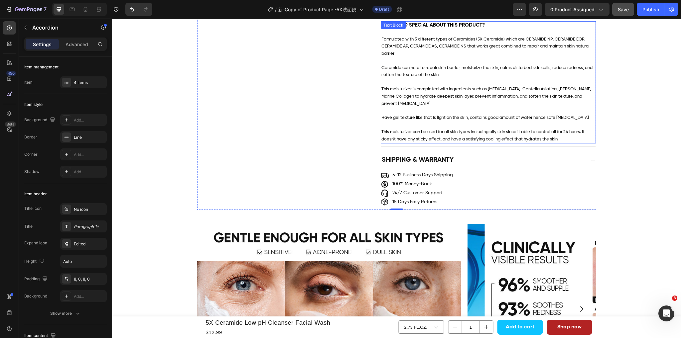
click at [391, 56] on span "Formulated with 5 different types of Ceramides (5X Ceramide) which are CERAMIDE…" at bounding box center [485, 46] width 208 height 19
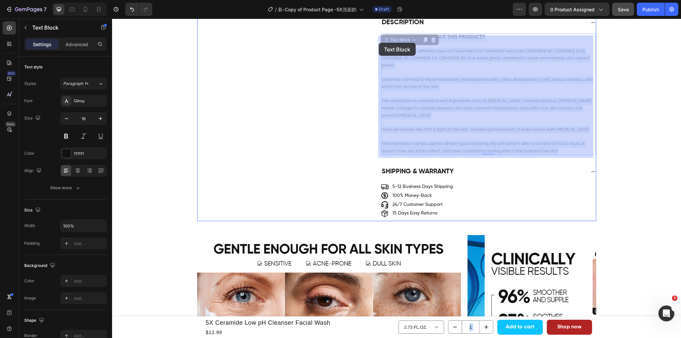
drag, startPoint x: 399, startPoint y: 56, endPoint x: 418, endPoint y: 69, distance: 23.2
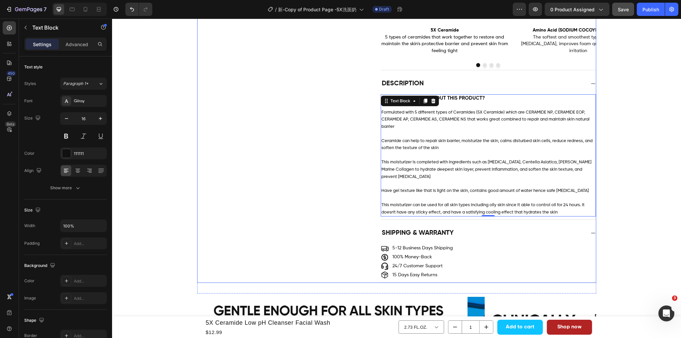
scroll to position [516, 0]
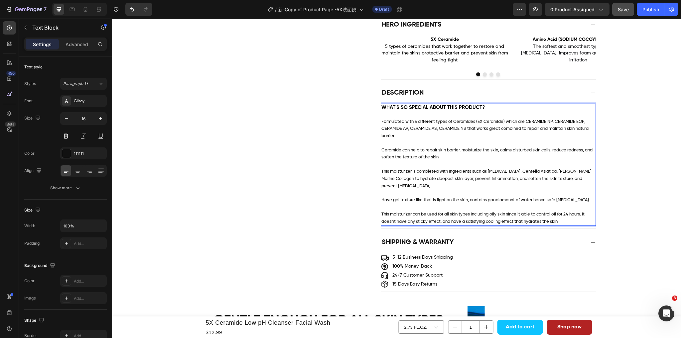
click at [397, 137] on p "Formulated with 5 different types of Ceramides (5X Ceramide) which are CERAMIDE…" at bounding box center [488, 129] width 214 height 22
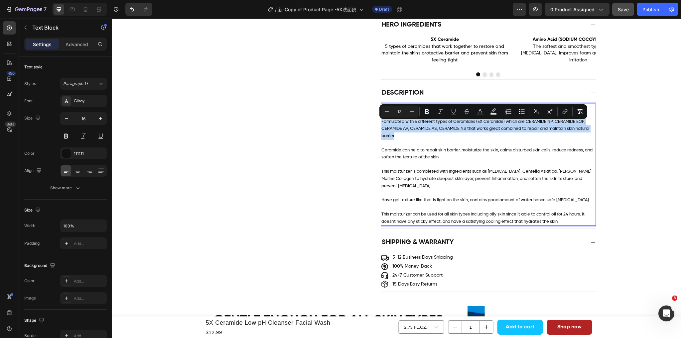
drag, startPoint x: 390, startPoint y: 138, endPoint x: 378, endPoint y: 127, distance: 15.3
click at [381, 127] on p "Formulated with 5 different types of Ceramides (5X Ceramide) which are CERAMIDE…" at bounding box center [488, 129] width 214 height 22
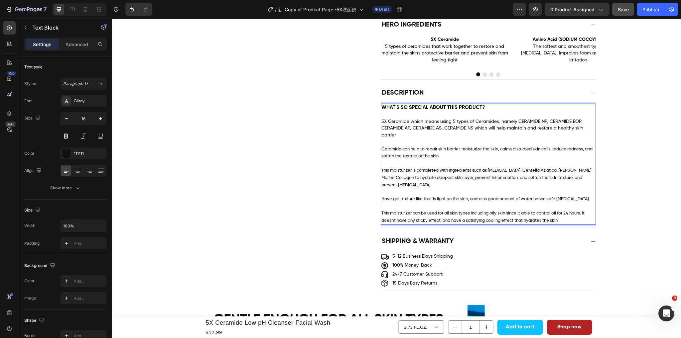
click at [509, 145] on p "Ceramide can help to repair skin barrier, moisturize the skin, calms disturbed …" at bounding box center [488, 149] width 214 height 21
click at [424, 166] on p "This moisturizer is completed with ingredients such as Hyaluronic Acid, Centell…" at bounding box center [488, 174] width 214 height 29
click at [442, 160] on p "Ceramide can help to repair skin barrier, moisturize the skin, calms disturbed …" at bounding box center [488, 149] width 214 height 21
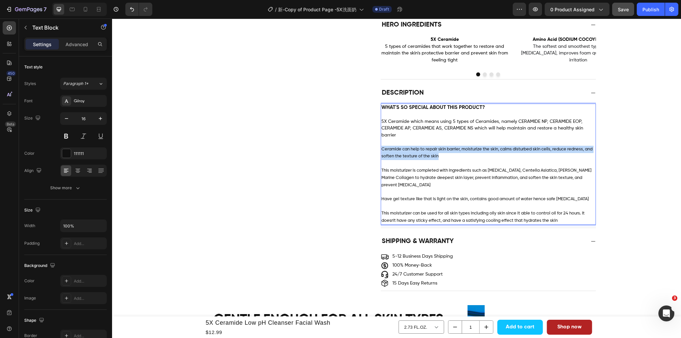
drag, startPoint x: 447, startPoint y: 159, endPoint x: 379, endPoint y: 156, distance: 67.6
click at [381, 156] on p "Ceramide can help to repair skin barrier, moisturize the skin, calms disturbed …" at bounding box center [488, 149] width 214 height 21
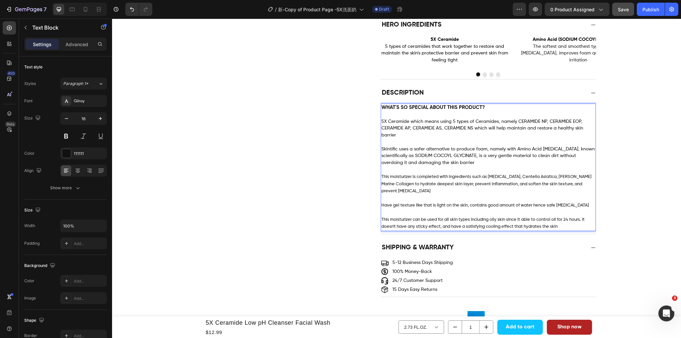
click at [477, 182] on span "This moisturizer is completed with ingredients such as Hyaluronic Acid, Centell…" at bounding box center [486, 184] width 210 height 19
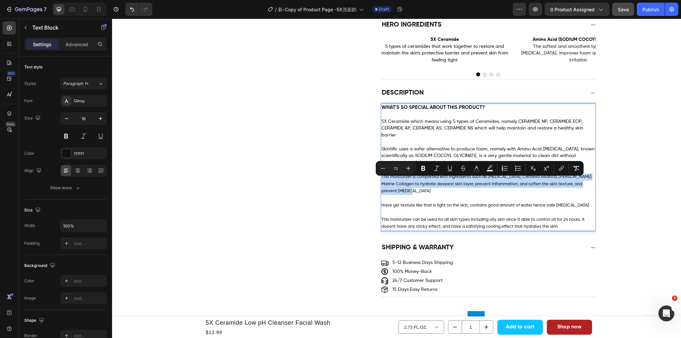
drag, startPoint x: 416, startPoint y: 197, endPoint x: 379, endPoint y: 183, distance: 39.5
click at [381, 183] on p "This moisturizer is completed with ingredients such as Hyaluronic Acid, Centell…" at bounding box center [488, 181] width 214 height 29
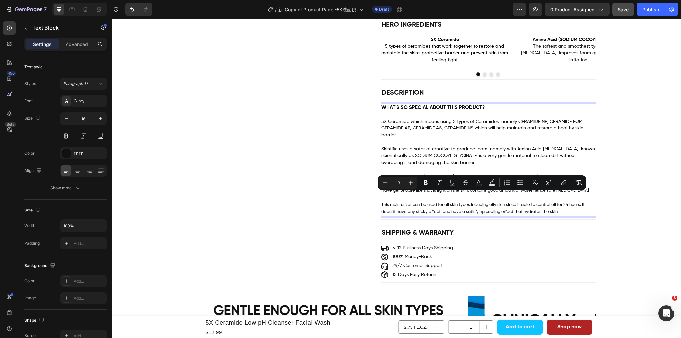
drag, startPoint x: 588, startPoint y: 195, endPoint x: 378, endPoint y: 198, distance: 210.2
click at [381, 198] on div "WHAT'S SO SPECIAL ABOUT THIS PRODUCT? 5X Ceramide which means using 5 types of …" at bounding box center [488, 160] width 215 height 113
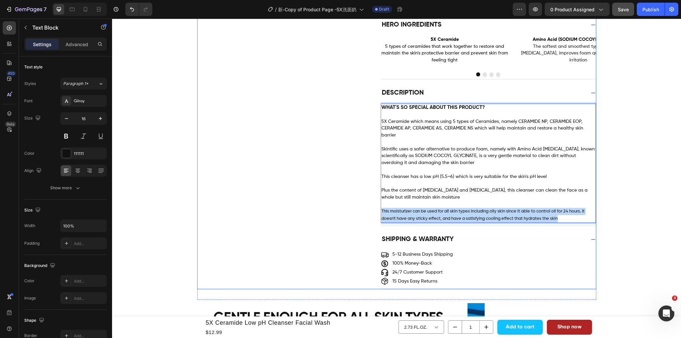
drag, startPoint x: 563, startPoint y: 224, endPoint x: 376, endPoint y: 215, distance: 187.1
click at [376, 215] on div "Description WHAT'S SO SPECIAL ABOUT THIS PRODUCT? 5X Ceramide which means using…" at bounding box center [396, 156] width 398 height 142
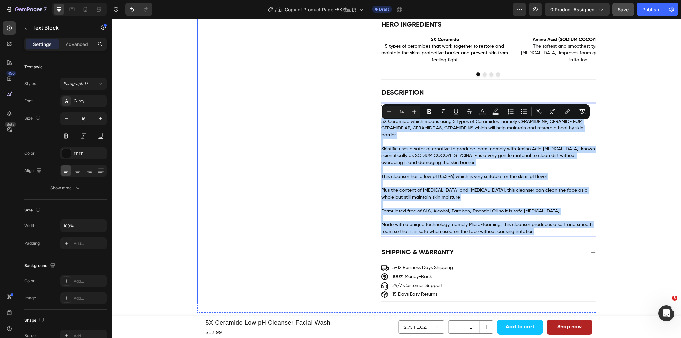
drag, startPoint x: 533, startPoint y: 237, endPoint x: 376, endPoint y: 125, distance: 192.8
click at [376, 125] on div "Description WHAT'S SO SPECIAL ABOUT THIS PRODUCT? 5X Ceramide which means using…" at bounding box center [396, 162] width 398 height 155
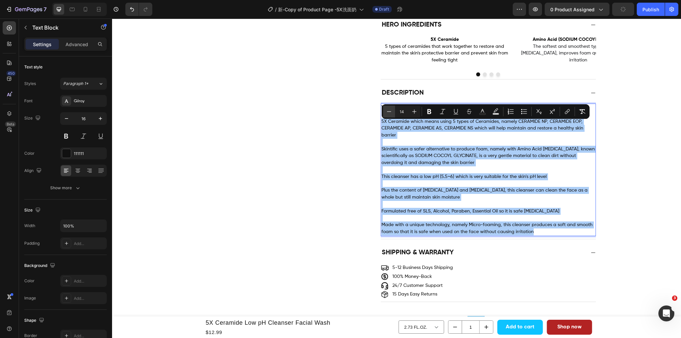
click at [386, 110] on icon "Editor contextual toolbar" at bounding box center [389, 111] width 7 height 7
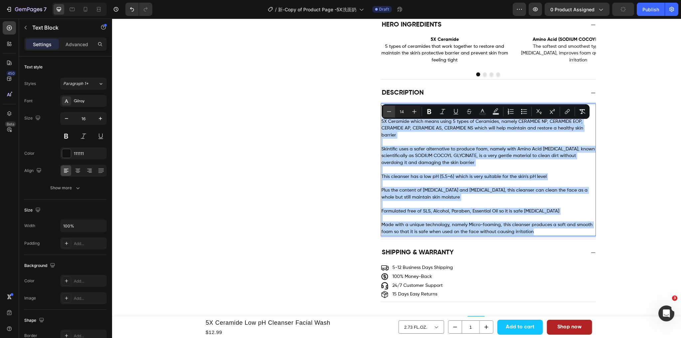
type input "13"
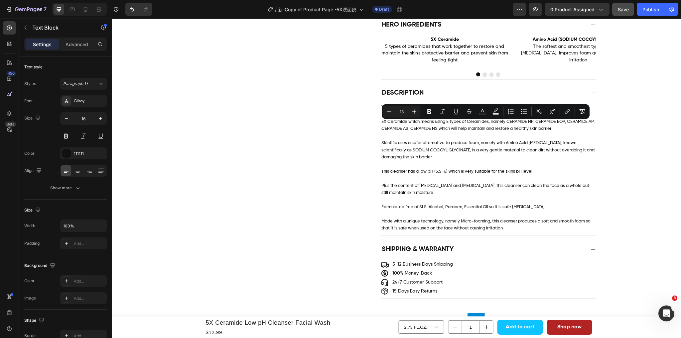
click at [618, 184] on div "Product Images 5X Ceramide Low pH Cleanser Facial Wash Product Title $12.99 Pro…" at bounding box center [396, 253] width 569 height 1474
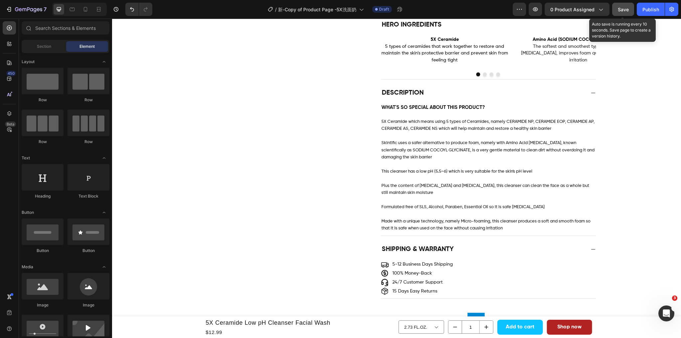
click at [622, 12] on span "Save" at bounding box center [623, 10] width 11 height 6
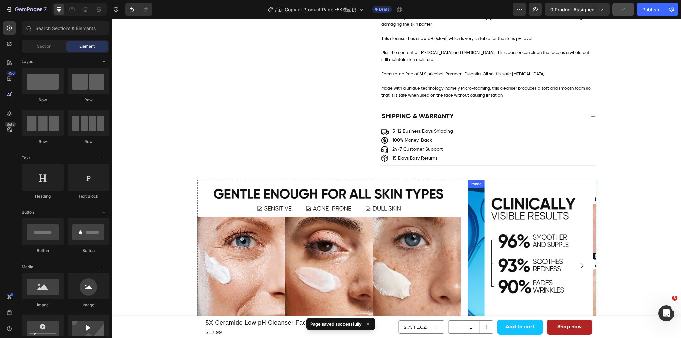
scroll to position [672, 0]
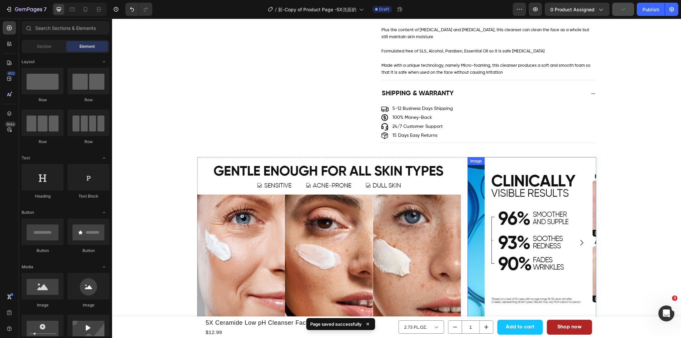
click at [297, 200] on img at bounding box center [329, 238] width 264 height 163
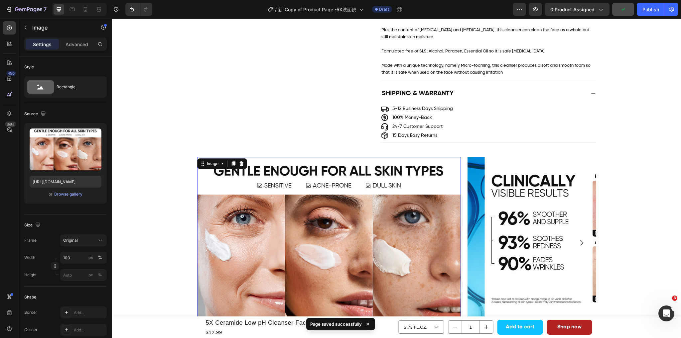
scroll to position [782, 0]
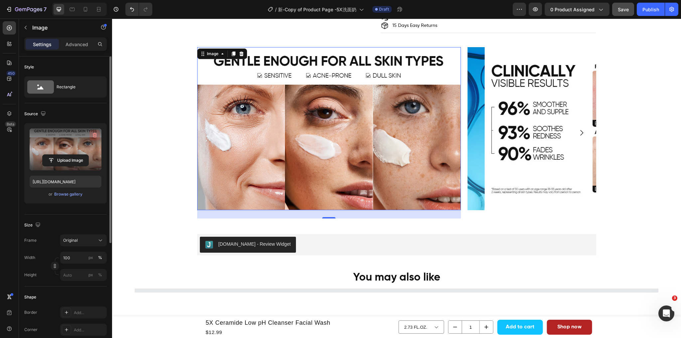
click at [96, 137] on icon "button" at bounding box center [94, 135] width 7 height 7
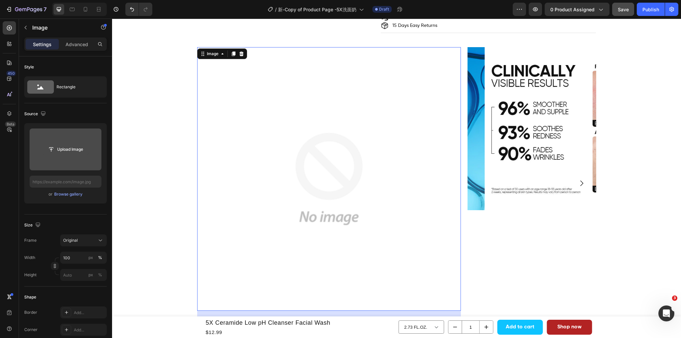
click at [65, 151] on input "file" at bounding box center [66, 149] width 46 height 11
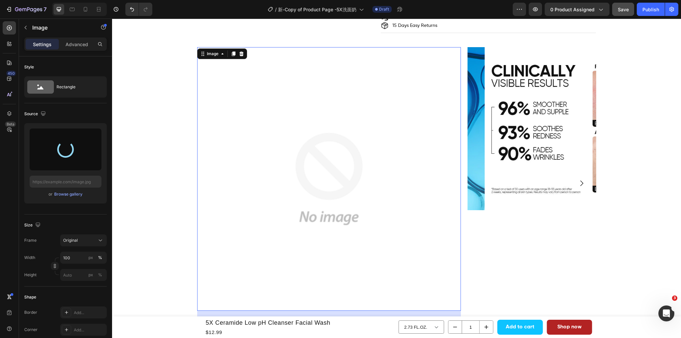
type input "https://cdn.shopify.com/s/files/1/0563/1701/8217/files/gempages_572779726456750…"
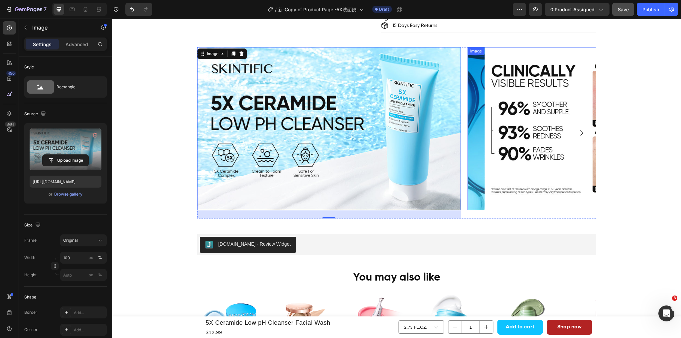
click at [510, 194] on img at bounding box center [599, 128] width 264 height 163
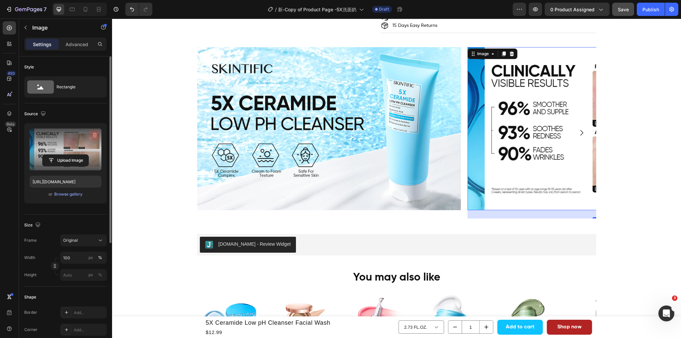
click at [94, 135] on icon "button" at bounding box center [94, 136] width 1 height 2
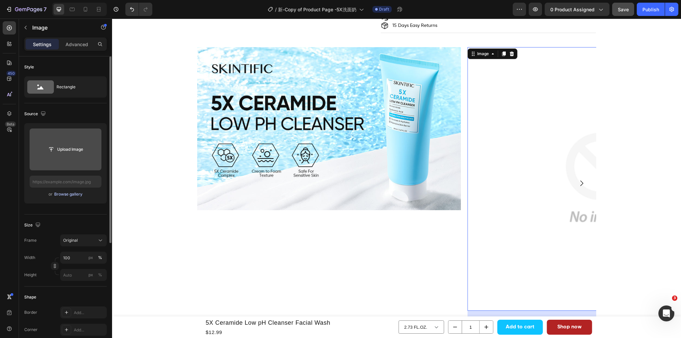
click at [64, 192] on div "Browse gallery" at bounding box center [68, 195] width 28 height 6
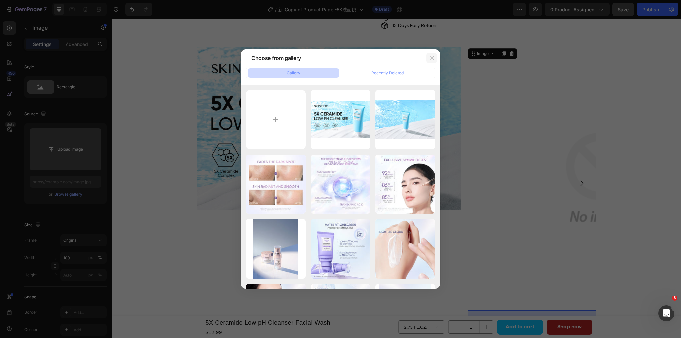
click at [432, 59] on icon "button" at bounding box center [432, 58] width 4 height 4
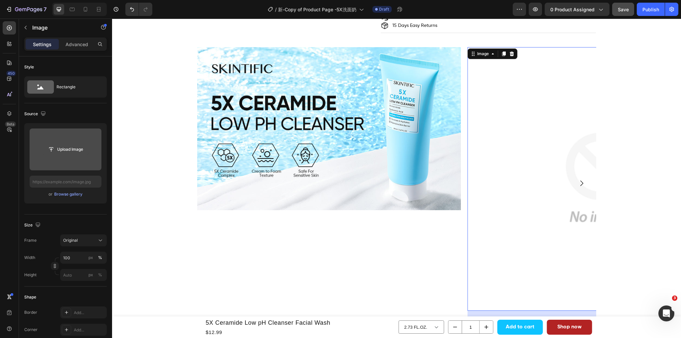
click at [81, 148] on input "file" at bounding box center [66, 149] width 46 height 11
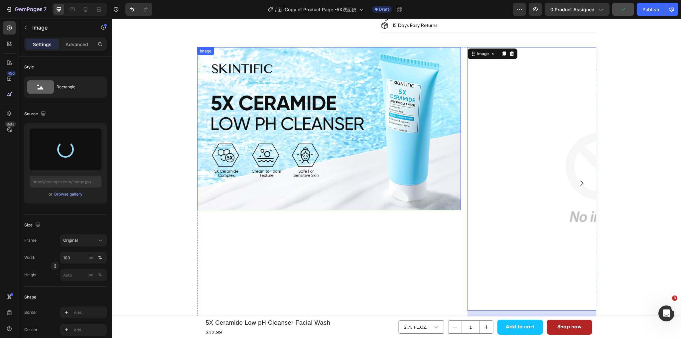
type input "https://cdn.shopify.com/s/files/1/0563/1701/8217/files/gempages_572779726456750…"
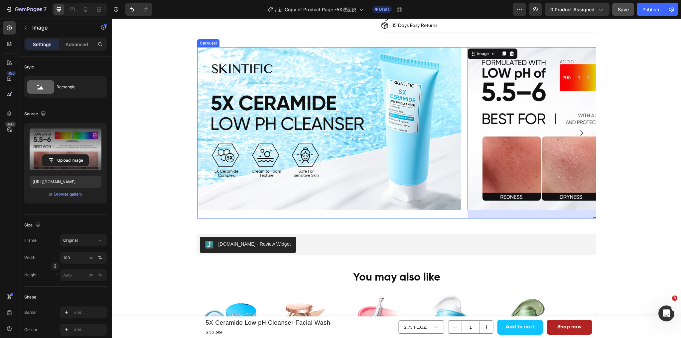
click at [581, 133] on icon "Carousel Next Arrow" at bounding box center [582, 133] width 8 height 8
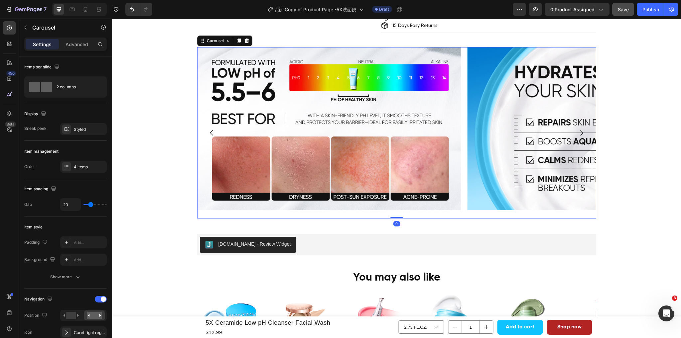
click at [578, 134] on icon "Carousel Next Arrow" at bounding box center [582, 133] width 8 height 8
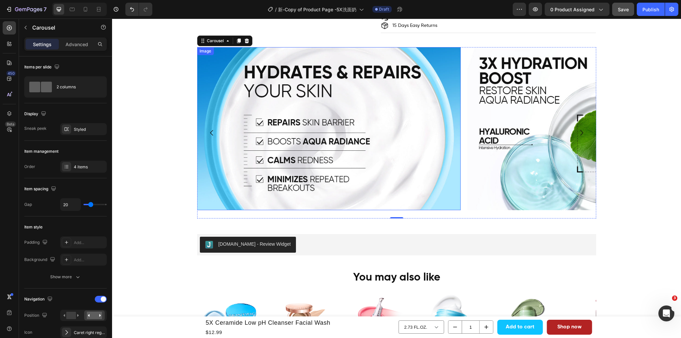
click at [316, 140] on img at bounding box center [329, 128] width 264 height 163
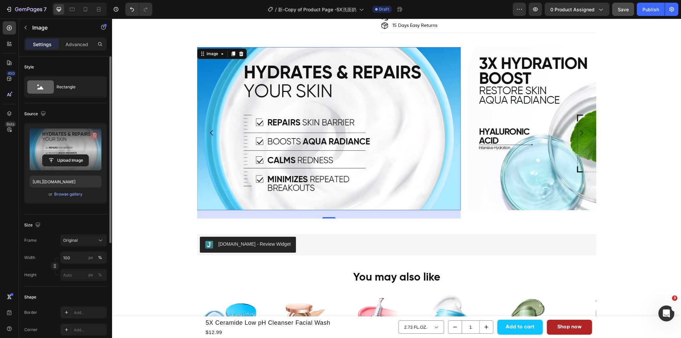
click at [95, 135] on icon "button" at bounding box center [95, 136] width 1 height 2
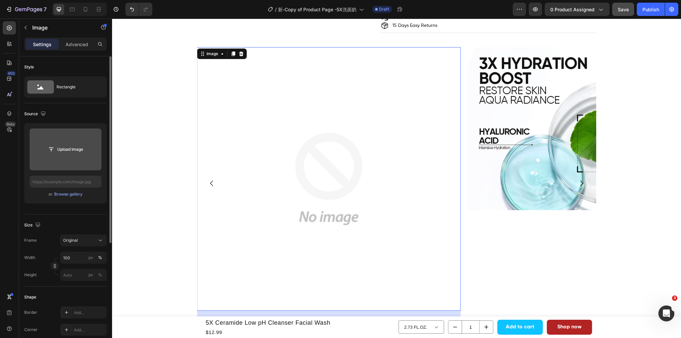
click at [66, 154] on input "file" at bounding box center [66, 149] width 46 height 11
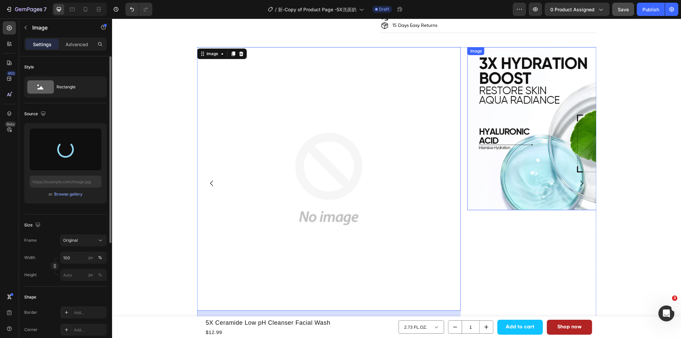
type input "https://cdn.shopify.com/s/files/1/0563/1701/8217/files/gempages_572779726456750…"
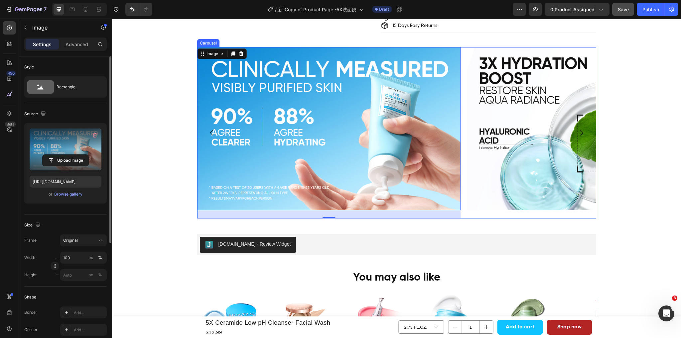
click at [581, 135] on icon "Carousel Next Arrow" at bounding box center [582, 133] width 8 height 8
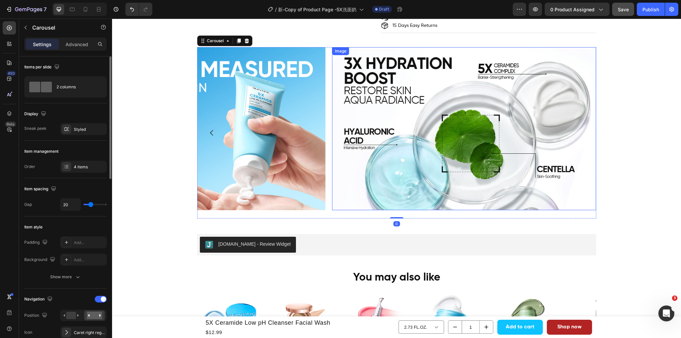
click at [485, 128] on img at bounding box center [464, 128] width 264 height 163
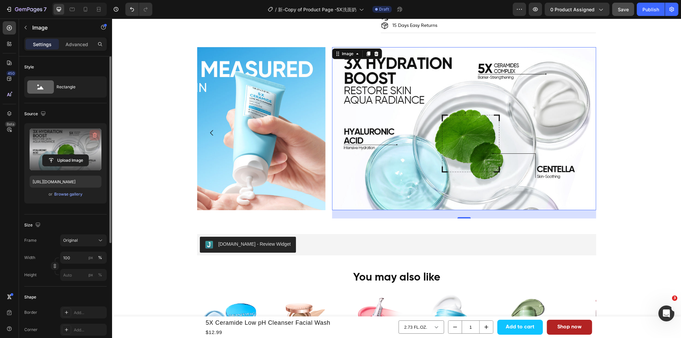
click at [96, 135] on icon "button" at bounding box center [95, 135] width 4 height 5
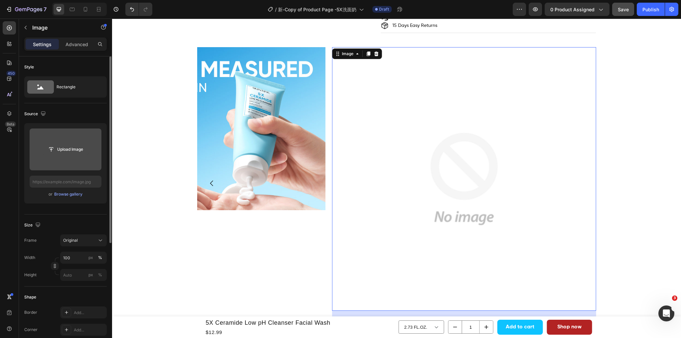
click at [71, 152] on input "file" at bounding box center [66, 149] width 46 height 11
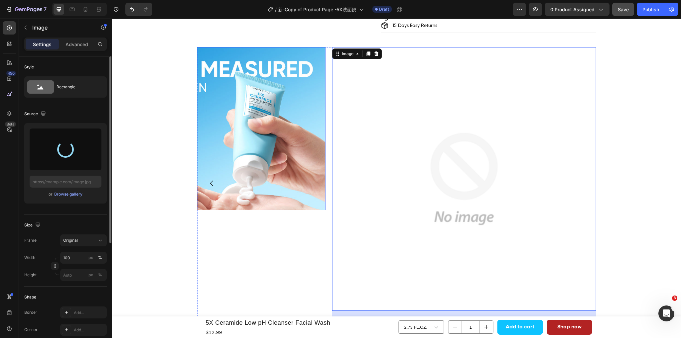
type input "https://cdn.shopify.com/s/files/1/0563/1701/8217/files/gempages_572779726456750…"
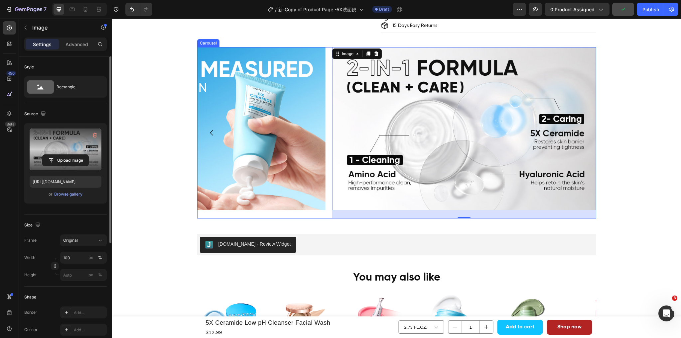
click at [312, 216] on div "Image" at bounding box center [194, 133] width 264 height 172
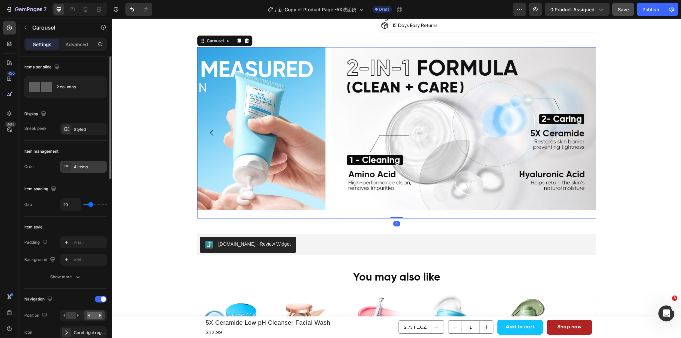
click at [98, 166] on div "4 items" at bounding box center [89, 167] width 31 height 6
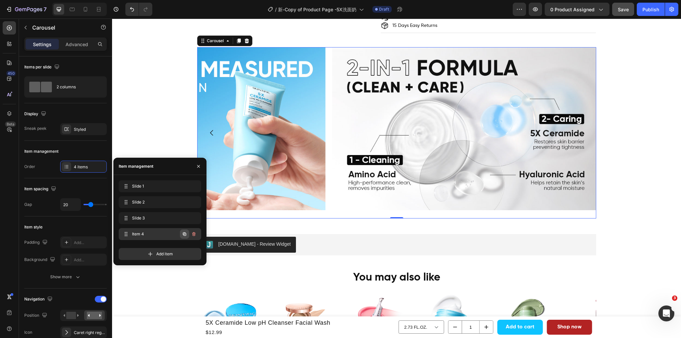
click at [184, 232] on icon "button" at bounding box center [184, 234] width 5 height 5
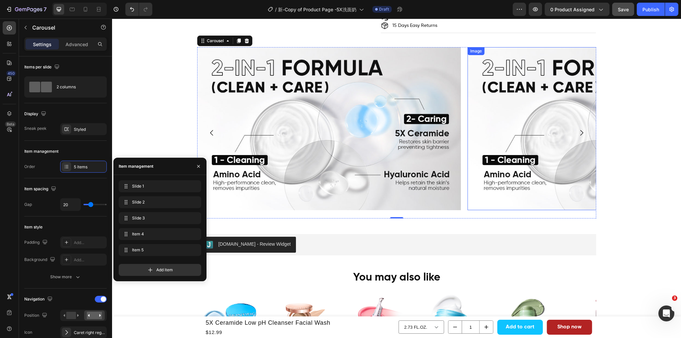
click at [533, 135] on img at bounding box center [599, 128] width 264 height 163
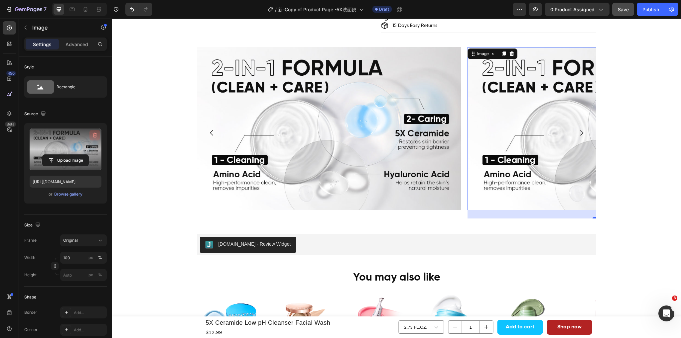
click at [92, 136] on icon "button" at bounding box center [94, 135] width 7 height 7
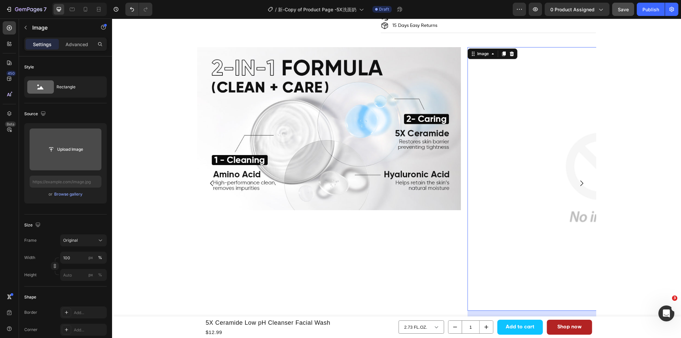
click at [68, 157] on input "file" at bounding box center [66, 150] width 72 height 42
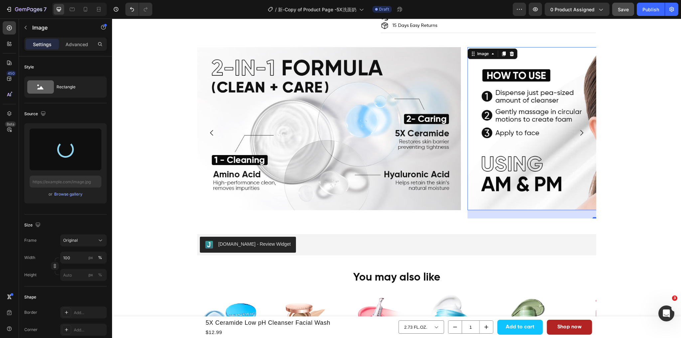
type input "https://cdn.shopify.com/s/files/1/0563/1701/8217/files/gempages_572779726456750…"
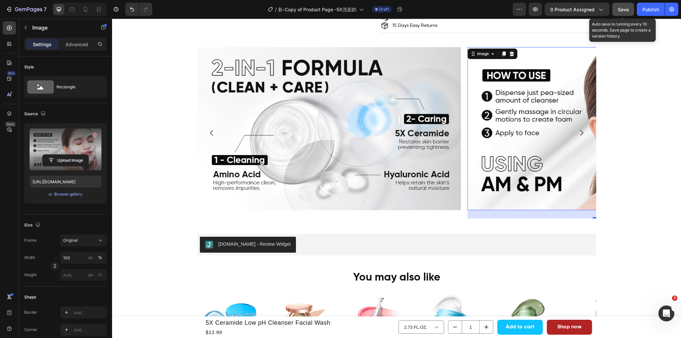
click at [628, 9] on span "Save" at bounding box center [623, 10] width 11 height 6
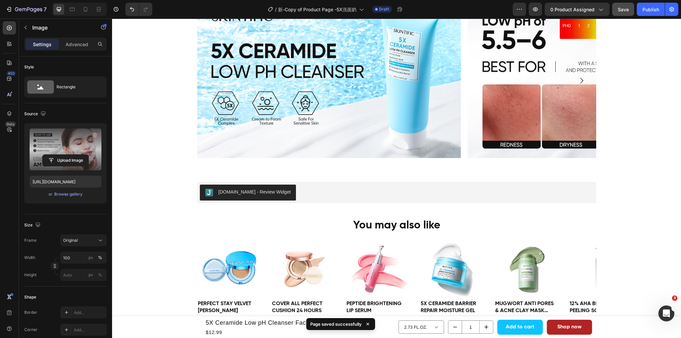
scroll to position [404, 0]
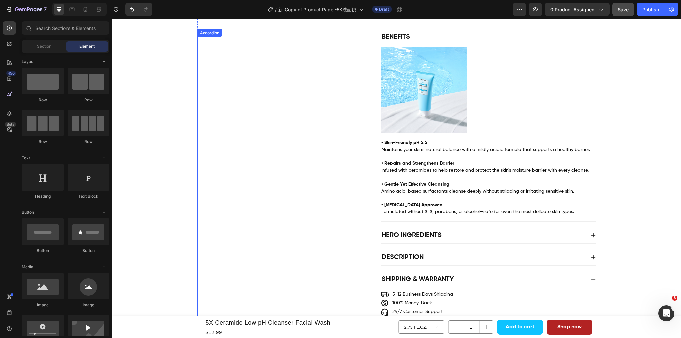
scroll to position [332, 0]
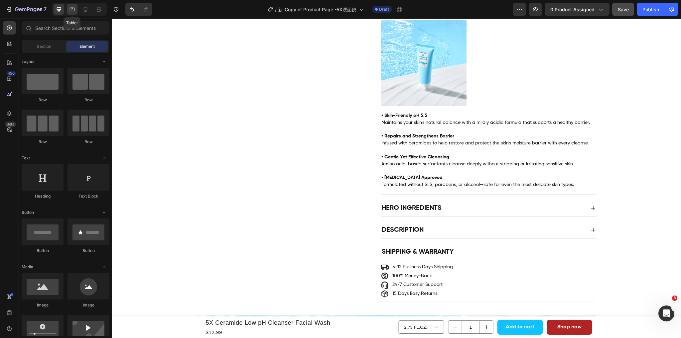
click at [72, 13] on div at bounding box center [72, 9] width 11 height 11
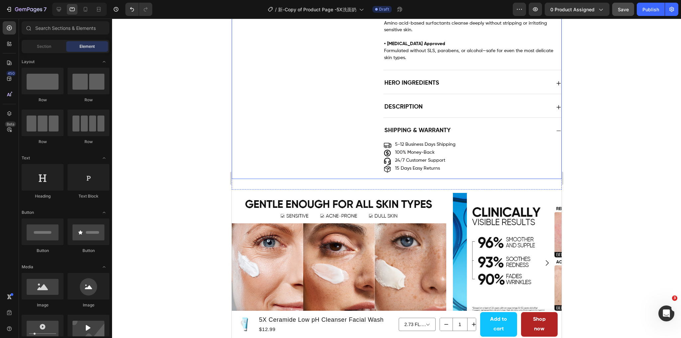
scroll to position [494, 0]
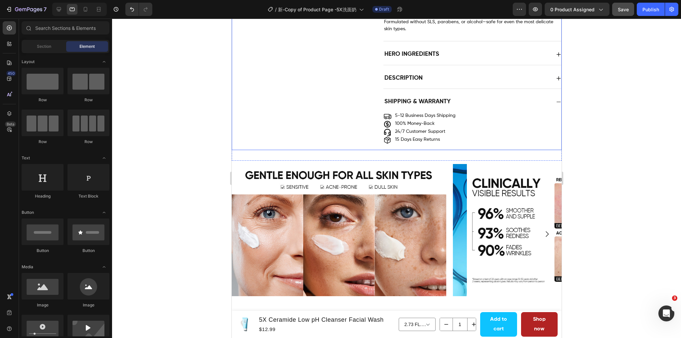
click at [336, 186] on img at bounding box center [338, 230] width 214 height 133
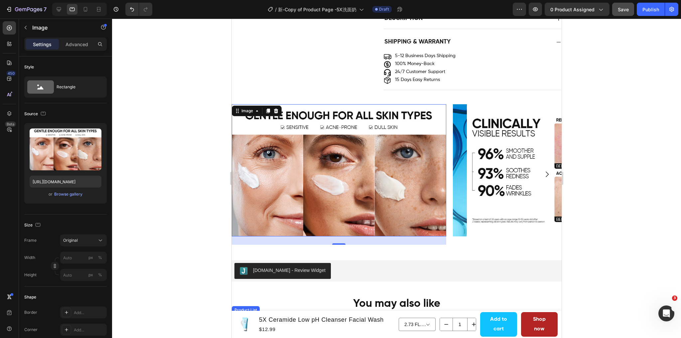
scroll to position [532, 0]
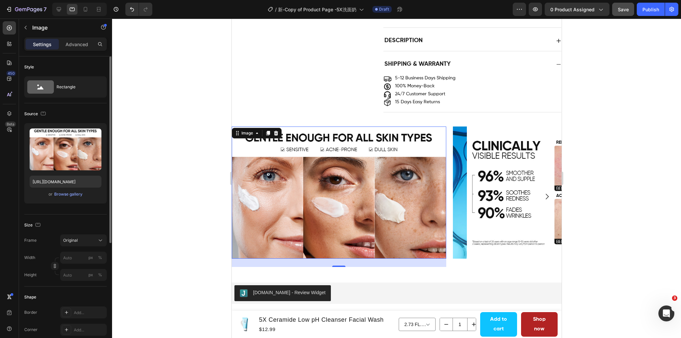
drag, startPoint x: 93, startPoint y: 134, endPoint x: 58, endPoint y: 206, distance: 80.7
click at [93, 134] on icon "button" at bounding box center [95, 135] width 4 height 5
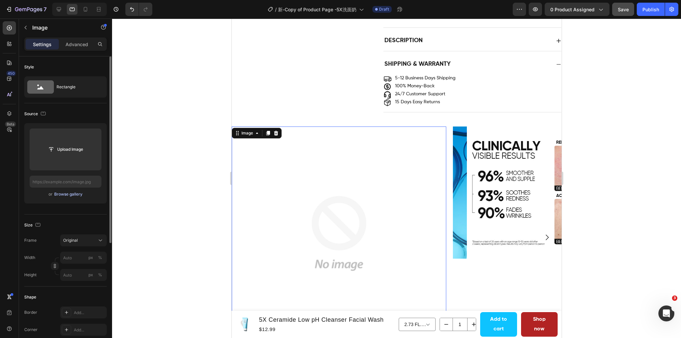
click at [61, 195] on div "Browse gallery" at bounding box center [68, 195] width 28 height 6
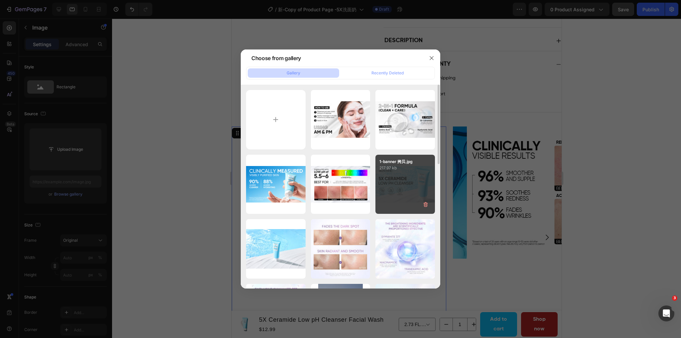
click at [402, 173] on div "1-banner 拷贝.jpg 217.97 kb" at bounding box center [405, 185] width 60 height 60
type input "https://cdn.shopify.com/s/files/1/0563/1701/8217/files/gempages_572779726456750…"
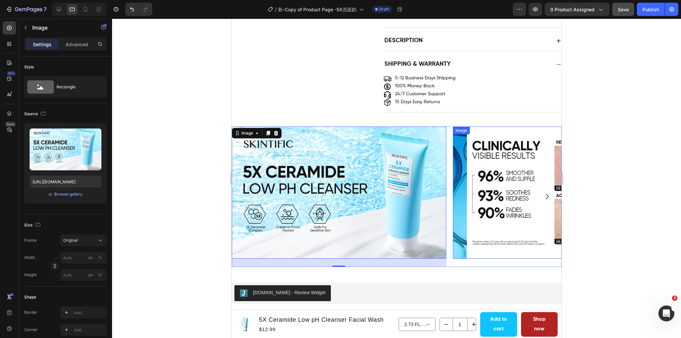
click at [507, 231] on img at bounding box center [560, 193] width 214 height 133
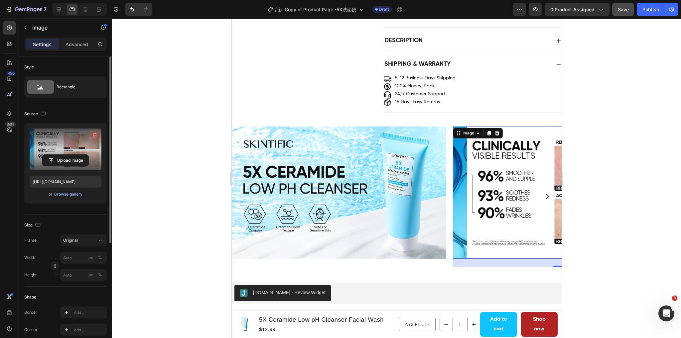
click at [91, 133] on icon "button" at bounding box center [94, 135] width 7 height 7
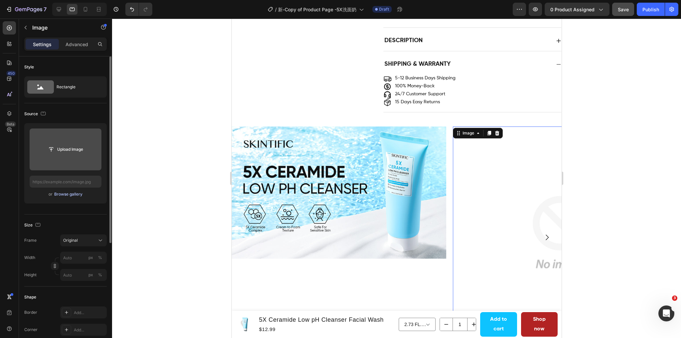
click at [69, 194] on div "Browse gallery" at bounding box center [68, 195] width 28 height 6
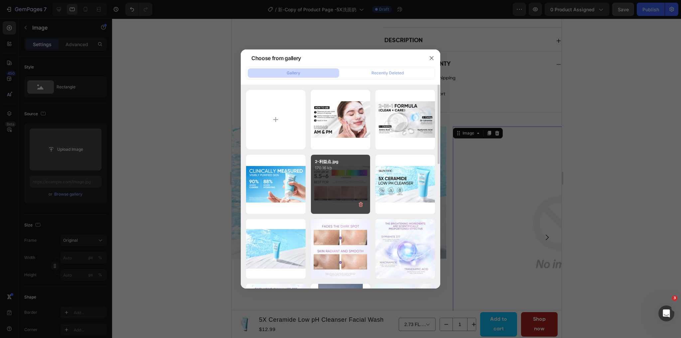
click at [342, 185] on div "2-利益点.jpg 170.16 kb" at bounding box center [341, 185] width 60 height 60
type input "https://cdn.shopify.com/s/files/1/0563/1701/8217/files/gempages_572779726456750…"
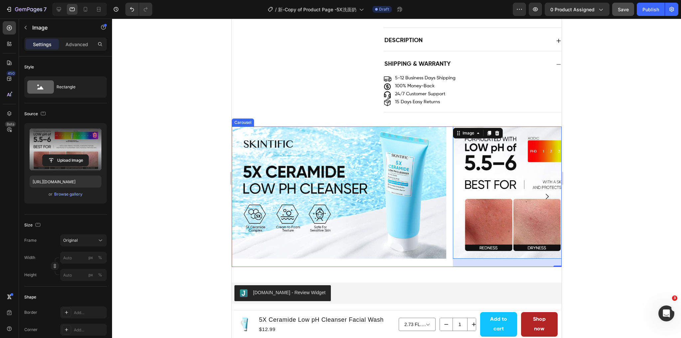
click at [543, 197] on icon "Carousel Next Arrow" at bounding box center [547, 197] width 8 height 8
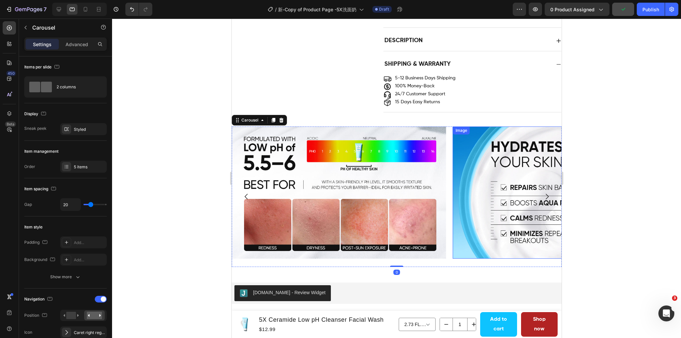
click at [510, 202] on img at bounding box center [560, 193] width 214 height 133
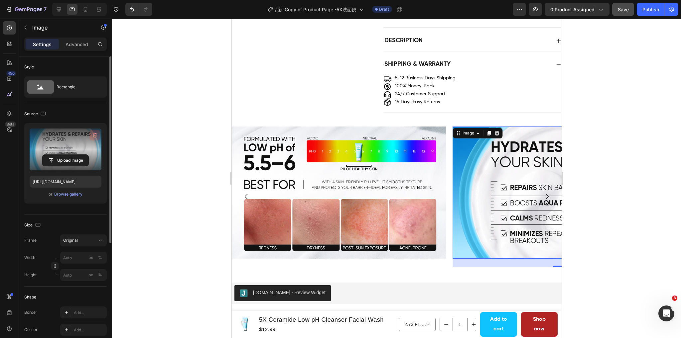
click at [97, 132] on icon "button" at bounding box center [94, 135] width 7 height 7
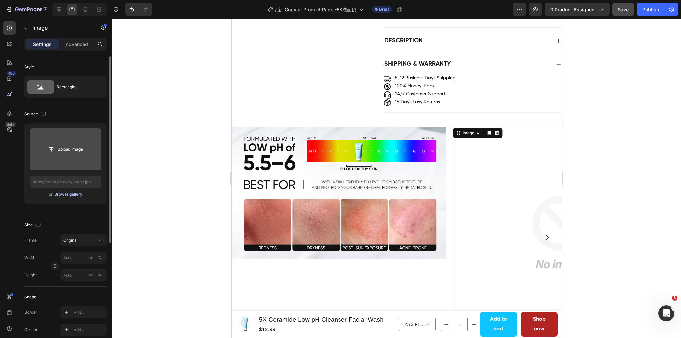
click at [70, 195] on div "Browse gallery" at bounding box center [68, 195] width 28 height 6
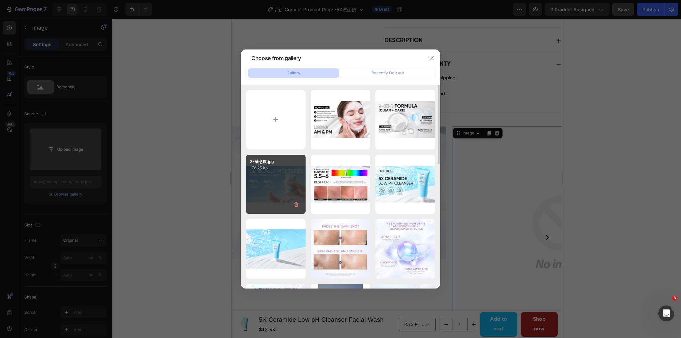
click at [272, 183] on div "3-满意度.jpg 176.25 kb" at bounding box center [276, 185] width 60 height 60
type input "https://cdn.shopify.com/s/files/1/0563/1701/8217/files/gempages_572779726456750…"
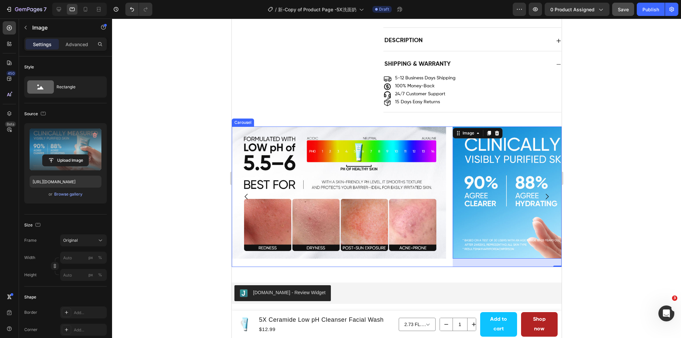
click at [543, 197] on icon "Carousel Next Arrow" at bounding box center [547, 197] width 8 height 8
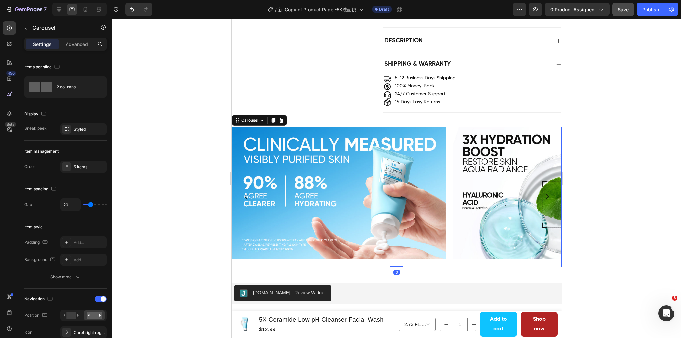
click at [543, 197] on icon "Carousel Next Arrow" at bounding box center [547, 197] width 8 height 8
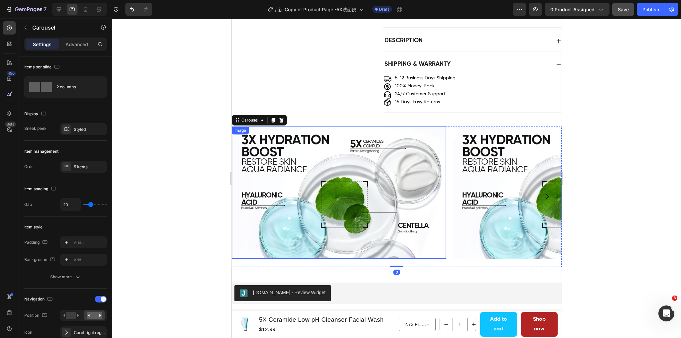
click at [393, 199] on img at bounding box center [338, 193] width 214 height 133
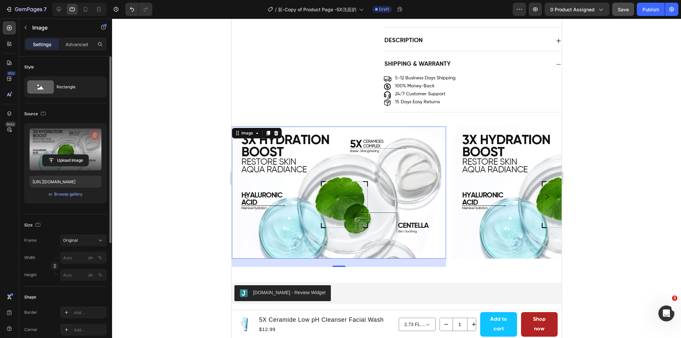
click at [93, 132] on icon "button" at bounding box center [94, 135] width 7 height 7
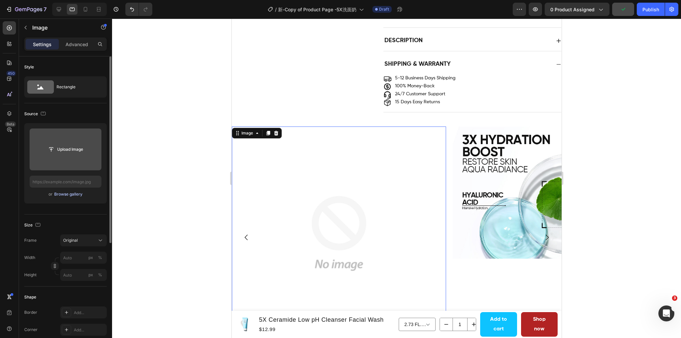
click at [67, 193] on div "Browse gallery" at bounding box center [68, 195] width 28 height 6
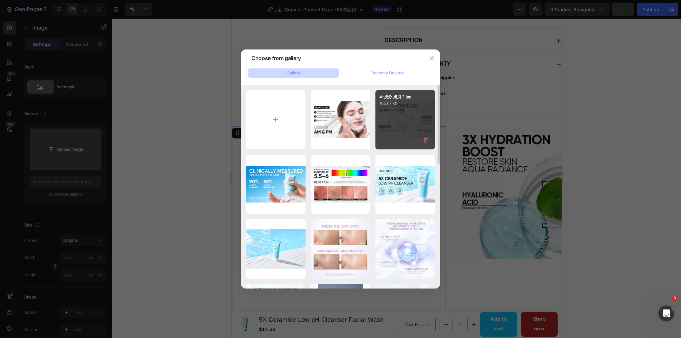
click at [404, 132] on div "4-成分 拷贝 2.jpg 106.67 kb" at bounding box center [405, 120] width 60 height 60
type input "https://cdn.shopify.com/s/files/1/0563/1701/8217/files/gempages_572779726456750…"
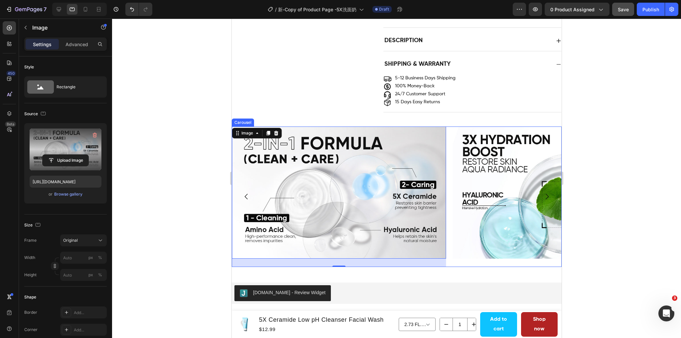
click at [246, 196] on icon "Carousel Back Arrow" at bounding box center [245, 197] width 3 height 6
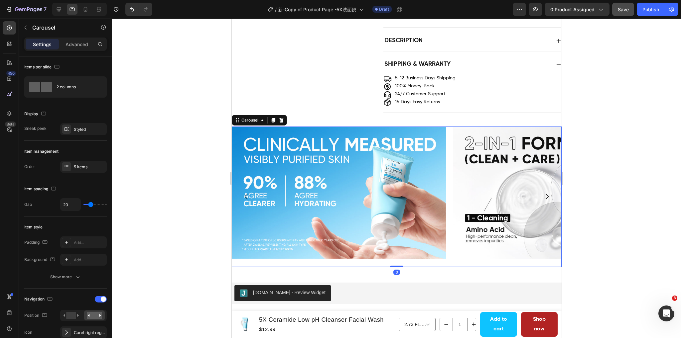
click at [545, 198] on icon "Carousel Next Arrow" at bounding box center [546, 197] width 3 height 6
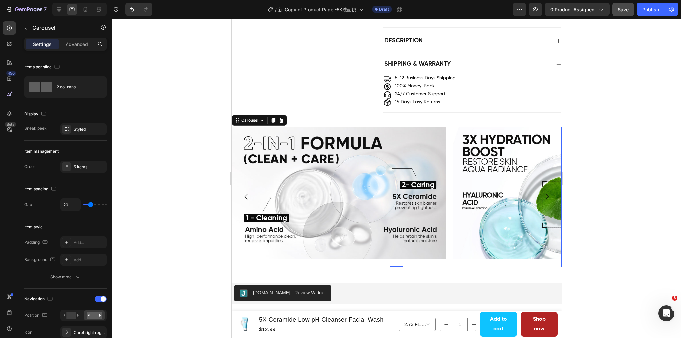
click at [545, 198] on icon "Carousel Next Arrow" at bounding box center [546, 197] width 3 height 6
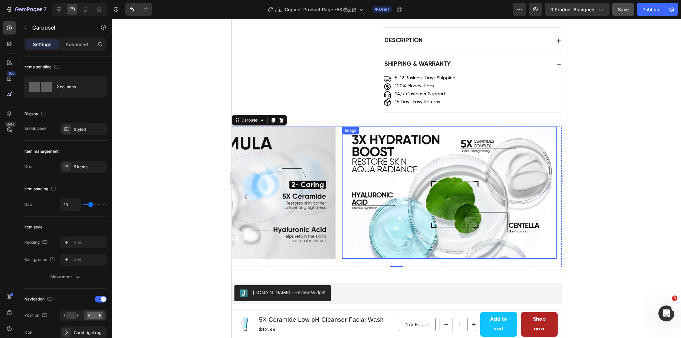
click at [432, 191] on img at bounding box center [449, 193] width 214 height 133
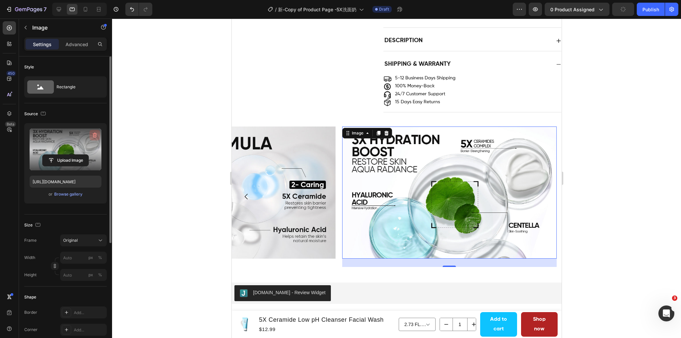
click at [95, 134] on icon "button" at bounding box center [95, 135] width 4 height 5
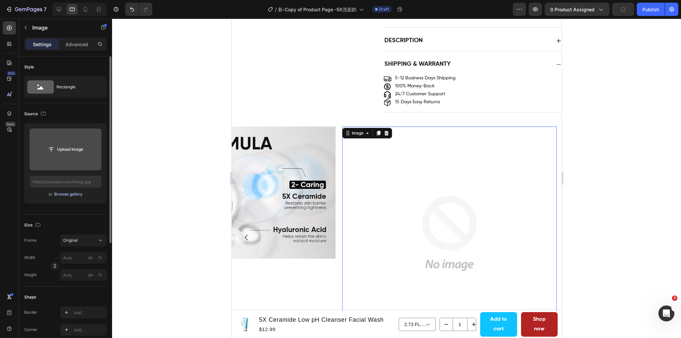
click at [68, 193] on div "Browse gallery" at bounding box center [68, 195] width 28 height 6
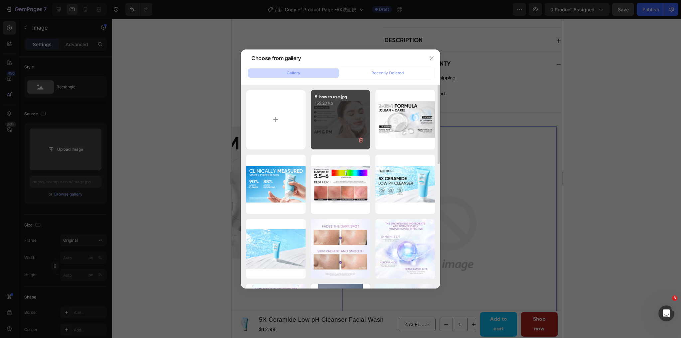
click at [322, 108] on div "5-how to use.jpg 155.20 kb" at bounding box center [341, 120] width 60 height 60
type input "https://cdn.shopify.com/s/files/1/0563/1701/8217/files/gempages_572779726456750…"
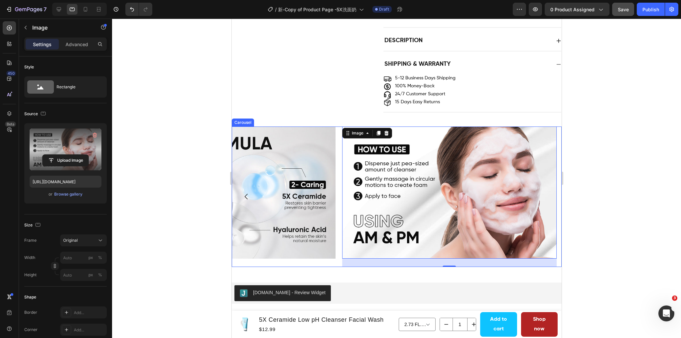
click at [245, 196] on icon "Carousel Back Arrow" at bounding box center [246, 197] width 8 height 8
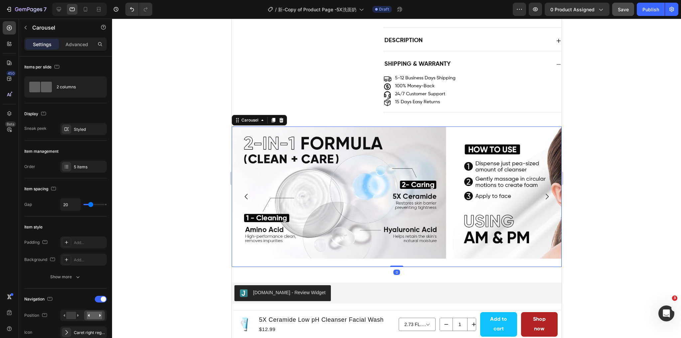
click at [245, 196] on icon "Carousel Back Arrow" at bounding box center [246, 197] width 8 height 8
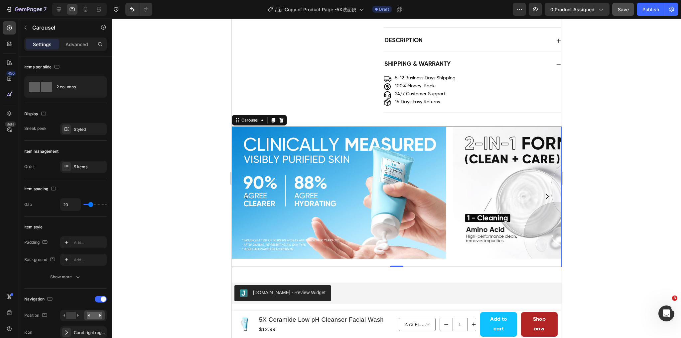
click at [245, 196] on icon "Carousel Back Arrow" at bounding box center [246, 197] width 8 height 8
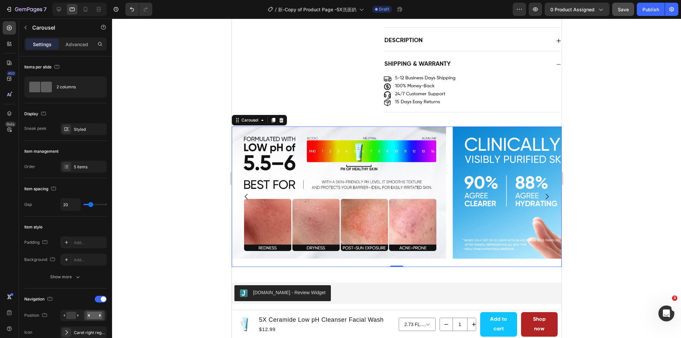
click at [245, 196] on icon "Carousel Back Arrow" at bounding box center [246, 197] width 8 height 8
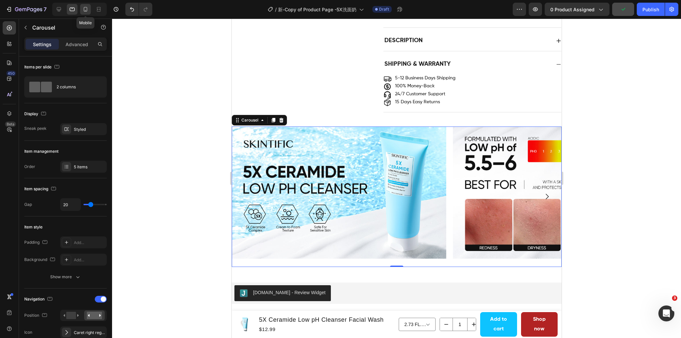
click at [88, 10] on icon at bounding box center [85, 9] width 7 height 7
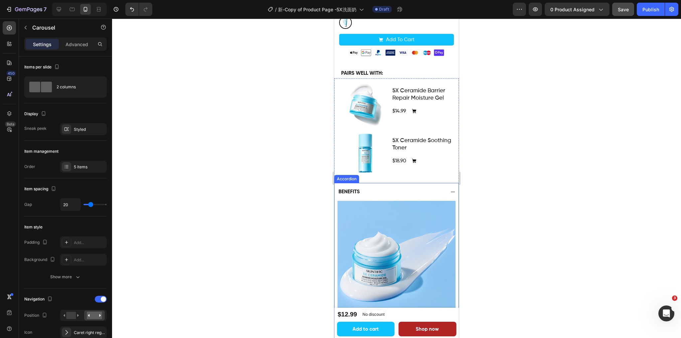
scroll to position [266, 0]
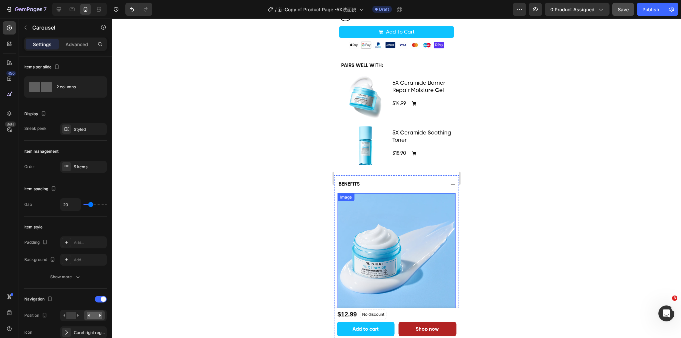
click at [395, 226] on img at bounding box center [396, 253] width 118 height 118
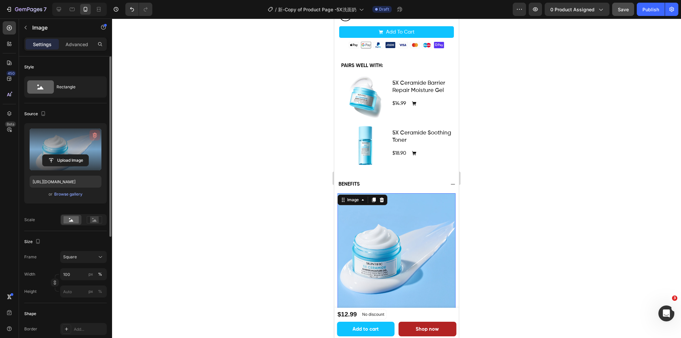
click at [94, 134] on icon "button" at bounding box center [94, 135] width 7 height 7
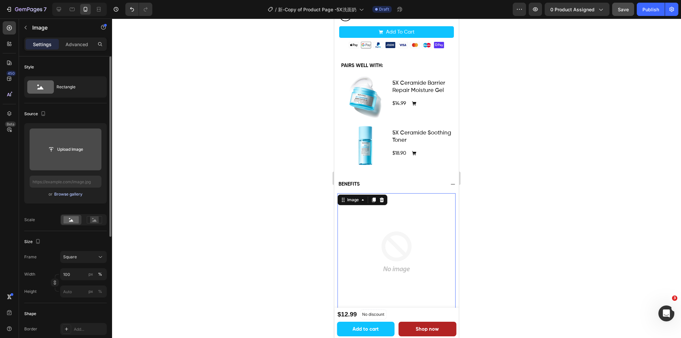
click at [68, 193] on div "Browse gallery" at bounding box center [68, 195] width 28 height 6
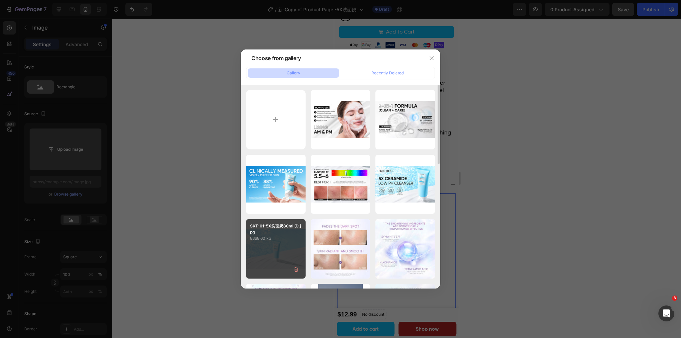
click at [290, 238] on p "8368.60 kb" at bounding box center [276, 238] width 52 height 7
type input "https://cdn.shopify.com/s/files/1/0563/1701/8217/files/gempages_572779726456750…"
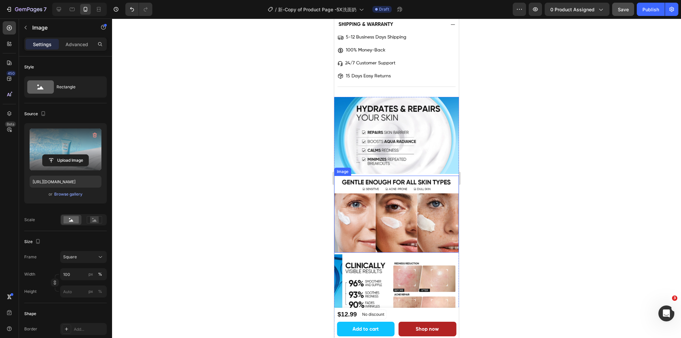
scroll to position [731, 0]
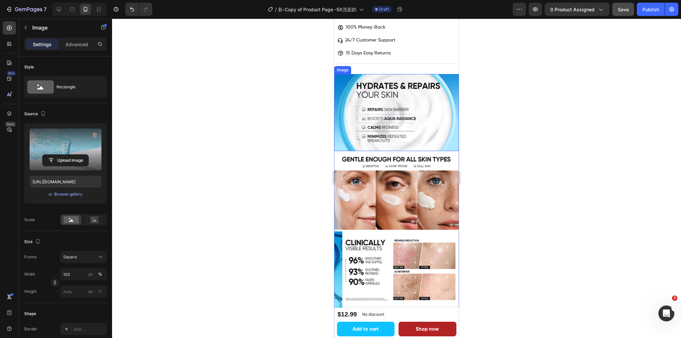
click at [388, 126] on img at bounding box center [396, 112] width 125 height 77
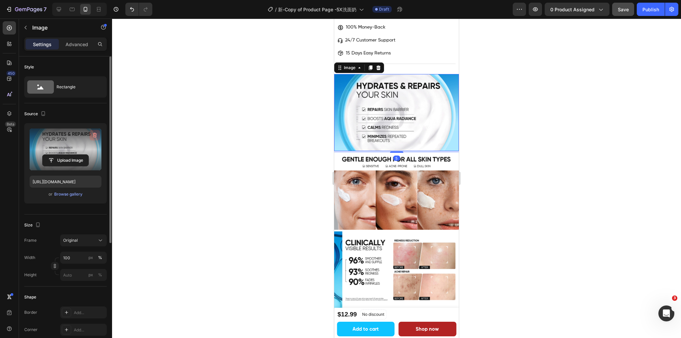
click at [94, 133] on icon "button" at bounding box center [95, 135] width 4 height 5
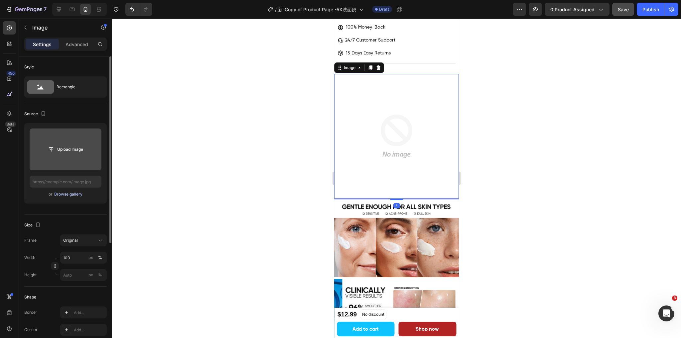
click at [62, 194] on div "Browse gallery" at bounding box center [68, 195] width 28 height 6
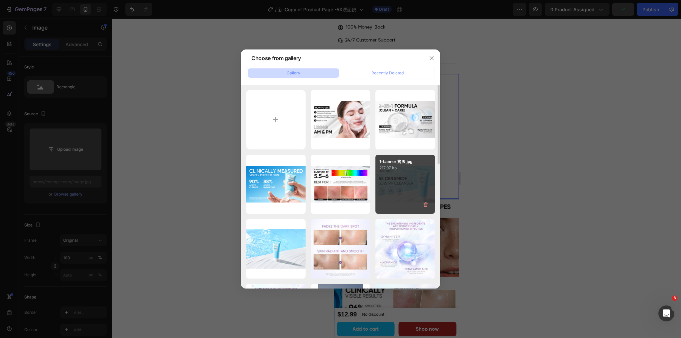
click at [404, 185] on div "1-banner 拷贝.jpg 217.97 kb" at bounding box center [405, 185] width 60 height 60
type input "https://cdn.shopify.com/s/files/1/0563/1701/8217/files/gempages_572779726456750…"
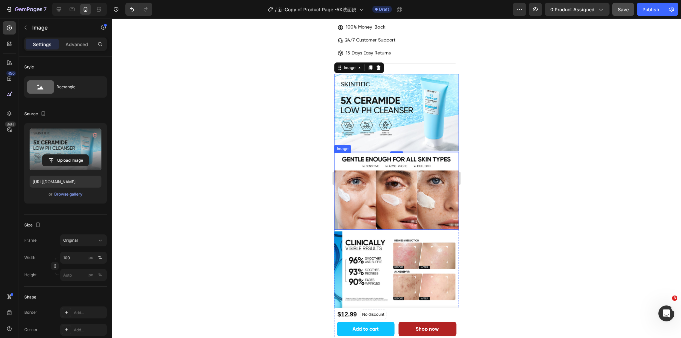
click at [397, 181] on img at bounding box center [396, 191] width 125 height 77
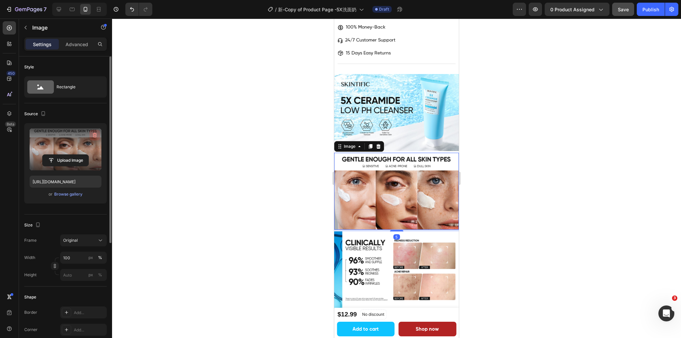
click at [94, 135] on icon "button" at bounding box center [94, 135] width 7 height 7
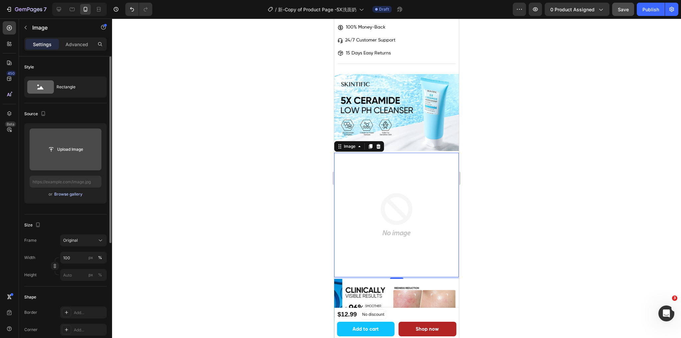
click at [61, 195] on div "Browse gallery" at bounding box center [68, 195] width 28 height 6
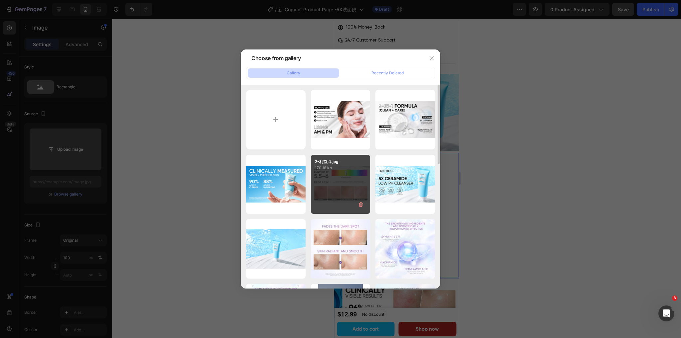
click at [343, 180] on div "2-利益点.jpg 170.16 kb" at bounding box center [341, 185] width 60 height 60
type input "https://cdn.shopify.com/s/files/1/0563/1701/8217/files/gempages_572779726456750…"
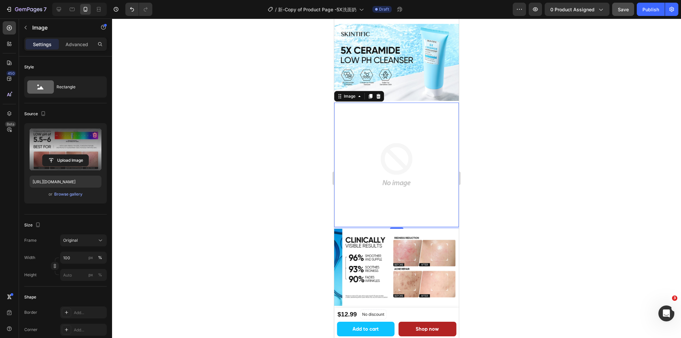
scroll to position [798, 0]
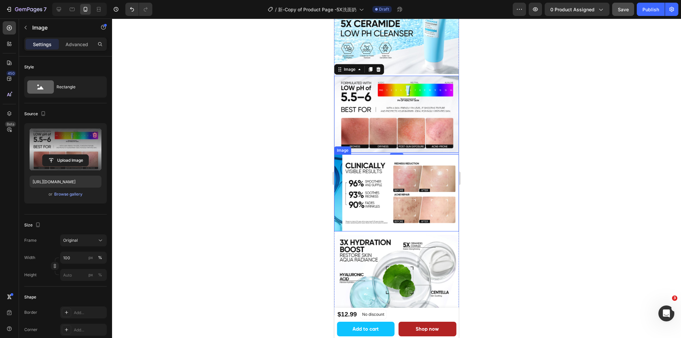
click at [382, 209] on img at bounding box center [396, 193] width 125 height 77
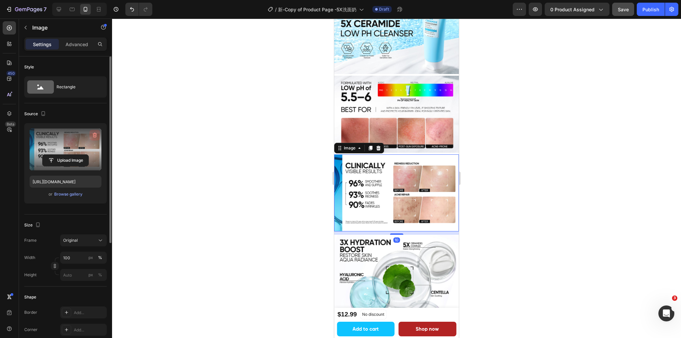
click at [96, 133] on icon "button" at bounding box center [94, 135] width 7 height 7
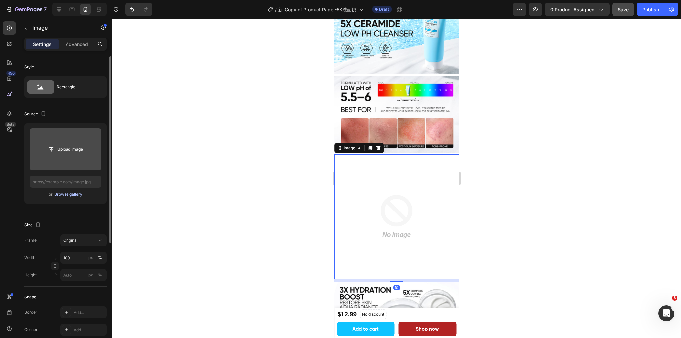
click at [64, 193] on div "Browse gallery" at bounding box center [68, 195] width 28 height 6
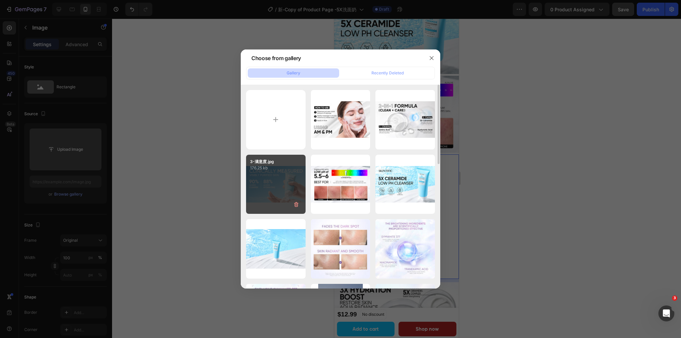
click at [286, 185] on div "3-满意度.jpg 176.25 kb" at bounding box center [276, 185] width 60 height 60
type input "https://cdn.shopify.com/s/files/1/0563/1701/8217/files/gempages_572779726456750…"
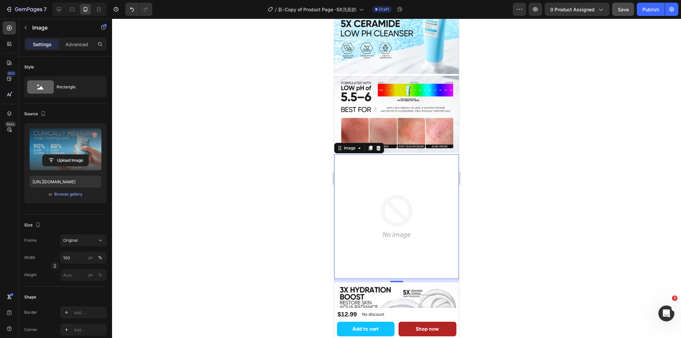
scroll to position [812, 0]
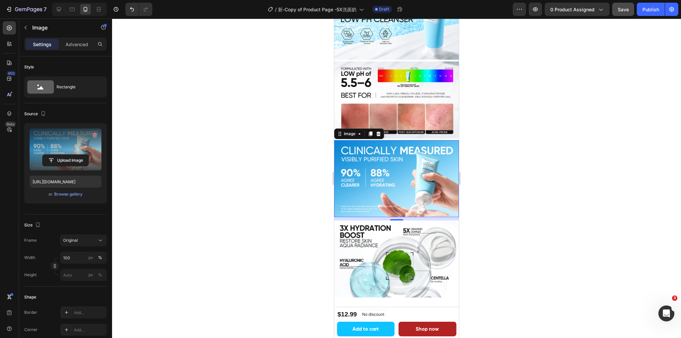
click at [396, 233] on img at bounding box center [396, 259] width 125 height 77
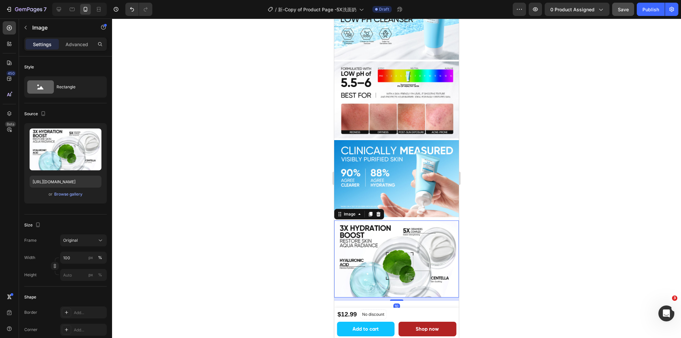
drag, startPoint x: 558, startPoint y: 197, endPoint x: 120, endPoint y: 206, distance: 438.0
click at [558, 197] on div at bounding box center [396, 179] width 569 height 320
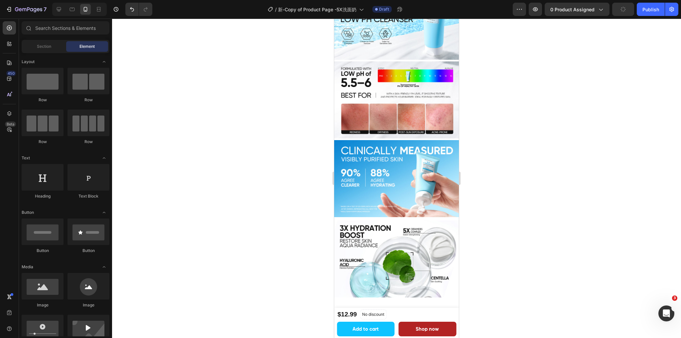
scroll to position [831, 0]
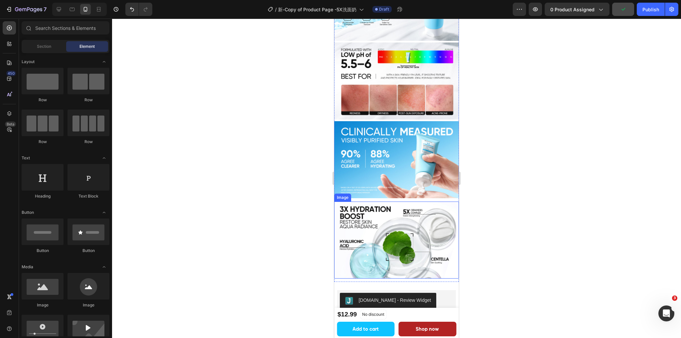
click at [383, 233] on img at bounding box center [396, 240] width 125 height 77
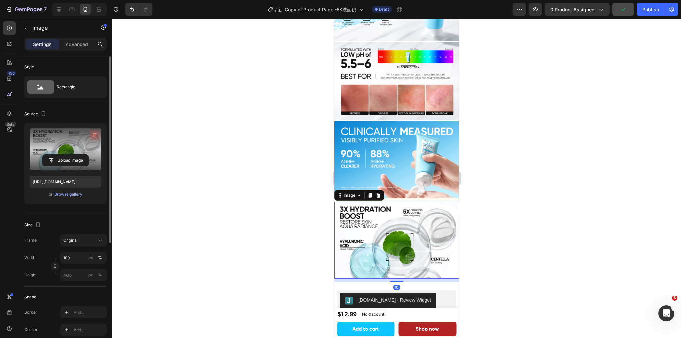
click at [93, 133] on icon "button" at bounding box center [94, 135] width 7 height 7
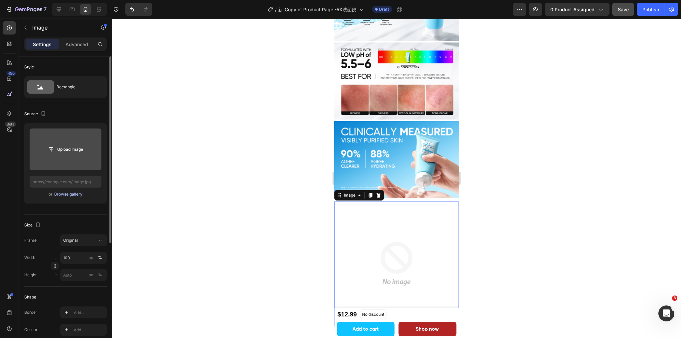
click at [65, 193] on div "Browse gallery" at bounding box center [68, 195] width 28 height 6
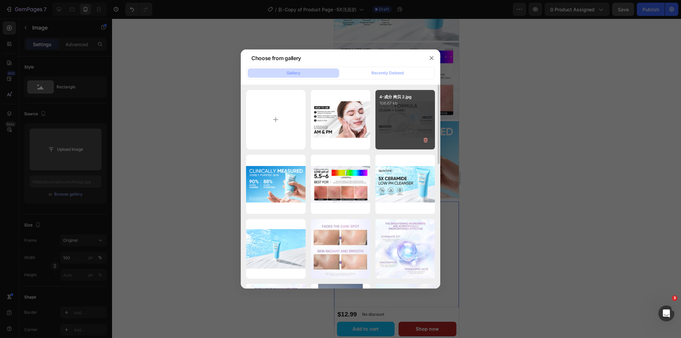
click at [391, 130] on div "4-成分 拷贝 2.jpg 106.67 kb" at bounding box center [405, 120] width 60 height 60
type input "https://cdn.shopify.com/s/files/1/0563/1701/8217/files/gempages_572779726456750…"
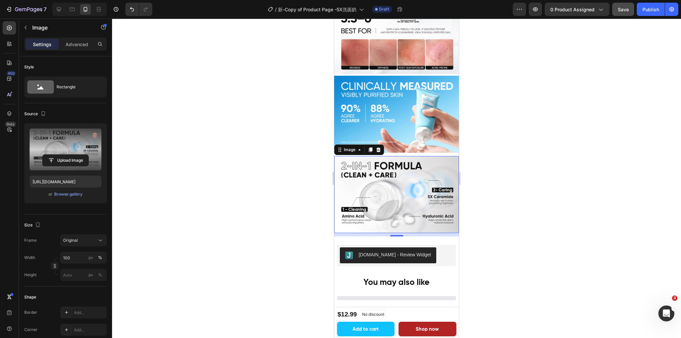
scroll to position [898, 0]
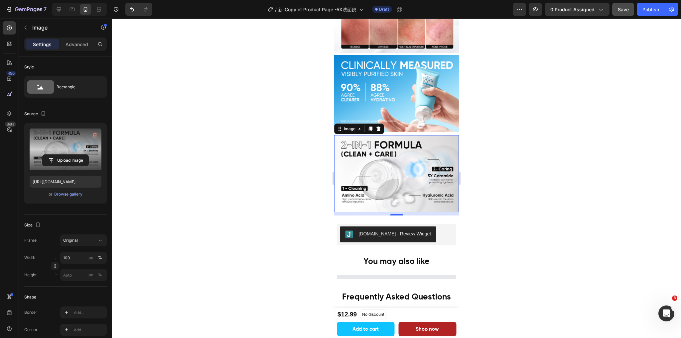
click at [525, 169] on div at bounding box center [396, 179] width 569 height 320
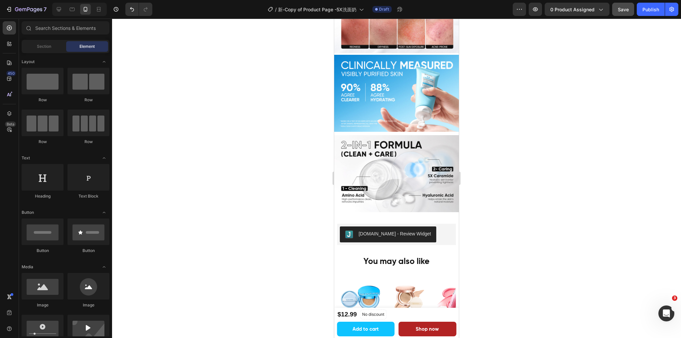
click at [429, 165] on img at bounding box center [396, 173] width 125 height 77
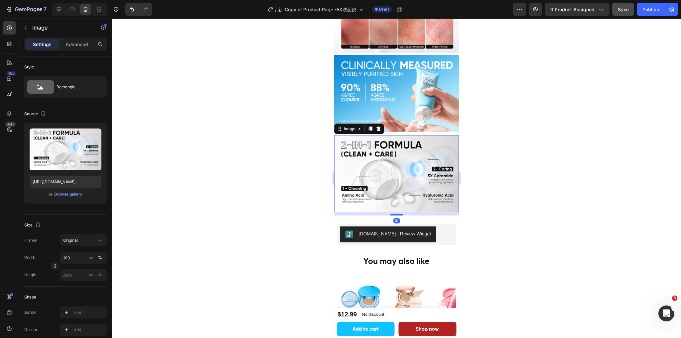
click at [420, 141] on img at bounding box center [396, 173] width 125 height 77
click at [370, 127] on icon at bounding box center [371, 129] width 4 height 5
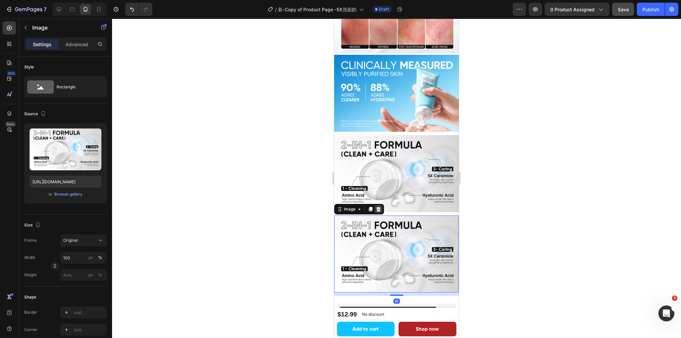
click at [379, 207] on icon at bounding box center [378, 209] width 5 height 5
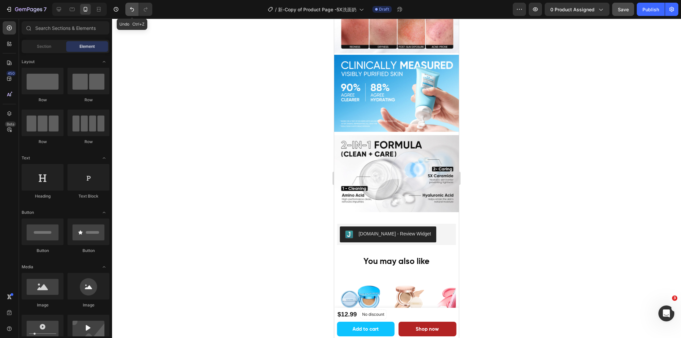
click at [132, 12] on icon "Undo/Redo" at bounding box center [132, 9] width 7 height 7
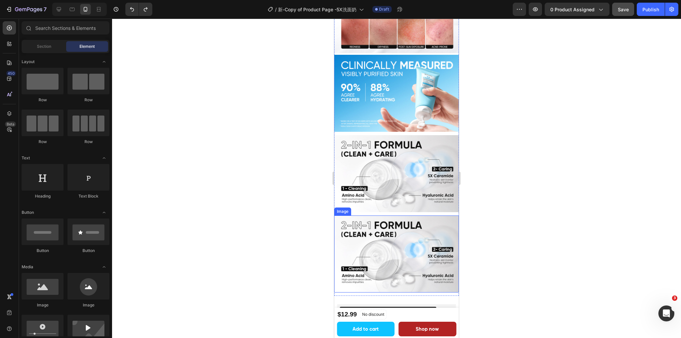
click at [402, 237] on img at bounding box center [396, 254] width 125 height 77
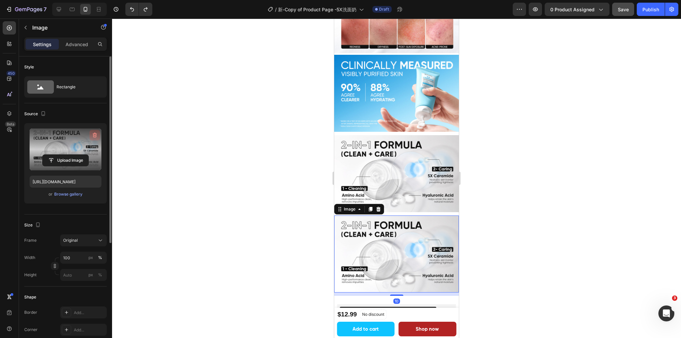
click at [93, 136] on icon "button" at bounding box center [94, 135] width 7 height 7
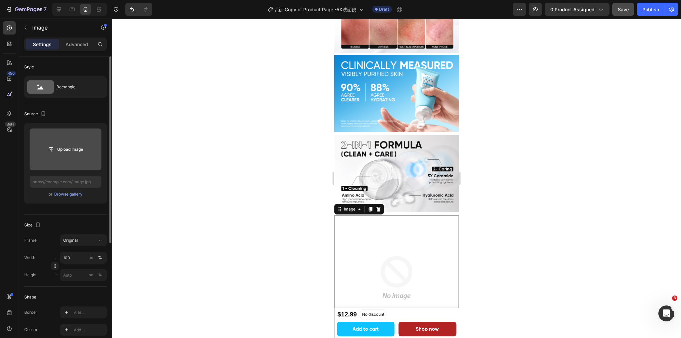
click at [69, 150] on input "file" at bounding box center [66, 149] width 46 height 11
click at [76, 195] on div "Browse gallery" at bounding box center [68, 195] width 28 height 6
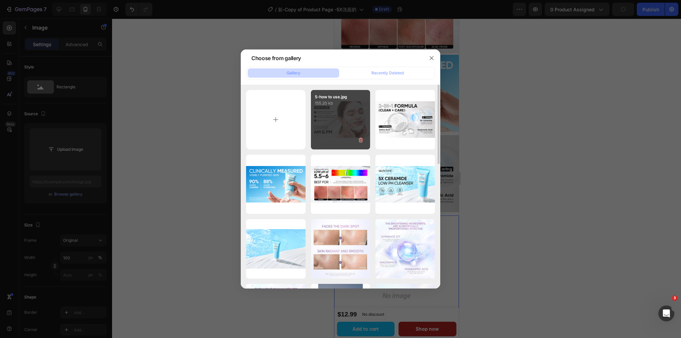
click at [343, 130] on div "5-how to use.jpg 155.20 kb" at bounding box center [341, 120] width 60 height 60
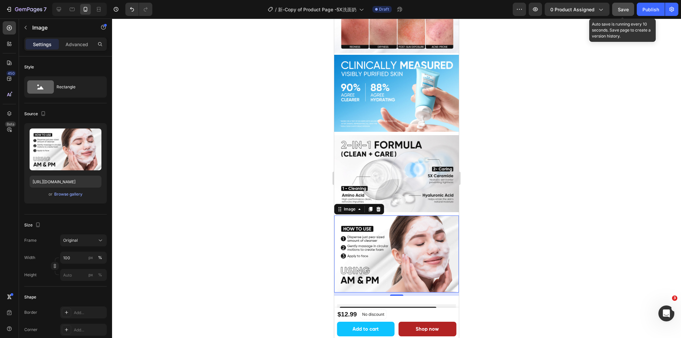
click at [628, 10] on span "Save" at bounding box center [623, 10] width 11 height 6
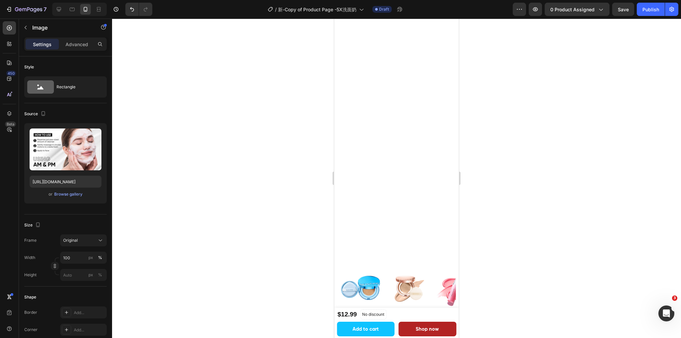
scroll to position [1299, 0]
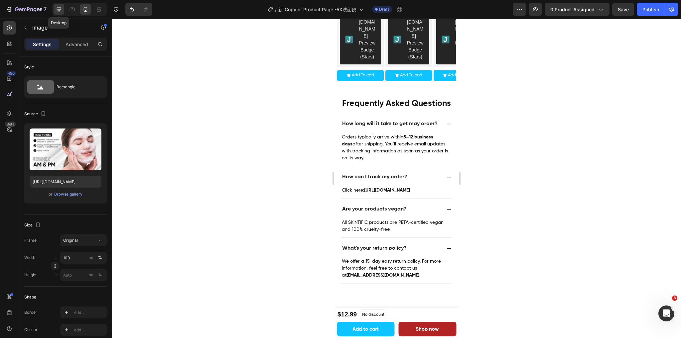
click at [59, 11] on icon at bounding box center [59, 9] width 7 height 7
type input "https://cdn.shopify.com/s/files/1/0563/1701/8217/files/gempages_572779726456750…"
type input "85"
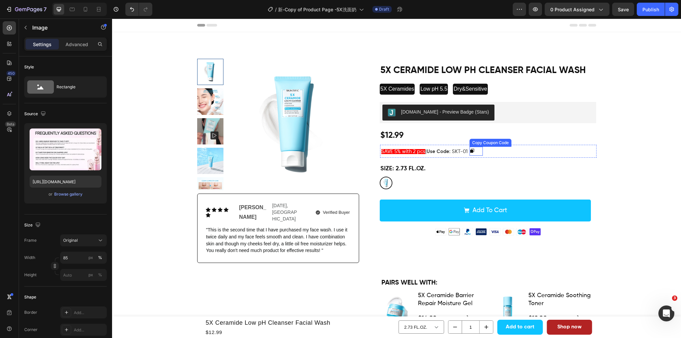
click at [477, 152] on div at bounding box center [473, 150] width 8 height 5
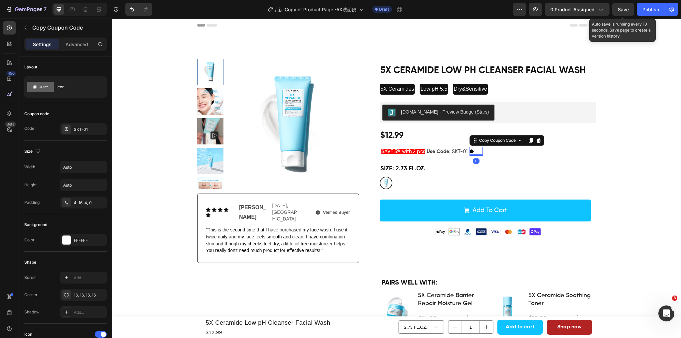
click at [622, 11] on span "Save" at bounding box center [623, 10] width 11 height 6
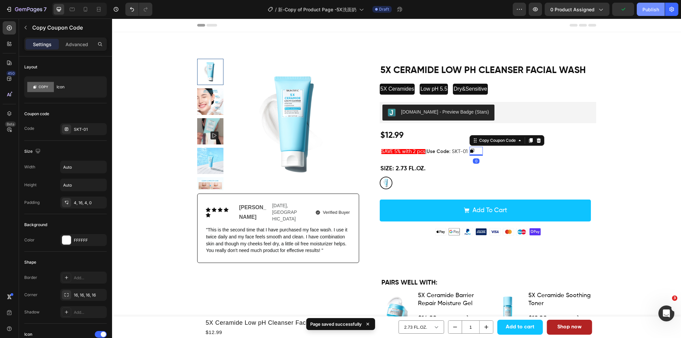
click at [646, 9] on div "Publish" at bounding box center [650, 9] width 17 height 7
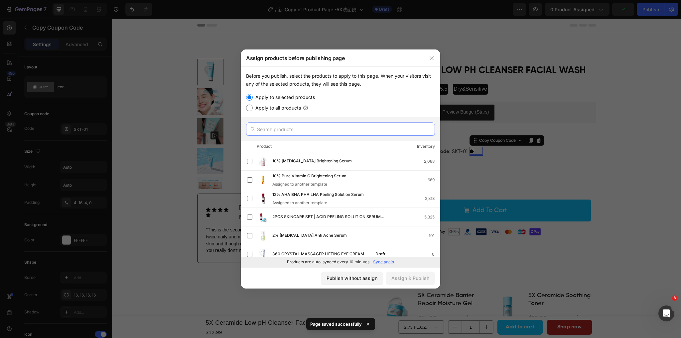
click at [311, 132] on input "text" at bounding box center [340, 129] width 189 height 13
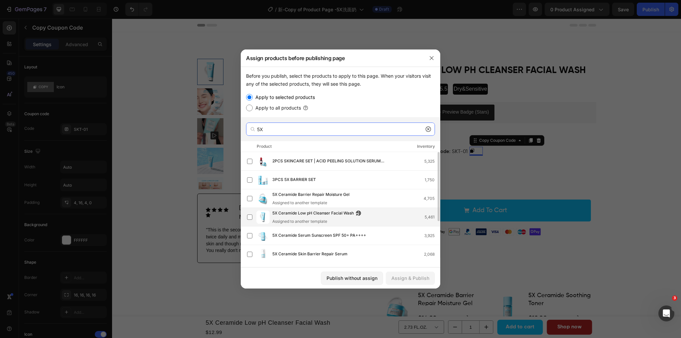
type input "5X"
click at [341, 217] on div "5X Ceramide Low pH Cleanser Facial Wash Assigned to another template" at bounding box center [318, 217] width 92 height 15
click at [417, 281] on div "Assign & Publish" at bounding box center [410, 278] width 38 height 7
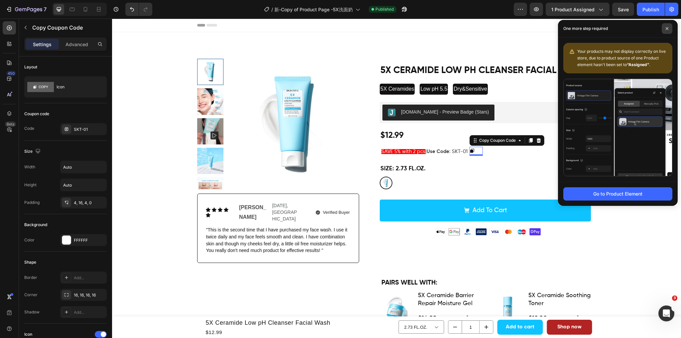
click at [668, 26] on span at bounding box center [667, 28] width 11 height 11
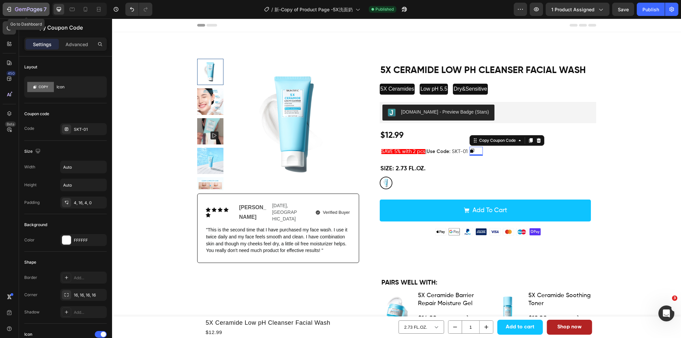
click at [15, 10] on icon "button" at bounding box center [28, 10] width 27 height 6
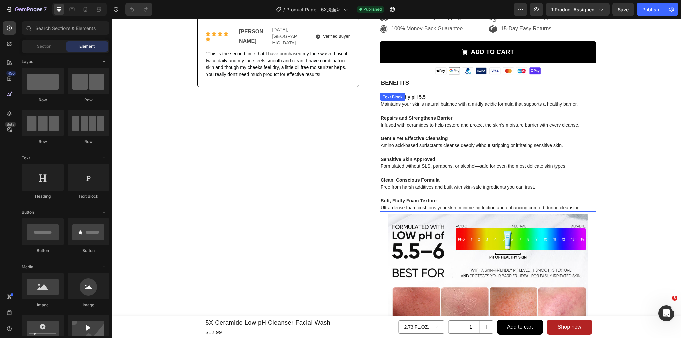
scroll to position [233, 0]
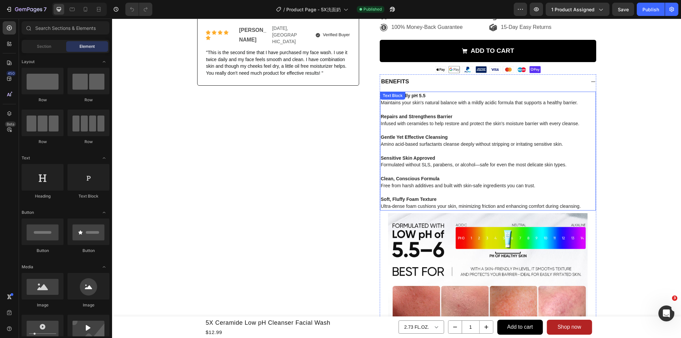
click at [413, 153] on p at bounding box center [488, 151] width 214 height 7
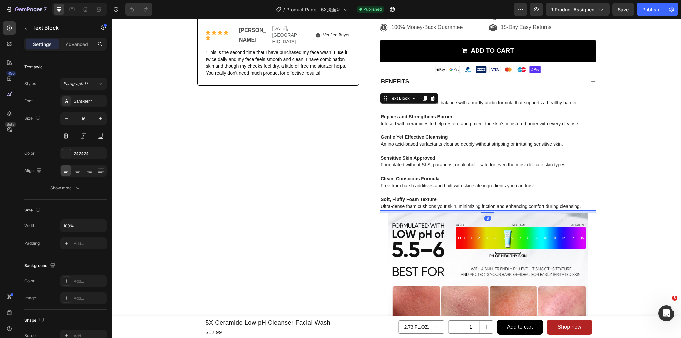
click at [447, 93] on p "Skin-Friendly pH 5.5 Maintains your skin's natural balance with a mildly acidic…" at bounding box center [488, 99] width 214 height 14
click at [467, 96] on p "Skin-Friendly pH 5.5 Maintains your skin's natural balance with a mildly acidic…" at bounding box center [488, 99] width 214 height 14
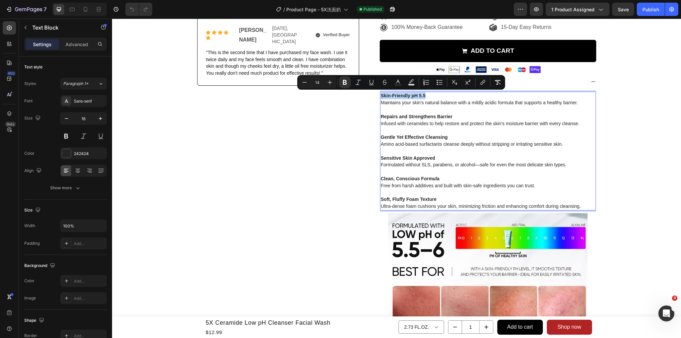
drag, startPoint x: 428, startPoint y: 96, endPoint x: 379, endPoint y: 96, distance: 48.9
click at [381, 96] on p "Skin-Friendly pH 5.5 Maintains your skin's natural balance with a mildly acidic…" at bounding box center [488, 99] width 214 height 14
copy strong "Skin-Friendly pH 5.5"
click at [408, 123] on span "Infused with ceramides to help restore and protect the skin's moisture barrier …" at bounding box center [480, 123] width 198 height 5
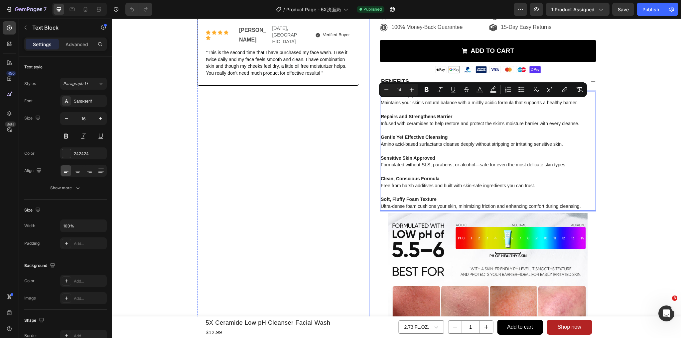
drag, startPoint x: 588, startPoint y: 102, endPoint x: 375, endPoint y: 104, distance: 212.8
click at [375, 104] on div "5X Ceramide Low pH Cleanser Facial Wash Product Title Judge.me - Preview Badge …" at bounding box center [482, 113] width 227 height 553
copy span "Maintains your skin's natural balance with a mildly acidic formula that support…"
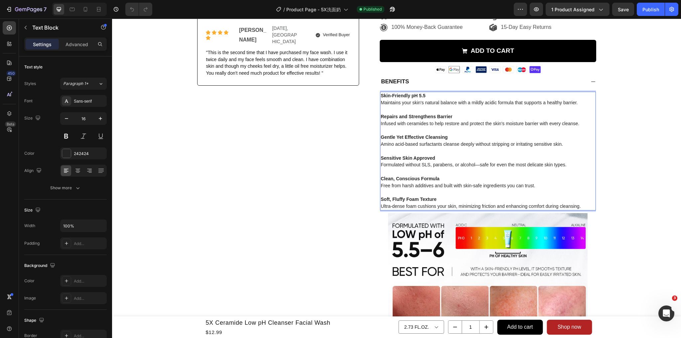
click at [419, 156] on p "Sensitive Skin Approved Formulated without SLS, parabens, or alcohol—safe for e…" at bounding box center [488, 162] width 214 height 14
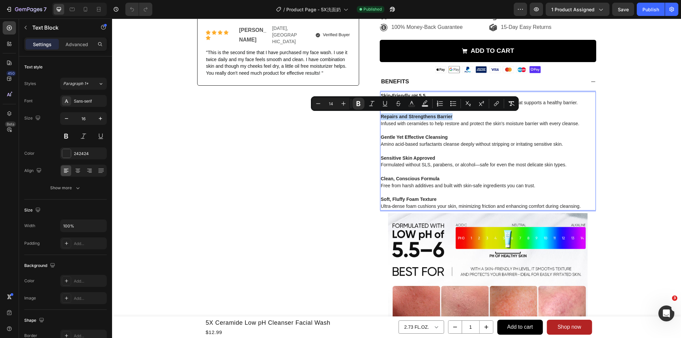
drag, startPoint x: 453, startPoint y: 115, endPoint x: 377, endPoint y: 119, distance: 75.6
click at [380, 119] on div "Skin-Friendly pH 5.5 Maintains your skin's natural balance with a mildly acidic…" at bounding box center [488, 151] width 216 height 119
copy strong "Repairs and Strengthens Barrier"
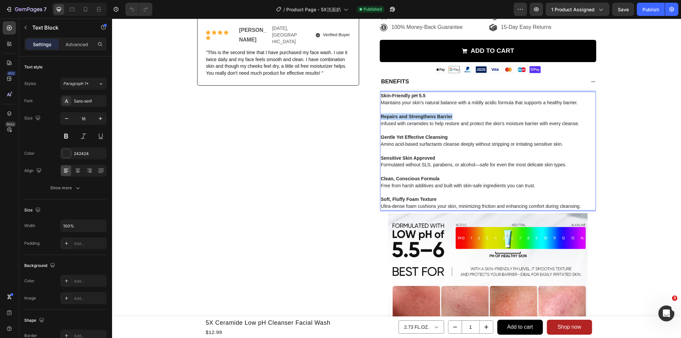
drag, startPoint x: 588, startPoint y: 124, endPoint x: 379, endPoint y: 124, distance: 209.5
click at [381, 124] on p "Repairs and Strengthens Barrier Infused with ceramides to help restore and prot…" at bounding box center [488, 120] width 214 height 14
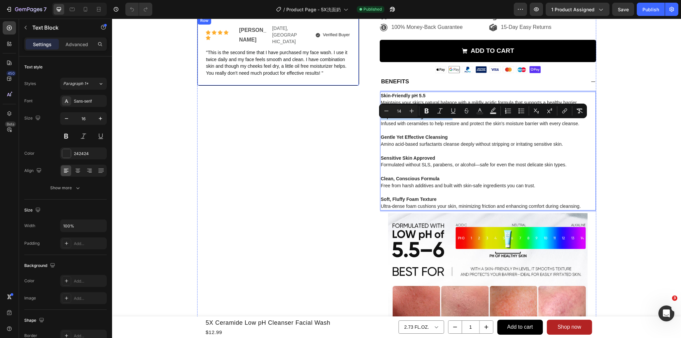
copy span "Infused with ceramides to help restore and protect the skin's moisture barrier …"
click at [398, 144] on span "Amino acid-based surfactants cleanse deeply without stripping or irritating sen…" at bounding box center [472, 144] width 182 height 5
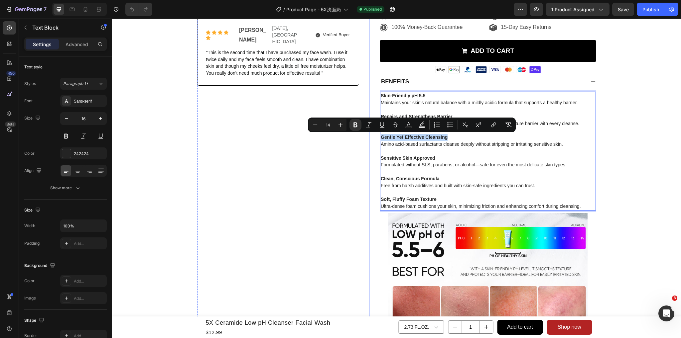
drag, startPoint x: 447, startPoint y: 137, endPoint x: 367, endPoint y: 137, distance: 79.8
click at [369, 137] on div "5X Ceramide Low pH Cleanser Facial Wash Product Title Judge.me - Preview Badge …" at bounding box center [482, 113] width 227 height 553
copy strong "Gentle Yet Effective Cleansing"
click at [435, 161] on p "Sensitive Skin Approved Formulated without SLS, parabens, or alcohol—safe for e…" at bounding box center [488, 162] width 214 height 14
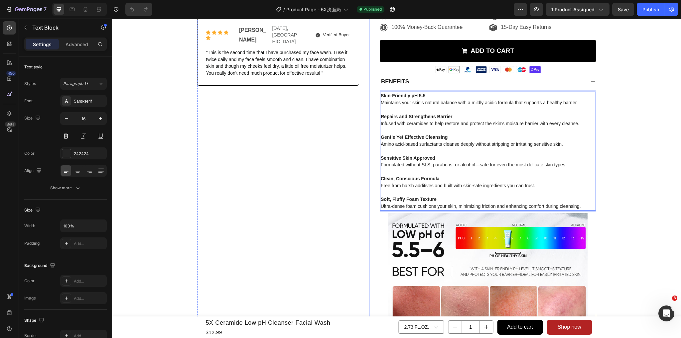
drag, startPoint x: 495, startPoint y: 146, endPoint x: 375, endPoint y: 146, distance: 119.7
click at [375, 146] on div "5X Ceramide Low pH Cleanser Facial Wash Product Title Judge.me - Preview Badge …" at bounding box center [482, 113] width 227 height 553
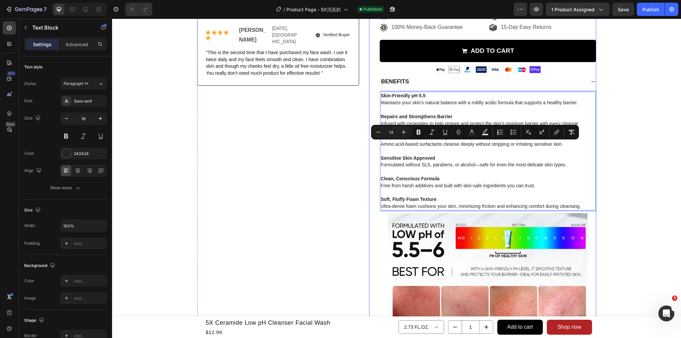
copy span "Amino acid-based surfactants cleanse deeply without stripping or irritating sen…"
click at [432, 164] on span "Formulated without SLS, parabens, or alcohol—safe for even the most delicate sk…" at bounding box center [474, 164] width 186 height 5
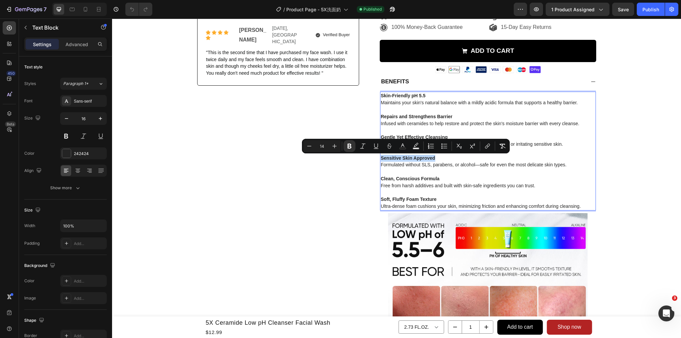
drag, startPoint x: 437, startPoint y: 160, endPoint x: 378, endPoint y: 159, distance: 58.9
click at [381, 159] on p "Sensitive Skin Approved Formulated without SLS, parabens, or alcohol—safe for e…" at bounding box center [488, 162] width 214 height 14
copy strong "Sensitive Skin Approved"
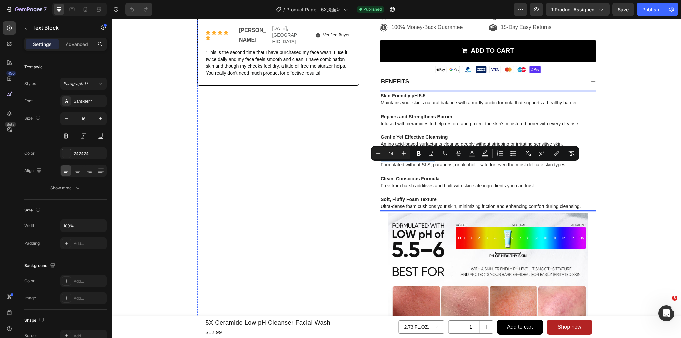
drag, startPoint x: 576, startPoint y: 167, endPoint x: 371, endPoint y: 167, distance: 204.8
click at [371, 167] on div "5X Ceramide Low pH Cleanser Facial Wash Product Title Judge.me - Preview Badge …" at bounding box center [482, 113] width 227 height 553
copy span "Formulated without SLS, parabens, or alcohol—safe for even the most delicate sk…"
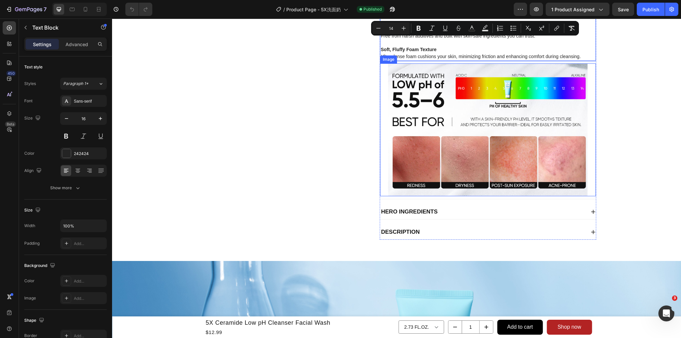
scroll to position [399, 0]
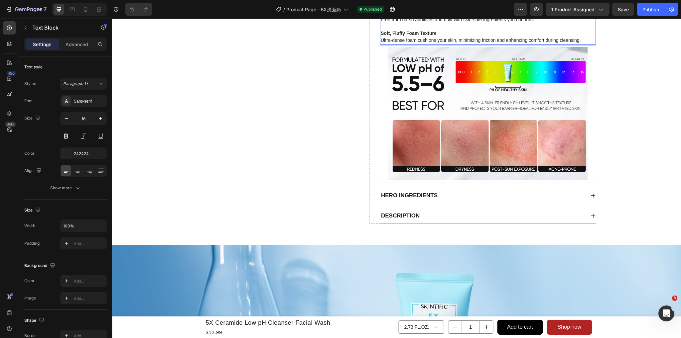
click at [492, 196] on div "Hero Ingredients" at bounding box center [482, 195] width 205 height 9
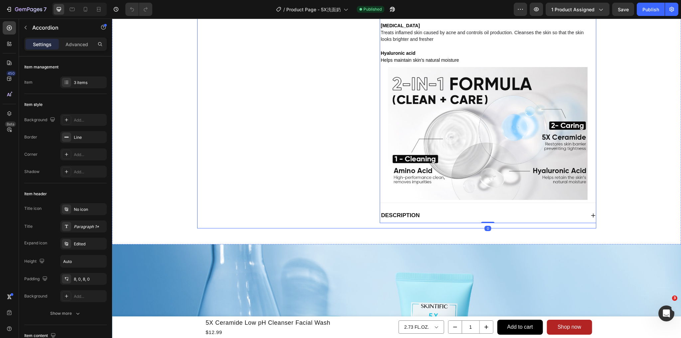
scroll to position [299, 0]
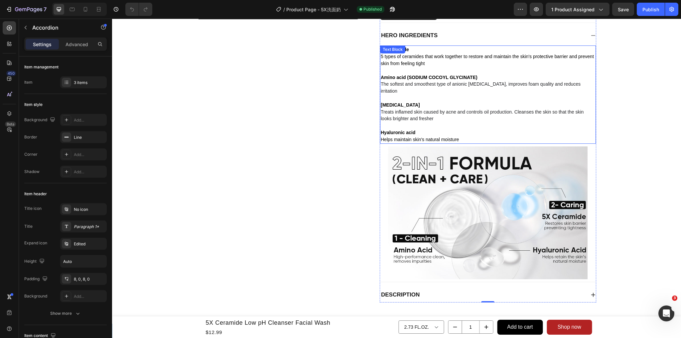
click at [458, 66] on p "5X Ceramide 5 types of ceramides that work together to restore and maintain the…" at bounding box center [488, 56] width 214 height 21
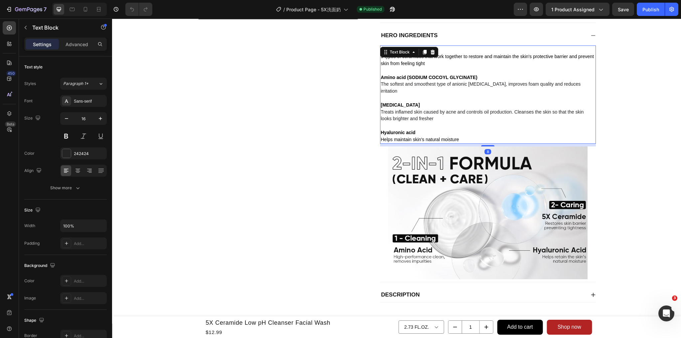
click at [445, 63] on p "5X Ceramide 5 types of ceramides that work together to restore and maintain the…" at bounding box center [488, 56] width 214 height 21
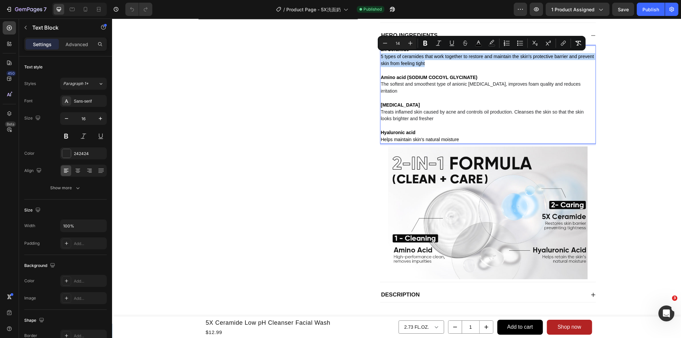
drag, startPoint x: 447, startPoint y: 64, endPoint x: 378, endPoint y: 57, distance: 69.1
click at [381, 57] on p "5X Ceramide 5 types of ceramides that work together to restore and maintain the…" at bounding box center [488, 56] width 214 height 21
copy span "5 types of ceramides that work together to restore and maintain the skin's prot…"
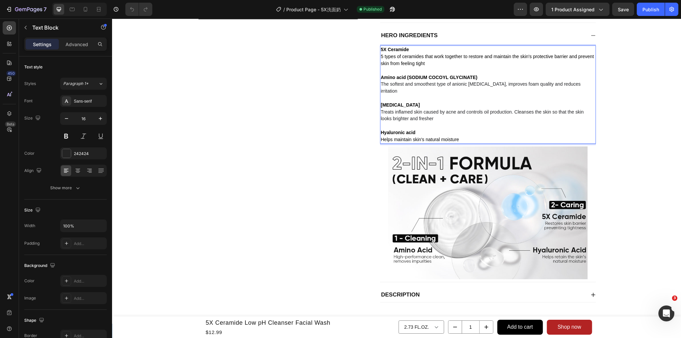
click at [449, 102] on p "Niacinamide Treats inflamed skin caused by acne and controls oil production. Cl…" at bounding box center [488, 112] width 214 height 21
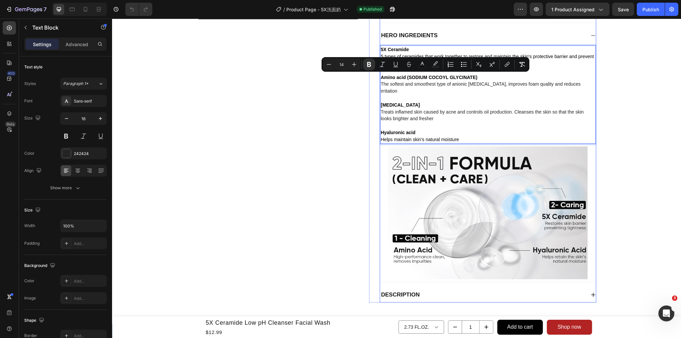
drag, startPoint x: 473, startPoint y: 77, endPoint x: 377, endPoint y: 77, distance: 96.4
click at [380, 77] on div "Benefits Hero Ingredients 5X Ceramide 5 types of ceramides that work together t…" at bounding box center [488, 155] width 216 height 295
copy strong "Amino acid (SODIUM COCOYL GLYCINATE)"
click at [429, 88] on span "The softest and smoothest type of anionic surfactant, improves foam quality and…" at bounding box center [481, 87] width 200 height 12
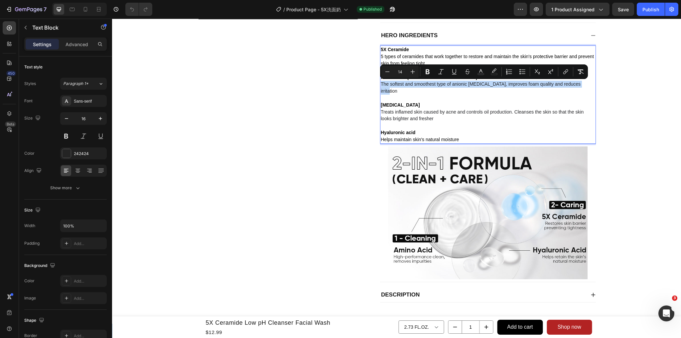
drag, startPoint x: 589, startPoint y: 85, endPoint x: 379, endPoint y: 85, distance: 210.5
click at [381, 85] on span "The softest and smoothest type of anionic surfactant, improves foam quality and…" at bounding box center [481, 87] width 200 height 12
type input "16"
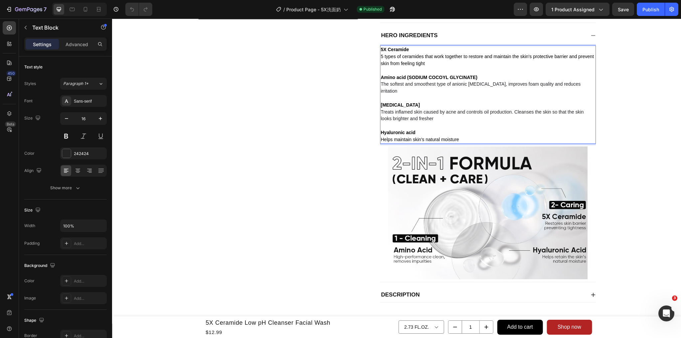
click at [420, 122] on p "Rich Text Editor. Editing area: main" at bounding box center [488, 125] width 214 height 7
drag, startPoint x: 408, startPoint y: 99, endPoint x: 374, endPoint y: 99, distance: 33.9
click at [374, 99] on div "5X Ceramide Low pH Cleanser Facial Wash Product Title Judge.me - Preview Badge …" at bounding box center [482, 36] width 227 height 533
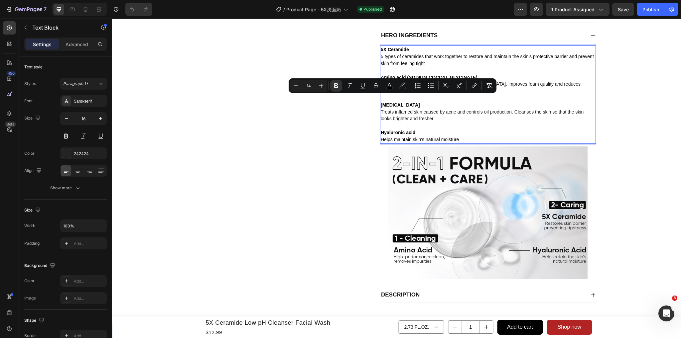
click at [439, 114] on p "Niacinamide Treats inflamed skin caused by acne and controls oil production. Cl…" at bounding box center [488, 112] width 214 height 21
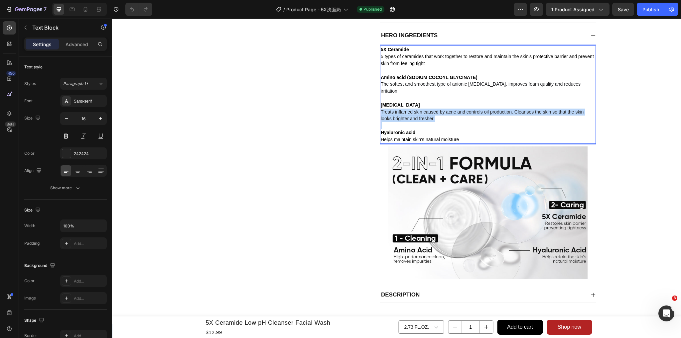
drag, startPoint x: 439, startPoint y: 114, endPoint x: 378, endPoint y: 108, distance: 60.8
click at [381, 108] on p "Niacinamide Treats inflamed skin caused by acne and controls oil production. Cl…" at bounding box center [488, 112] width 214 height 21
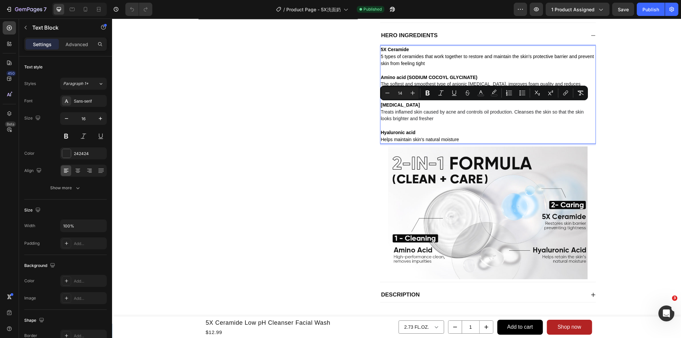
click at [437, 129] on p "Hyaluronic acid Helps maintain skin's natural moisture" at bounding box center [488, 136] width 214 height 14
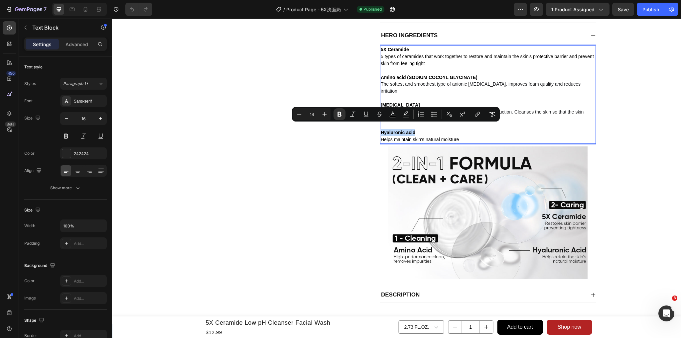
drag, startPoint x: 415, startPoint y: 128, endPoint x: 377, endPoint y: 128, distance: 37.2
click at [380, 128] on div "5X Ceramide 5 types of ceramides that work together to restore and maintain the…" at bounding box center [488, 95] width 216 height 98
click at [414, 137] on span "Helps maintain skin's natural moisture" at bounding box center [420, 139] width 78 height 5
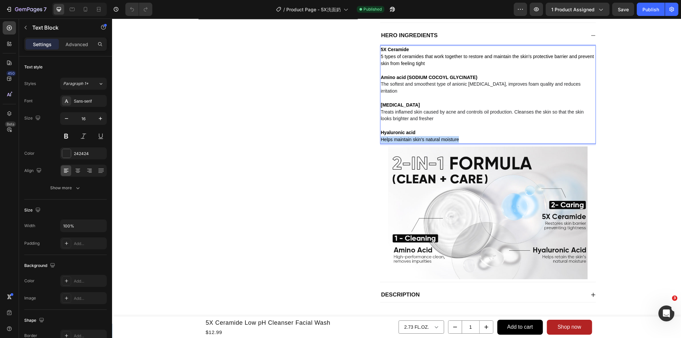
drag, startPoint x: 464, startPoint y: 135, endPoint x: 377, endPoint y: 136, distance: 86.5
click at [380, 136] on div "5X Ceramide 5 types of ceramides that work together to restore and maintain the…" at bounding box center [488, 95] width 216 height 98
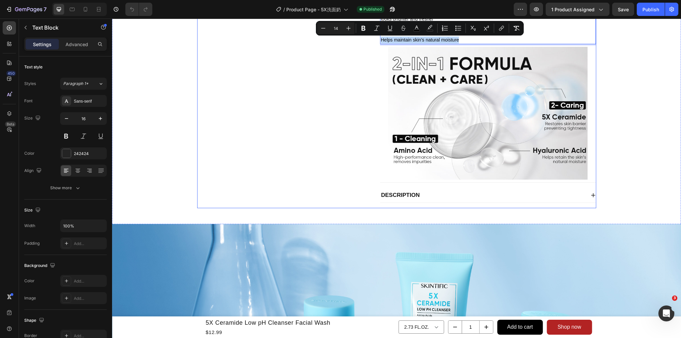
scroll to position [432, 0]
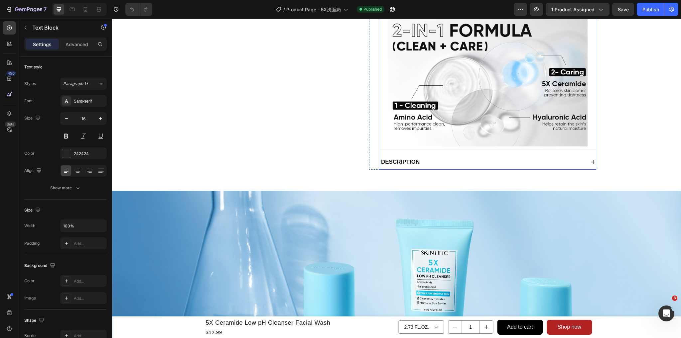
click at [470, 159] on div "Description" at bounding box center [482, 162] width 205 height 9
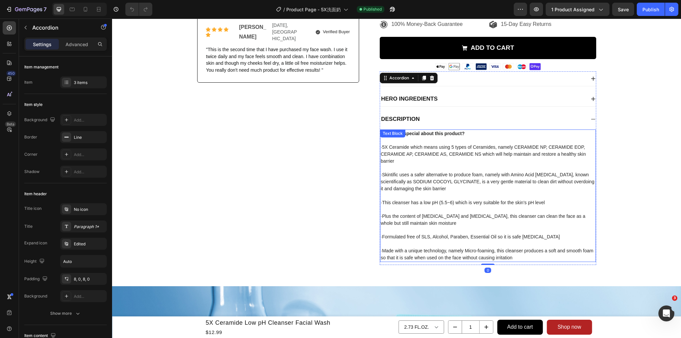
scroll to position [233, 0]
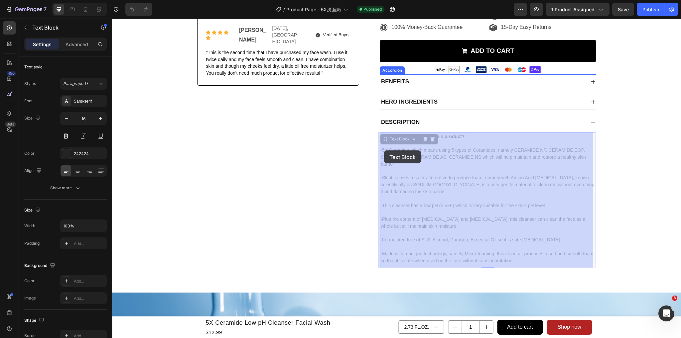
drag, startPoint x: 395, startPoint y: 163, endPoint x: 384, endPoint y: 152, distance: 15.0
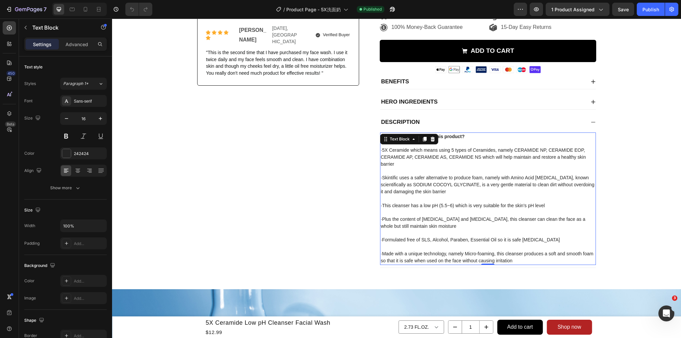
click at [421, 167] on p "·5X Ceramide which means using 5 types of Ceramides, namely CERAMIDE NP, CERAMI…" at bounding box center [488, 157] width 214 height 21
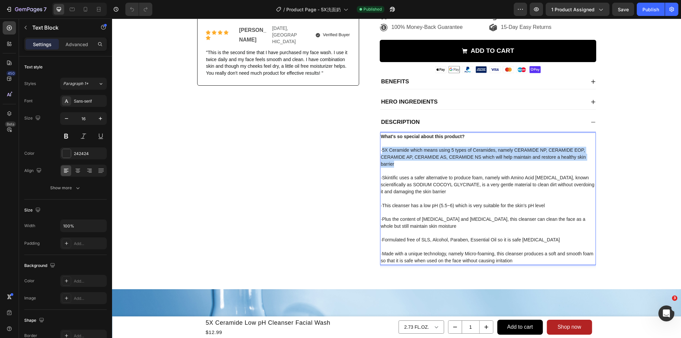
drag, startPoint x: 397, startPoint y: 165, endPoint x: 383, endPoint y: 150, distance: 19.5
click at [383, 150] on p "·5X Ceramide which means using 5 types of Ceramides, namely CERAMIDE NP, CERAMI…" at bounding box center [488, 157] width 214 height 21
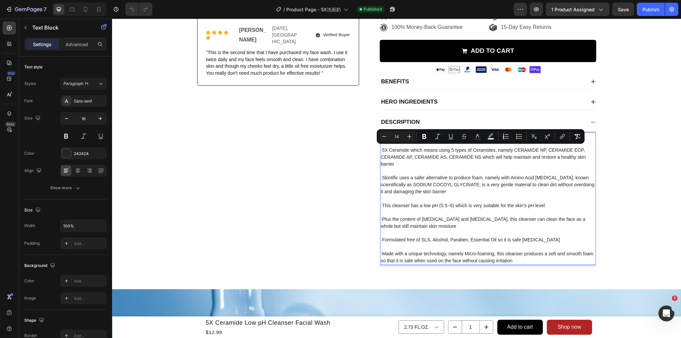
click at [461, 187] on span "·Skintific uses a safer alternative to produce foam, namely with Amino Acid sur…" at bounding box center [487, 184] width 213 height 19
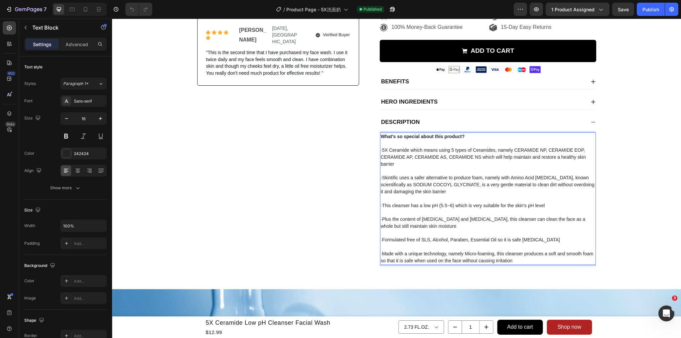
click at [473, 195] on p "·Skintific uses a safer alternative to produce foam, namely with Amino Acid sur…" at bounding box center [488, 185] width 214 height 21
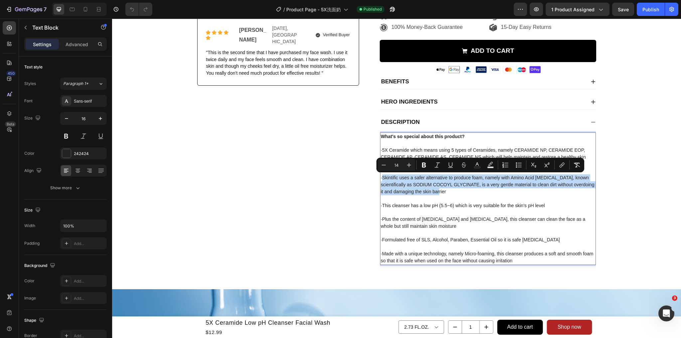
drag, startPoint x: 475, startPoint y: 195, endPoint x: 383, endPoint y: 181, distance: 92.5
click at [383, 181] on p "·Skintific uses a safer alternative to produce foam, namely with Amino Acid sur…" at bounding box center [488, 185] width 214 height 21
type input "16"
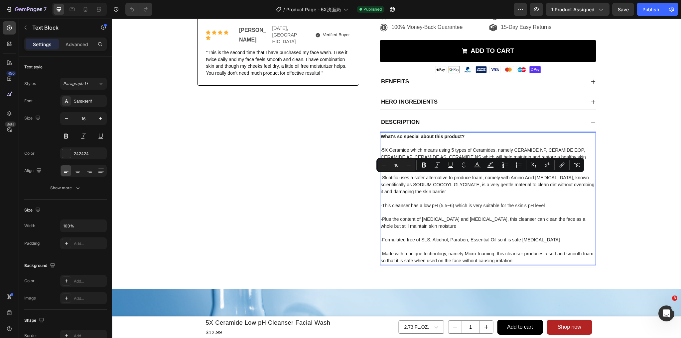
click at [429, 200] on p "Rich Text Editor. Editing area: main" at bounding box center [488, 199] width 214 height 7
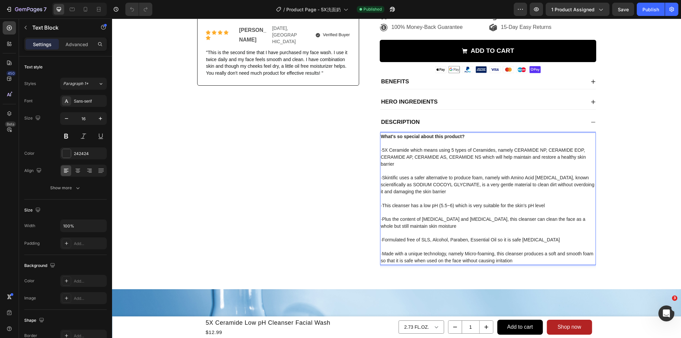
click at [506, 213] on p "Rich Text Editor. Editing area: main" at bounding box center [488, 212] width 214 height 7
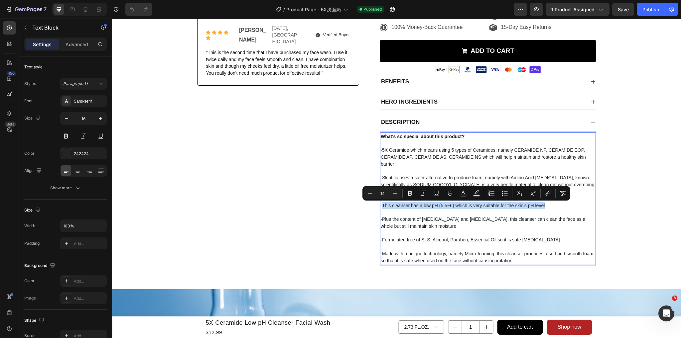
drag, startPoint x: 551, startPoint y: 207, endPoint x: 382, endPoint y: 208, distance: 168.6
click at [382, 208] on p "·This cleanser has a low pH (5.5~6) which is very suitable for the skin's pH le…" at bounding box center [488, 205] width 214 height 7
click at [449, 227] on p "·Plus the content of Niacinamide and Hyaluronic Acid, this cleanser can clean t…" at bounding box center [488, 223] width 214 height 14
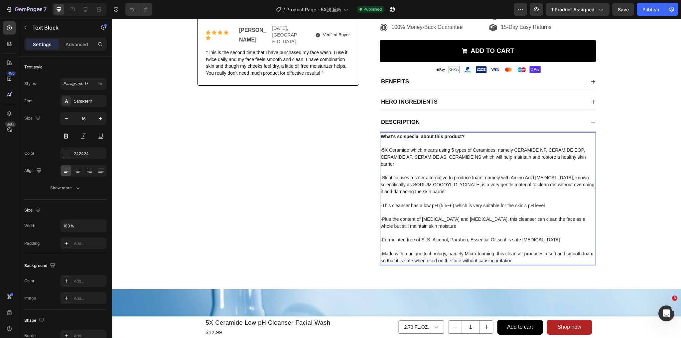
click at [443, 229] on span "·Plus the content of Niacinamide and Hyaluronic Acid, this cleanser can clean t…" at bounding box center [483, 223] width 204 height 12
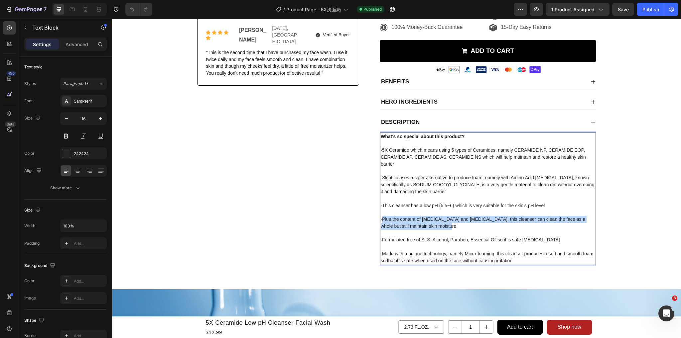
drag, startPoint x: 451, startPoint y: 228, endPoint x: 384, endPoint y: 221, distance: 67.2
click at [384, 221] on p "·Plus the content of Niacinamide and Hyaluronic Acid, this cleanser can clean t…" at bounding box center [488, 223] width 214 height 14
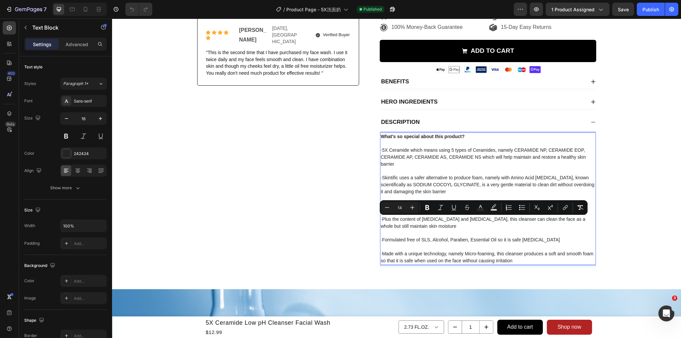
click at [435, 241] on span "·Formulated free of SLS, Alcohol, Paraben, Essential Oil so it is safe for sens…" at bounding box center [470, 239] width 179 height 5
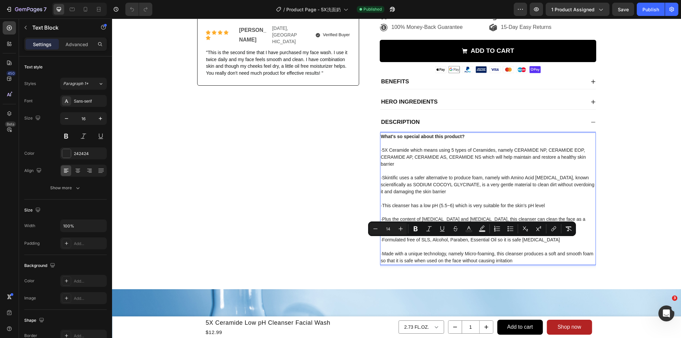
drag, startPoint x: 567, startPoint y: 243, endPoint x: 383, endPoint y: 242, distance: 183.9
click at [383, 242] on p "·Formulated free of SLS, Alcohol, Paraben, Essential Oil so it is safe for sens…" at bounding box center [488, 240] width 214 height 7
click at [517, 261] on span "·Made with a unique technology, namely Micro-foaming, this cleanser produces a …" at bounding box center [487, 257] width 212 height 12
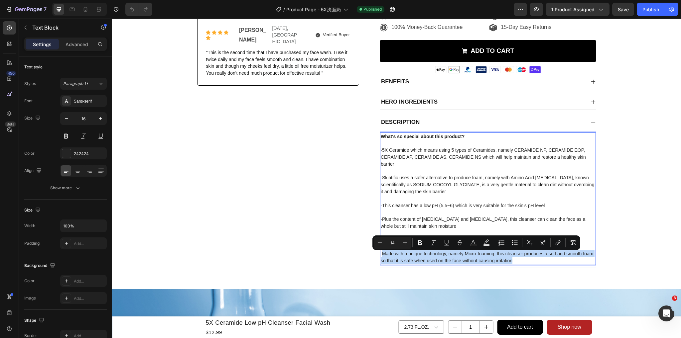
drag, startPoint x: 550, startPoint y: 264, endPoint x: 382, endPoint y: 260, distance: 168.3
click at [382, 260] on p "·Made with a unique technology, namely Micro-foaming, this cleanser produces a …" at bounding box center [488, 258] width 214 height 14
click at [22, 5] on div "7" at bounding box center [31, 9] width 32 height 8
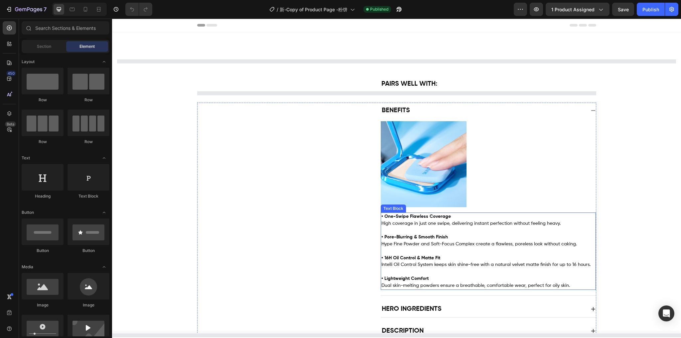
select select "572779760469869783"
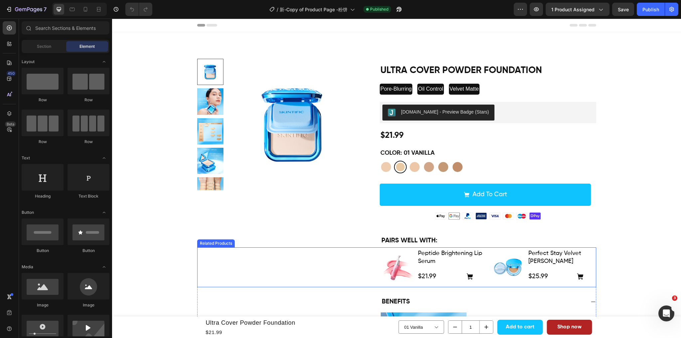
click at [351, 261] on div "Product Images Peptide Brightening Lip Serum Product Title $21.99 Product Price…" at bounding box center [396, 268] width 399 height 40
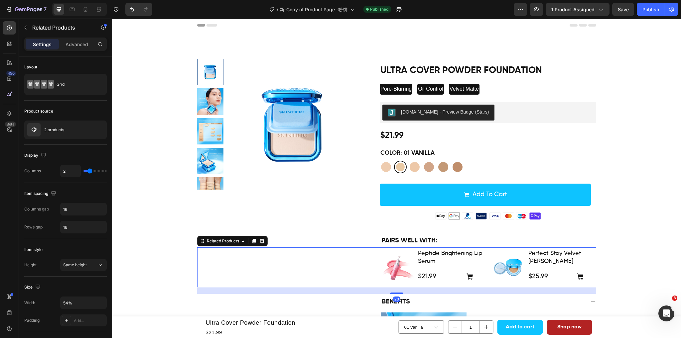
click at [54, 129] on p "2 products" at bounding box center [54, 130] width 20 height 5
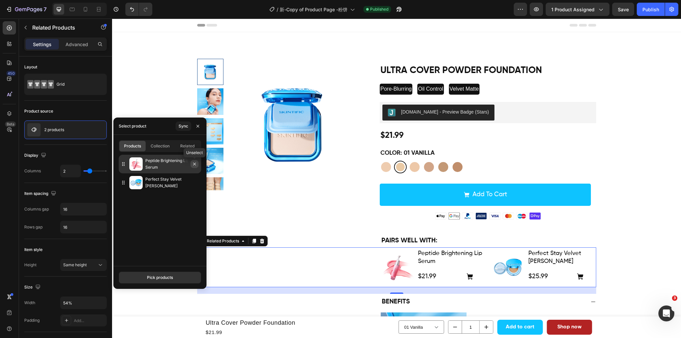
click at [196, 164] on icon "button" at bounding box center [194, 164] width 5 height 5
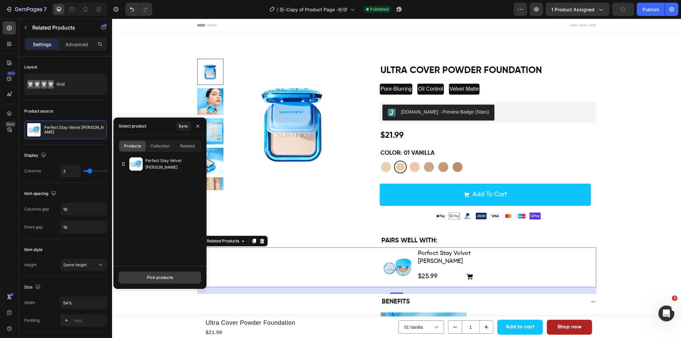
click at [146, 275] on button "Pick products" at bounding box center [160, 278] width 82 height 12
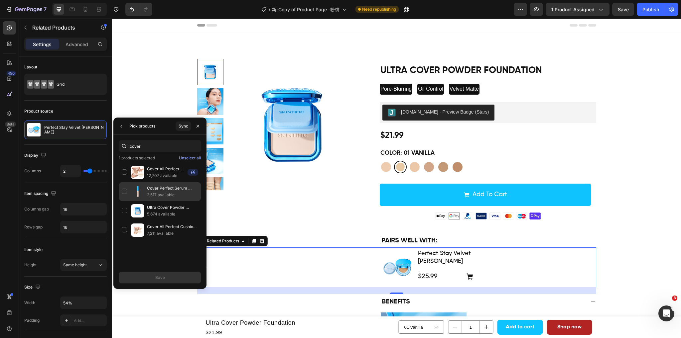
type input "cover"
click at [125, 201] on div "Cover Perfect Serum Concealer 2,517 available" at bounding box center [160, 210] width 82 height 19
click at [165, 277] on button "Save" at bounding box center [160, 278] width 82 height 12
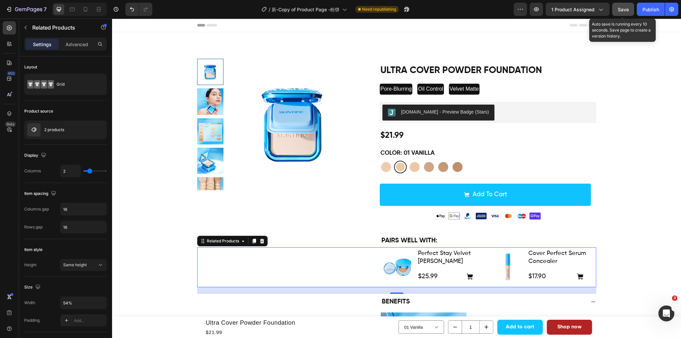
click at [619, 8] on span "Save" at bounding box center [623, 10] width 11 height 6
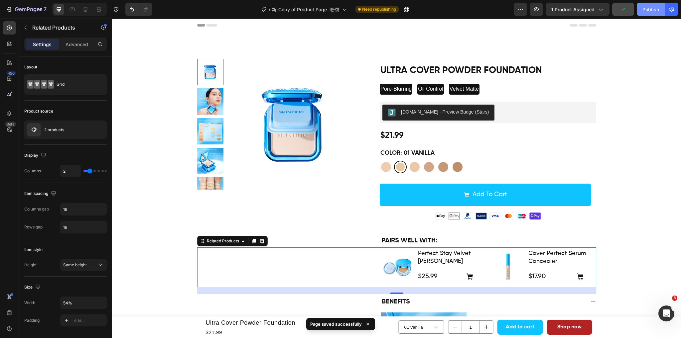
click at [644, 10] on div "Publish" at bounding box center [650, 9] width 17 height 7
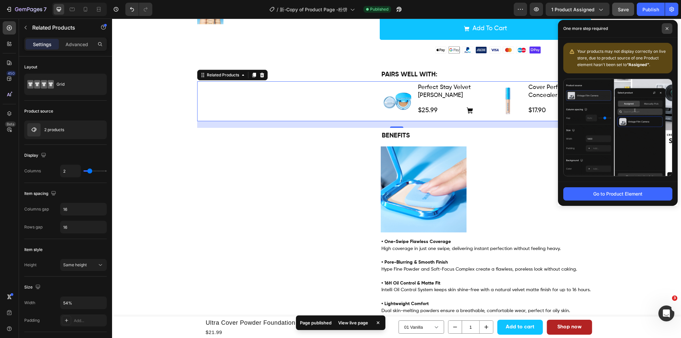
click at [665, 26] on span at bounding box center [667, 28] width 11 height 11
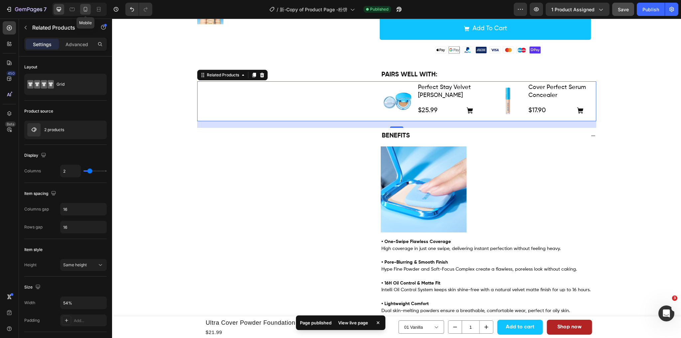
click at [81, 8] on div at bounding box center [85, 9] width 11 height 11
type input "1"
type input "0"
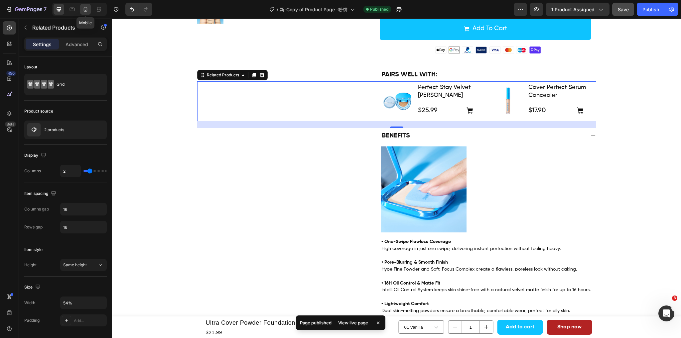
type input "100%"
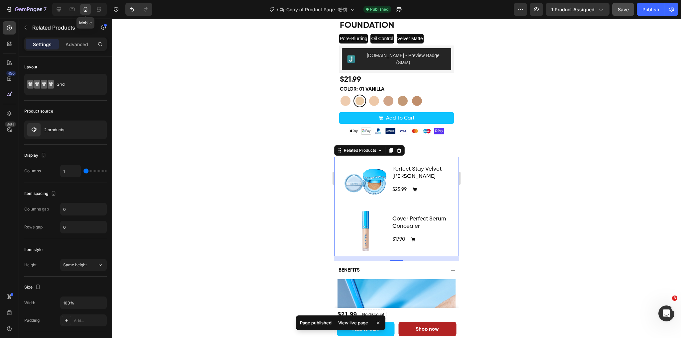
scroll to position [270, 0]
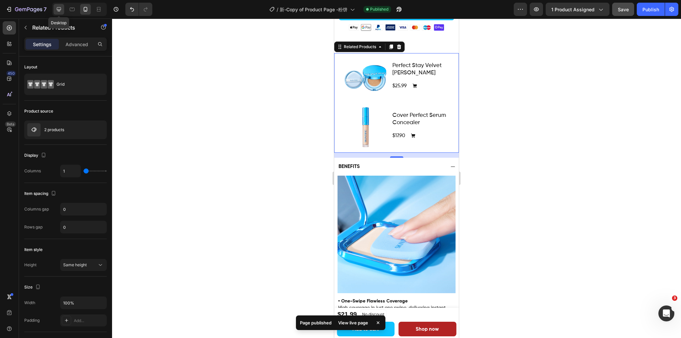
click at [60, 8] on icon at bounding box center [59, 9] width 7 height 7
type input "2"
type input "16"
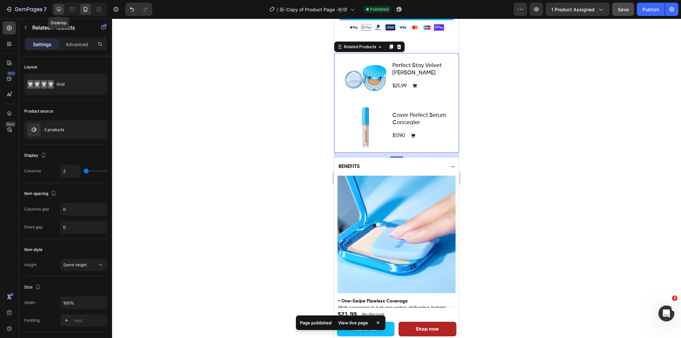
type input "54%"
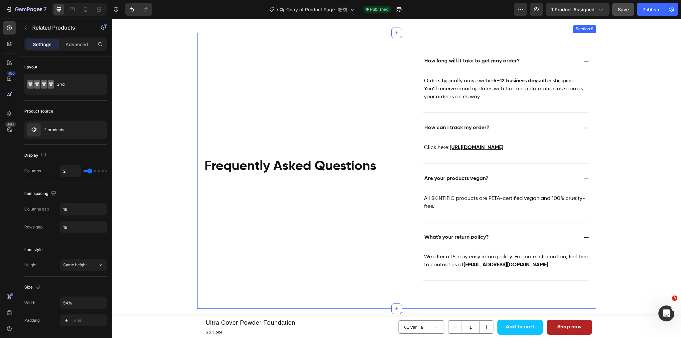
scroll to position [1046, 0]
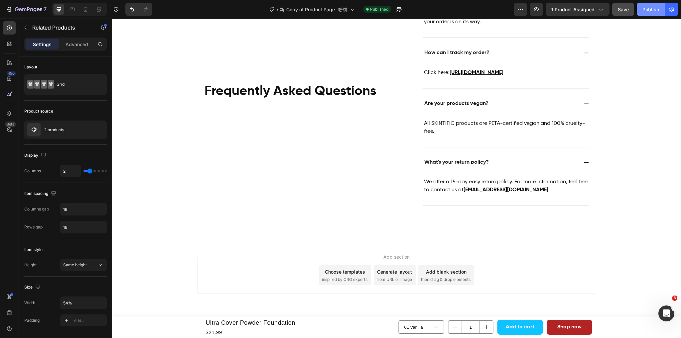
click at [644, 9] on div "Publish" at bounding box center [650, 9] width 17 height 7
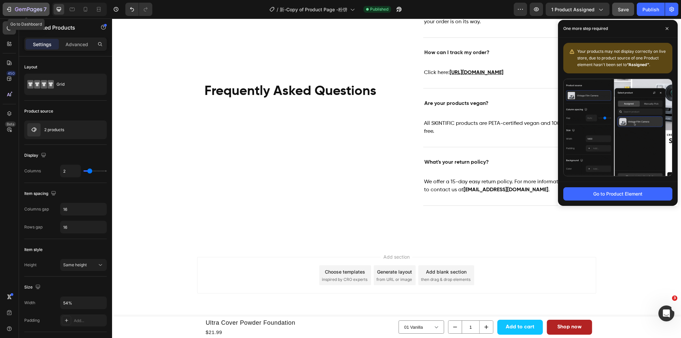
click at [19, 10] on icon "button" at bounding box center [20, 9] width 3 height 3
